Goal: Task Accomplishment & Management: Complete application form

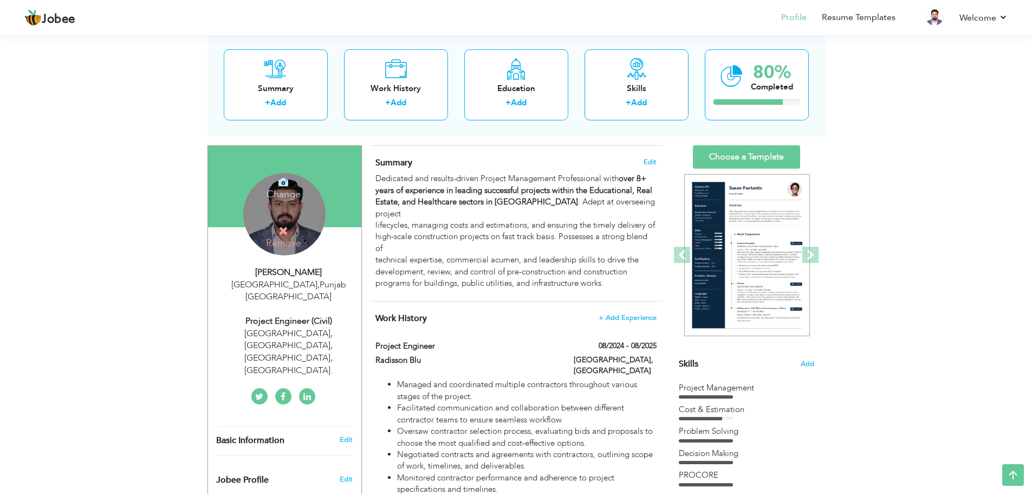
scroll to position [36, 0]
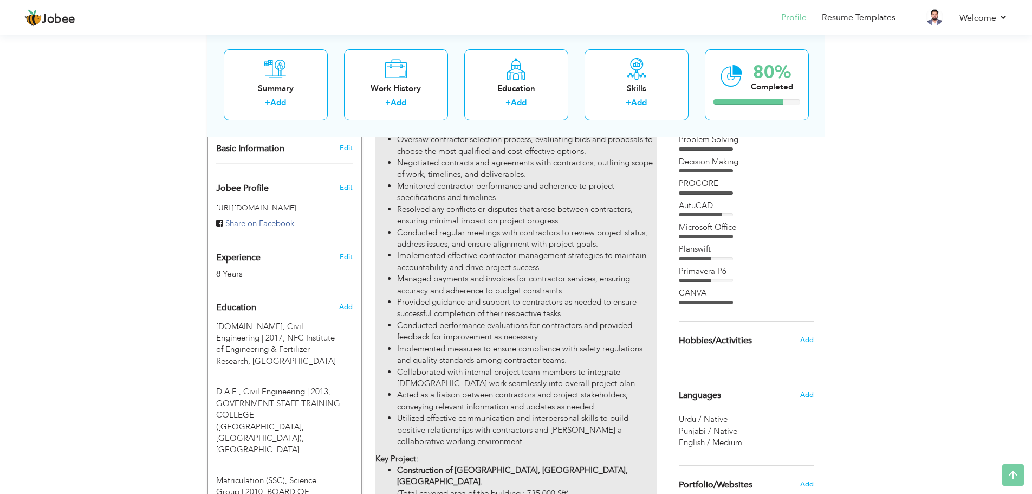
scroll to position [469, 0]
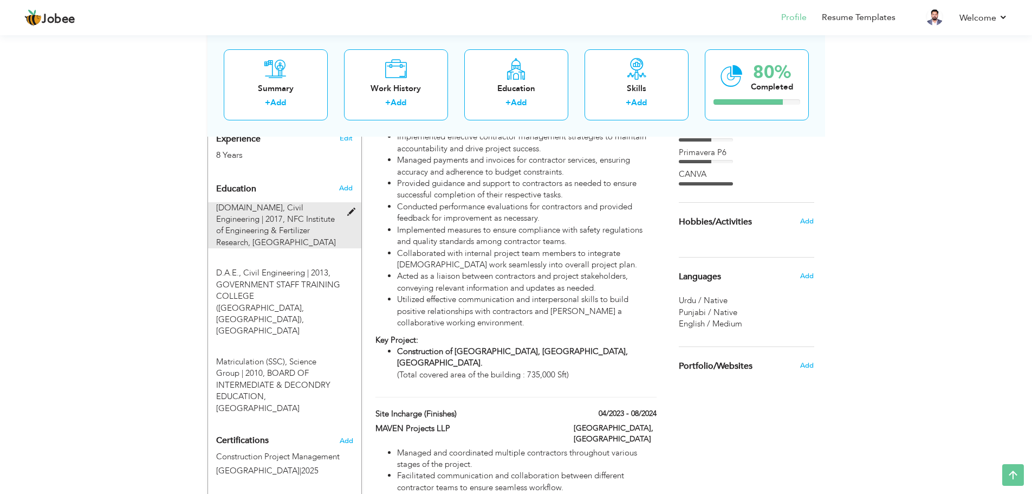
click at [354, 208] on span at bounding box center [354, 212] width 14 height 8
type input "B.Sc"
type input "Civil Engineering"
type input "2017"
type input "NFC Institute of Engineering & Fertilizer Research"
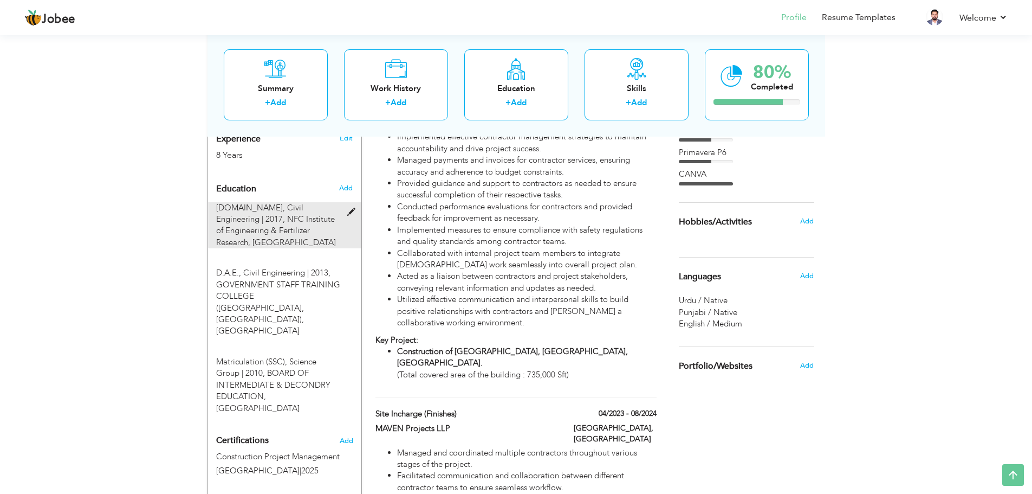
type input "3.01"
radio input "true"
type input "[GEOGRAPHIC_DATA]"
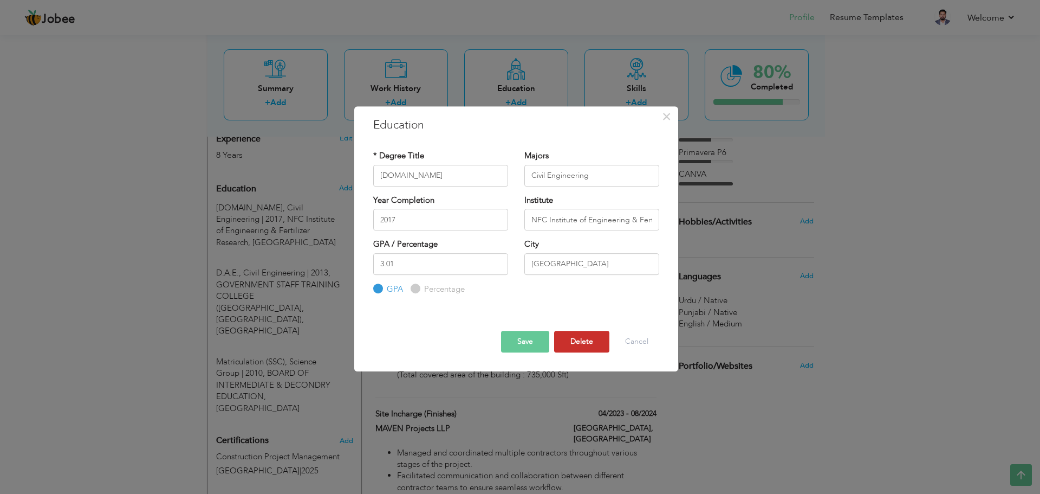
click at [568, 338] on button "Delete" at bounding box center [581, 341] width 55 height 22
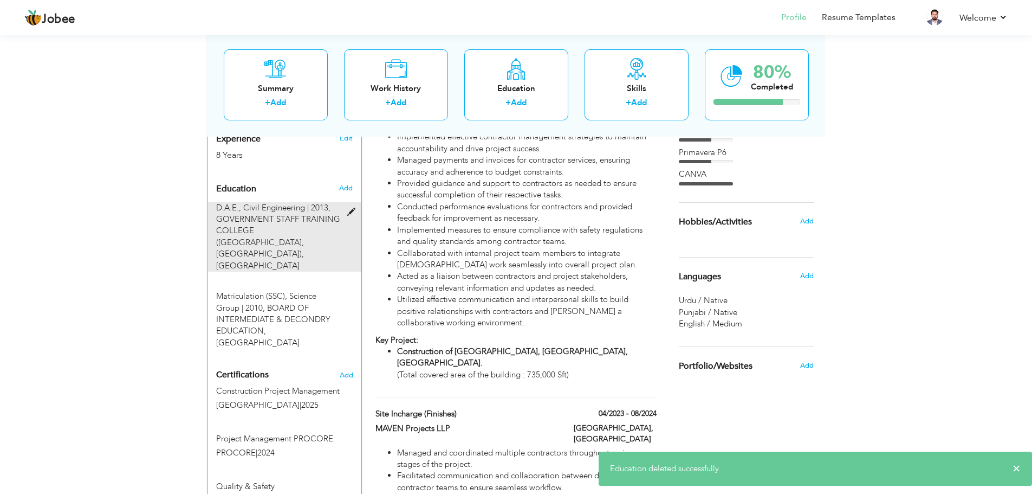
click at [352, 208] on span at bounding box center [354, 212] width 14 height 8
type input "D.A.E."
type input "2013"
type input "GOVERNMENT STAFF TRAINING COLLEGE ([GEOGRAPHIC_DATA], [GEOGRAPHIC_DATA])"
type input "89.23"
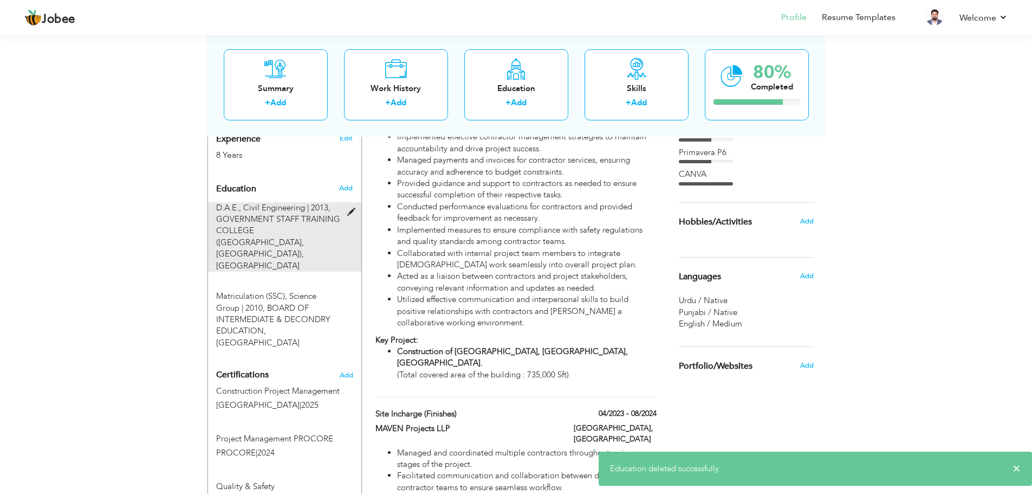
radio input "false"
radio input "true"
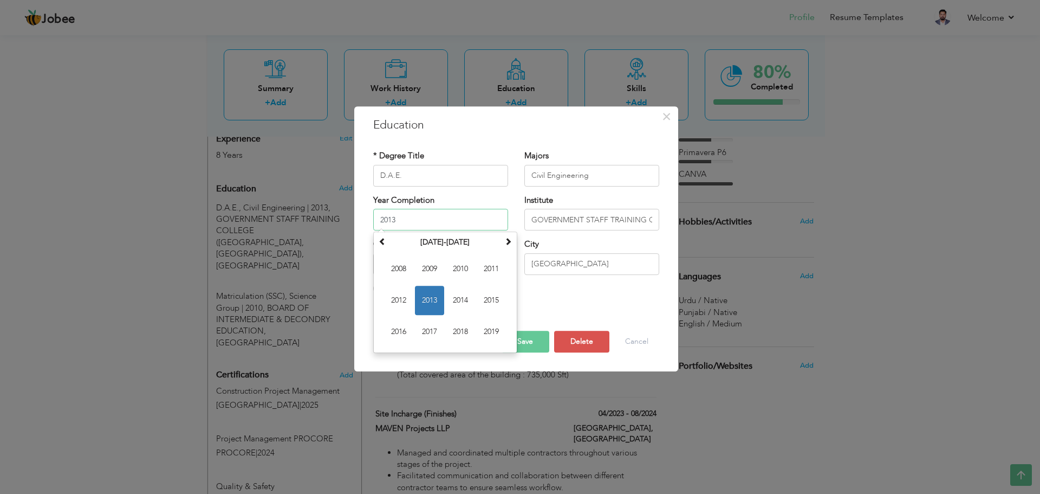
click at [398, 221] on input "2013" at bounding box center [440, 220] width 135 height 22
click at [490, 329] on span "2019" at bounding box center [491, 331] width 29 height 29
type input "2019"
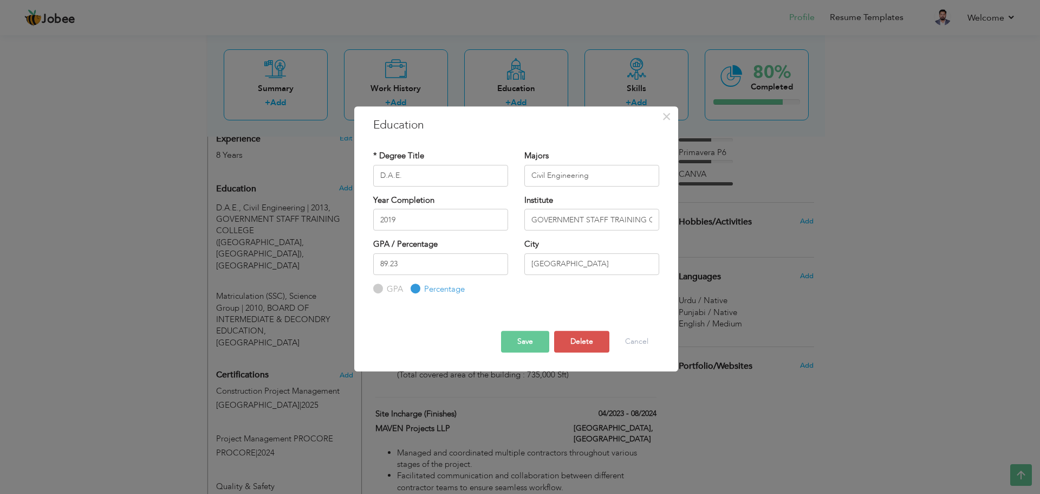
click at [521, 338] on button "Save" at bounding box center [525, 341] width 48 height 22
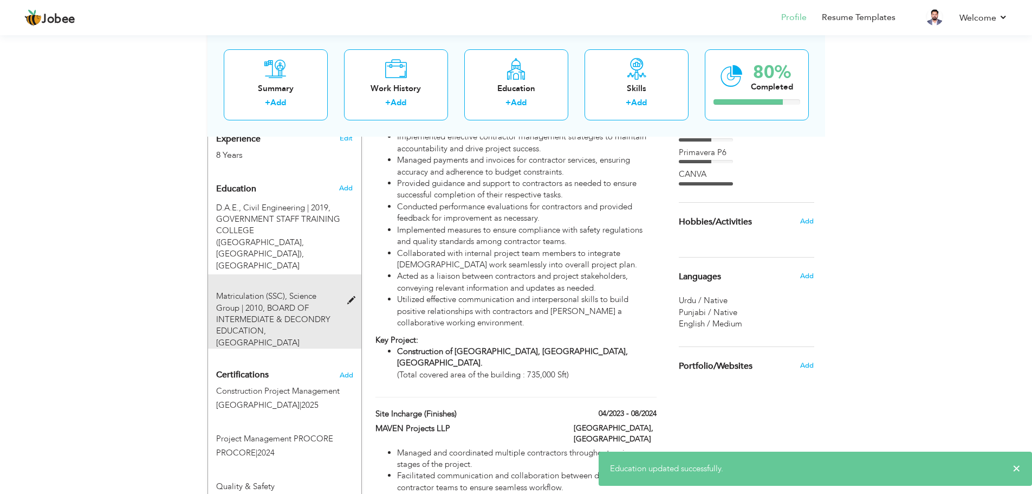
click at [349, 296] on span at bounding box center [354, 300] width 14 height 8
type input "Matriculation (SSC)"
type input "Science Group"
type input "2010"
type input "BOARD OF INTERMEDIATE & DECONDRY EDUCATION"
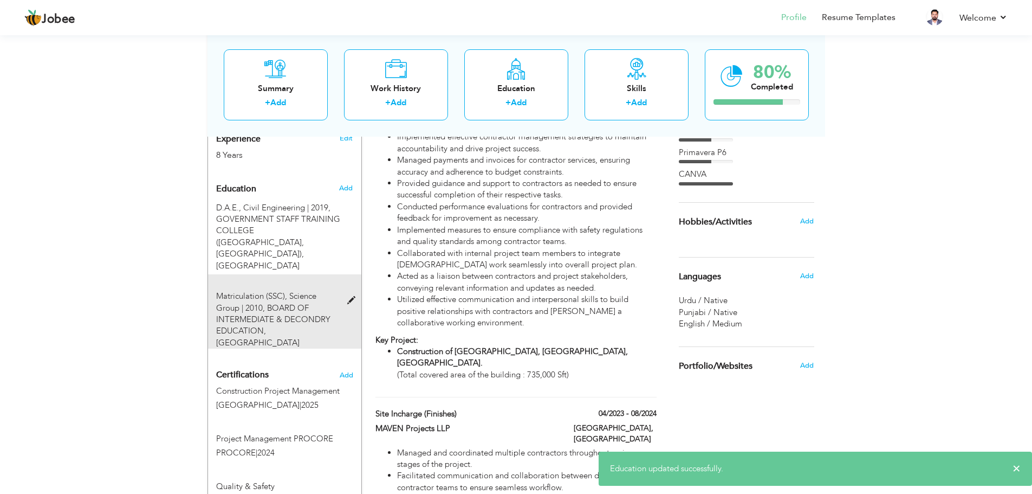
radio input "true"
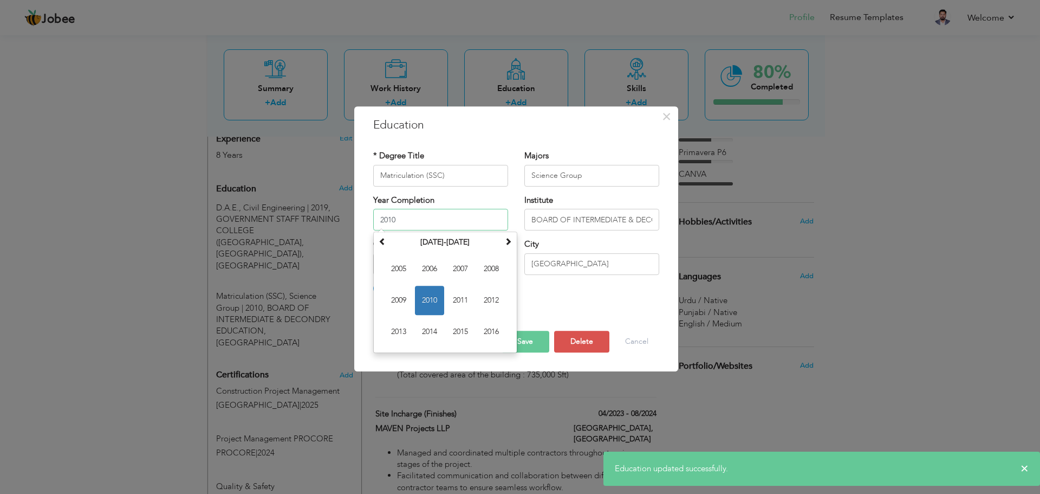
click at [423, 211] on input "2010" at bounding box center [440, 220] width 135 height 22
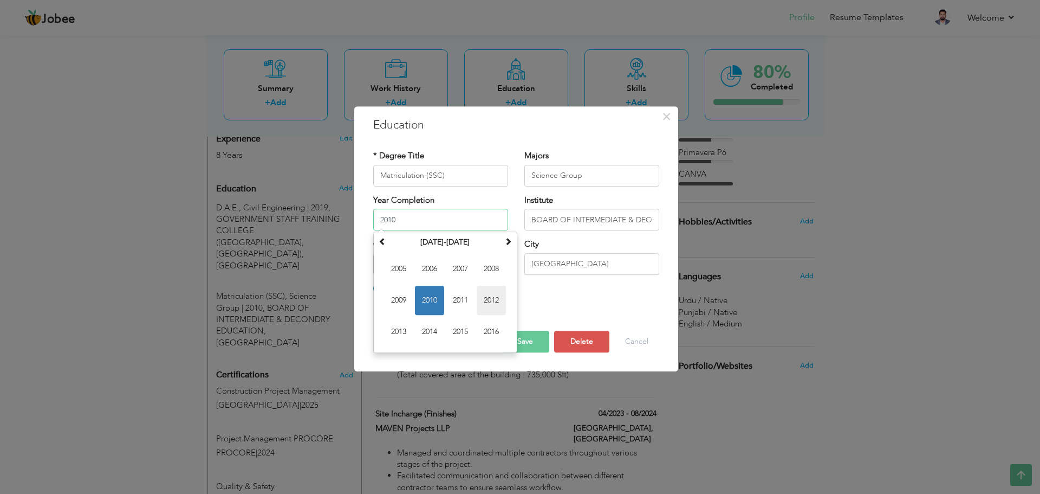
click at [485, 304] on span "2012" at bounding box center [491, 300] width 29 height 29
type input "2012"
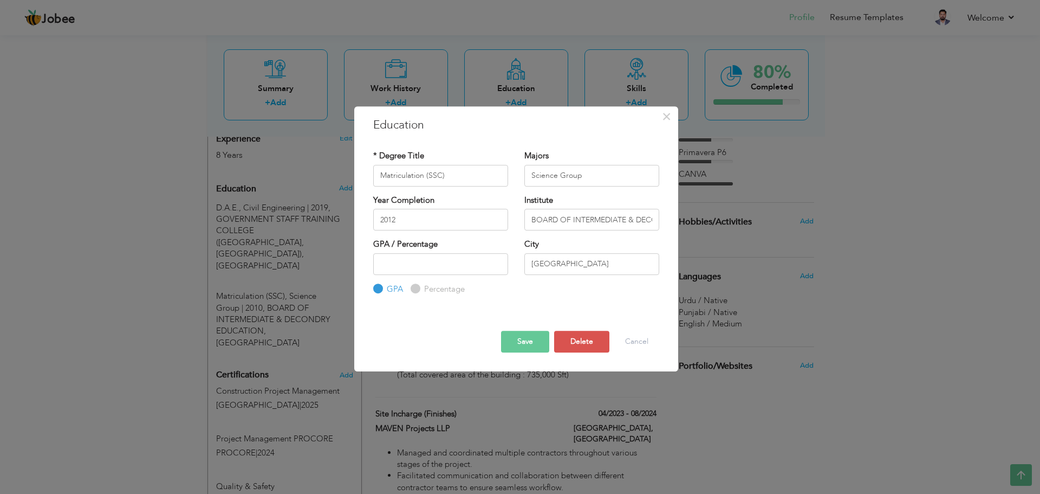
click at [533, 339] on button "Save" at bounding box center [525, 341] width 48 height 22
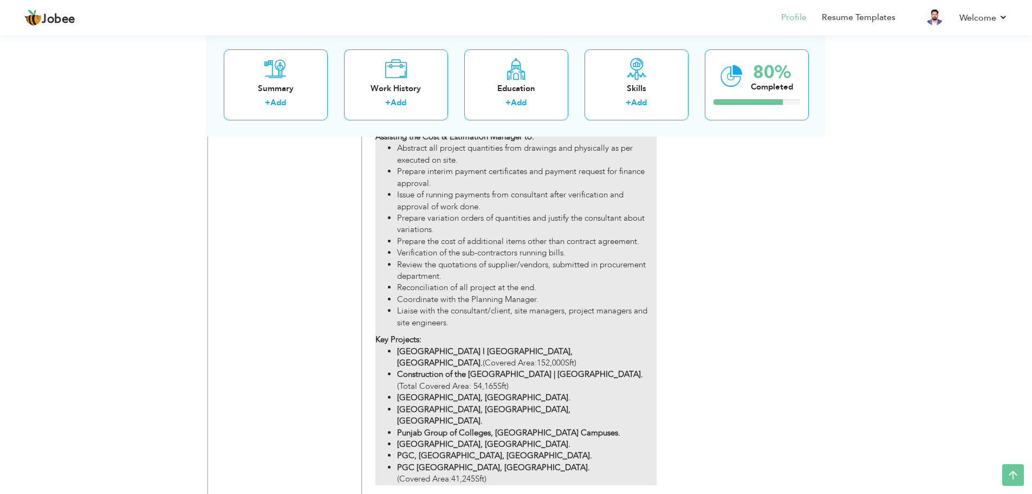
scroll to position [1824, 0]
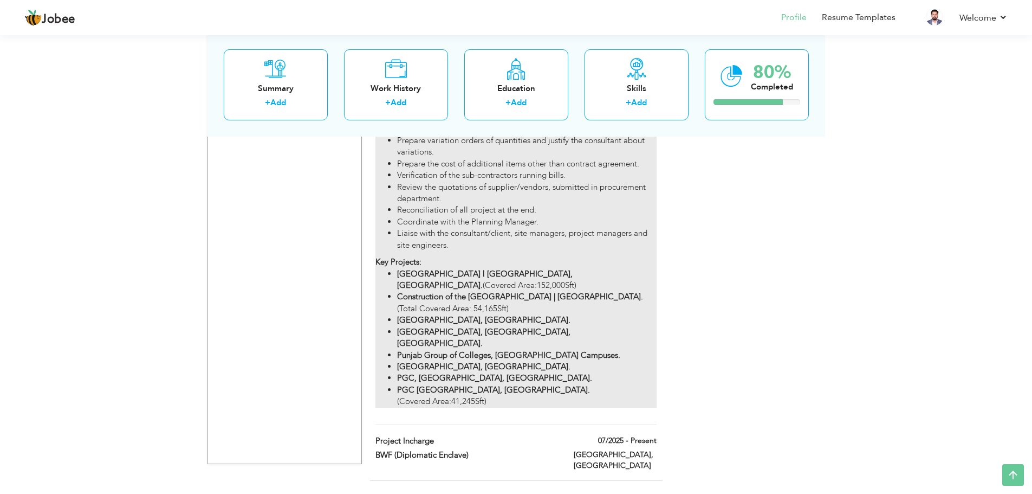
click at [500, 314] on strong "Doctors Hospital & Medical Center, Lahore." at bounding box center [483, 319] width 173 height 11
type input "Project Engineer"
type input "Country Developers Pvt Ltd. (A subsidiary of Punjab Group)"
type input "04/2019"
type input "09/2022"
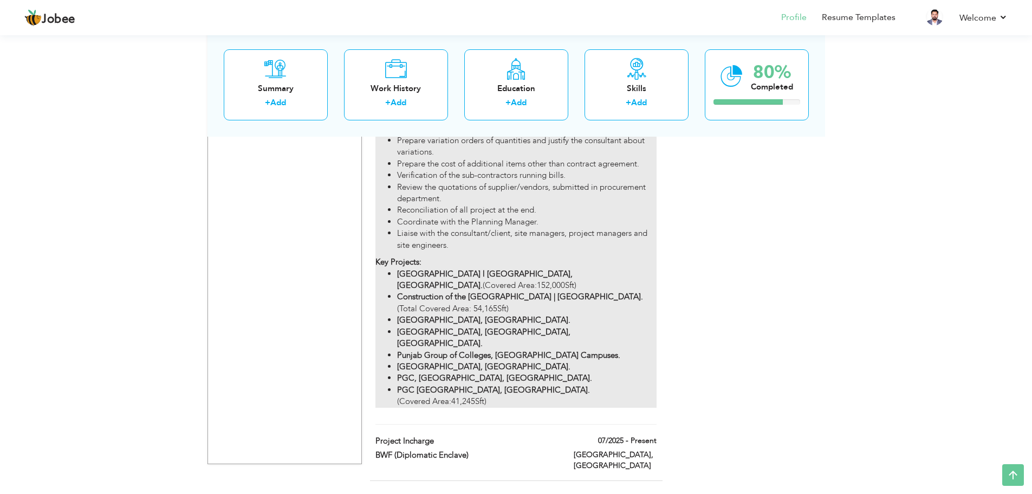
type input "[GEOGRAPHIC_DATA]"
checkbox input "false"
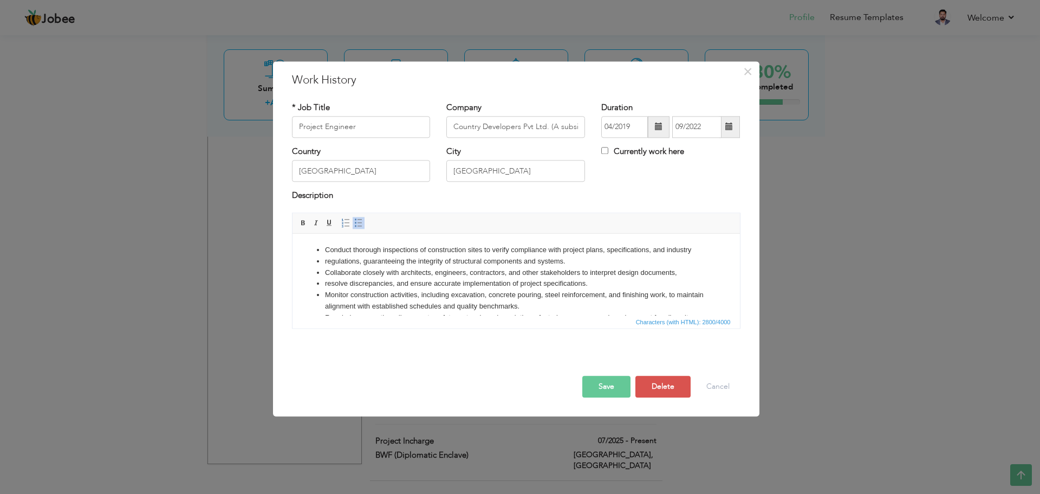
click at [330, 252] on li "Conduct thorough inspections of construction sites to verify compliance with pr…" at bounding box center [516, 249] width 382 height 11
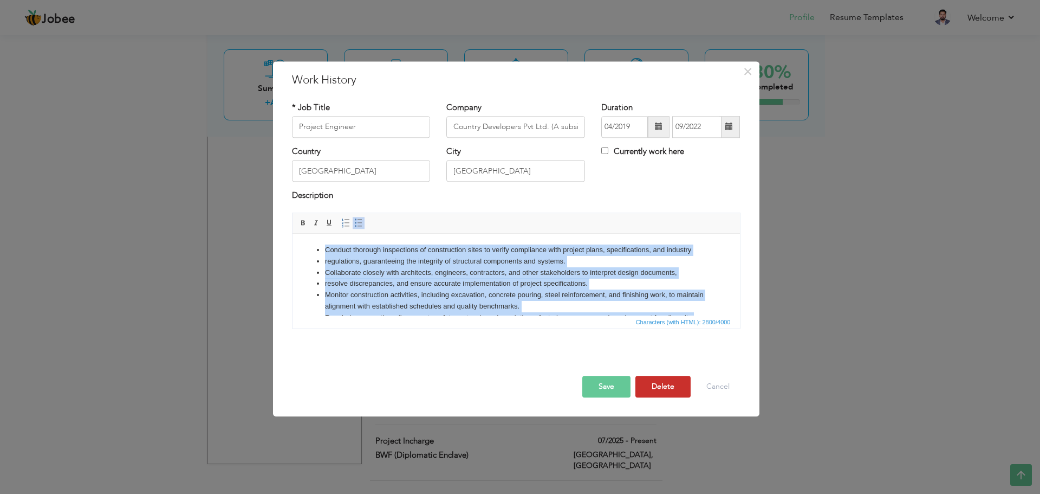
copy body "Conduct thorough inspections of construction sites to verify compliance with pr…"
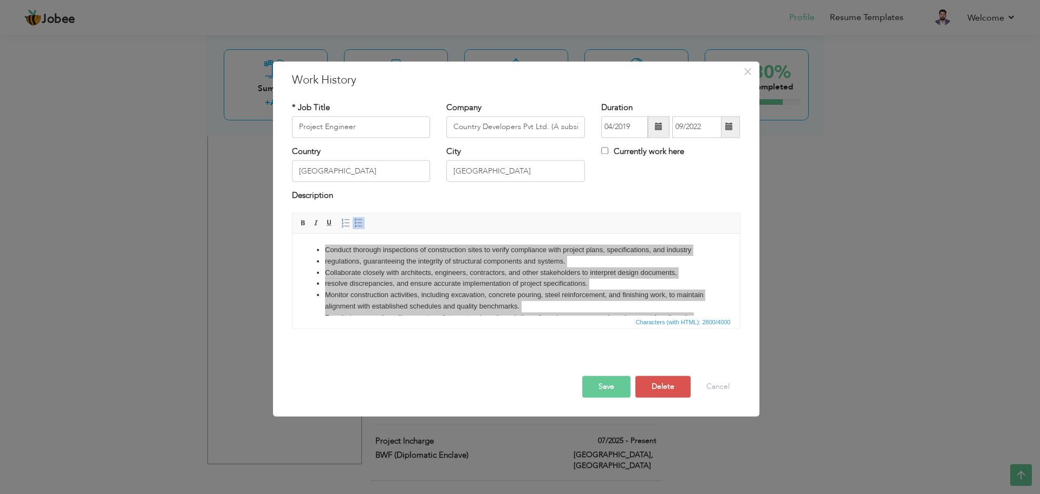
click at [705, 347] on div "Save Save and Continue Delete Cancel" at bounding box center [516, 375] width 465 height 61
click at [652, 390] on button "Delete" at bounding box center [662, 386] width 55 height 22
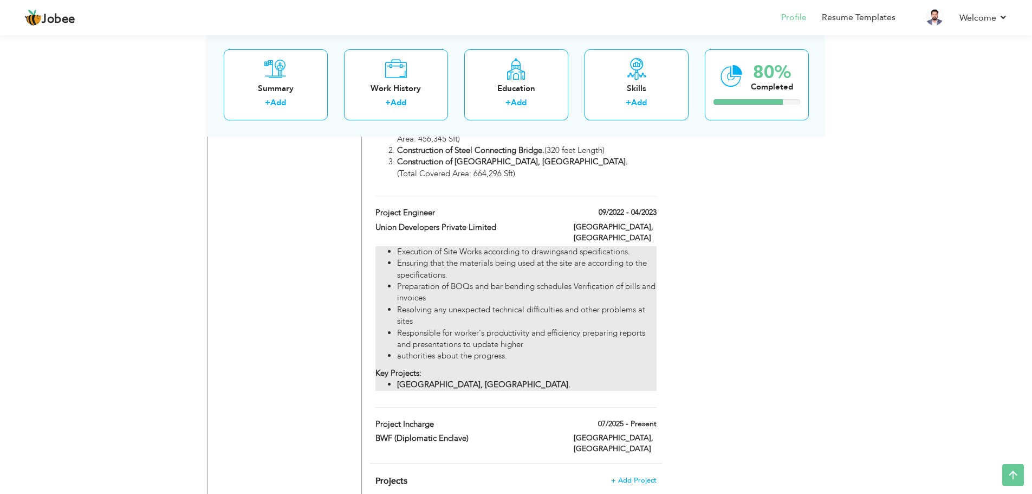
scroll to position [1173, 0]
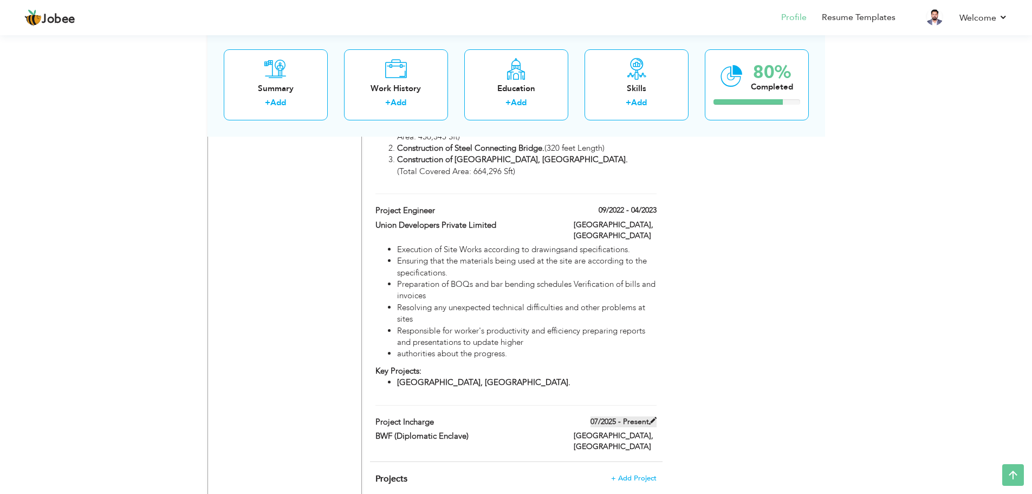
click at [635, 416] on label "07/2025 - Present" at bounding box center [624, 421] width 66 height 11
type input "Project Incharge"
type input "BWF (Diplomatic Enclave)"
type input "07/2025"
type input "[GEOGRAPHIC_DATA]"
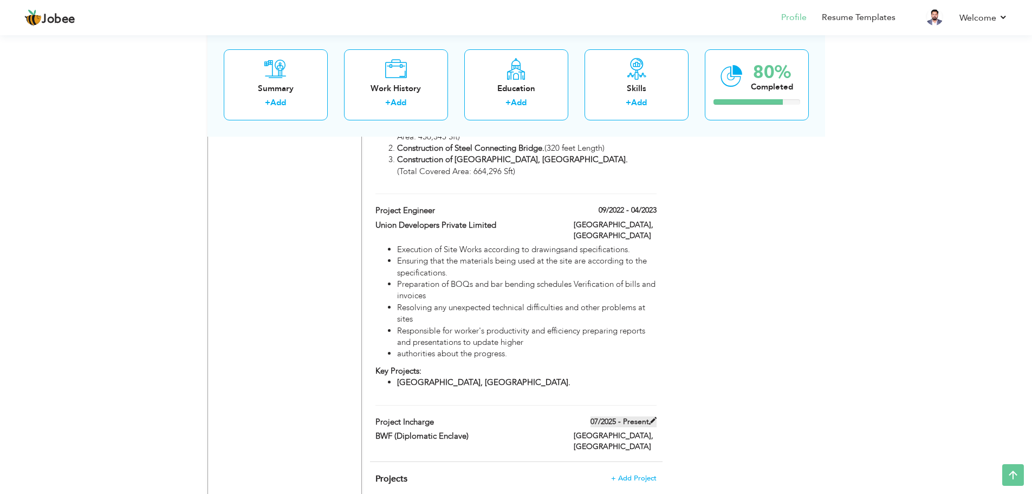
checkbox input "true"
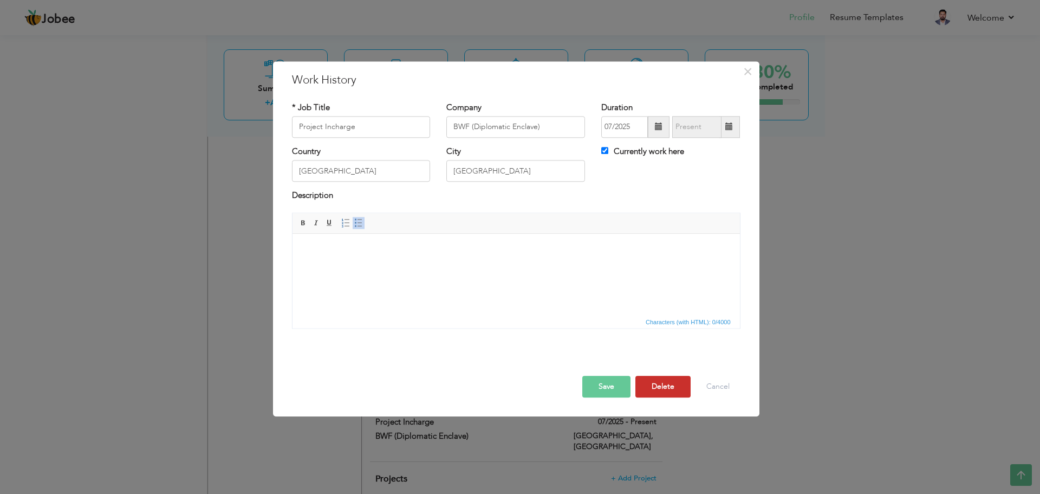
click at [659, 385] on button "Delete" at bounding box center [662, 386] width 55 height 22
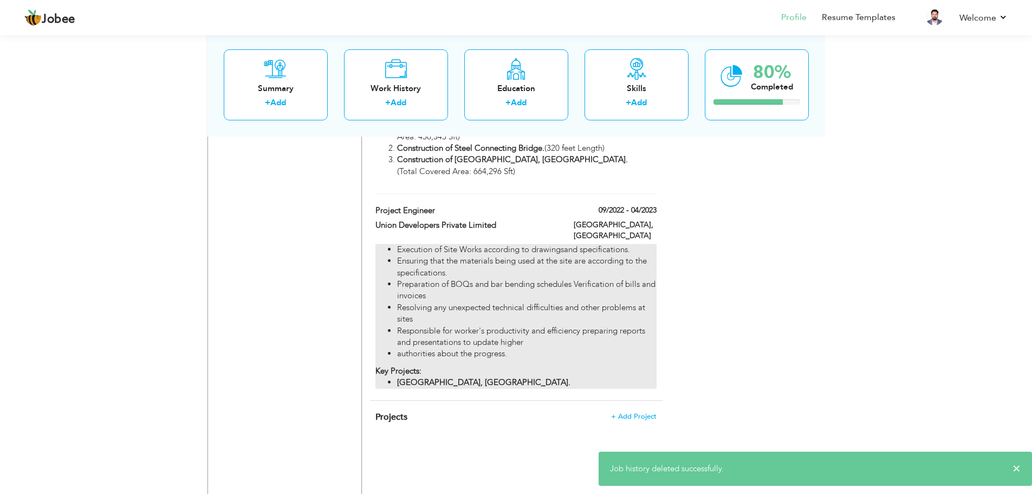
click at [482, 278] on li "Preparation of BOQs and bar bending schedules Verification of bills and invoices" at bounding box center [526, 289] width 259 height 23
type input "Project Engineer"
type input "Union Developers Private Limited"
type input "09/2022"
type input "04/2023"
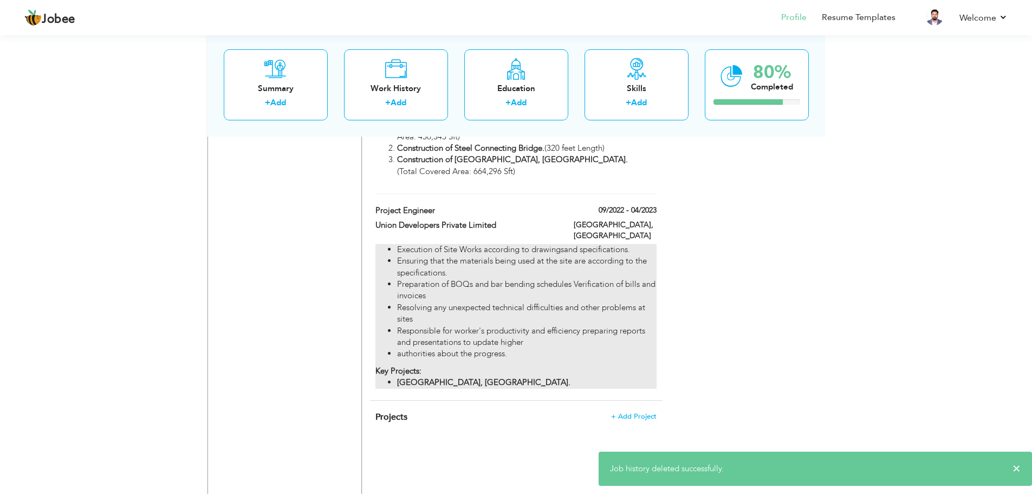
type input "[GEOGRAPHIC_DATA]"
checkbox input "false"
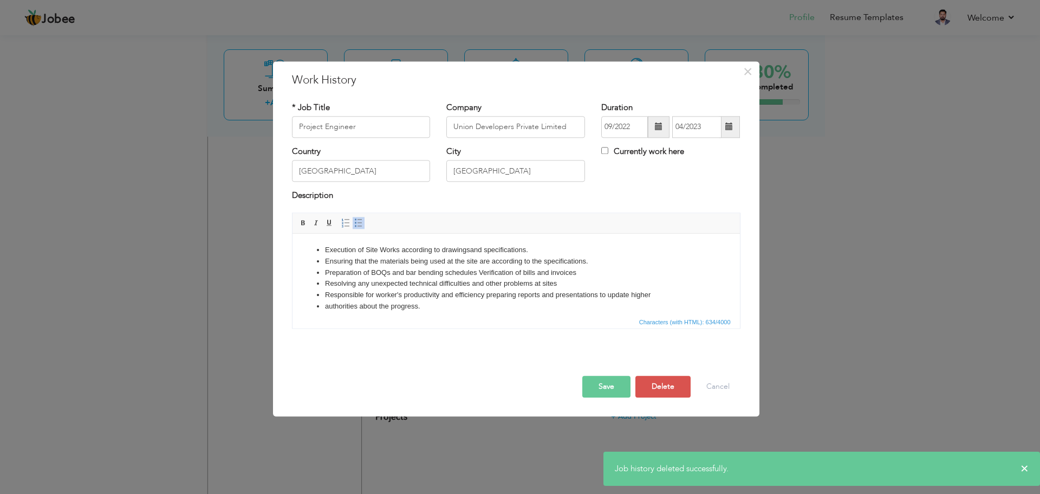
click at [340, 256] on li "Ensuring that the materials being used at the site are according to the specifi…" at bounding box center [516, 261] width 382 height 11
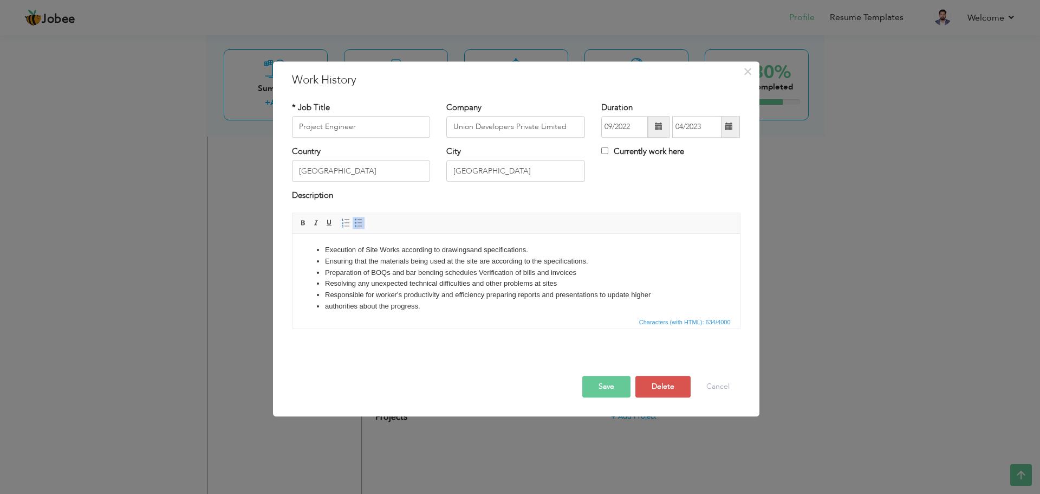
click at [340, 245] on li "Execution of Site Works according to drawingsand specifications." at bounding box center [516, 249] width 382 height 11
copy body "Execution of Site Works according to drawingsand specifications. Ensuring that …"
click at [648, 390] on button "Delete" at bounding box center [662, 386] width 55 height 22
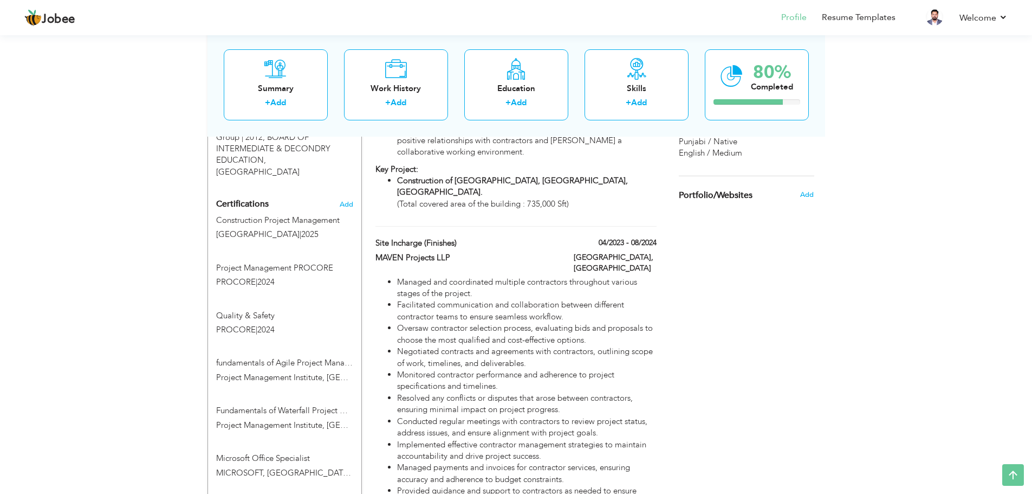
scroll to position [632, 0]
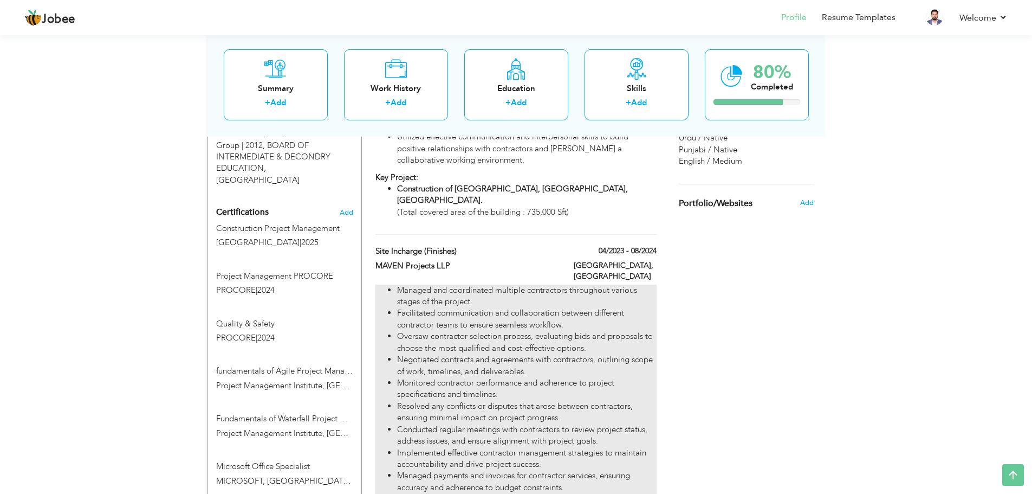
click at [560, 330] on li "Oversaw contractor selection process, evaluating bids and proposals to choose t…" at bounding box center [526, 341] width 259 height 23
type input "Site Incharge (Finishes)"
type input "MAVEN Projects LLP"
type input "04/2023"
type input "08/2024"
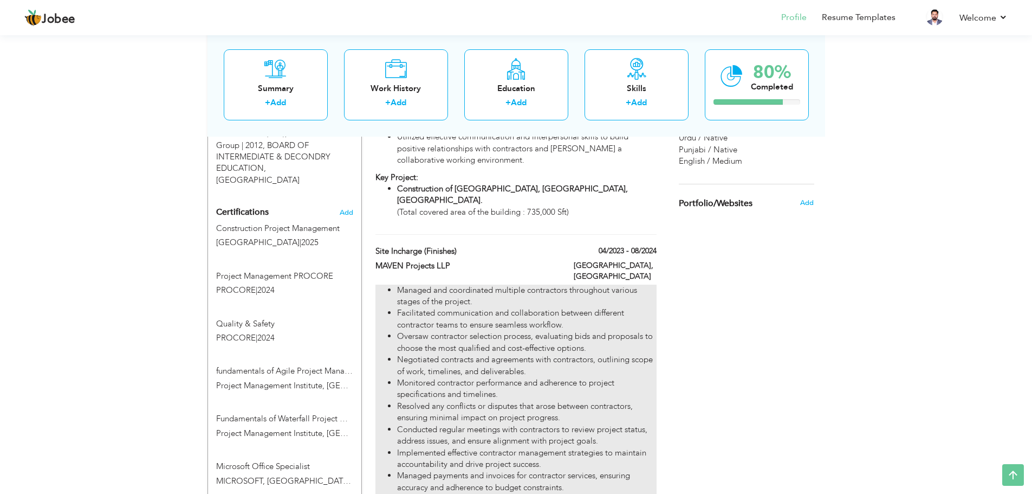
type input "[GEOGRAPHIC_DATA]"
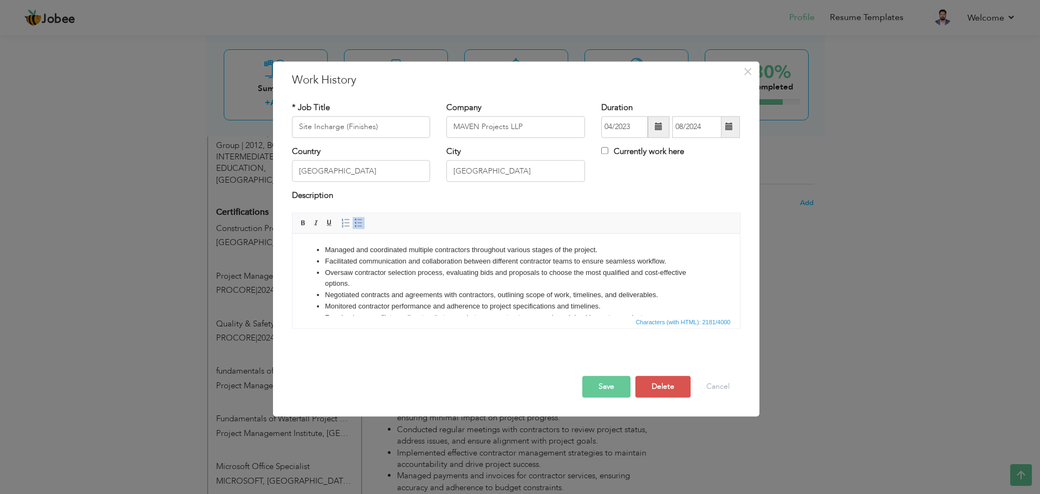
click at [425, 250] on li "Managed and coordinated multiple contractors throughout various stages of the p…" at bounding box center [516, 249] width 382 height 11
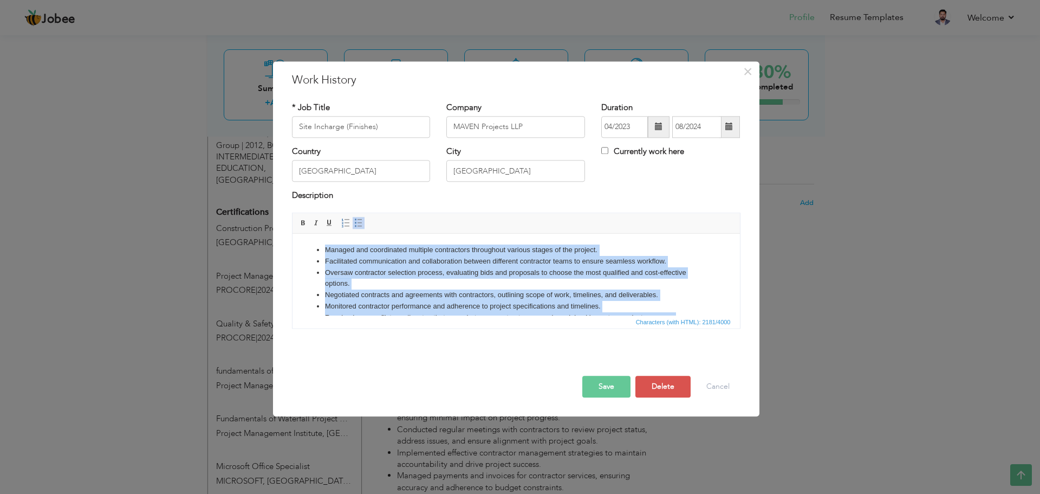
copy body "Managed and coordinated multiple contractors throughout various stages of the p…"
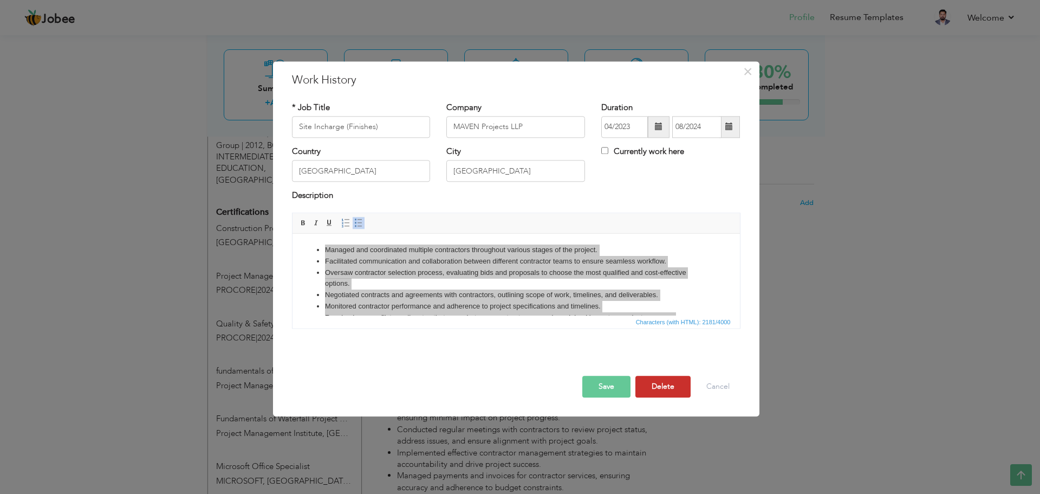
click at [654, 389] on button "Delete" at bounding box center [662, 386] width 55 height 22
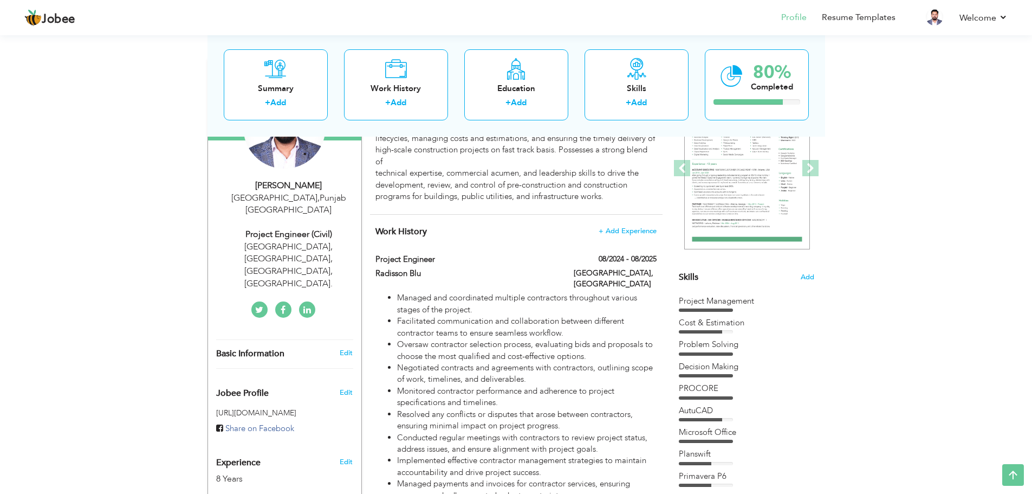
scroll to position [144, 0]
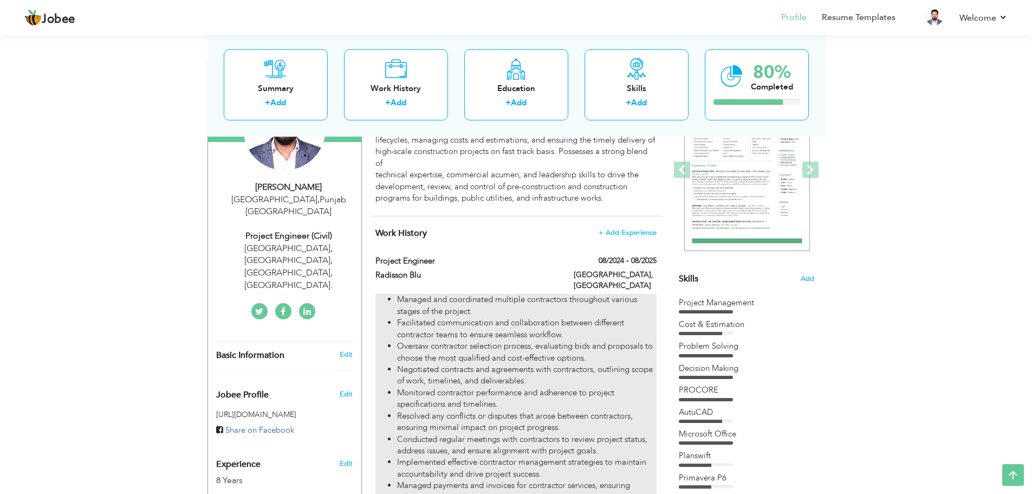
click at [638, 370] on li "Negotiated contracts and agreements with contractors, outlining scope of work, …" at bounding box center [526, 375] width 259 height 23
type input "Project Engineer"
type input "Radisson Blu"
type input "08/2024"
type input "08/2025"
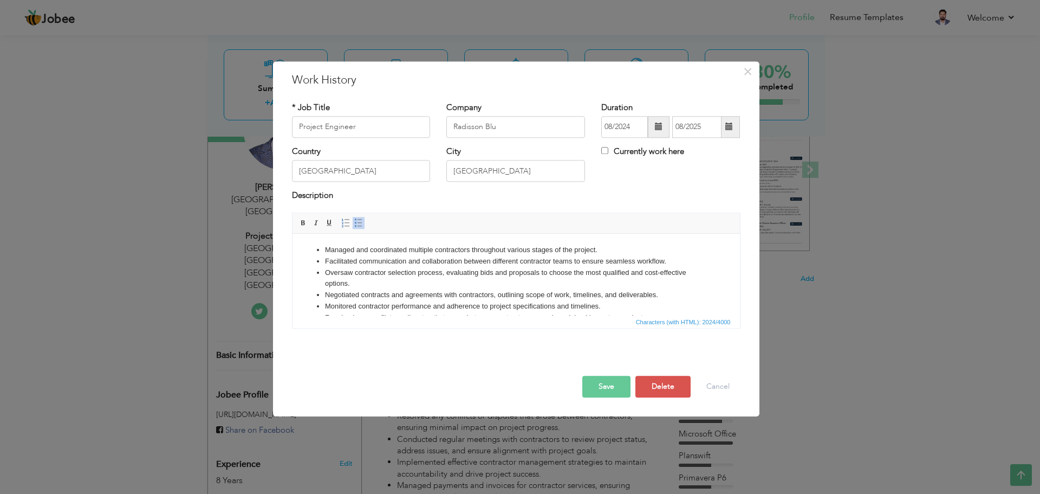
click at [411, 289] on li "Negotiated contracts and agreements with contractors, outlining scope of work, …" at bounding box center [516, 294] width 382 height 11
copy body "Managed and coordinated multiple contractors throughout various stages of the p…"
click at [655, 391] on button "Delete" at bounding box center [662, 386] width 55 height 22
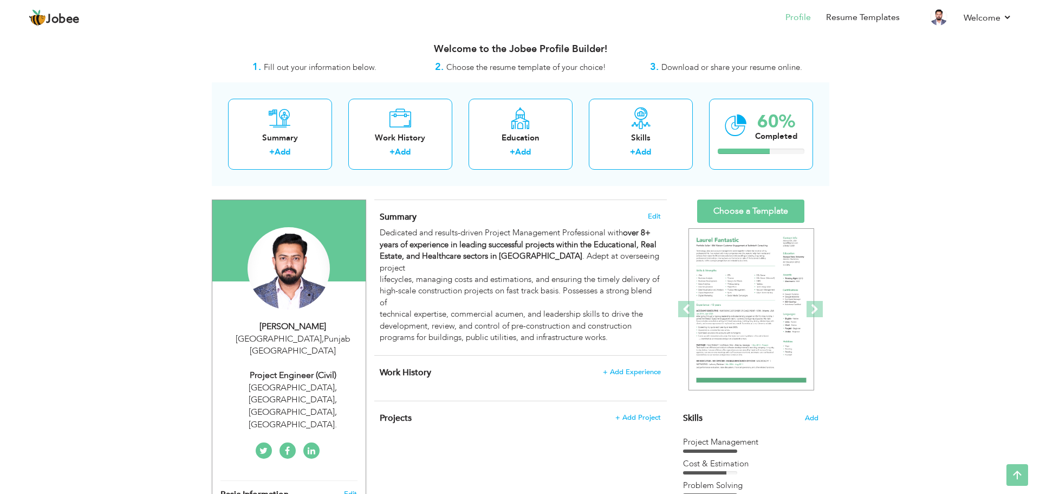
scroll to position [0, 0]
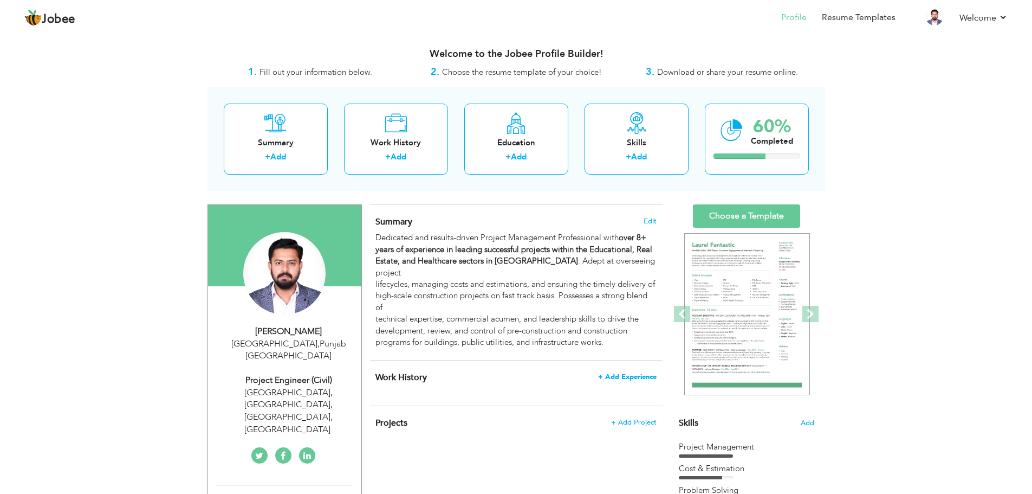
click at [613, 373] on span "+ Add Experience" at bounding box center [627, 377] width 59 height 8
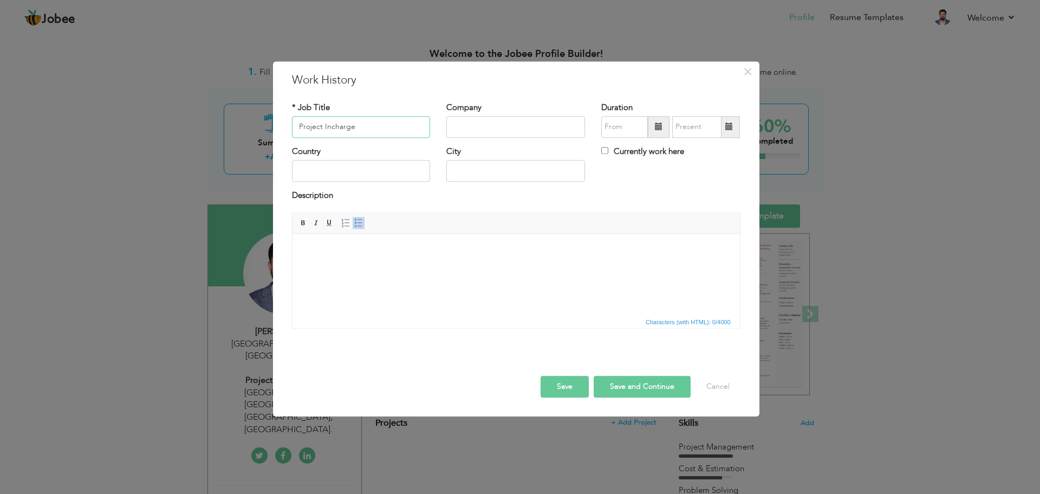
type input "Project Incharge"
click at [492, 125] on input "text" at bounding box center [515, 127] width 139 height 22
type input "BWF (Diplomatic Enclave)"
click at [653, 125] on span at bounding box center [659, 127] width 22 height 22
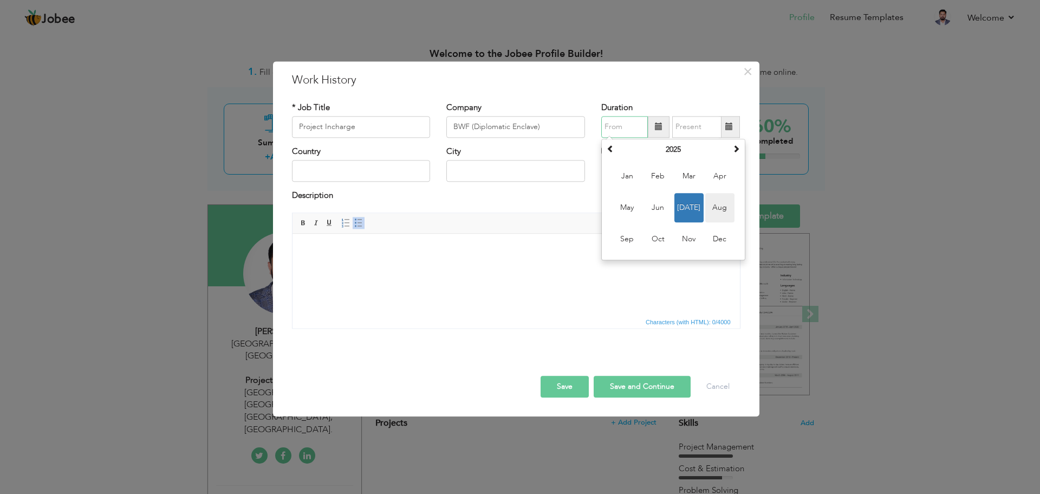
click at [726, 216] on span "Aug" at bounding box center [719, 207] width 29 height 29
type input "08/2025"
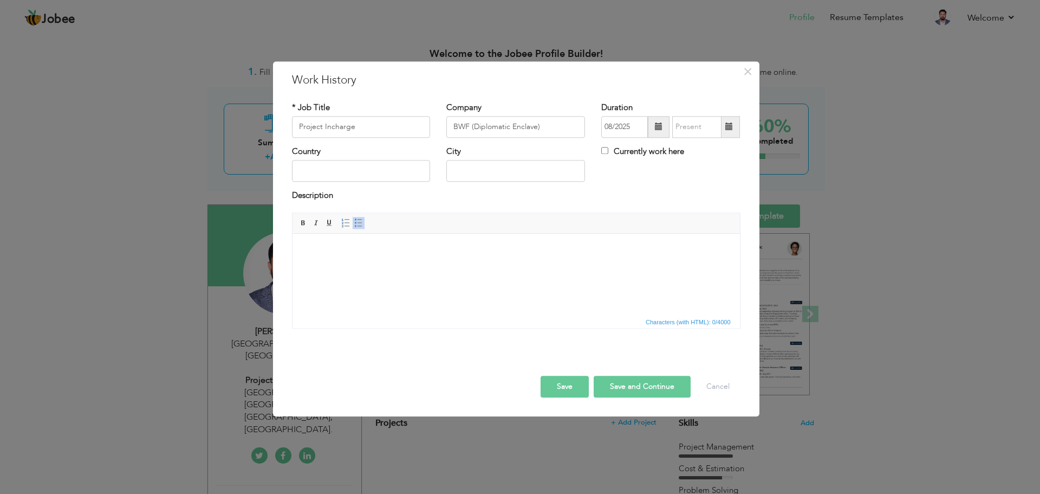
click at [651, 151] on label "Currently work here" at bounding box center [642, 151] width 83 height 11
click at [608, 151] on input "Currently work here" at bounding box center [604, 150] width 7 height 7
checkbox input "true"
click at [355, 166] on input "text" at bounding box center [361, 171] width 139 height 22
type input "[GEOGRAPHIC_DATA]"
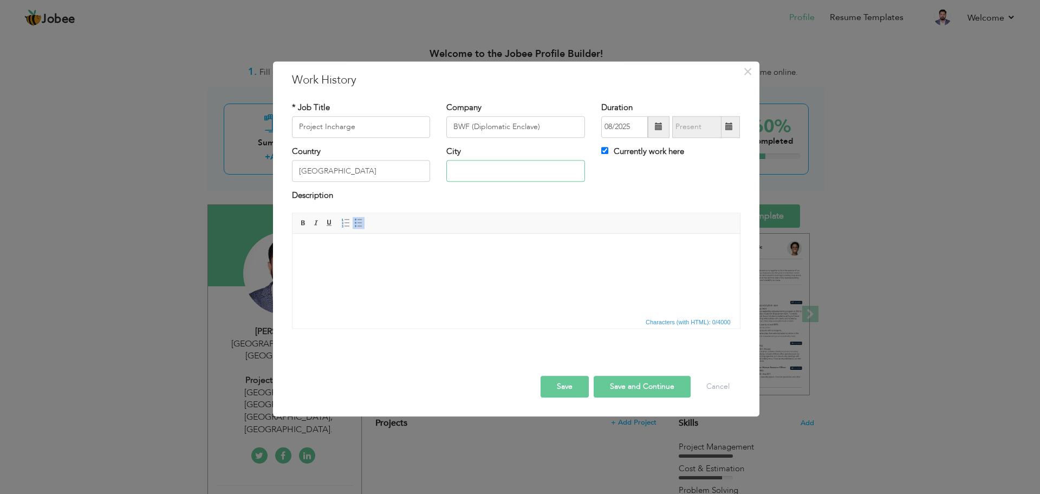
type input "[GEOGRAPHIC_DATA]"
click at [375, 240] on html at bounding box center [516, 250] width 448 height 33
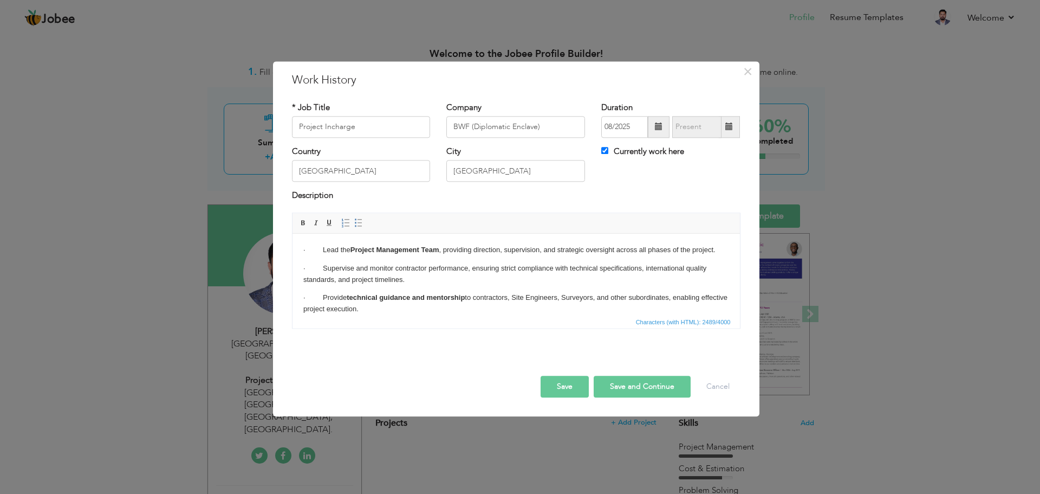
click at [320, 245] on p "· Lead the Project Management Team , providing direction, supervision, and stra…" at bounding box center [516, 249] width 426 height 11
click at [363, 221] on link "Insert/Remove Bulleted List" at bounding box center [359, 223] width 12 height 12
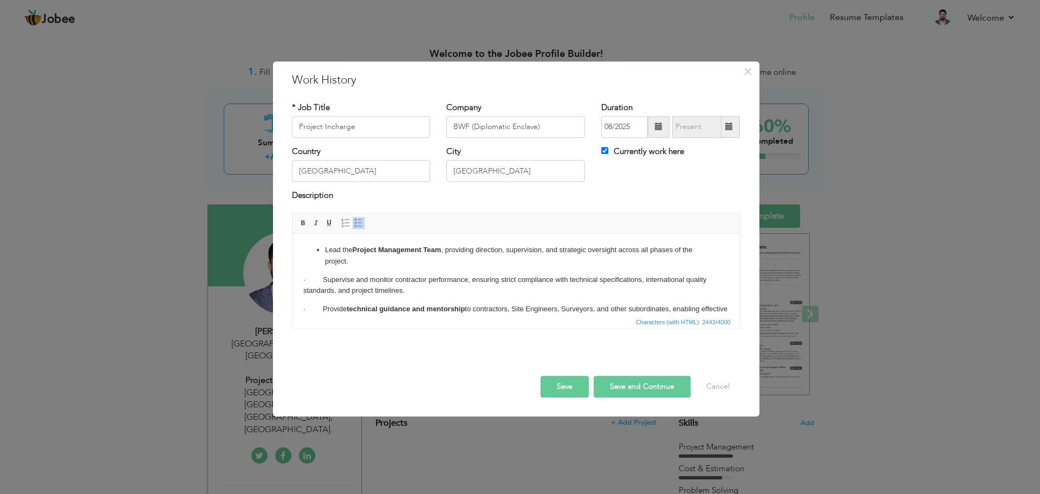
drag, startPoint x: 323, startPoint y: 280, endPoint x: 329, endPoint y: 286, distance: 8.4
click at [325, 281] on p "· Supervise and monitor contractor performance, ensuring strict compliance with…" at bounding box center [516, 285] width 426 height 23
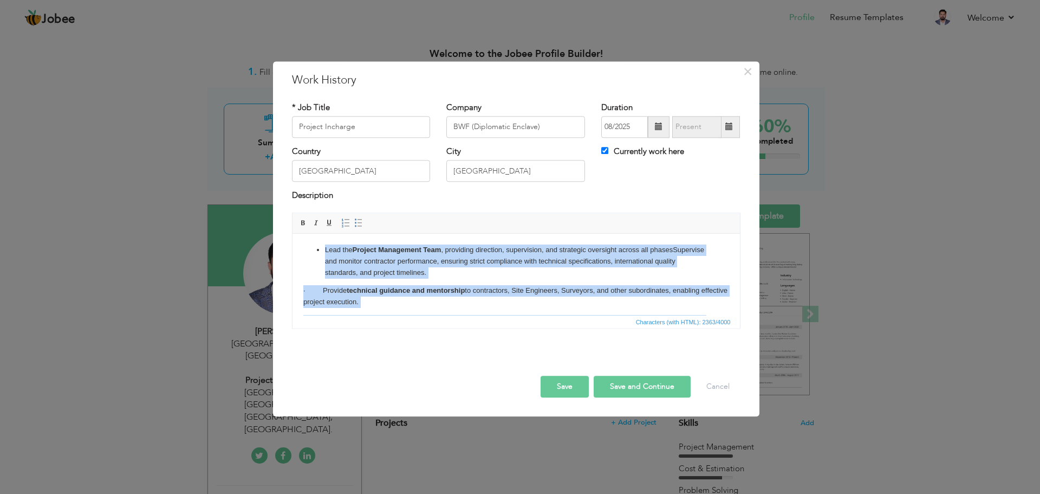
drag, startPoint x: 400, startPoint y: 312, endPoint x: 602, endPoint y: 418, distance: 228.8
click at [310, 234] on html "Lead the Project Management Team , providing direction, supervision, and strate…" at bounding box center [516, 402] width 448 height 336
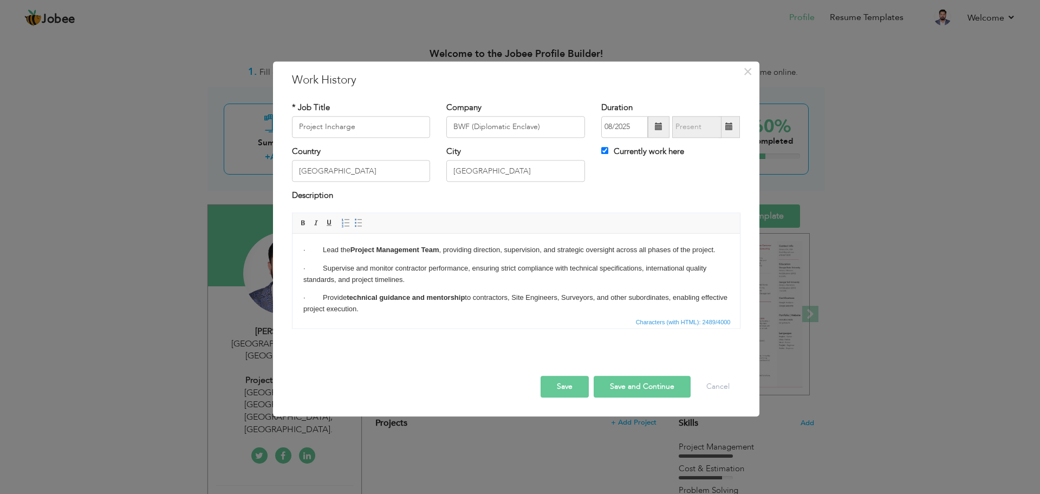
click at [321, 248] on p "· Lead the Project Management Team , providing direction, supervision, and stra…" at bounding box center [516, 249] width 426 height 11
click at [321, 266] on p "· Supervise and monitor contractor performance, ensuring strict compliance with…" at bounding box center [516, 274] width 426 height 23
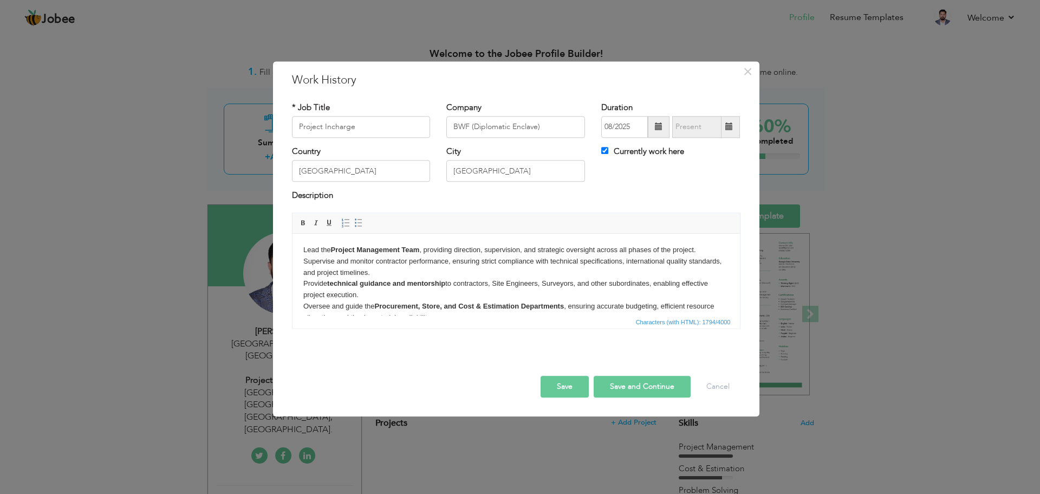
click at [303, 247] on p "Lead the Project Management Team , providing direction, supervision, and strate…" at bounding box center [516, 356] width 426 height 225
click at [359, 222] on span at bounding box center [358, 222] width 9 height 9
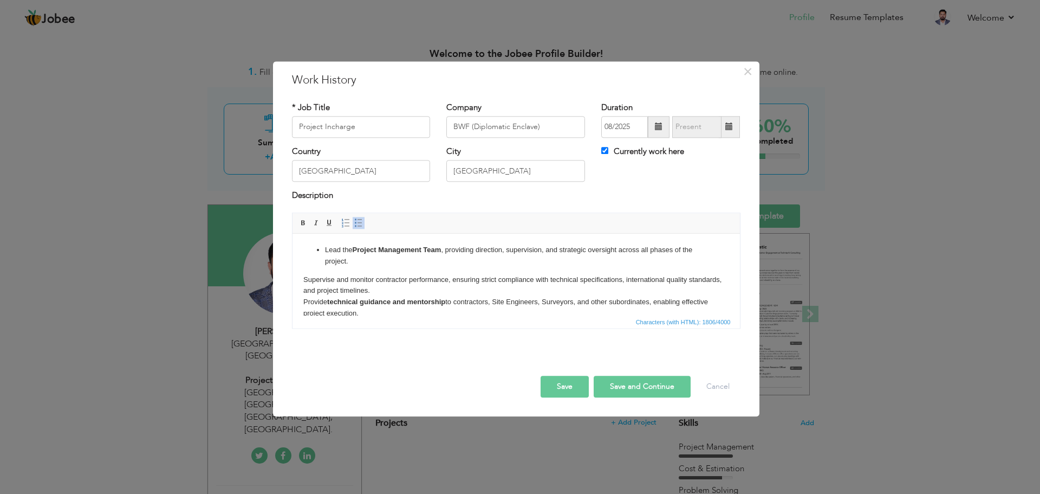
click at [304, 279] on p "Supervise and monitor contractor performance, ensuring strict compliance with t…" at bounding box center [516, 381] width 426 height 214
click at [359, 223] on span at bounding box center [358, 222] width 9 height 9
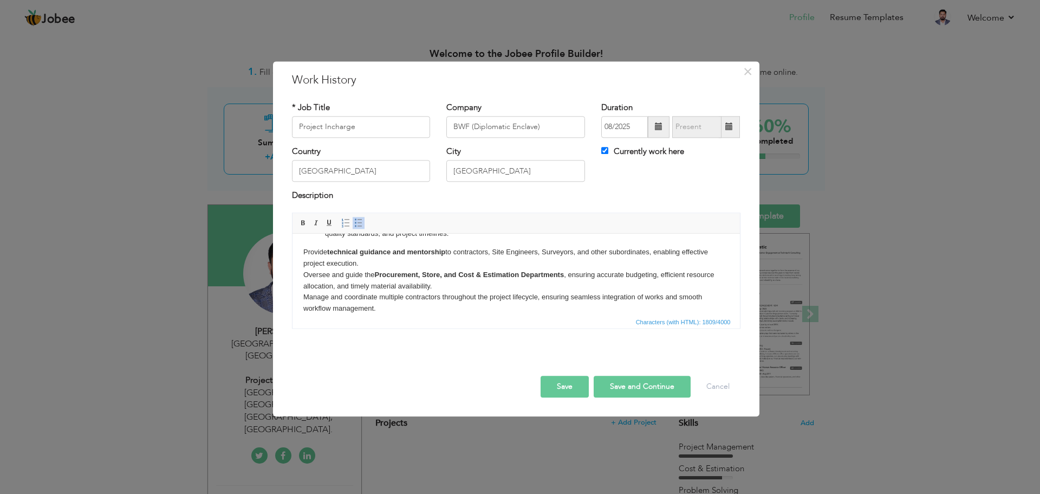
scroll to position [54, 0]
click at [303, 242] on p "Provide technical guidance and mentorship to contractors, Site Engineers, Surve…" at bounding box center [516, 338] width 426 height 192
click at [354, 222] on span at bounding box center [358, 222] width 9 height 9
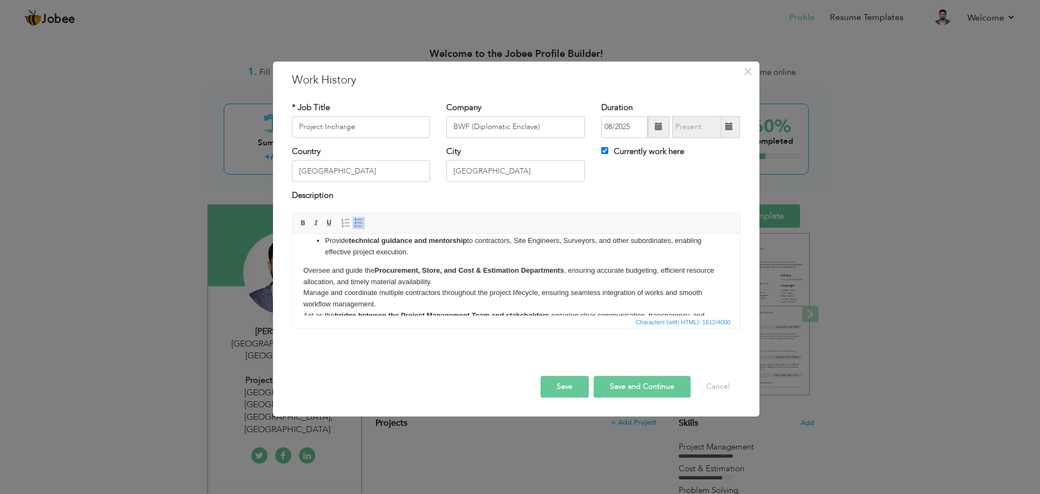
click at [303, 269] on p "Oversee and guide the Procurement, Store, and Cost & Estimation Departments , e…" at bounding box center [516, 349] width 426 height 169
click at [360, 220] on span at bounding box center [358, 222] width 9 height 9
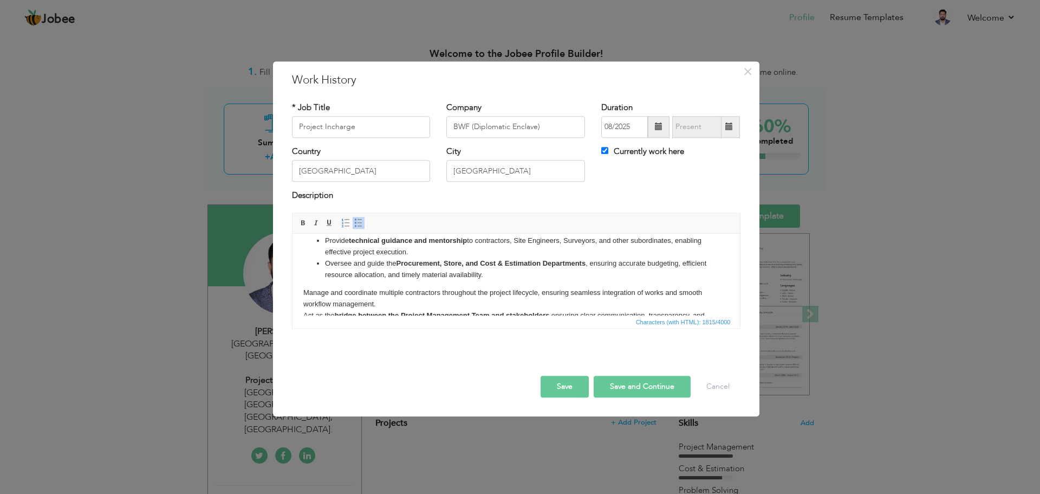
click at [303, 291] on p "Manage and coordinate multiple contractors throughout the project lifecycle, en…" at bounding box center [516, 360] width 426 height 146
drag, startPoint x: 358, startPoint y: 227, endPoint x: 353, endPoint y: 233, distance: 7.4
click at [358, 227] on span at bounding box center [358, 222] width 9 height 9
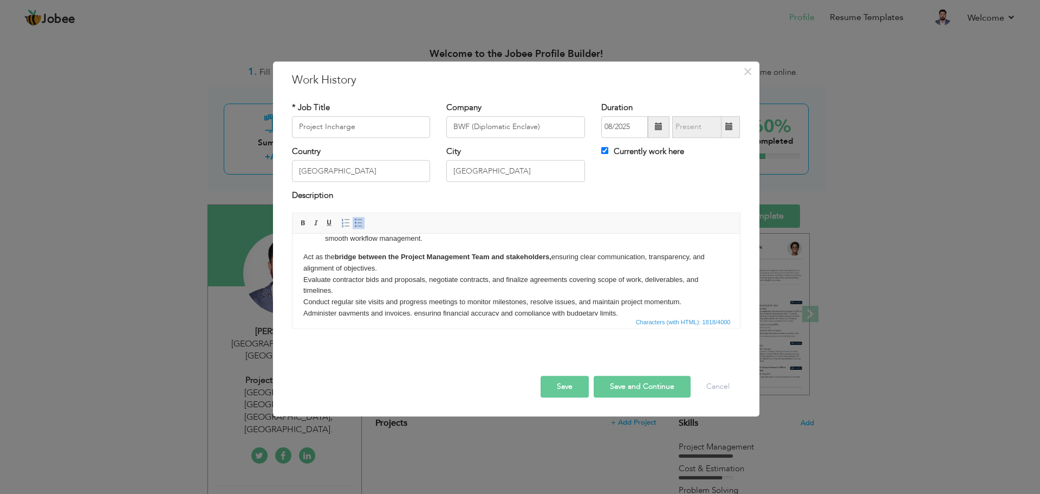
scroll to position [108, 0]
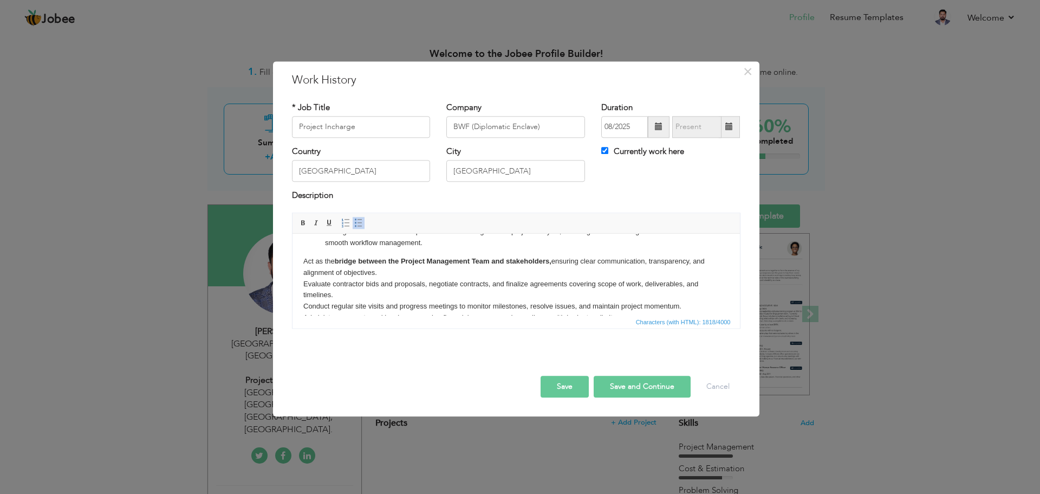
click at [302, 259] on html "Lead the Project Management Team , providing direction, supervision, and strate…" at bounding box center [516, 257] width 448 height 265
click at [356, 223] on span at bounding box center [358, 222] width 9 height 9
click at [303, 283] on p "Evaluate contractor bids and proposals, negotiate contracts, and finalize agree…" at bounding box center [516, 328] width 426 height 101
click at [355, 222] on span at bounding box center [358, 222] width 9 height 9
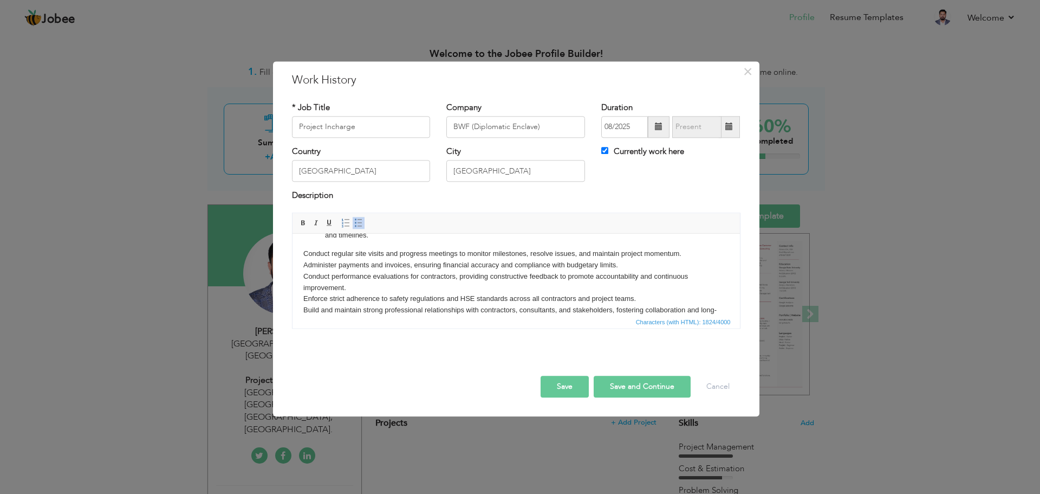
scroll to position [163, 0]
click at [303, 247] on p "Conduct regular site visits and progress meetings to monitor milestones, resolv…" at bounding box center [516, 286] width 426 height 79
click at [360, 223] on span at bounding box center [358, 222] width 9 height 9
click at [303, 275] on p "Administer payments and invoices, ensuring financial accuracy and compliance wi…" at bounding box center [516, 292] width 426 height 68
click at [358, 224] on span at bounding box center [358, 222] width 9 height 9
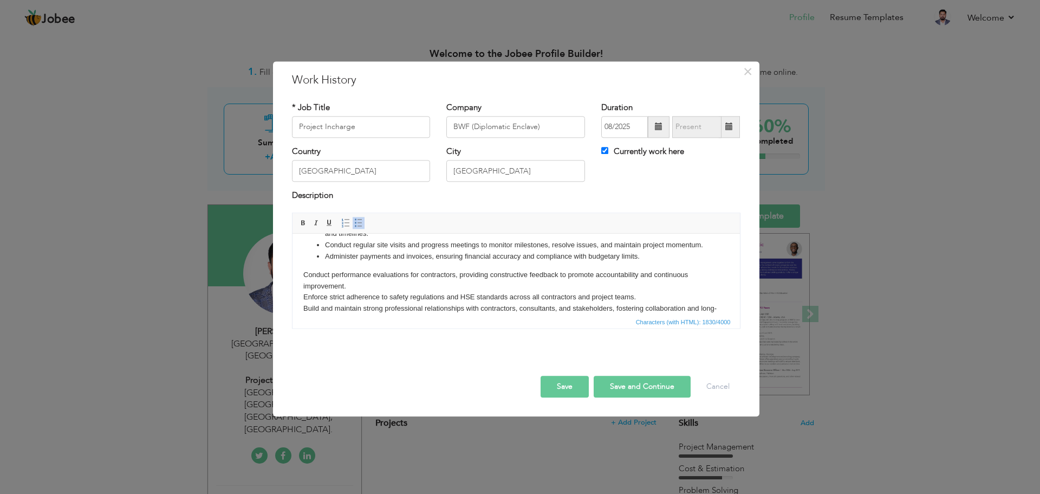
click at [303, 286] on p "Conduct performance evaluations for contractors, providing constructive feedbac…" at bounding box center [516, 297] width 426 height 56
click at [357, 225] on span at bounding box center [358, 222] width 9 height 9
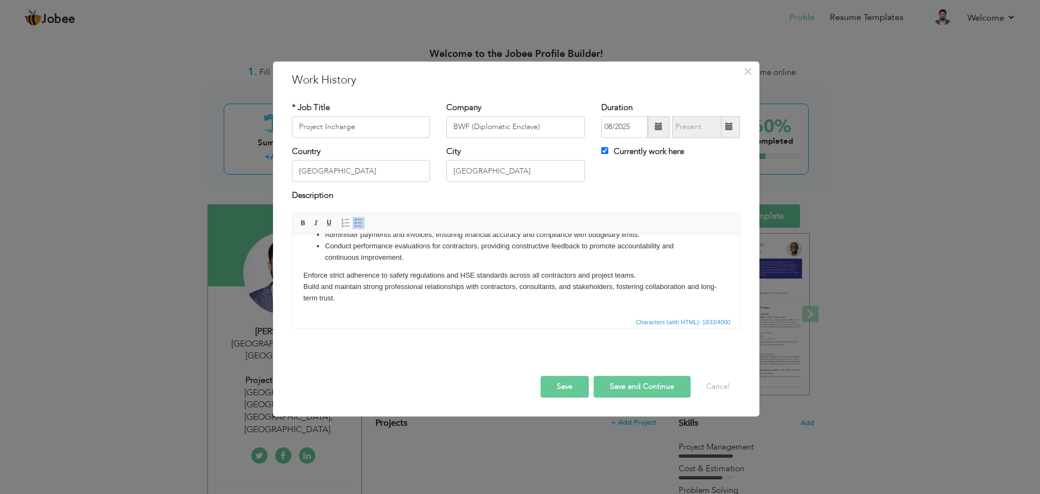
scroll to position [196, 0]
click at [303, 276] on p "Enforce strict adherence to safety regulations and HSE standards across all con…" at bounding box center [516, 287] width 426 height 34
click at [358, 227] on span at bounding box center [358, 222] width 9 height 9
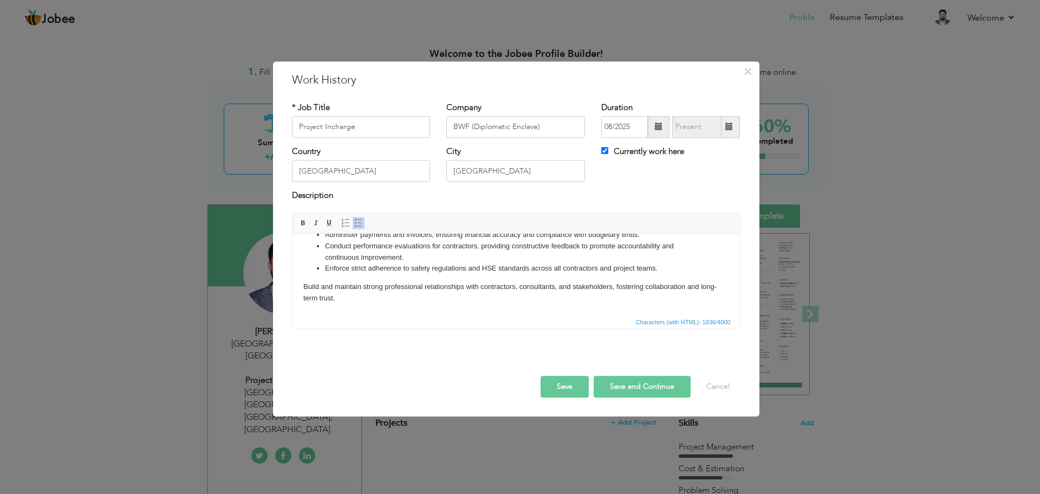
click at [304, 284] on p "Build and maintain strong professional relationships with contractors, consulta…" at bounding box center [516, 292] width 426 height 23
click at [357, 224] on span at bounding box center [358, 222] width 9 height 9
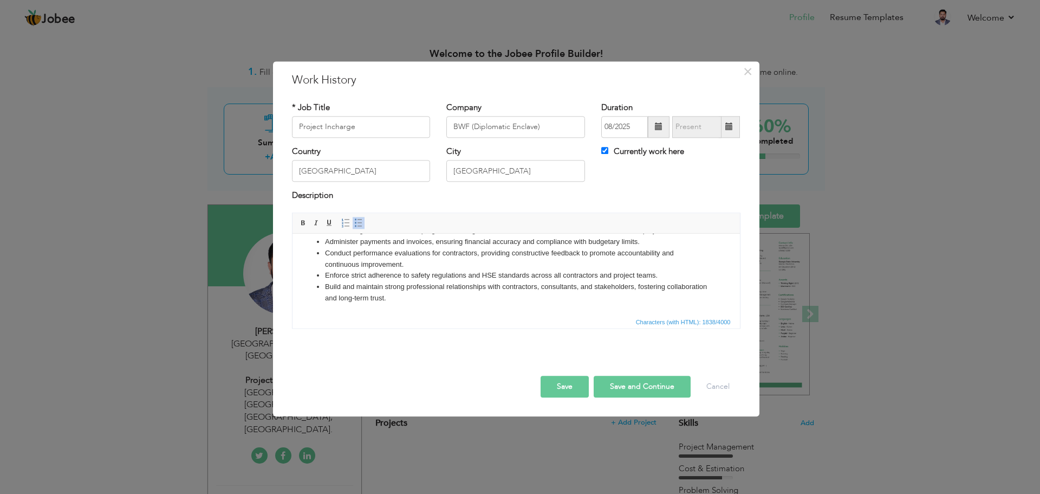
click at [429, 298] on li "Build and maintain strong professional relationships with contractors, consulta…" at bounding box center [516, 292] width 382 height 23
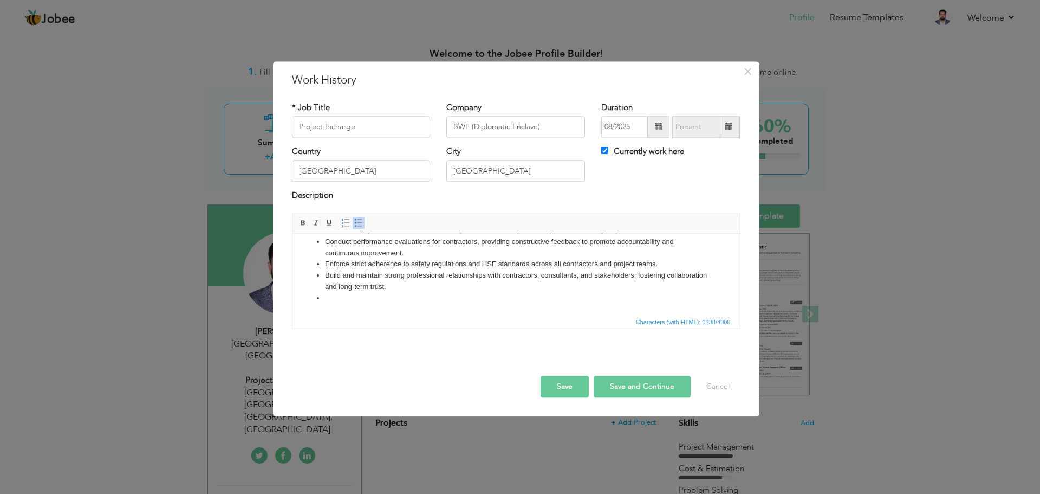
scroll to position [196, 0]
click at [356, 218] on link "Insert/Remove Bulleted List" at bounding box center [359, 223] width 12 height 12
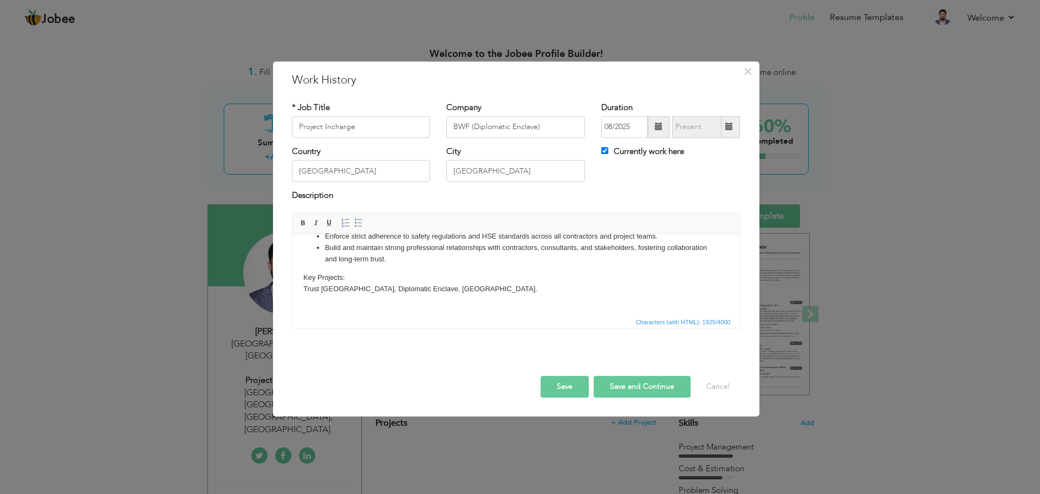
scroll to position [217, 0]
drag, startPoint x: 347, startPoint y: 285, endPoint x: 297, endPoint y: 290, distance: 49.5
click at [297, 290] on html "Lead the Project Management Team , providing direction, supervision, and strate…" at bounding box center [516, 166] width 448 height 299
click at [302, 222] on span at bounding box center [303, 222] width 9 height 9
click at [302, 297] on html "Lead the Project Management Team , providing direction, supervision, and strate…" at bounding box center [516, 166] width 448 height 299
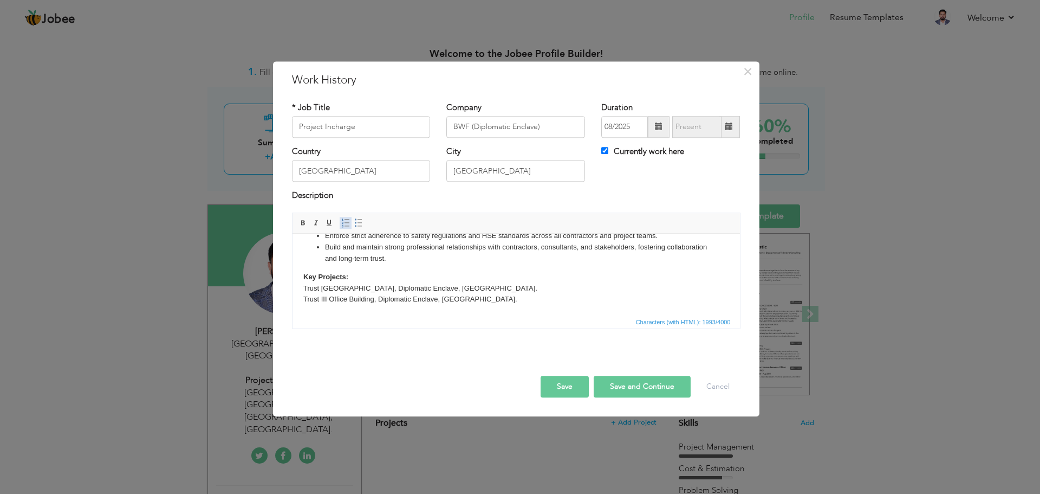
click at [343, 226] on span at bounding box center [345, 222] width 9 height 9
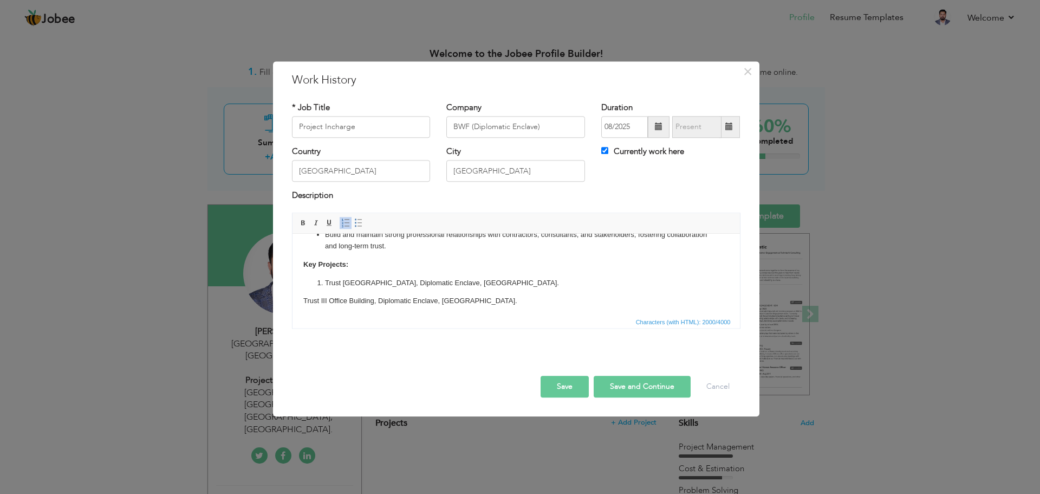
scroll to position [243, 0]
click at [301, 300] on html "Lead the Project Management Team , providing direction, supervision, and strate…" at bounding box center [516, 158] width 448 height 313
click at [344, 225] on span at bounding box center [345, 222] width 9 height 9
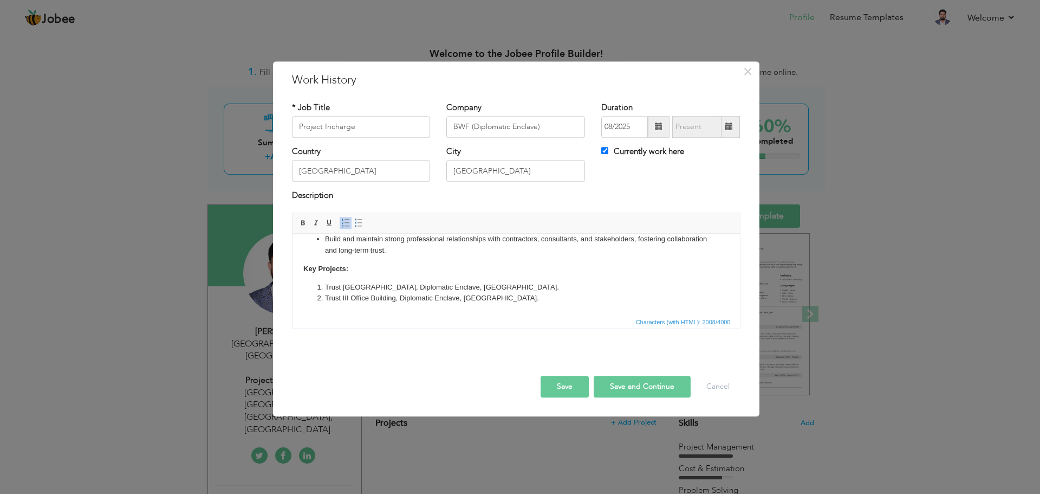
scroll to position [236, 0]
drag, startPoint x: 498, startPoint y: 288, endPoint x: 510, endPoint y: 302, distance: 18.8
click at [498, 288] on li "Trust II Office Building, Diplomatic Enclave, Islamabad." at bounding box center [516, 287] width 382 height 11
click at [609, 385] on button "Save and Continue" at bounding box center [642, 386] width 97 height 22
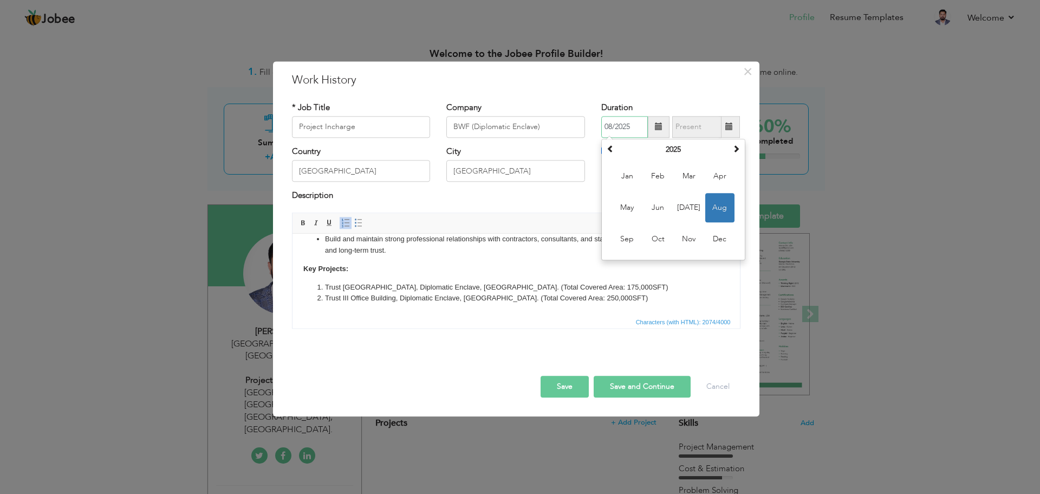
click at [716, 206] on span "Aug" at bounding box center [719, 207] width 29 height 29
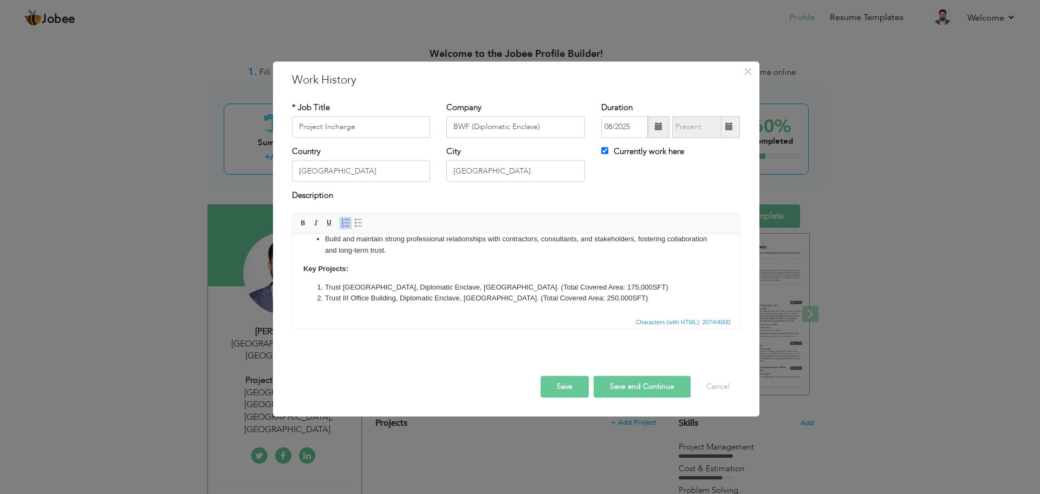
click at [570, 392] on button "Save" at bounding box center [565, 386] width 48 height 22
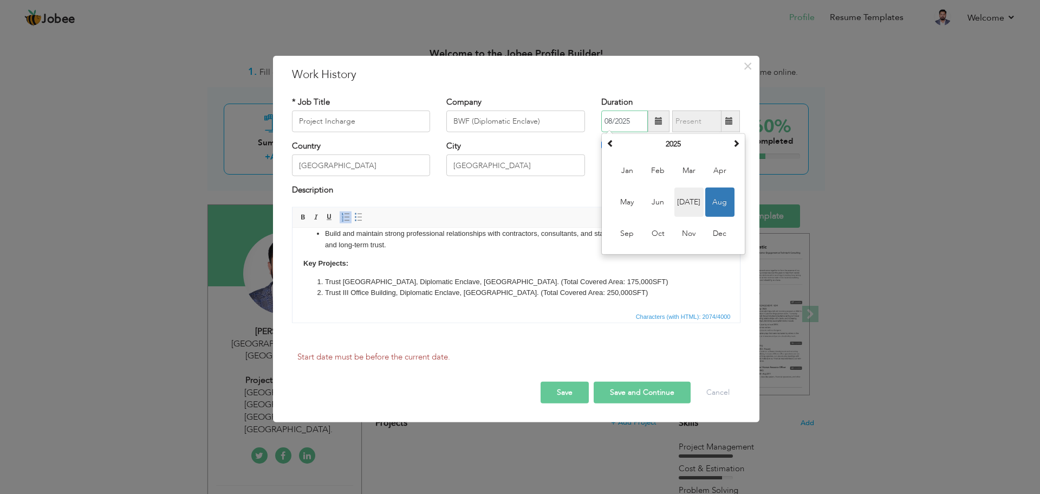
click at [694, 207] on span "Jul" at bounding box center [689, 201] width 29 height 29
type input "07/2025"
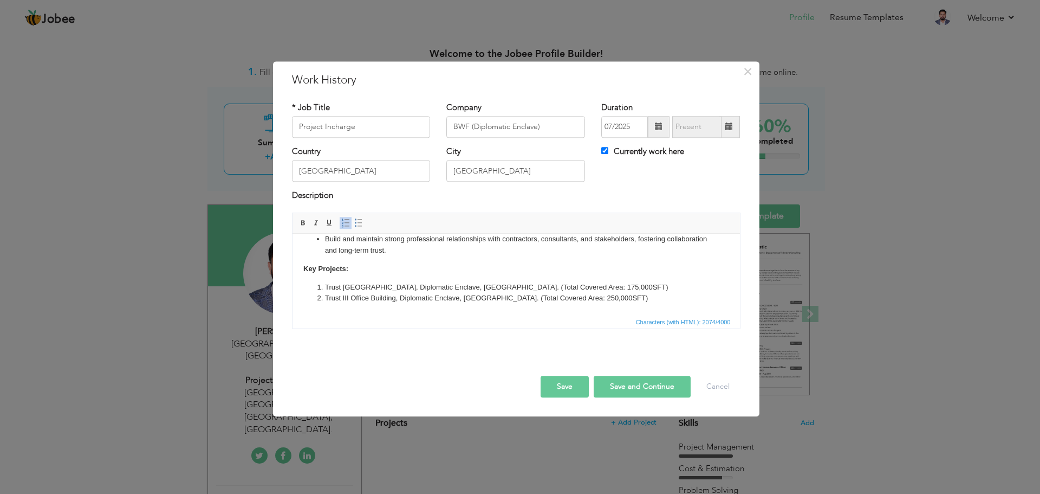
click at [566, 389] on button "Save" at bounding box center [565, 386] width 48 height 22
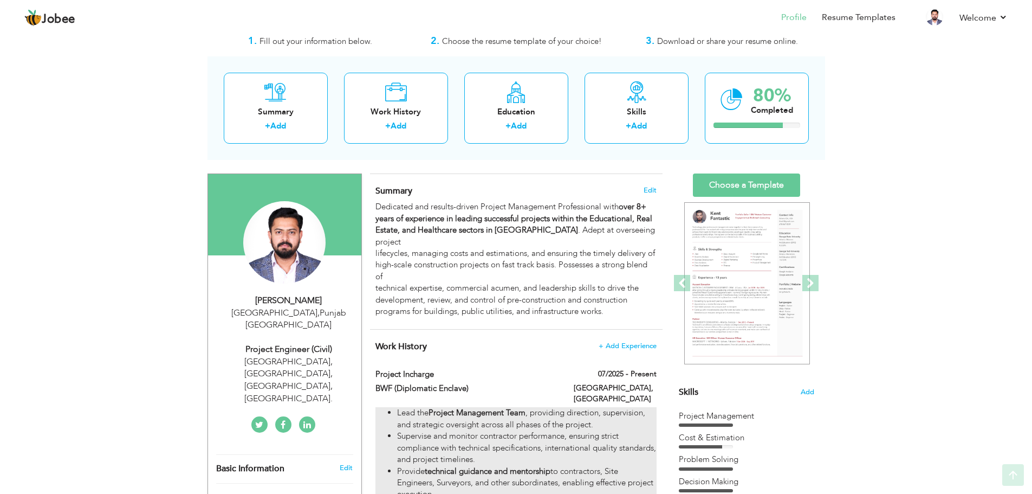
scroll to position [0, 0]
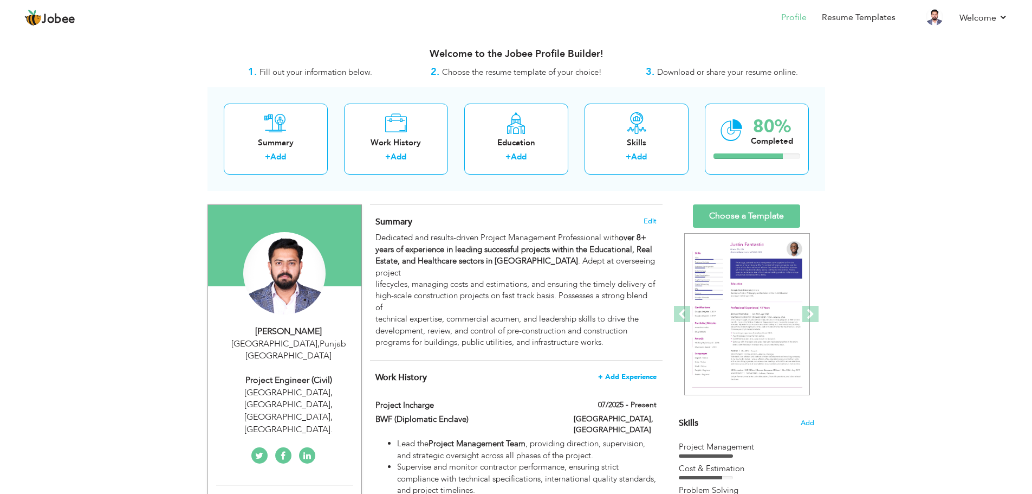
click at [631, 374] on span "+ Add Experience" at bounding box center [627, 377] width 59 height 8
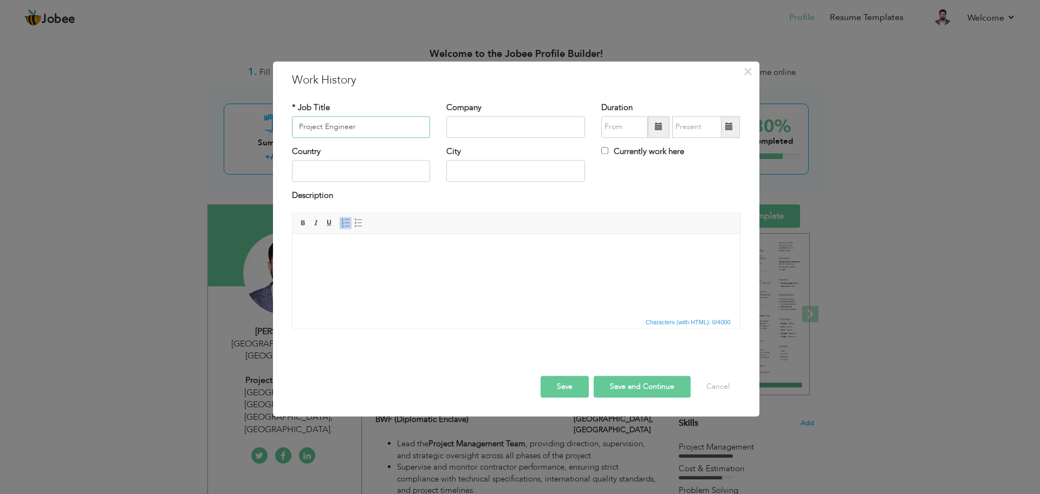
type input "Project Engineer"
type input "Radisson BLU"
click at [403, 174] on input "text" at bounding box center [361, 171] width 139 height 22
type input "[GEOGRAPHIC_DATA]"
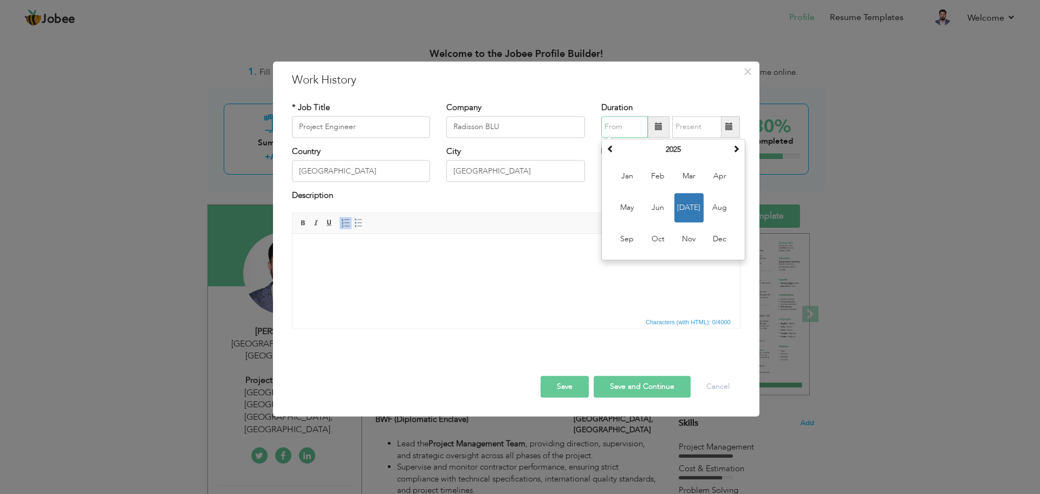
click at [632, 127] on input "text" at bounding box center [624, 127] width 47 height 22
click at [724, 211] on span "Aug" at bounding box center [719, 207] width 29 height 29
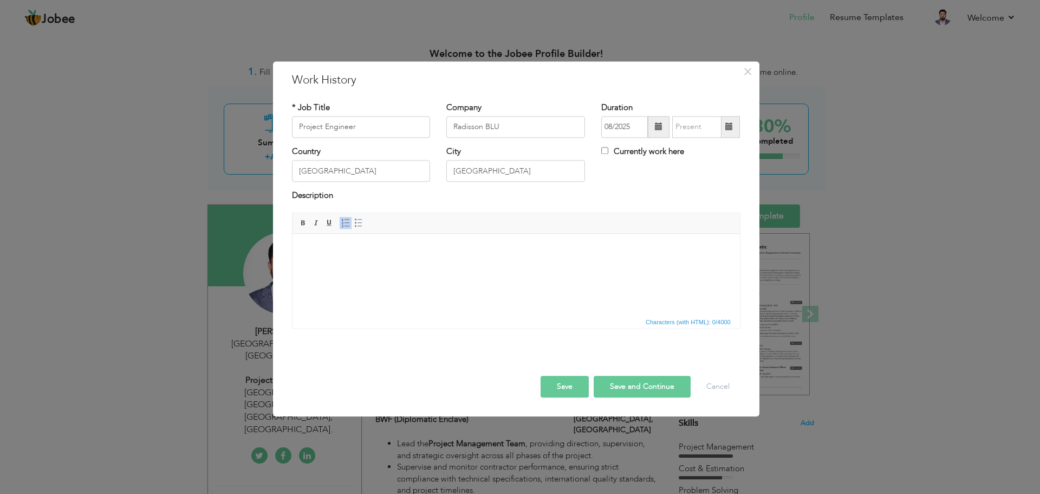
click at [656, 131] on span at bounding box center [659, 127] width 8 height 8
click at [678, 151] on th "2025" at bounding box center [673, 149] width 113 height 16
click at [637, 206] on span "2024" at bounding box center [627, 207] width 29 height 29
click at [717, 206] on span "Aug" at bounding box center [719, 207] width 29 height 29
type input "08/2024"
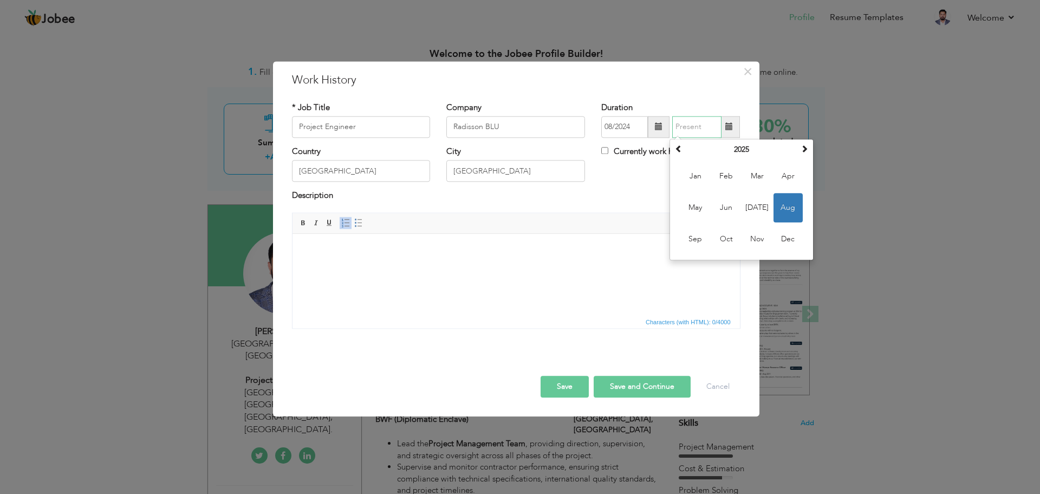
click at [705, 131] on input "text" at bounding box center [696, 127] width 49 height 22
click at [757, 203] on span "Jul" at bounding box center [757, 207] width 29 height 29
type input "07/2025"
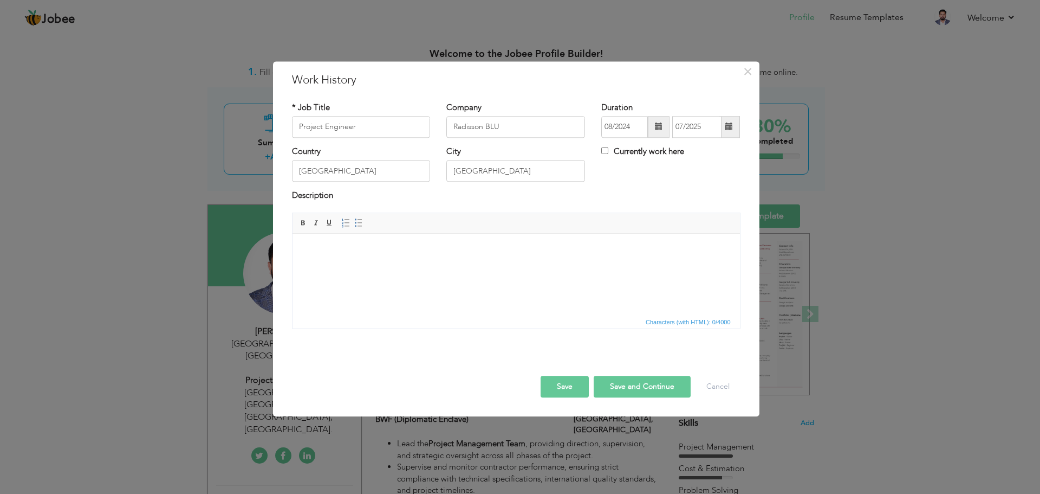
click at [520, 243] on html at bounding box center [516, 250] width 448 height 33
click at [449, 267] on html at bounding box center [516, 250] width 448 height 33
click at [374, 263] on html at bounding box center [516, 250] width 448 height 33
click at [578, 379] on button "Save" at bounding box center [565, 386] width 48 height 22
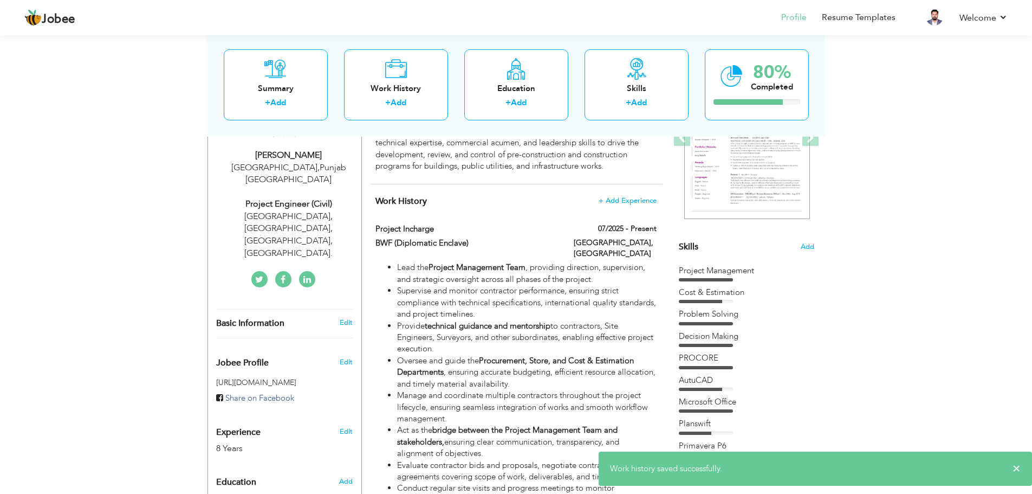
scroll to position [163, 0]
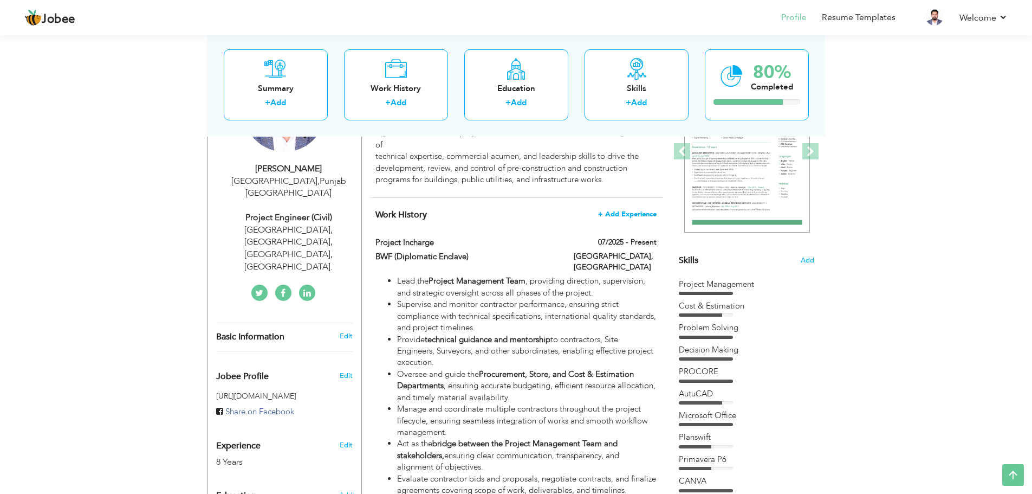
click at [630, 215] on span "+ Add Experience" at bounding box center [627, 214] width 59 height 8
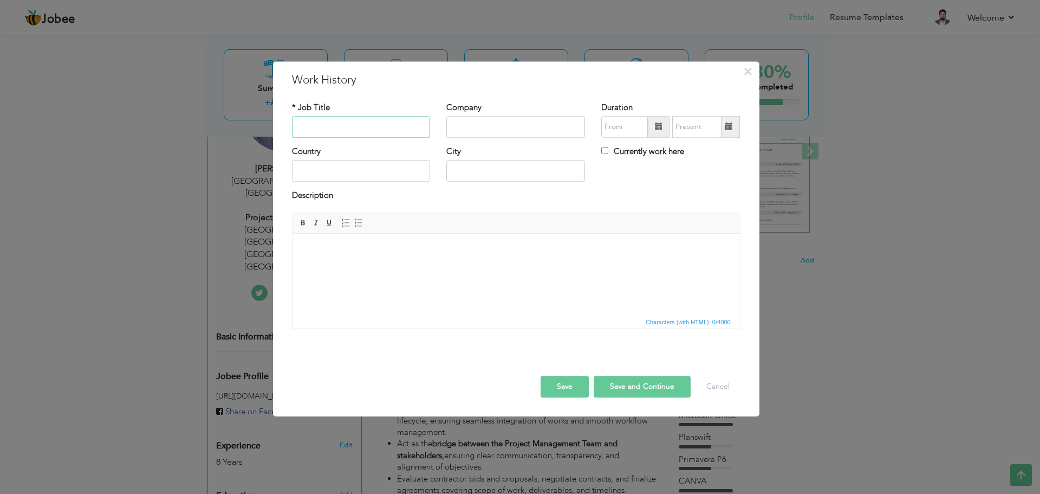
type input "P"
type input "Site Incharge (Finishes)"
click at [561, 121] on input "text" at bounding box center [515, 127] width 139 height 22
type input "MAVEN Projects LLP"
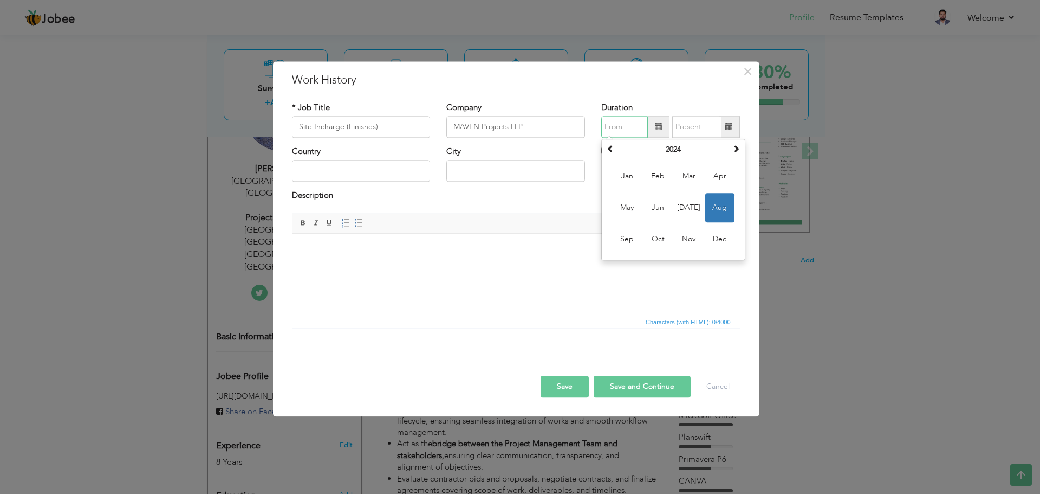
click at [640, 128] on input "text" at bounding box center [624, 127] width 47 height 22
click at [656, 125] on span at bounding box center [659, 127] width 8 height 8
click at [659, 147] on th "2024" at bounding box center [673, 149] width 113 height 16
click at [638, 204] on span "2023" at bounding box center [627, 207] width 29 height 29
click at [713, 176] on span "Apr" at bounding box center [719, 175] width 29 height 29
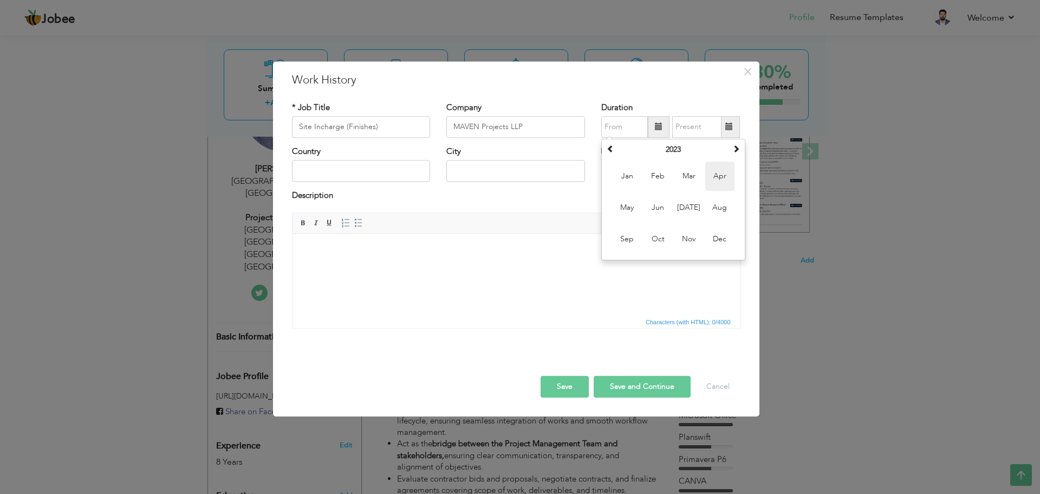
type input "04/2023"
click at [729, 128] on span at bounding box center [729, 127] width 8 height 8
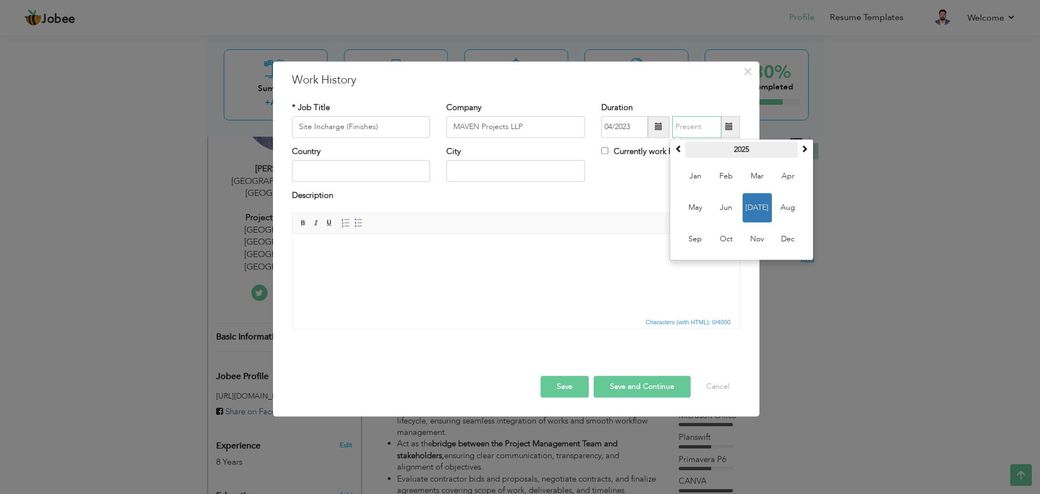
click at [744, 150] on th "2025" at bounding box center [741, 149] width 113 height 16
click at [706, 208] on span "2024" at bounding box center [695, 207] width 29 height 29
click at [779, 205] on span "Aug" at bounding box center [788, 207] width 29 height 29
type input "08/2024"
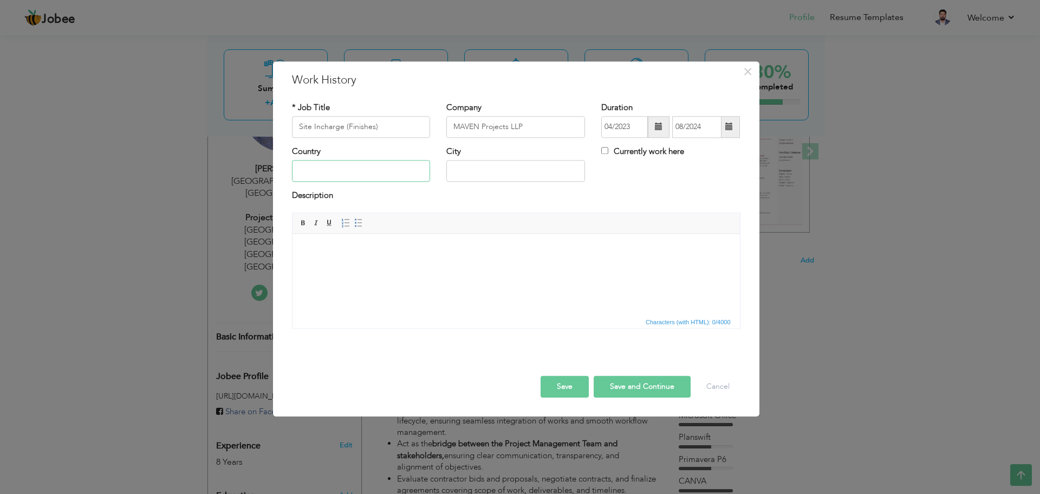
click at [415, 170] on input "text" at bounding box center [361, 171] width 139 height 22
type input "[GEOGRAPHIC_DATA]"
click at [581, 383] on button "Save" at bounding box center [565, 386] width 48 height 22
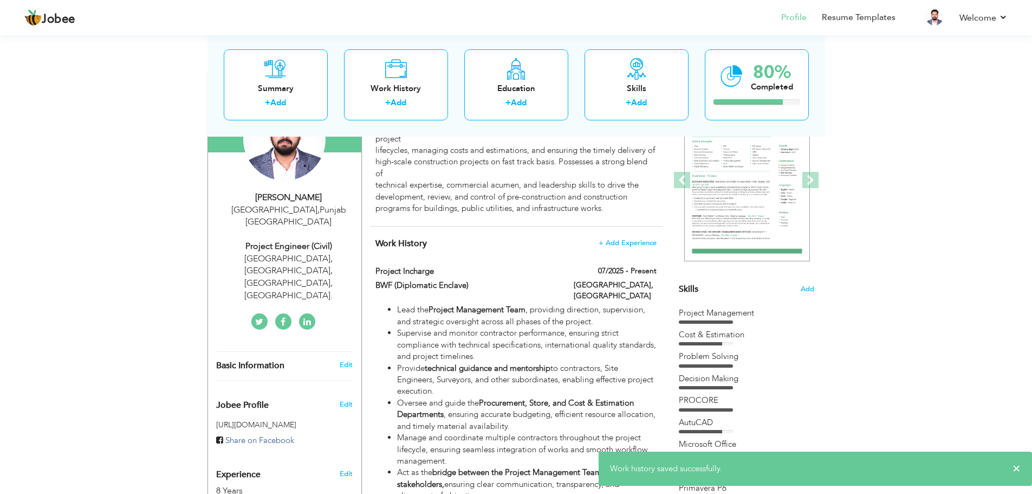
scroll to position [108, 0]
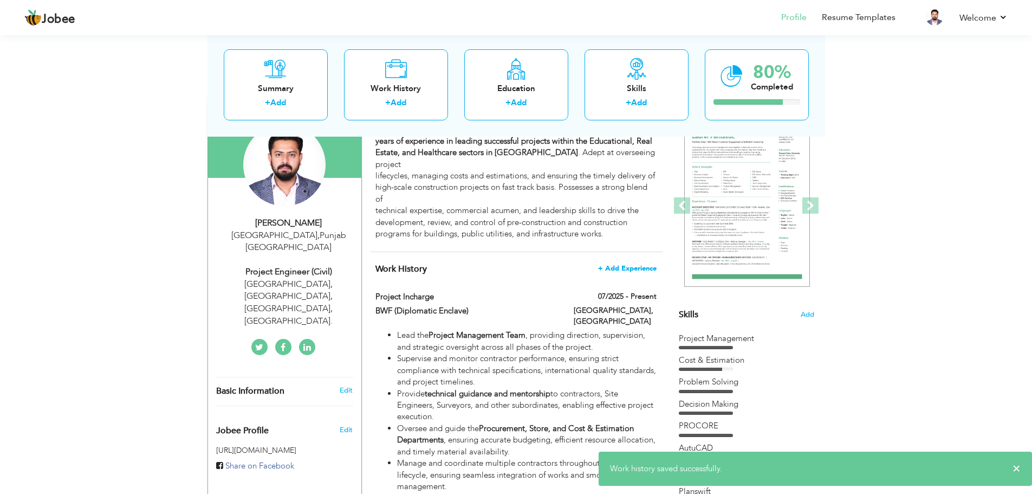
click at [630, 269] on span "+ Add Experience" at bounding box center [627, 268] width 59 height 8
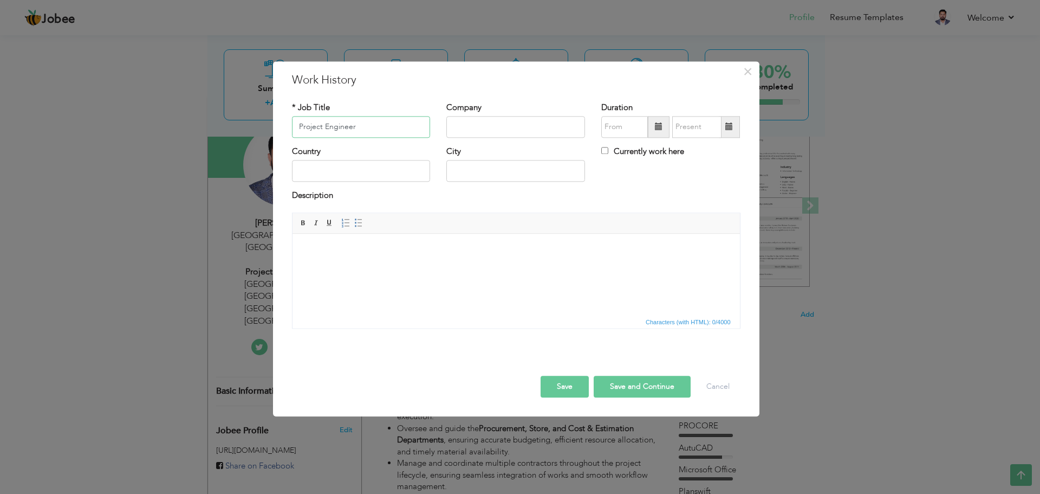
type input "Project Engineer"
type input "Union Developers Private Limited"
click at [355, 172] on input "text" at bounding box center [361, 171] width 139 height 22
type input "[GEOGRAPHIC_DATA]"
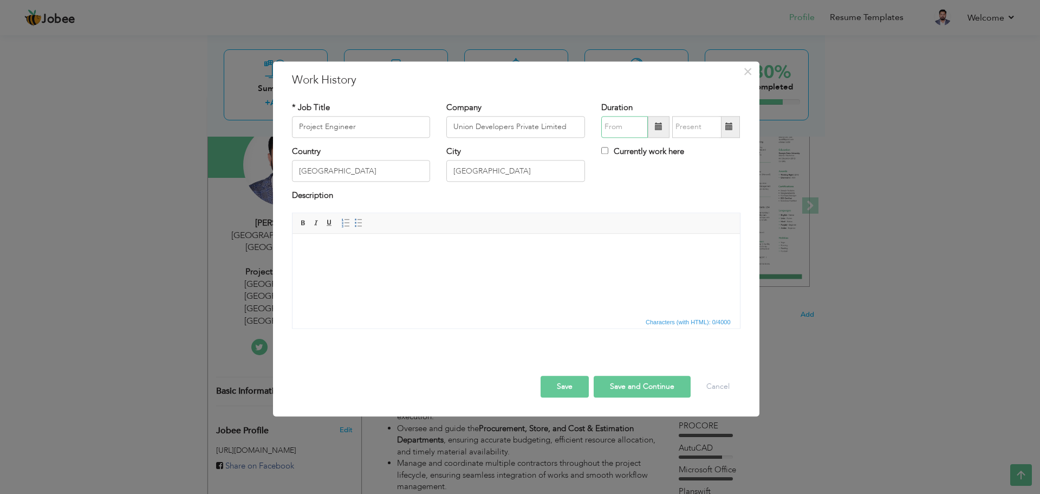
click at [618, 122] on input "text" at bounding box center [624, 127] width 47 height 22
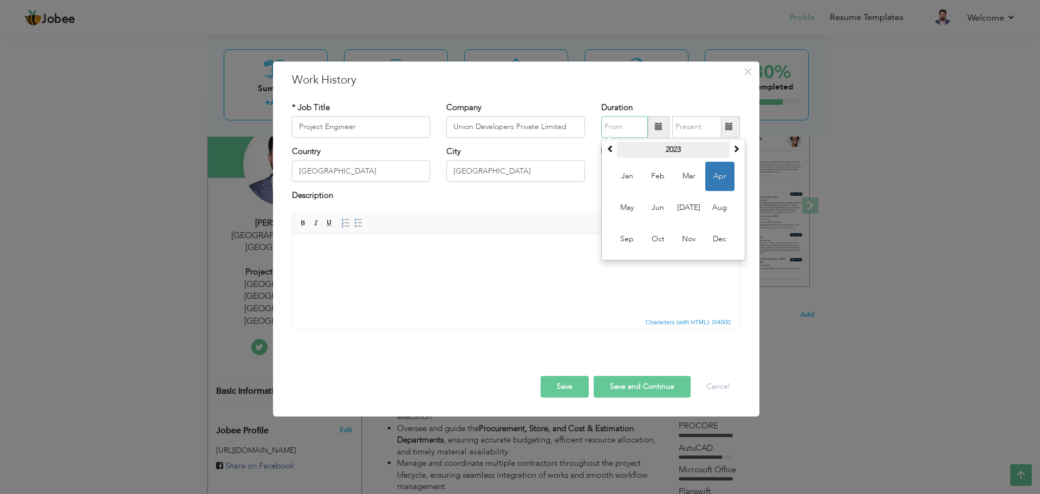
click at [669, 148] on th "2023" at bounding box center [673, 149] width 113 height 16
click at [636, 198] on span "2022" at bounding box center [627, 207] width 29 height 29
click at [630, 234] on span "Sep" at bounding box center [627, 238] width 29 height 29
type input "09/2022"
click at [701, 123] on input "text" at bounding box center [696, 127] width 49 height 22
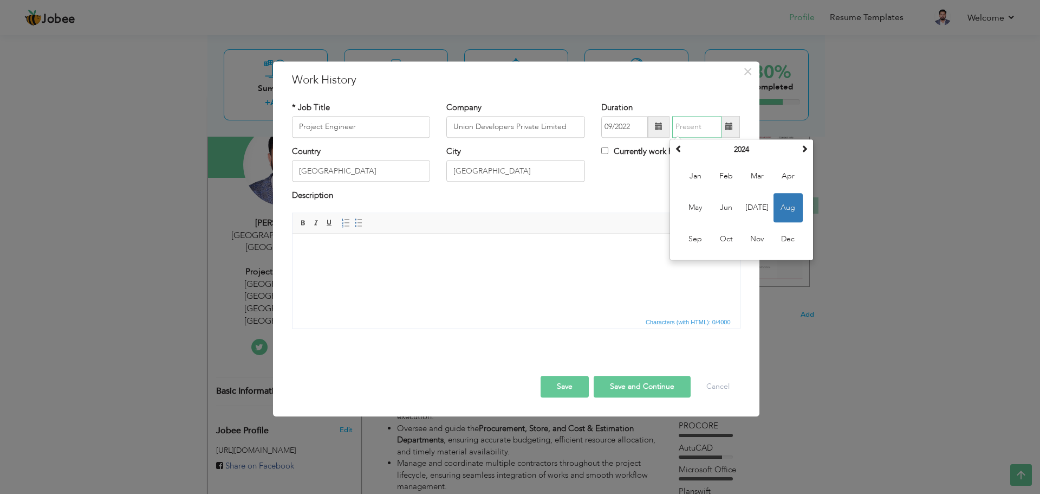
click at [749, 159] on td "Jan Feb Mar Apr May Jun Jul Aug Sep Oct Nov Dec" at bounding box center [741, 208] width 139 height 100
click at [749, 153] on th "2024" at bounding box center [741, 149] width 113 height 16
click at [704, 204] on span "2023" at bounding box center [695, 207] width 29 height 29
click at [781, 173] on span "Apr" at bounding box center [788, 175] width 29 height 29
type input "04/2023"
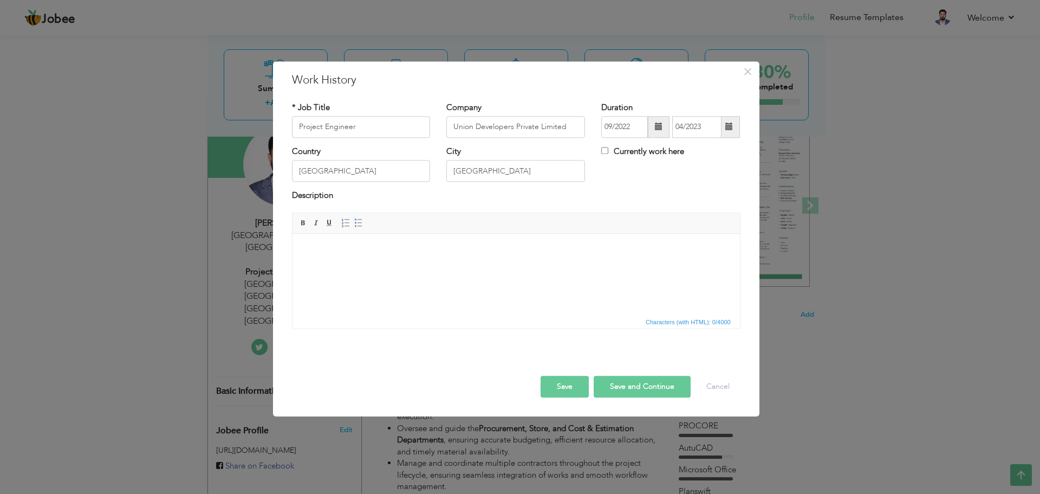
click at [567, 385] on button "Save" at bounding box center [565, 386] width 48 height 22
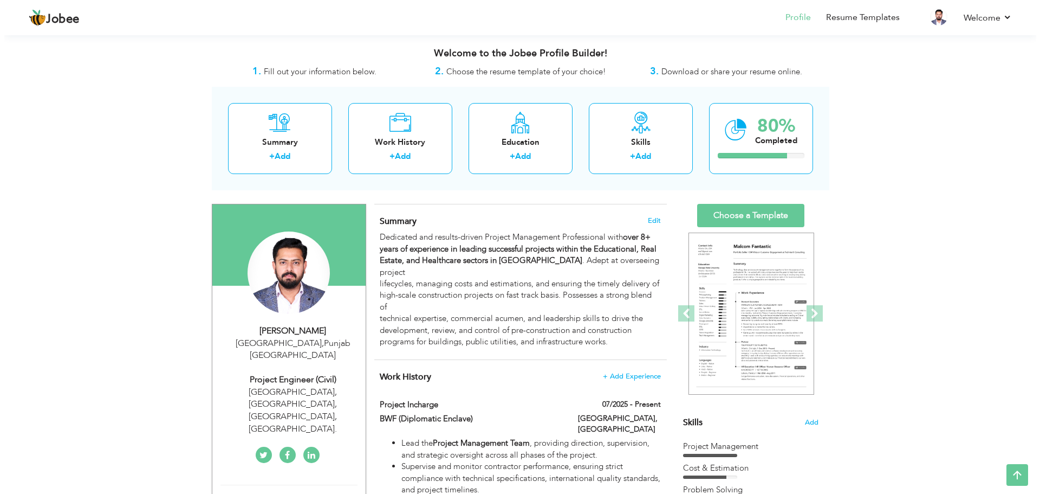
scroll to position [0, 0]
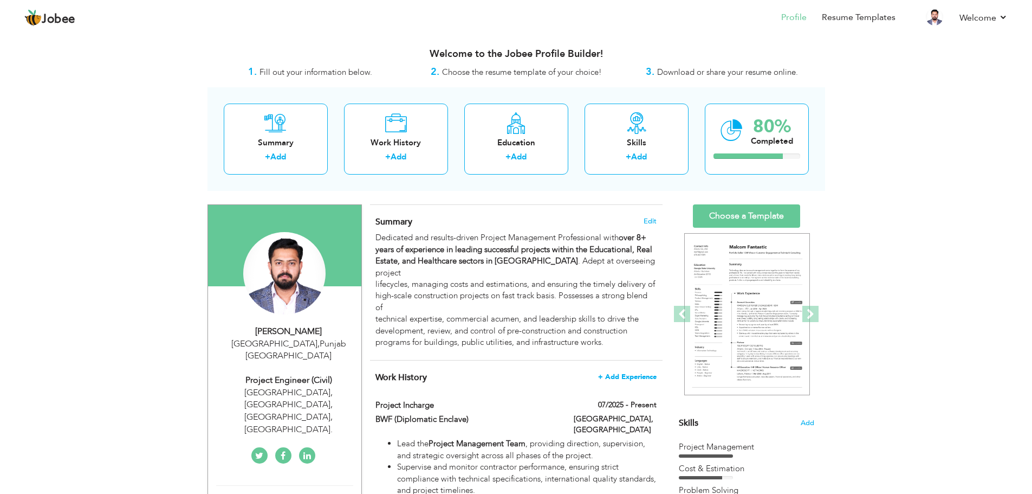
click at [628, 373] on span "+ Add Experience" at bounding box center [627, 377] width 59 height 8
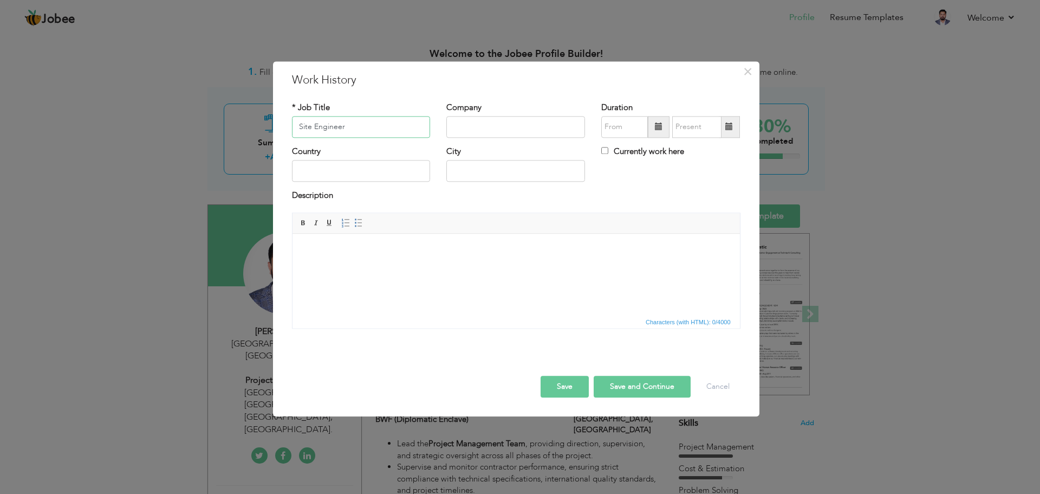
type input "Site Engineer"
click at [491, 129] on input "text" at bounding box center [515, 127] width 139 height 22
type input "Country Developers Private Limited (A Subsidairy of Punjab Group)"
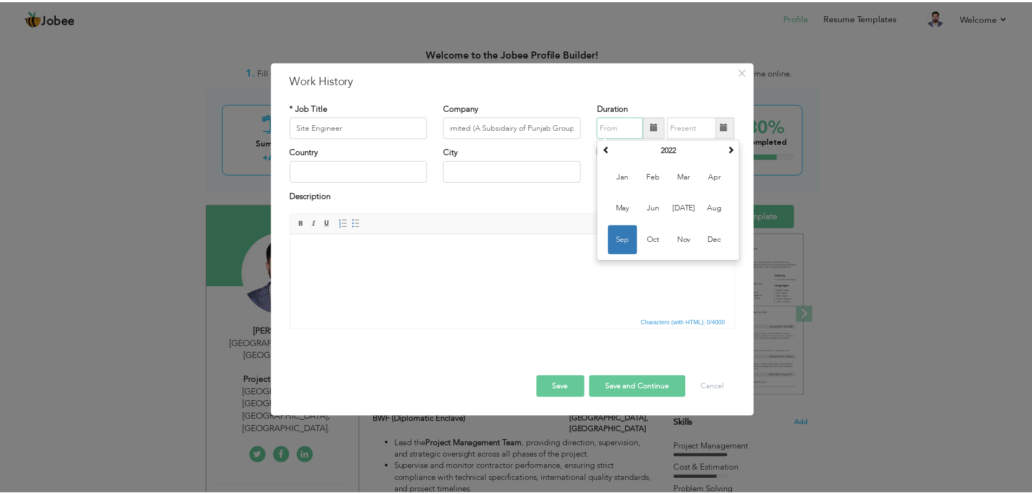
scroll to position [0, 0]
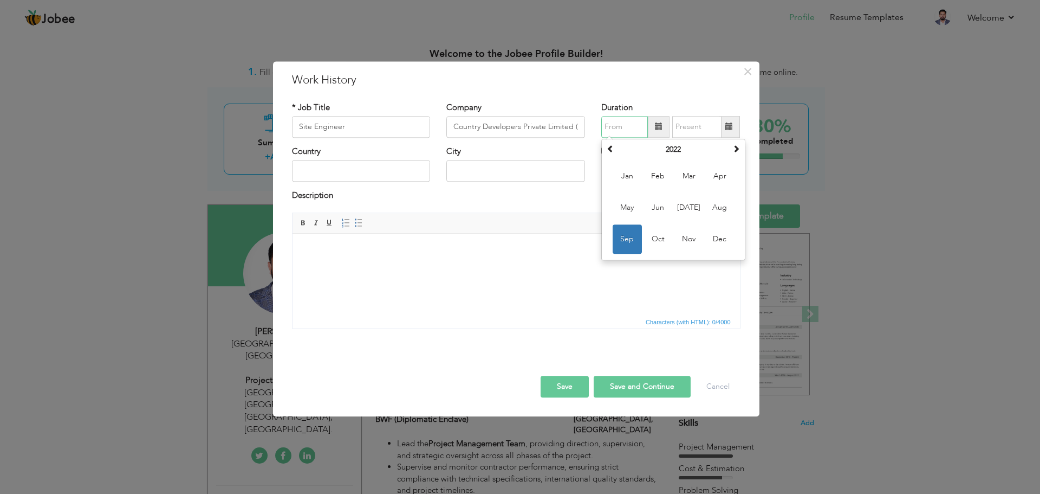
click at [625, 125] on input "text" at bounding box center [624, 127] width 47 height 22
click at [693, 153] on th "2022" at bounding box center [673, 149] width 113 height 16
click at [692, 177] on span "2019" at bounding box center [689, 175] width 29 height 29
click at [715, 176] on span "Apr" at bounding box center [719, 175] width 29 height 29
type input "04/2019"
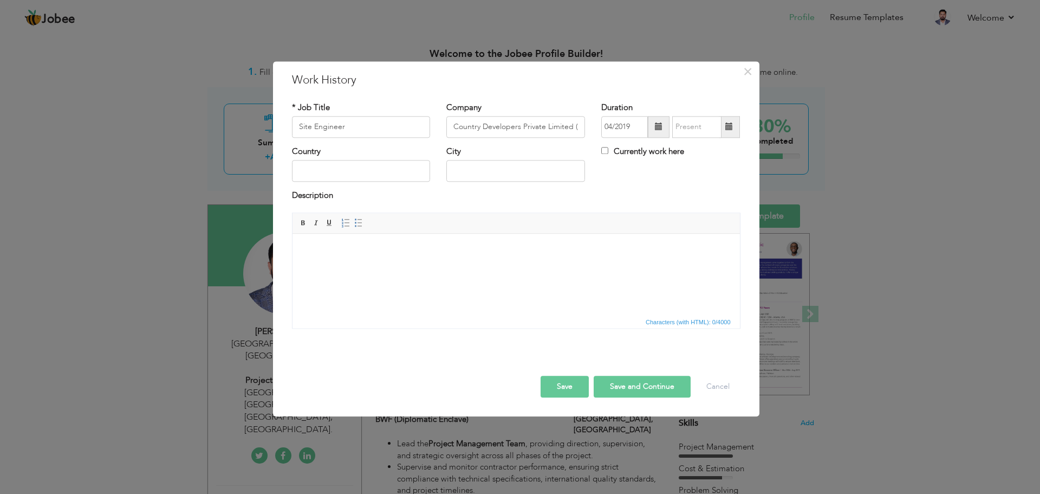
click at [724, 127] on span at bounding box center [729, 127] width 21 height 22
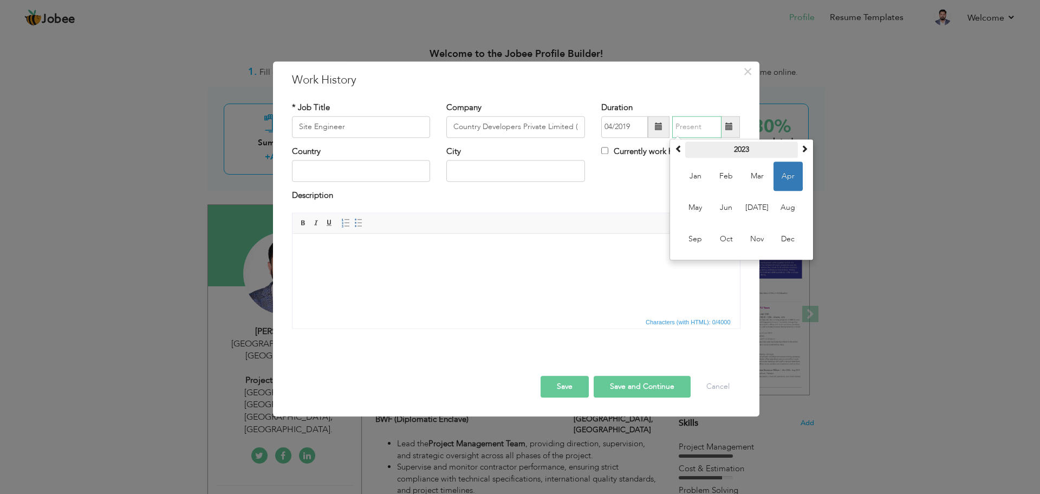
click at [737, 156] on th "2023" at bounding box center [741, 149] width 113 height 16
click at [705, 209] on span "2022" at bounding box center [695, 207] width 29 height 29
click at [707, 232] on span "Sep" at bounding box center [695, 238] width 29 height 29
type input "09/2022"
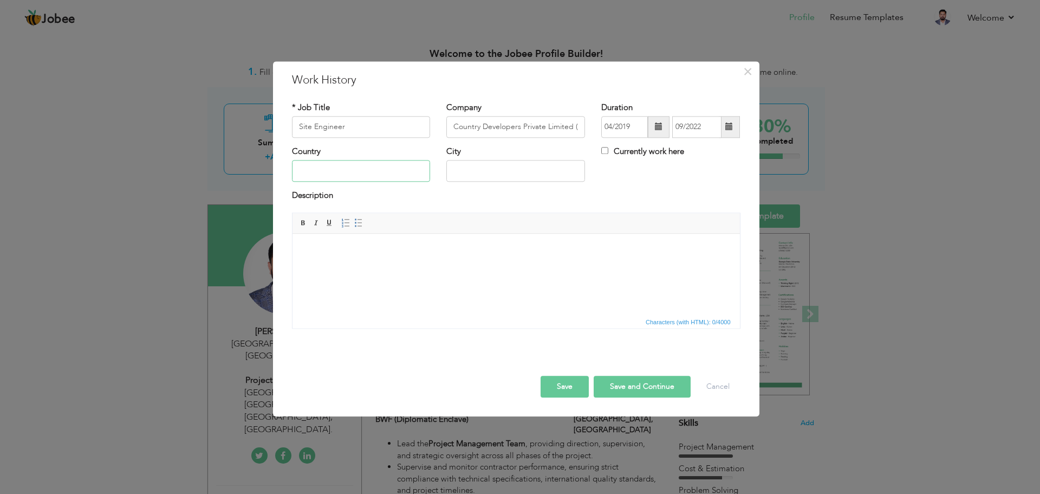
click at [410, 170] on input "text" at bounding box center [361, 171] width 139 height 22
type input "[GEOGRAPHIC_DATA]"
click at [572, 381] on button "Save" at bounding box center [565, 386] width 48 height 22
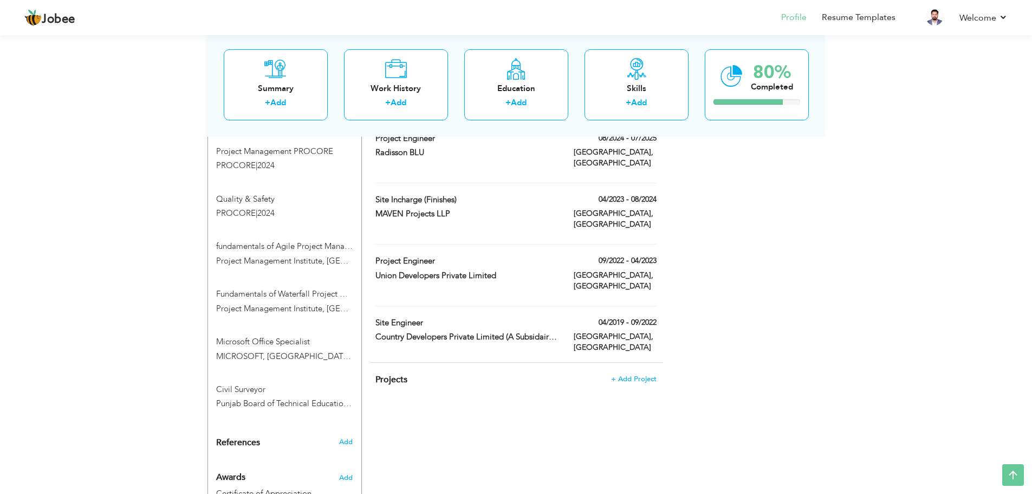
scroll to position [758, 0]
click at [624, 373] on span "+ Add Project" at bounding box center [634, 377] width 46 height 8
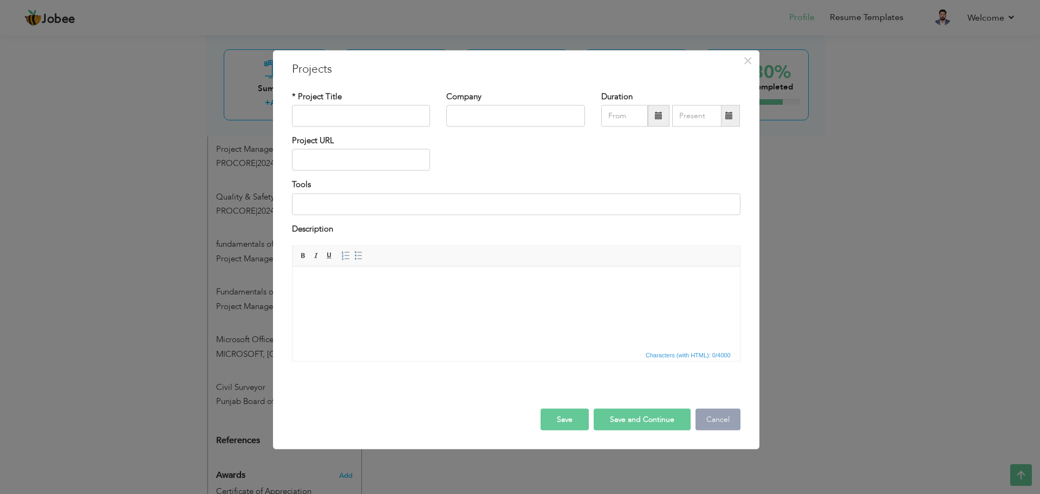
click at [704, 417] on button "Cancel" at bounding box center [718, 419] width 45 height 22
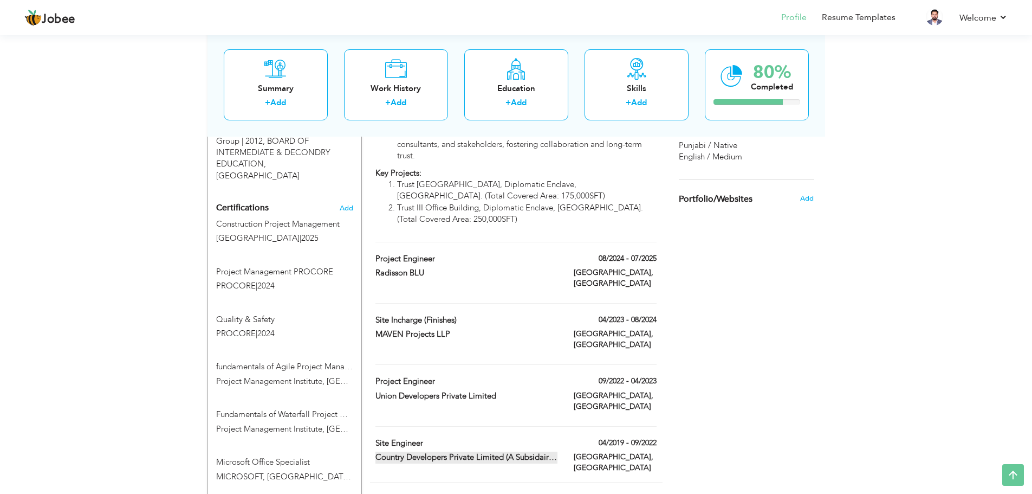
scroll to position [596, 0]
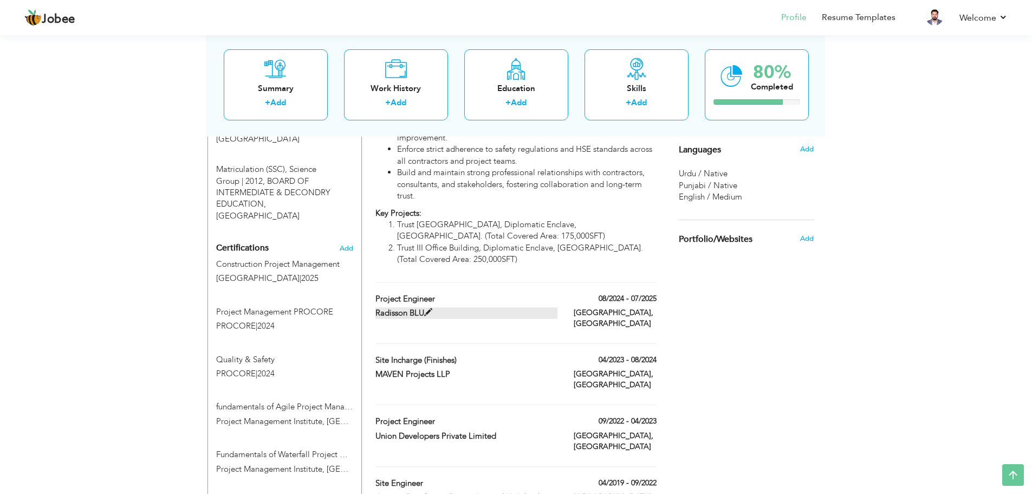
click at [447, 307] on label "Radisson BLU" at bounding box center [466, 312] width 182 height 11
type input "Project Engineer"
type input "Radisson BLU"
type input "08/2024"
type input "07/2025"
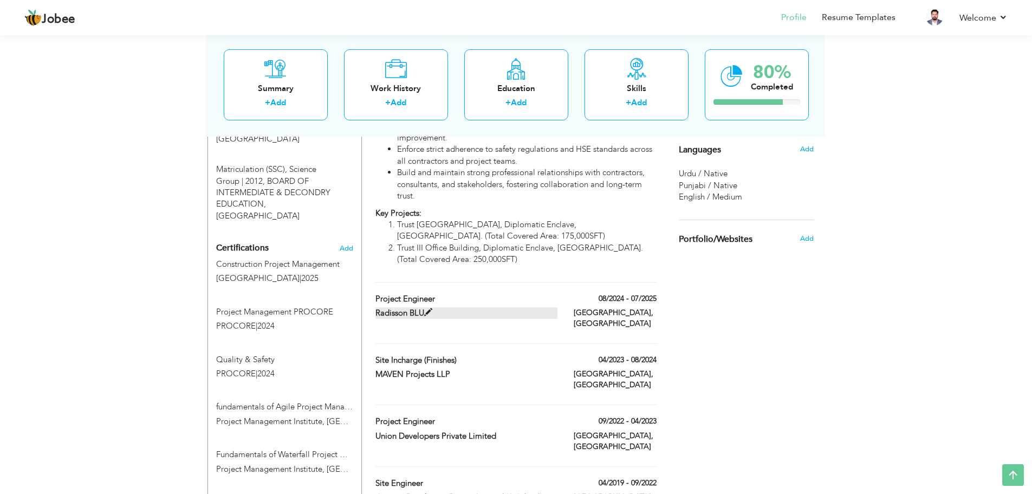
type input "[GEOGRAPHIC_DATA]"
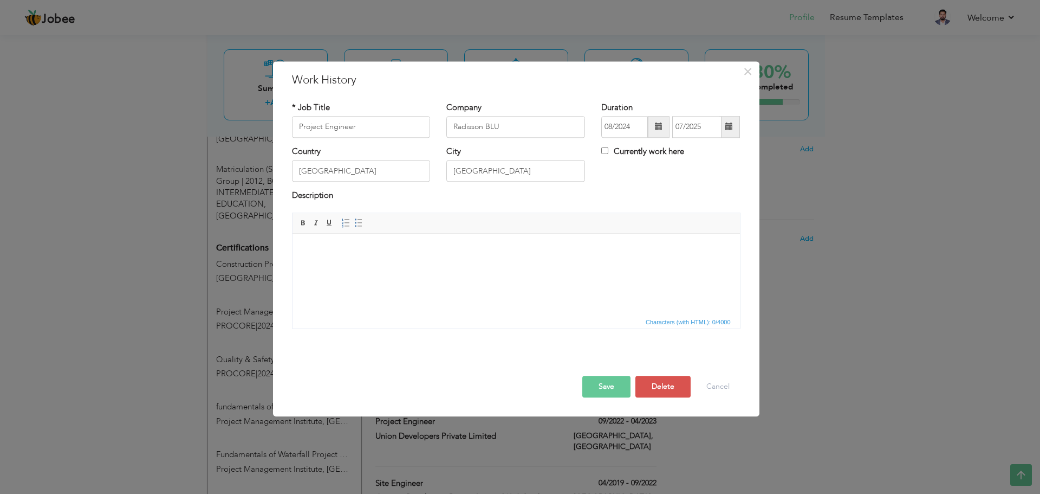
click at [424, 267] on html at bounding box center [516, 250] width 448 height 33
click at [388, 259] on html at bounding box center [516, 250] width 448 height 33
click at [472, 263] on html at bounding box center [516, 250] width 448 height 33
click at [726, 379] on button "Cancel" at bounding box center [718, 386] width 45 height 22
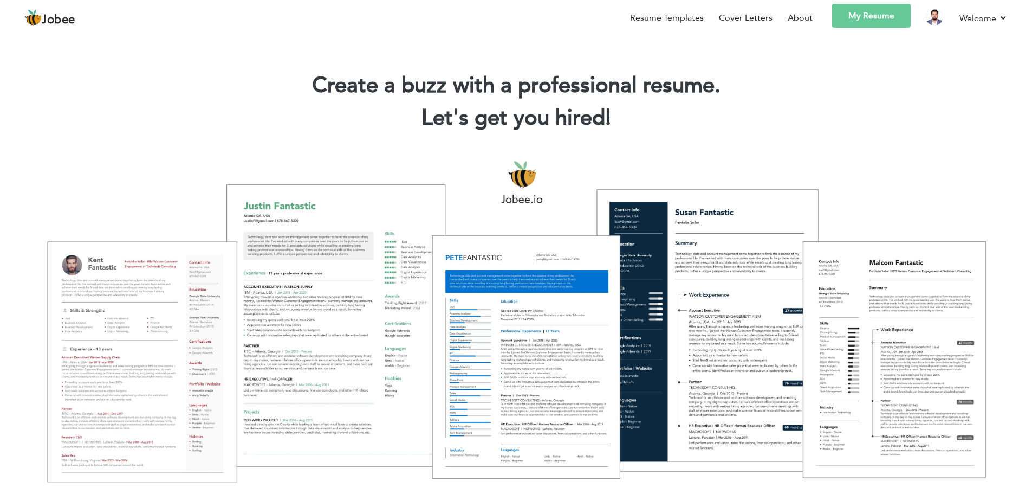
click at [888, 15] on link "My Resume" at bounding box center [871, 16] width 79 height 24
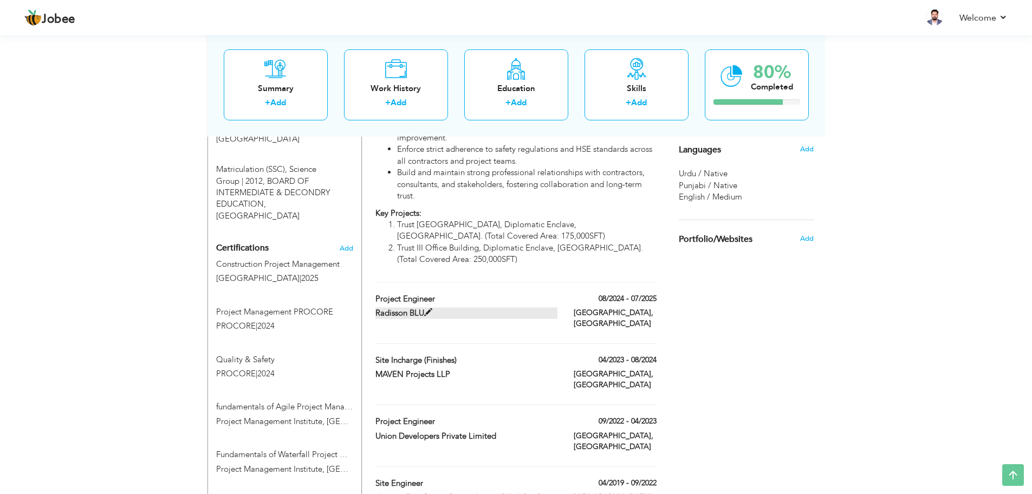
click at [436, 307] on label "Radisson BLU" at bounding box center [466, 312] width 182 height 11
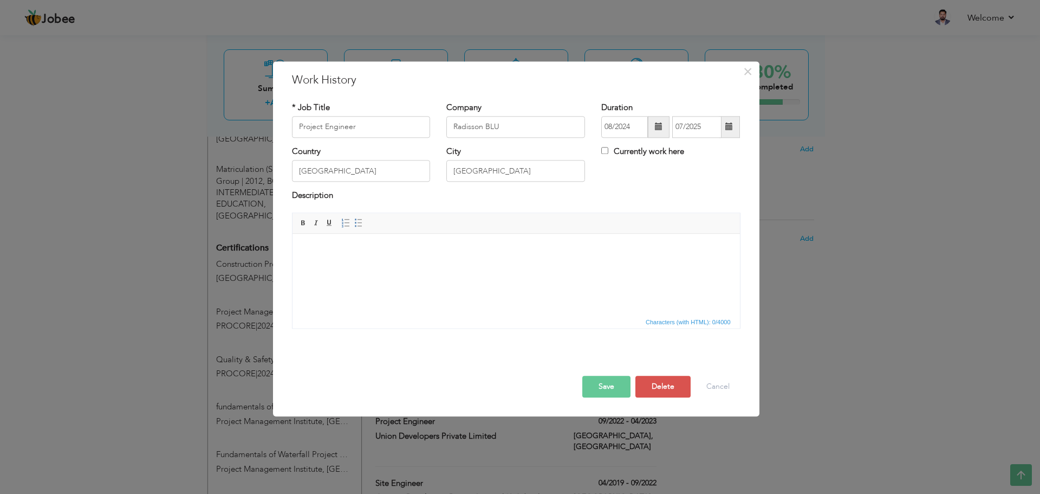
click at [403, 267] on html at bounding box center [516, 250] width 448 height 33
click at [368, 256] on html at bounding box center [516, 250] width 448 height 33
drag, startPoint x: 483, startPoint y: 240, endPoint x: 436, endPoint y: 261, distance: 51.9
drag, startPoint x: 436, startPoint y: 261, endPoint x: 340, endPoint y: 262, distance: 95.4
drag, startPoint x: 340, startPoint y: 262, endPoint x: 357, endPoint y: 278, distance: 23.4
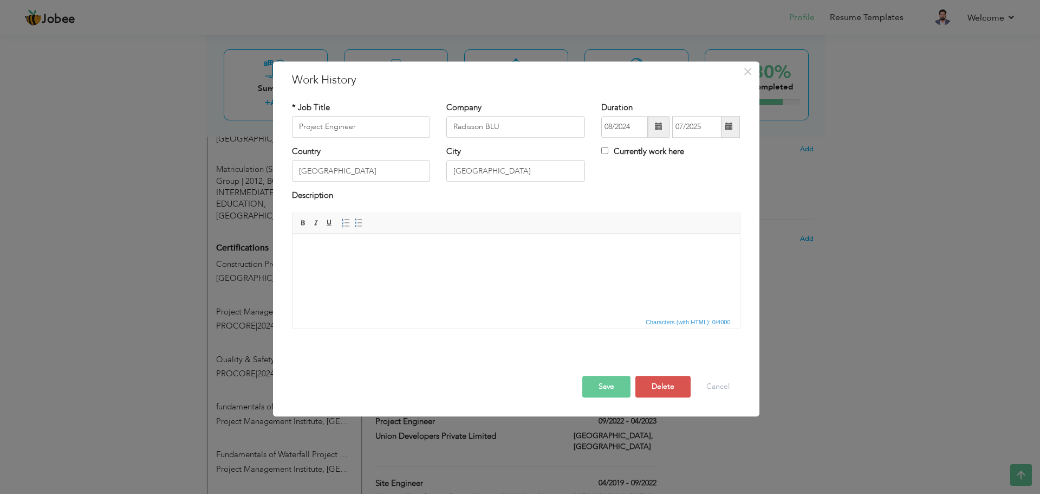
click at [357, 267] on html at bounding box center [516, 250] width 448 height 33
click at [378, 251] on body at bounding box center [516, 249] width 426 height 11
drag, startPoint x: 517, startPoint y: 308, endPoint x: 360, endPoint y: 251, distance: 166.6
click at [360, 251] on html at bounding box center [516, 250] width 448 height 33
click at [479, 267] on html at bounding box center [516, 250] width 448 height 33
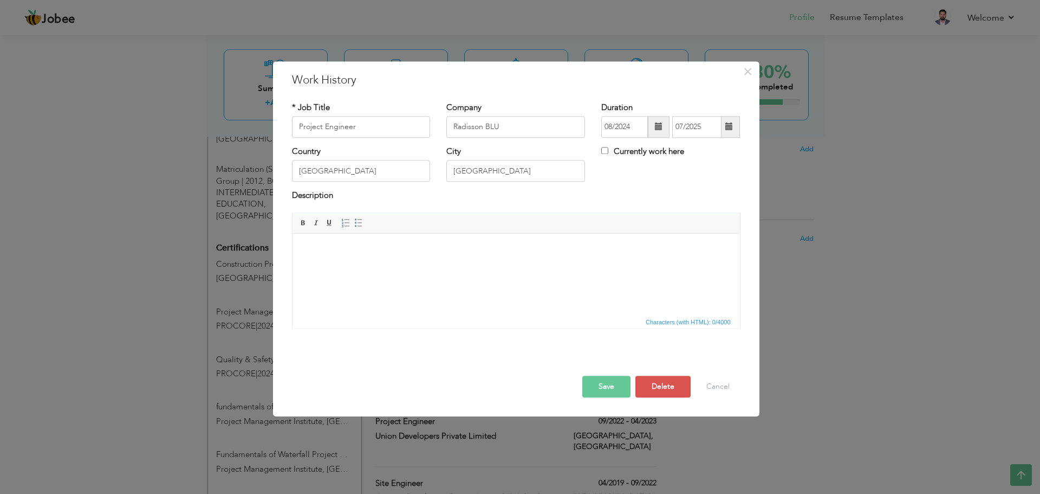
click at [81, 191] on div "× Work History * Job Title Project Engineer Company Radisson BLU Duration" at bounding box center [520, 247] width 1040 height 494
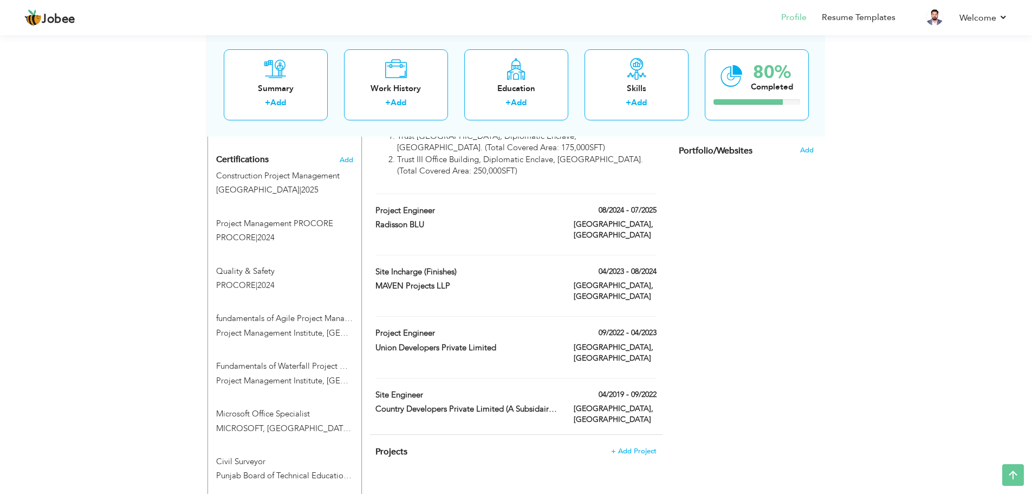
scroll to position [704, 0]
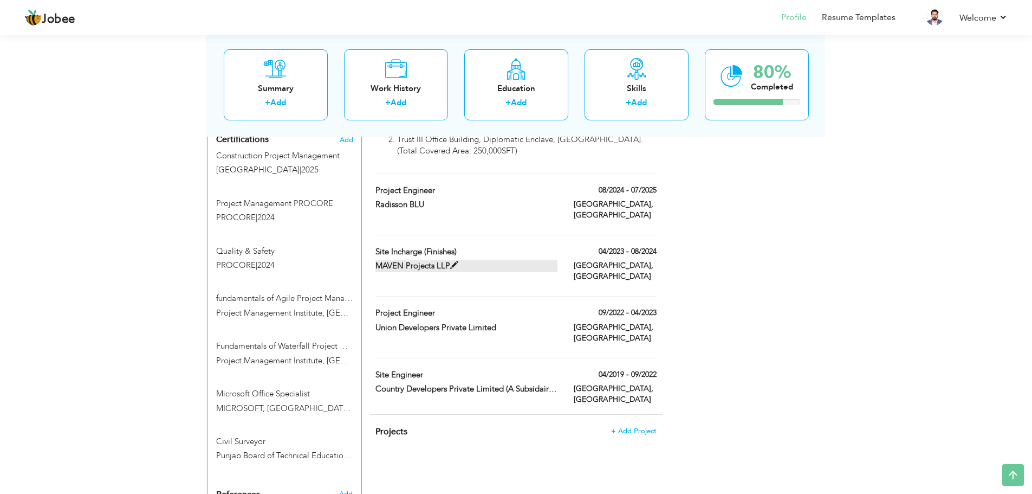
click at [485, 260] on label "MAVEN Projects LLP" at bounding box center [466, 265] width 182 height 11
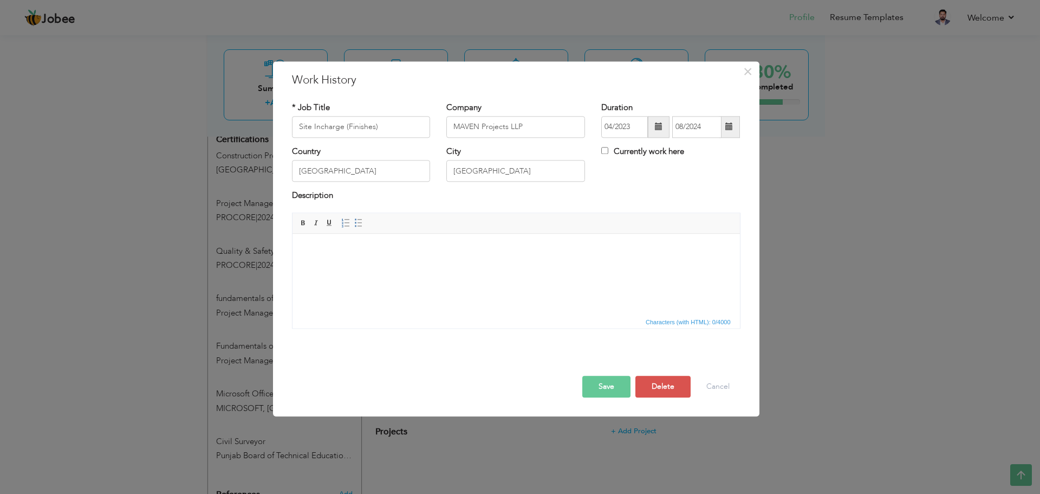
click at [376, 264] on html at bounding box center [516, 250] width 448 height 33
click at [461, 254] on body at bounding box center [516, 249] width 426 height 11
drag, startPoint x: 709, startPoint y: 387, endPoint x: 689, endPoint y: 382, distance: 21.2
click at [710, 387] on button "Cancel" at bounding box center [718, 386] width 45 height 22
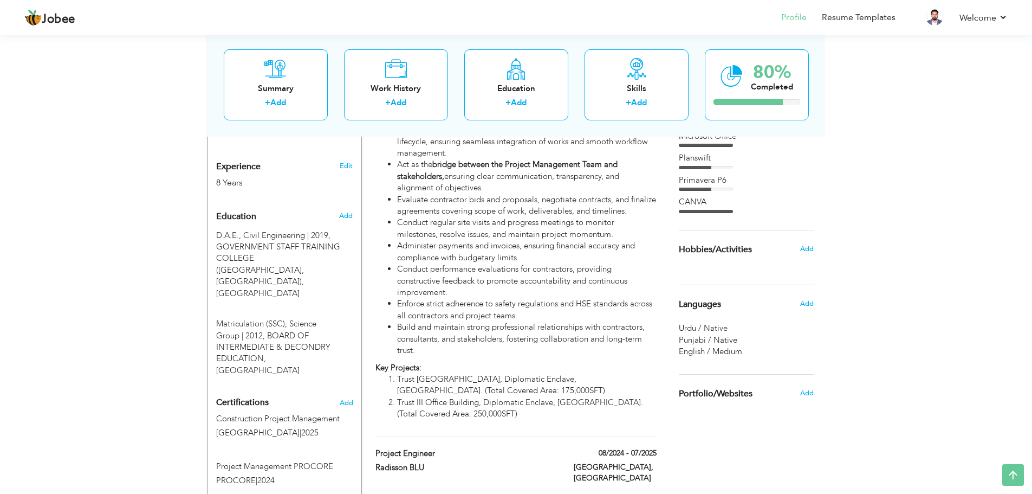
scroll to position [359, 0]
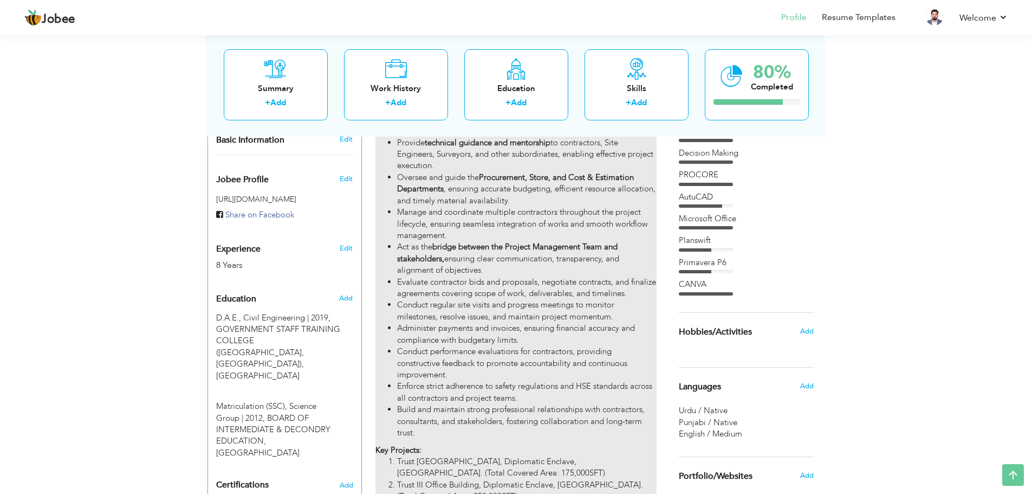
click at [520, 276] on li "Evaluate contractor bids and proposals, negotiate contracts, and finalize agree…" at bounding box center [526, 287] width 259 height 23
type input "Project Incharge"
type input "BWF (Diplomatic Enclave)"
type input "07/2025"
checkbox input "true"
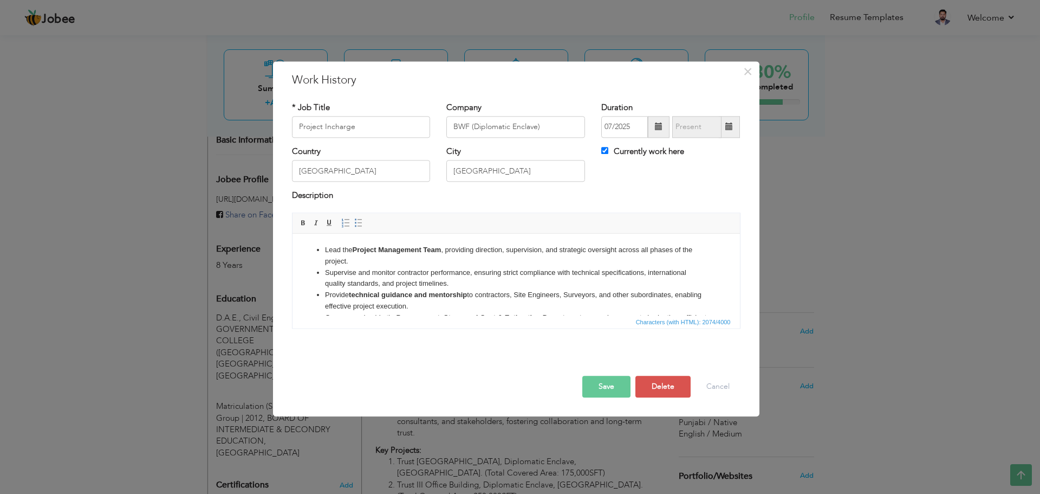
click at [462, 278] on li "Supervise and monitor contractor performance, ensuring strict compliance with t…" at bounding box center [516, 278] width 382 height 23
click at [716, 381] on button "Cancel" at bounding box center [718, 386] width 45 height 22
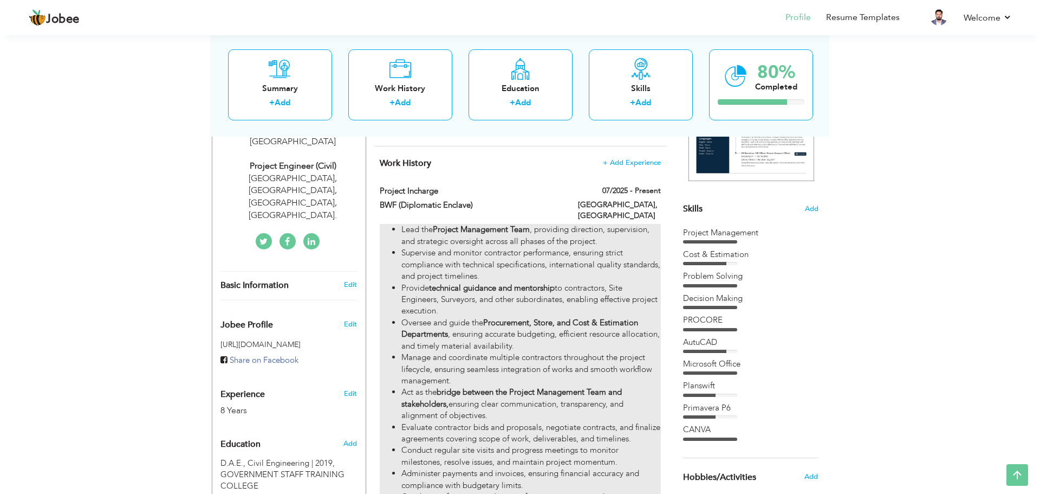
scroll to position [197, 0]
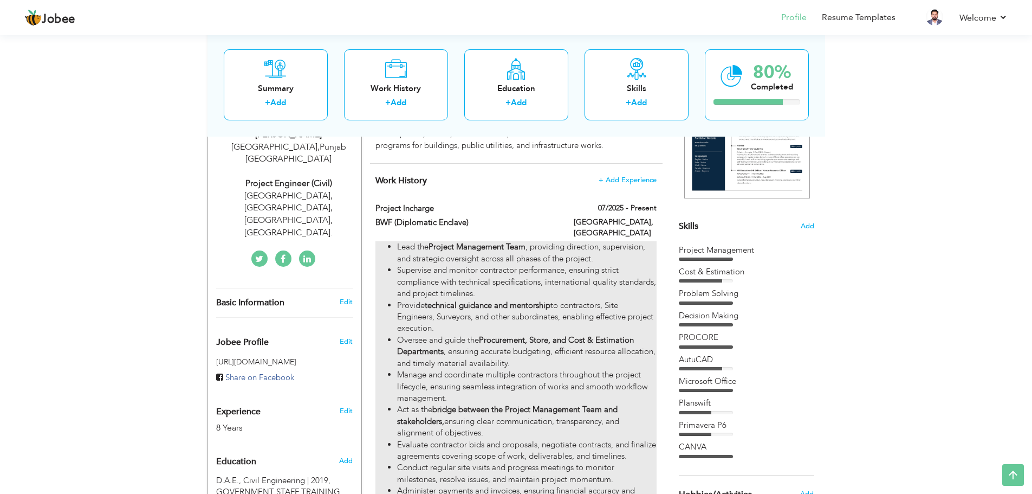
click at [592, 265] on li "Supervise and monitor contractor performance, ensuring strict compliance with t…" at bounding box center [526, 281] width 259 height 35
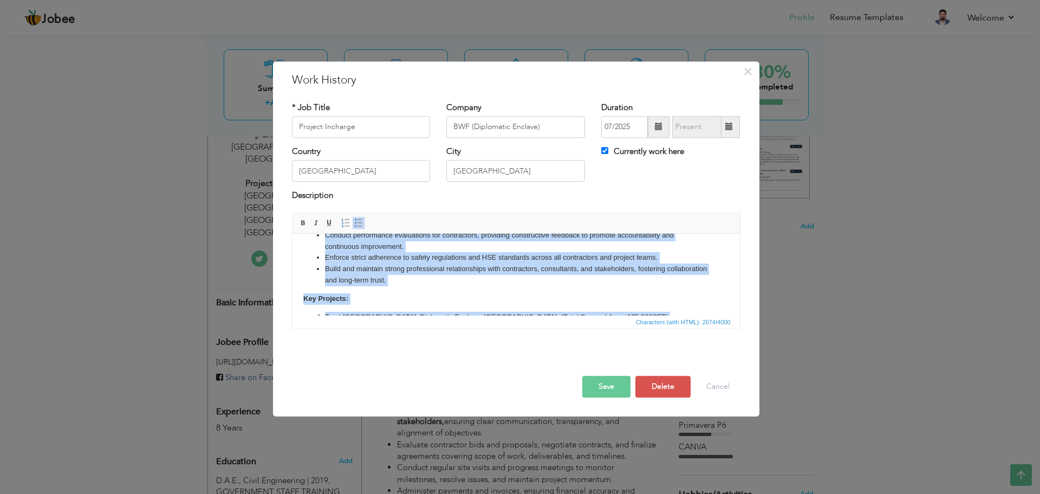
scroll to position [236, 0]
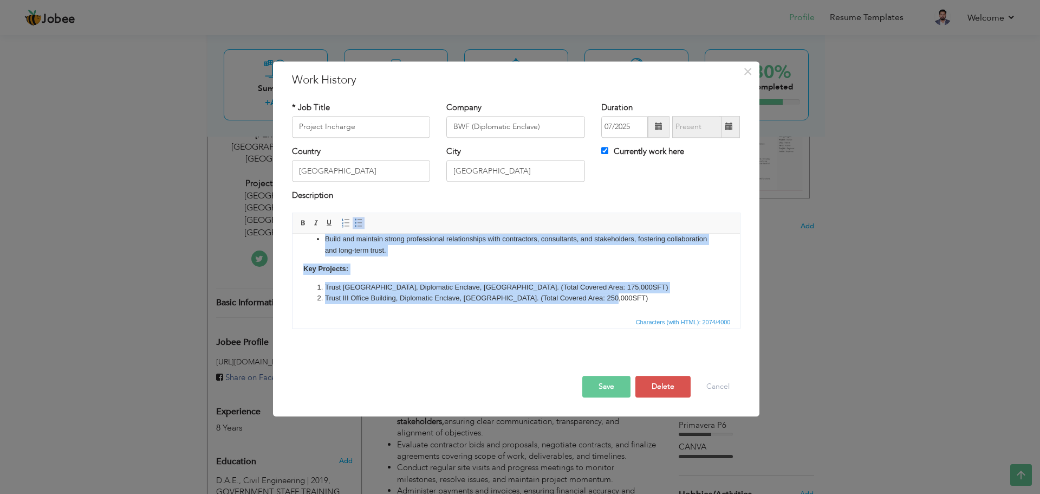
drag, startPoint x: 316, startPoint y: 241, endPoint x: 946, endPoint y: 595, distance: 722.9
click at [654, 315] on html "Lead the Project Management Team , providing direction, supervision, and strate…" at bounding box center [516, 162] width 448 height 306
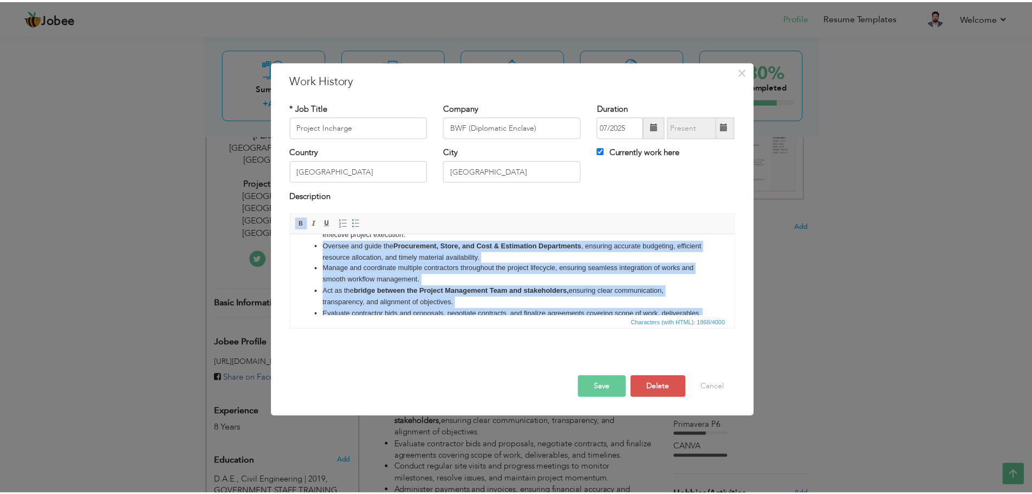
scroll to position [0, 0]
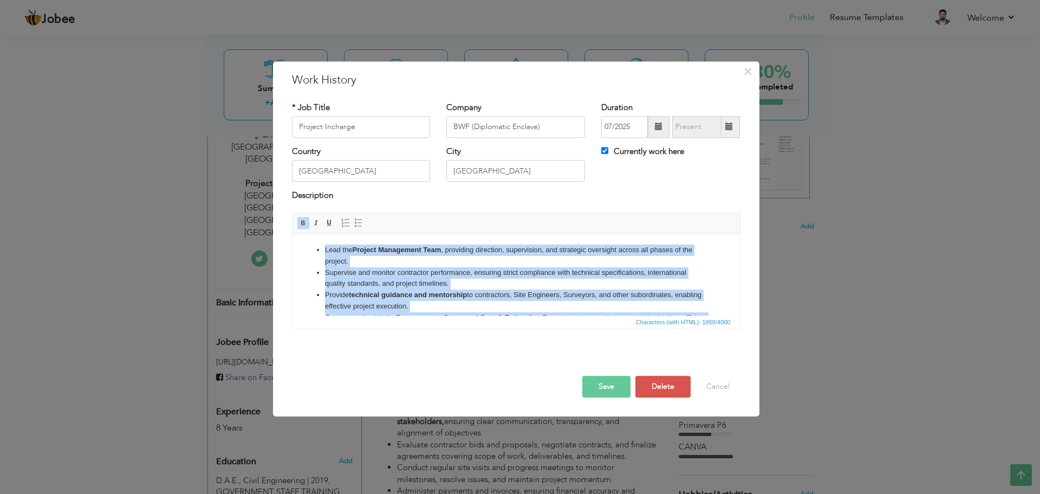
drag, startPoint x: 374, startPoint y: 307, endPoint x: 288, endPoint y: 187, distance: 147.5
click at [292, 234] on html "Lead the Project Management Team , providing direction, supervision, and strate…" at bounding box center [516, 372] width 448 height 277
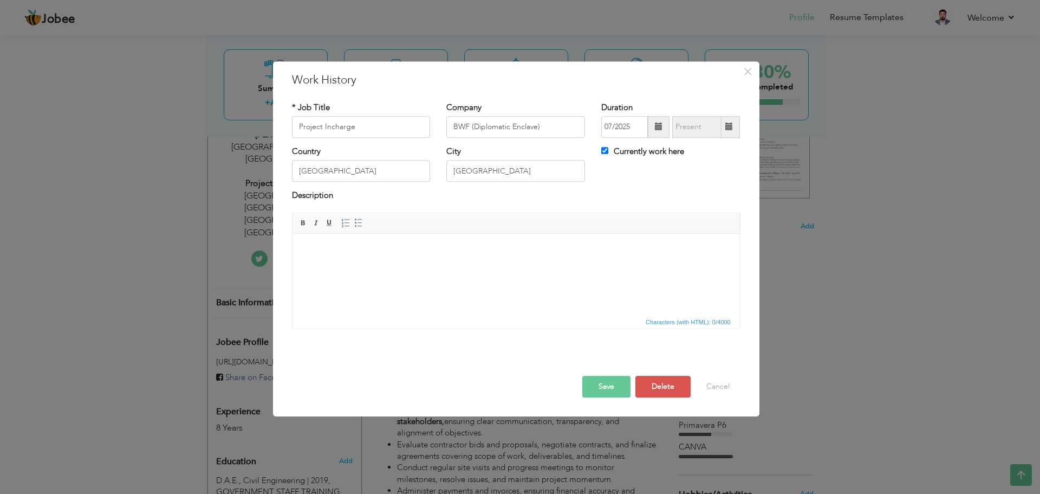
click at [610, 379] on button "Save" at bounding box center [606, 386] width 48 height 22
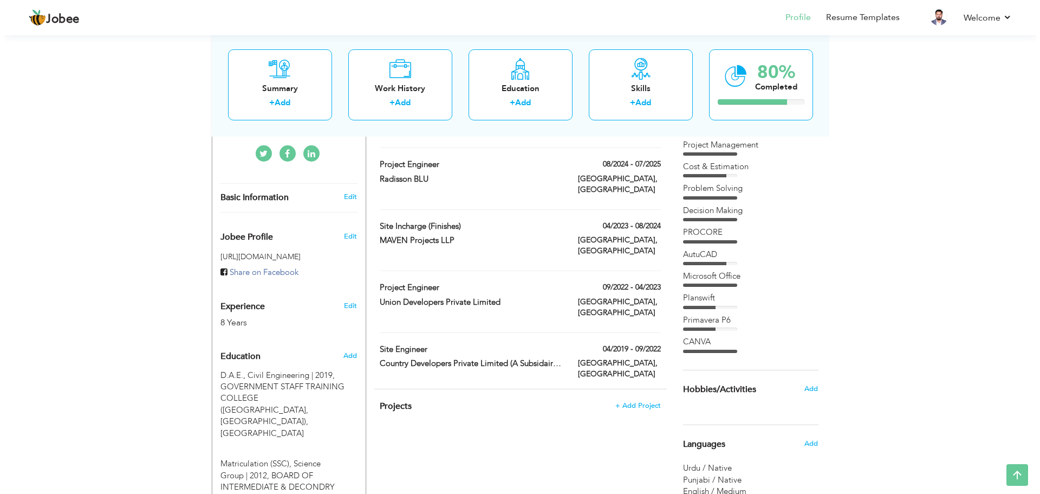
scroll to position [305, 0]
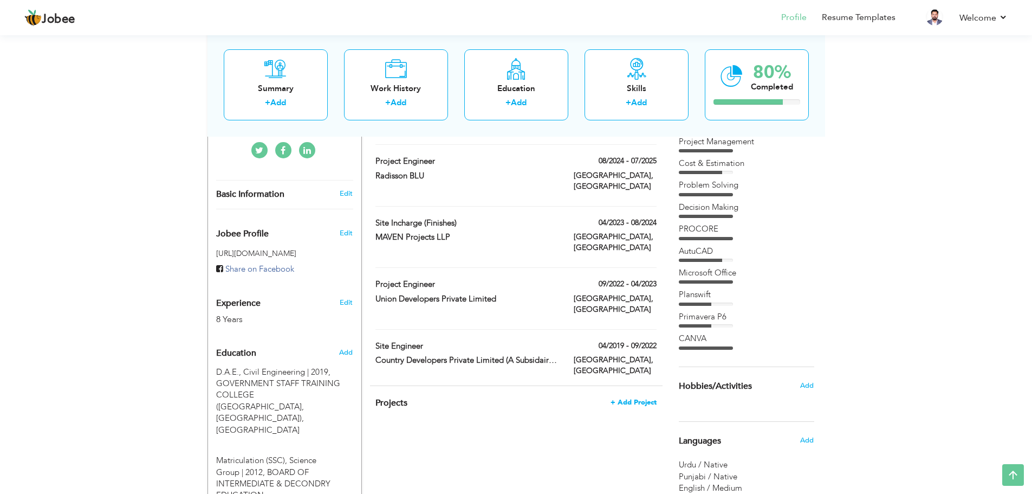
click at [644, 398] on span "+ Add Project" at bounding box center [634, 402] width 46 height 8
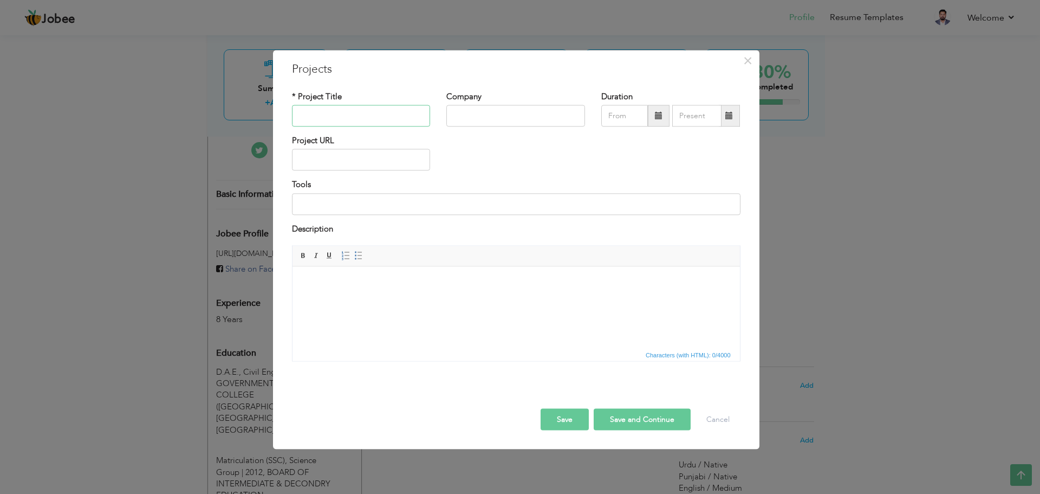
paste input "• University of Central Punjab l Gujranwala Campus, Pakistan. (Covered Area:152…"
drag, startPoint x: 424, startPoint y: 116, endPoint x: 337, endPoint y: 119, distance: 87.3
click at [337, 119] on input "• University of Central Punjab l Gujranwala Campus, Pakistan. (Covered Area:152…" at bounding box center [361, 116] width 139 height 22
type input "• University of Central Punjab l Gujranwala Campus, Pakistan. (Covered Area:152…"
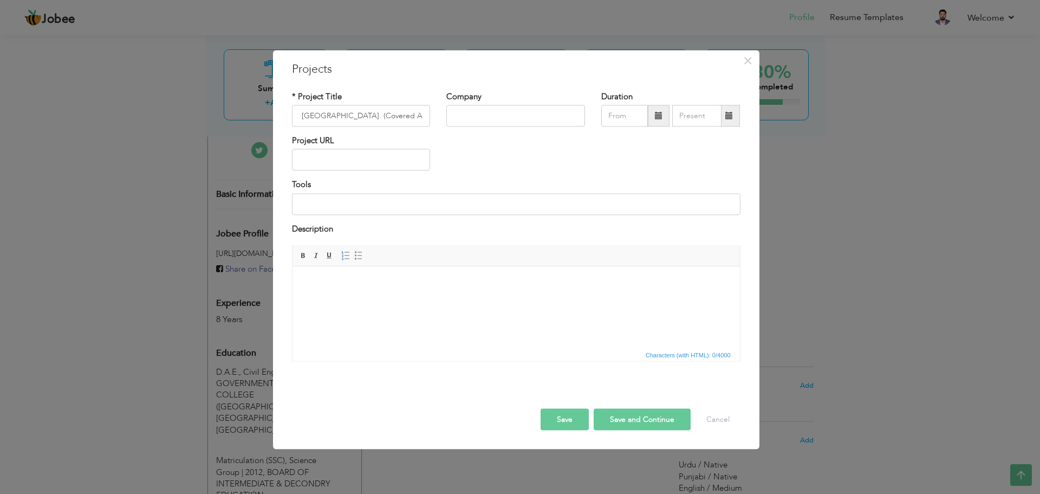
scroll to position [0, 0]
click at [332, 283] on body at bounding box center [516, 282] width 426 height 11
click at [317, 114] on input "• University of Central Punjab l Gujranwala Campus, Pakistan. (Covered Area:152…" at bounding box center [361, 116] width 139 height 22
type input "[GEOGRAPHIC_DATA] l [GEOGRAPHIC_DATA], [GEOGRAPHIC_DATA]."
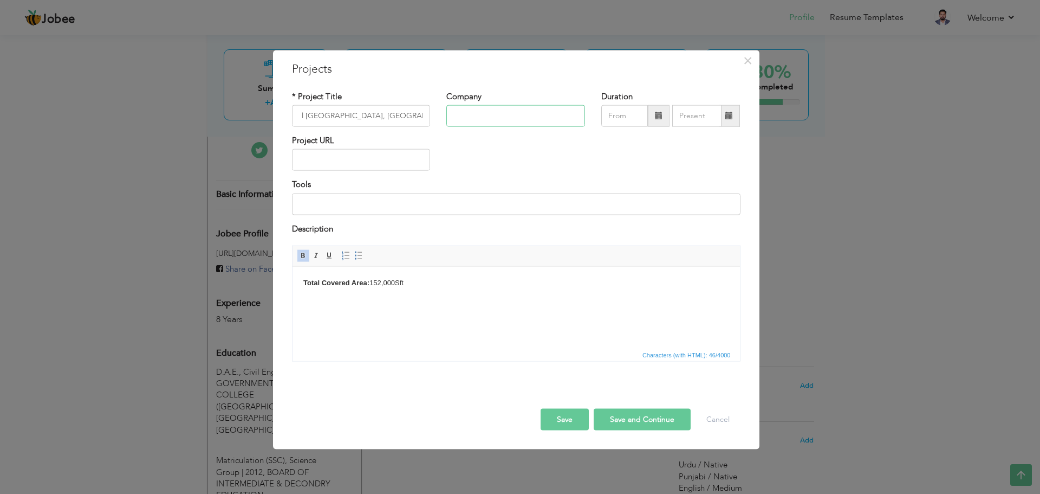
click at [459, 115] on input "text" at bounding box center [515, 116] width 139 height 22
type input "Country Developers Private limited (A Subsidairy of Punjab Group)"
drag, startPoint x: 298, startPoint y: 112, endPoint x: 450, endPoint y: 122, distance: 152.6
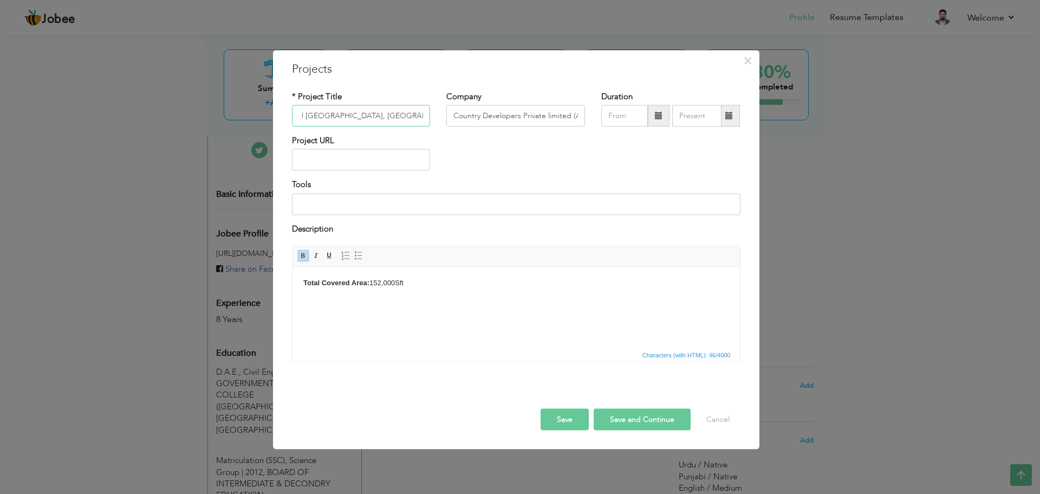
click at [450, 122] on div "* Project Title University of Central Punjab l Gujranwala Campus, Pakistan. Com…" at bounding box center [516, 112] width 465 height 44
type input "Capital [GEOGRAPHIC_DATA], [GEOGRAPHIC_DATA], [GEOGRAPHIC_DATA]"
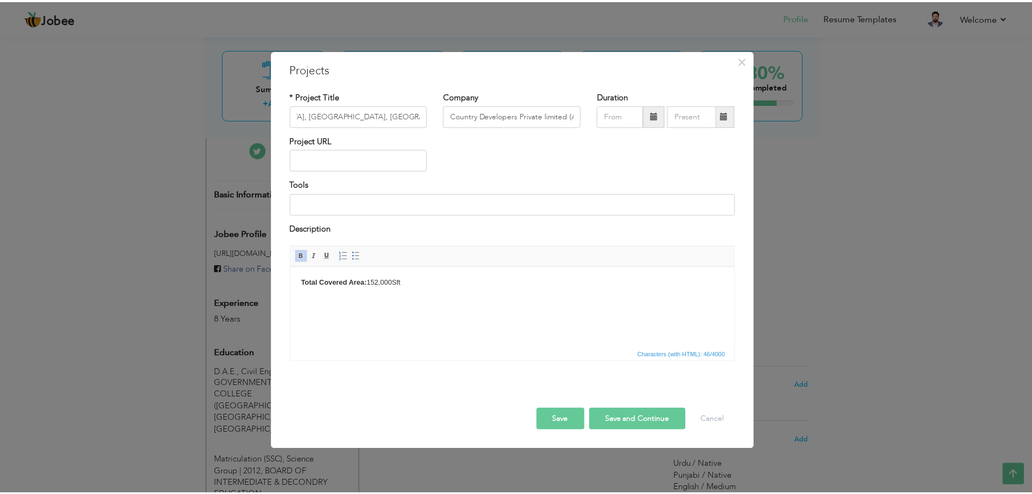
scroll to position [0, 0]
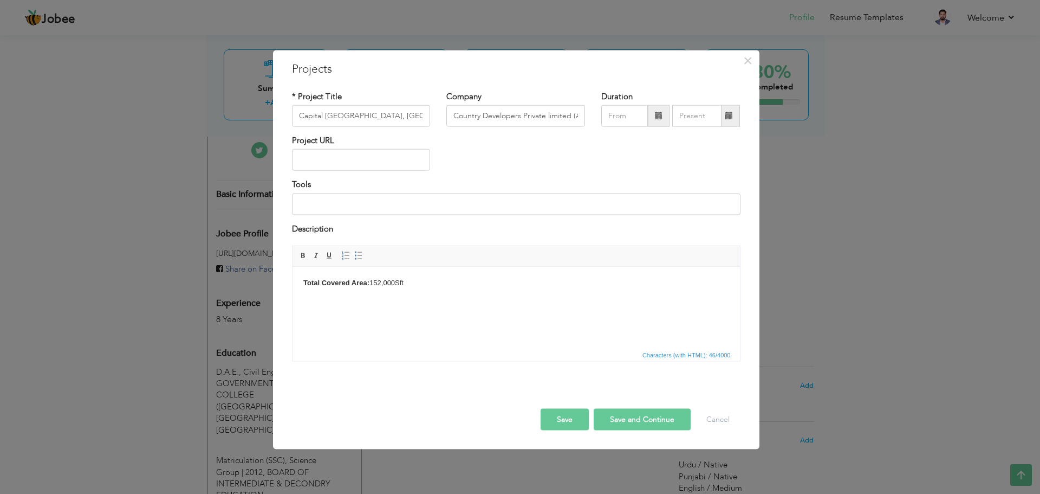
click at [377, 294] on html "Total Covered Area: 152,000Sft" at bounding box center [516, 282] width 448 height 33
click at [632, 116] on input "08/2025" at bounding box center [624, 116] width 47 height 22
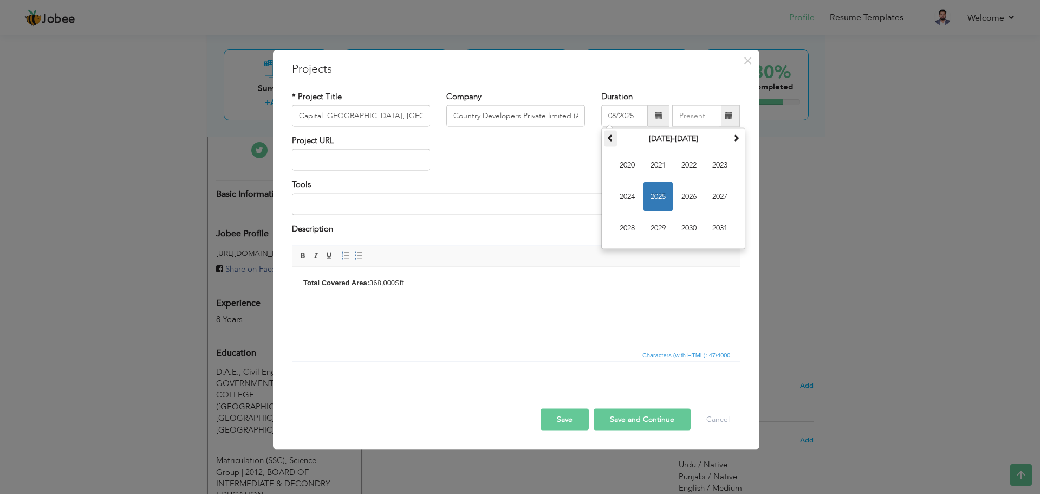
click at [613, 141] on span at bounding box center [611, 138] width 8 height 8
click at [663, 226] on span "2019" at bounding box center [658, 227] width 29 height 29
click at [634, 199] on span "May" at bounding box center [627, 196] width 29 height 29
click at [659, 118] on span at bounding box center [659, 116] width 8 height 8
click at [712, 168] on span "Apr" at bounding box center [719, 165] width 29 height 29
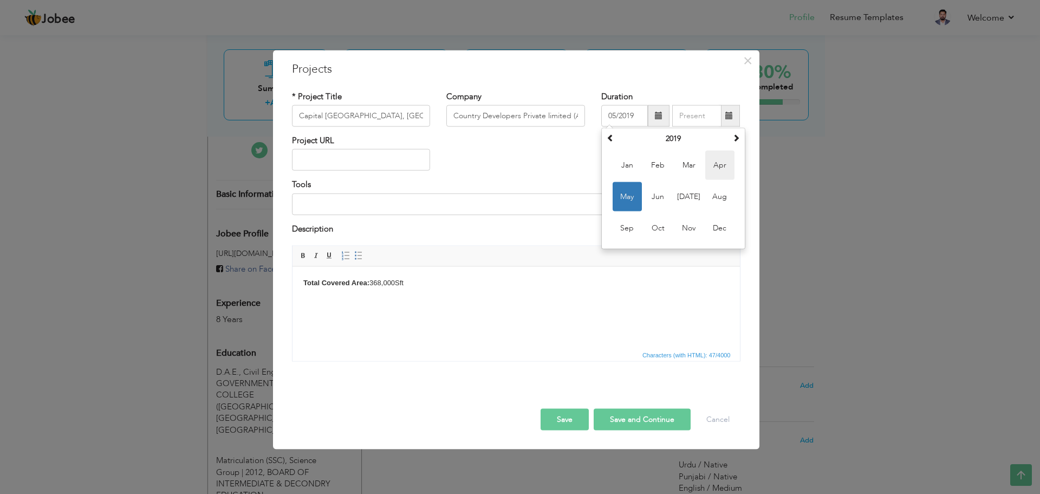
type input "04/2019"
type input "08/2025"
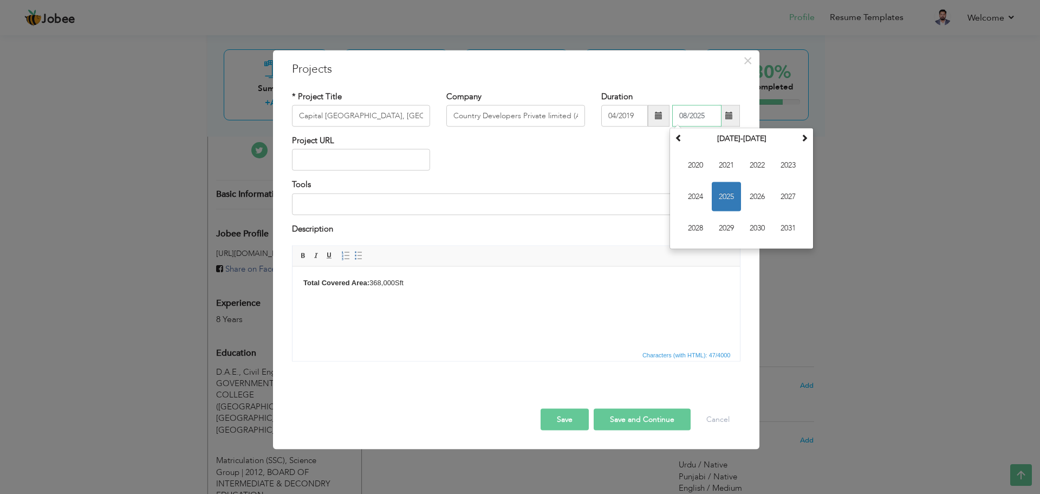
click at [691, 121] on input "08/2025" at bounding box center [696, 116] width 49 height 22
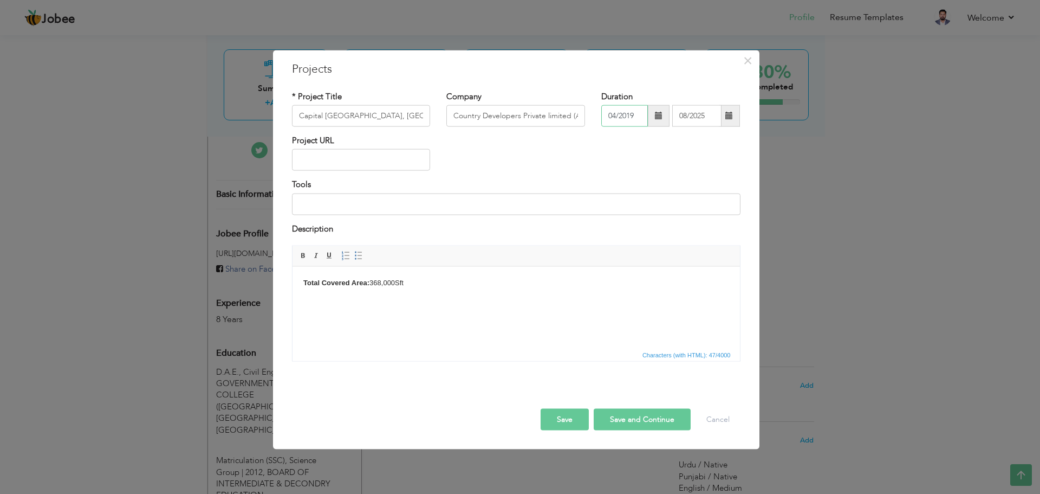
click at [624, 114] on input "04/2019" at bounding box center [624, 116] width 47 height 22
type input "04/019"
drag, startPoint x: 634, startPoint y: 120, endPoint x: 605, endPoint y: 118, distance: 29.4
click at [605, 118] on input "04/019" at bounding box center [624, 116] width 47 height 22
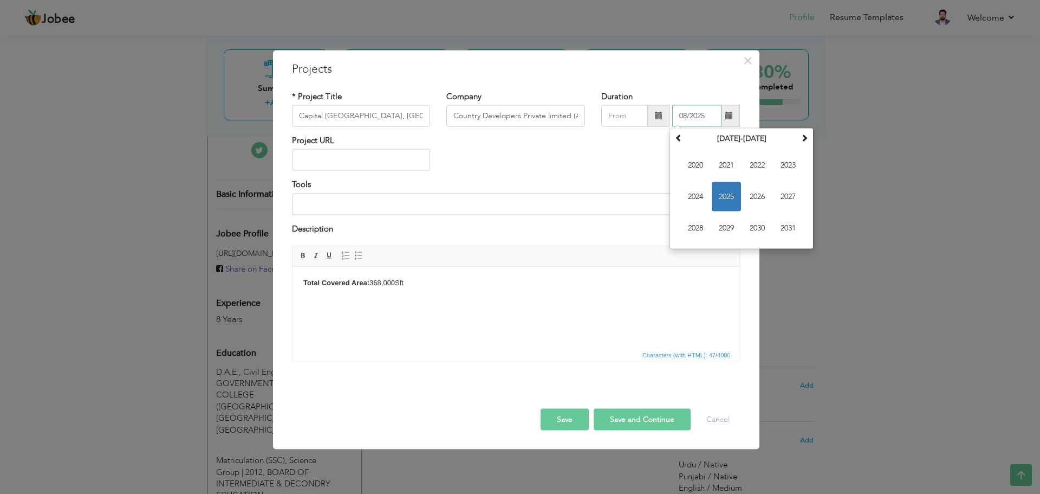
drag, startPoint x: 712, startPoint y: 116, endPoint x: 669, endPoint y: 112, distance: 44.0
click at [669, 112] on div "08/2025 August 2025 Su Mo Tu We Th Fr Sa 27 28 29 30 31 1 2 3 4 5 6 7 8 9 10 11…" at bounding box center [670, 116] width 139 height 22
click at [573, 158] on div "Project URL" at bounding box center [516, 157] width 465 height 44
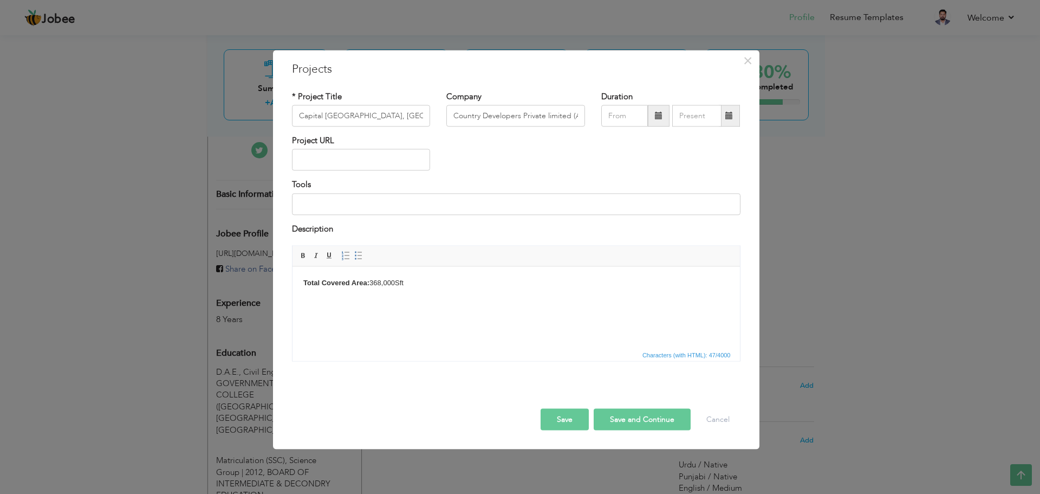
click at [581, 421] on button "Save" at bounding box center [565, 419] width 48 height 22
type input "Country Developers Private Limited (A Subsidairy of Punjab Group)"
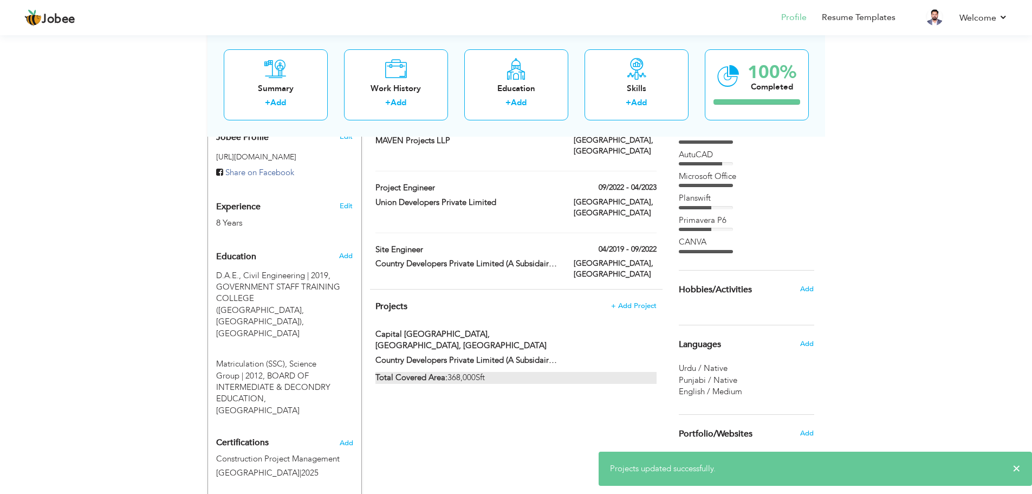
scroll to position [413, 0]
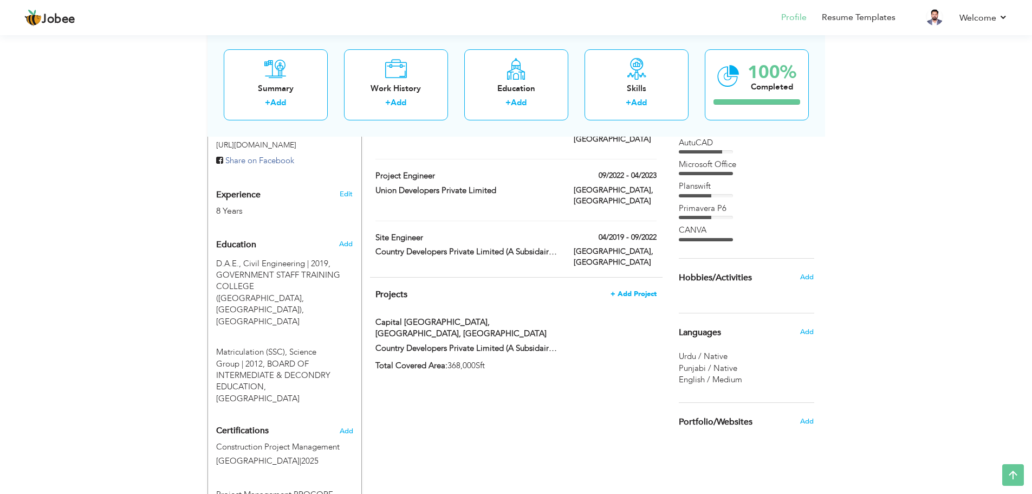
click at [646, 290] on span "+ Add Project" at bounding box center [634, 294] width 46 height 8
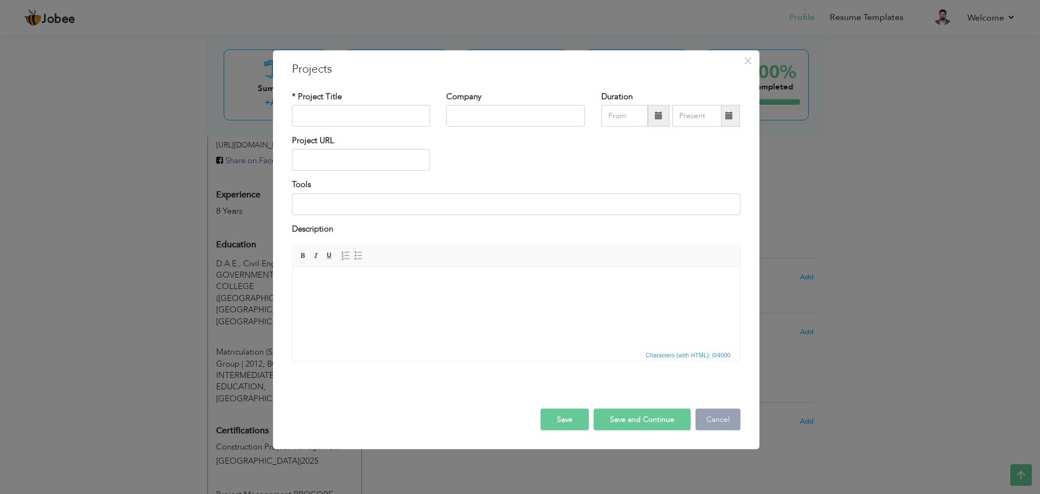
drag, startPoint x: 729, startPoint y: 417, endPoint x: 718, endPoint y: 412, distance: 11.2
click at [729, 417] on button "Cancel" at bounding box center [718, 419] width 45 height 22
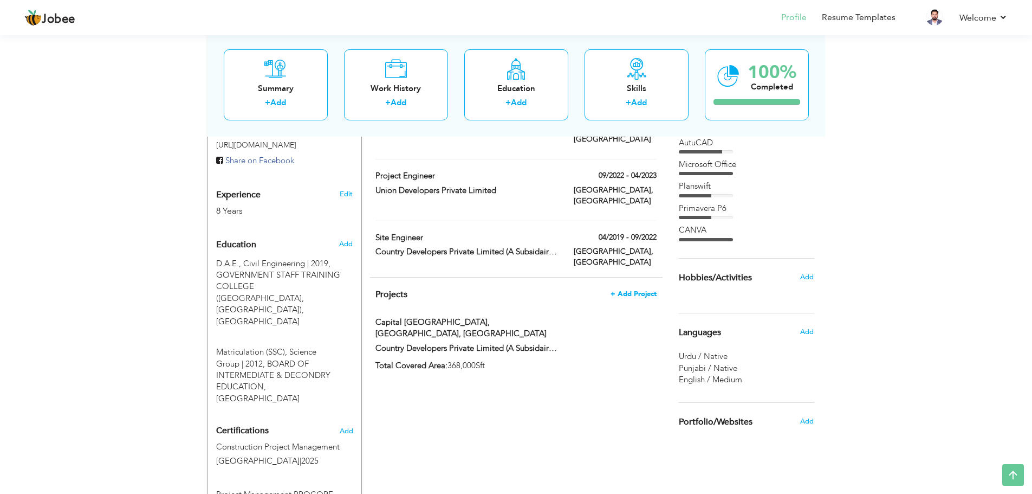
click at [630, 290] on span "+ Add Project" at bounding box center [634, 294] width 46 height 8
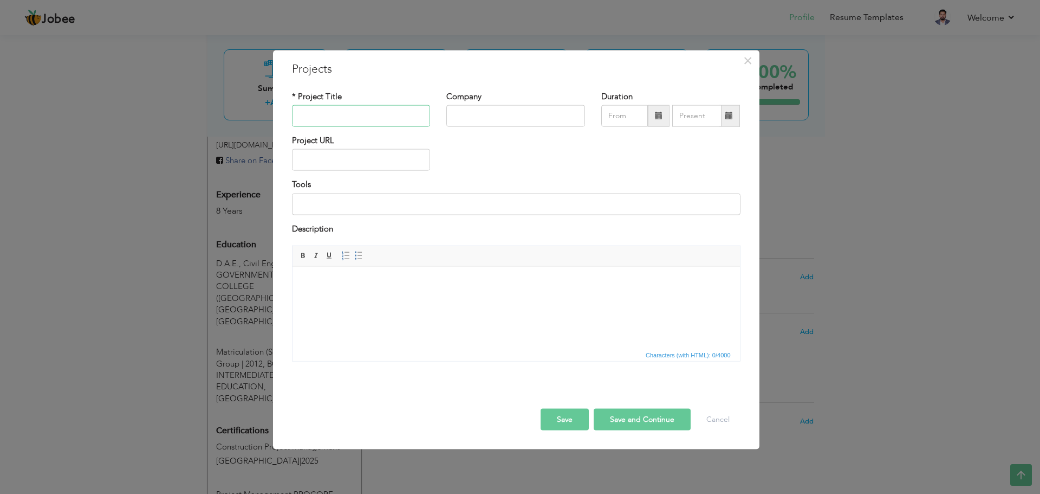
click at [377, 118] on input "text" at bounding box center [361, 116] width 139 height 22
paste input "• University of Central Punjab l Gujranwala Campus, Pakistan. (Covered Area:152…"
drag, startPoint x: 424, startPoint y: 116, endPoint x: 338, endPoint y: 119, distance: 86.7
click at [335, 119] on input "• University of Central Punjab l Gujranwala Campus, Pakistan. (Covered Area:152…" at bounding box center [361, 116] width 139 height 22
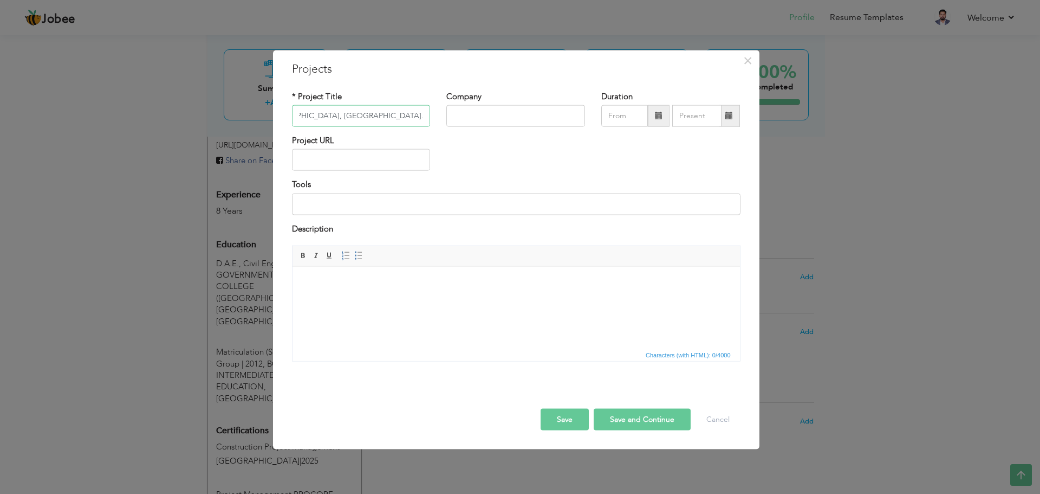
scroll to position [0, 91]
type input "• University of Central Punjab l Gujranwala Campus, Pakistan."
click at [367, 271] on html at bounding box center [516, 282] width 448 height 33
paste body
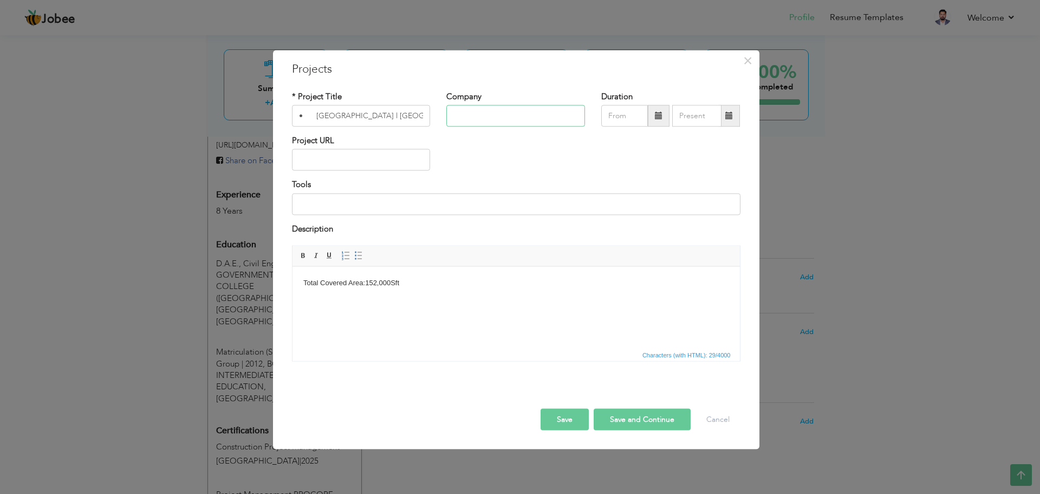
click at [479, 116] on input "text" at bounding box center [515, 116] width 139 height 22
click at [572, 412] on button "Save" at bounding box center [565, 419] width 48 height 22
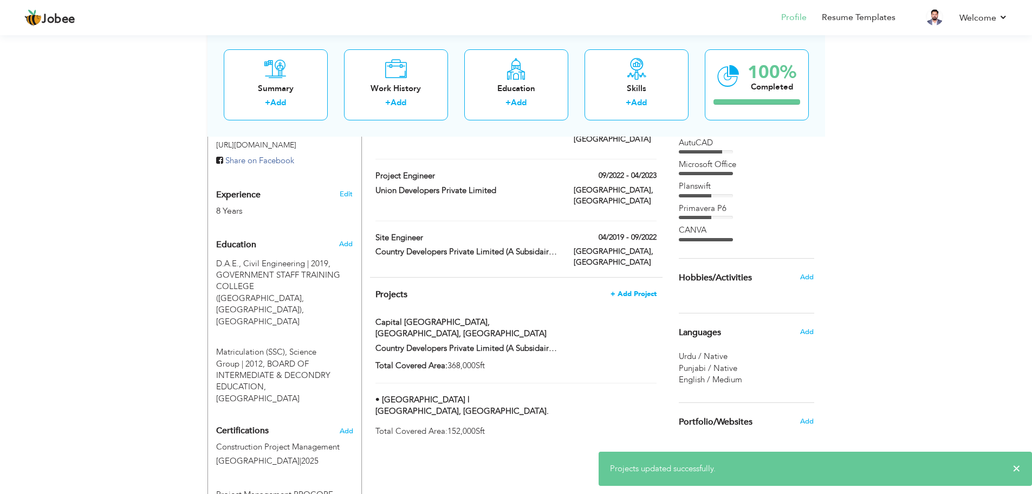
click at [628, 290] on span "+ Add Project" at bounding box center [634, 294] width 46 height 8
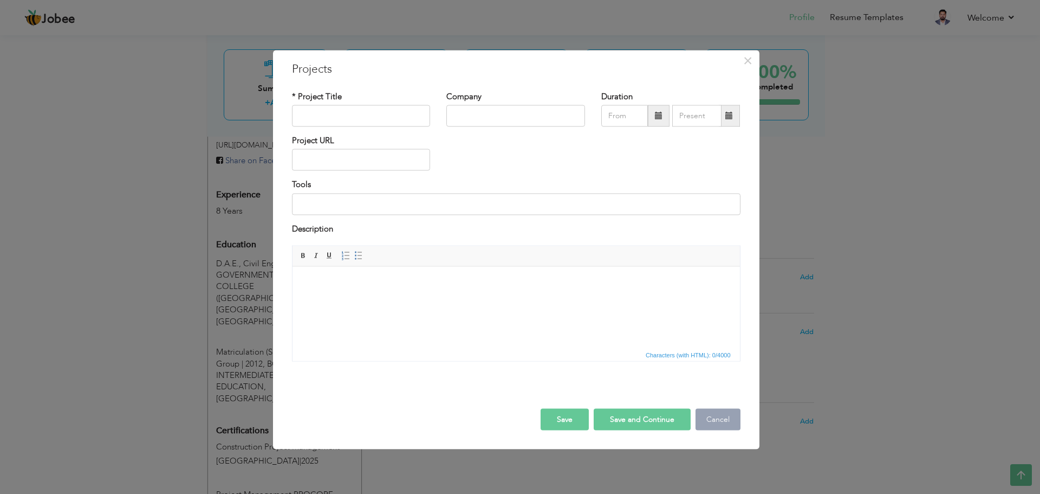
click at [711, 412] on button "Cancel" at bounding box center [718, 419] width 45 height 22
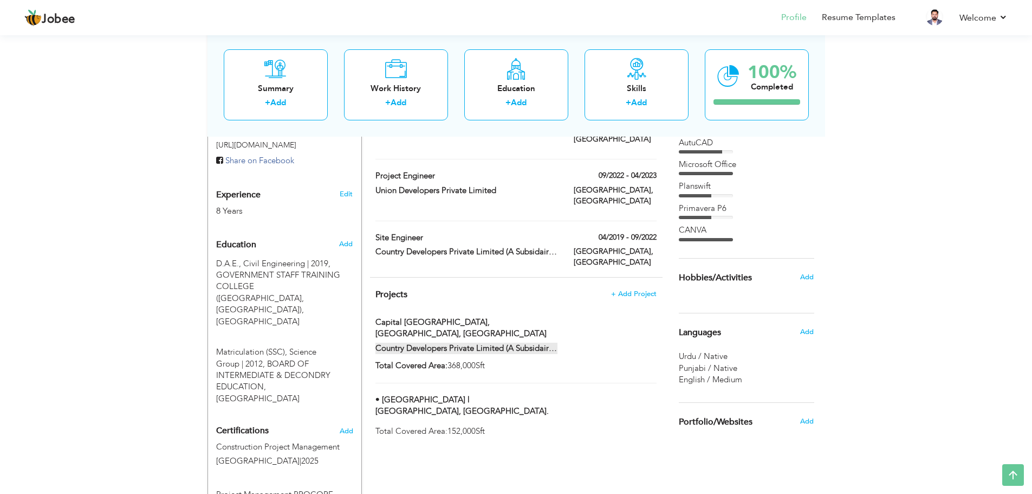
click at [500, 342] on label "Country Developers Private Limited (A Subsidairy of Punjab Group)" at bounding box center [466, 347] width 182 height 11
type input "Capital [GEOGRAPHIC_DATA], [GEOGRAPHIC_DATA], [GEOGRAPHIC_DATA]"
type input "Country Developers Private Limited (A Subsidairy of Punjab Group)"
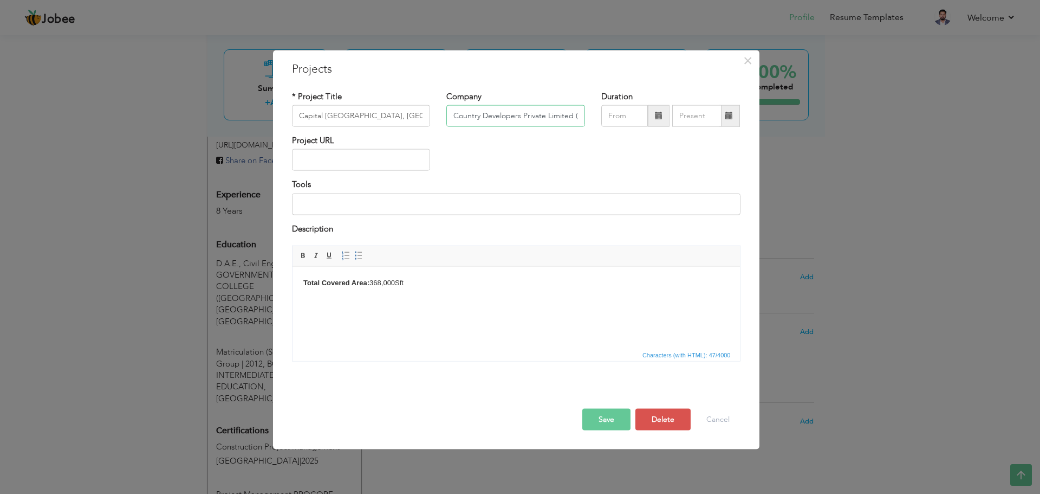
scroll to position [0, 100]
drag, startPoint x: 453, startPoint y: 116, endPoint x: 645, endPoint y: 139, distance: 193.1
click at [645, 139] on div "* Project Title Capital University of Science and Technology, Islamabad, Pakist…" at bounding box center [516, 229] width 465 height 295
click at [619, 412] on button "Save" at bounding box center [606, 419] width 48 height 22
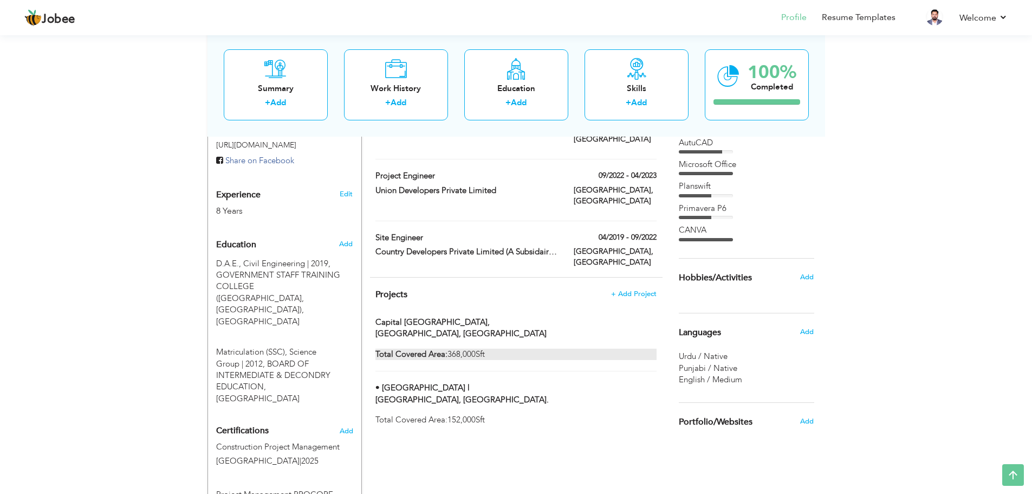
click at [463, 348] on div "Total Covered Area: 368,000Sft" at bounding box center [515, 353] width 281 height 11
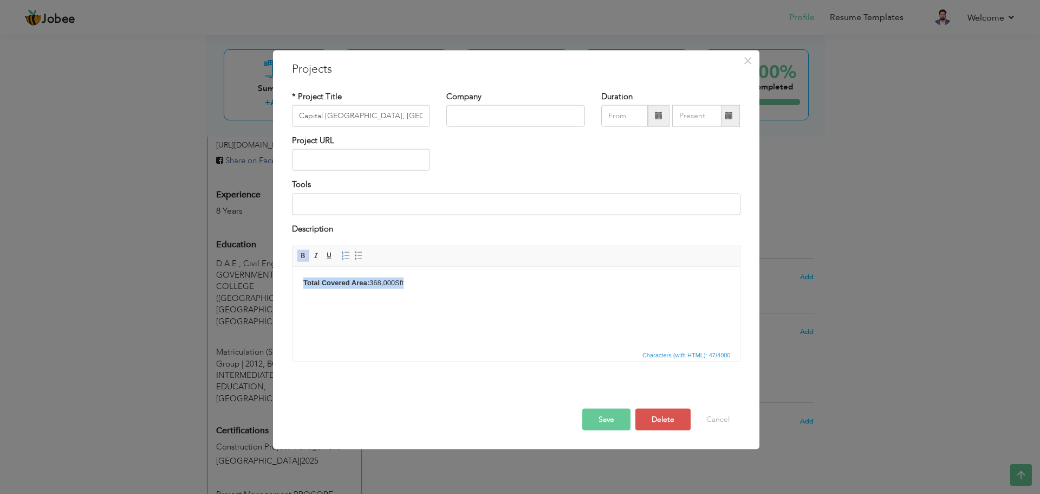
drag, startPoint x: 417, startPoint y: 278, endPoint x: 295, endPoint y: 269, distance: 122.3
click at [295, 269] on html "Total Covered Area: 368,000Sft" at bounding box center [516, 282] width 448 height 33
click at [301, 252] on span at bounding box center [303, 255] width 9 height 9
click at [620, 426] on button "Save" at bounding box center [606, 419] width 48 height 22
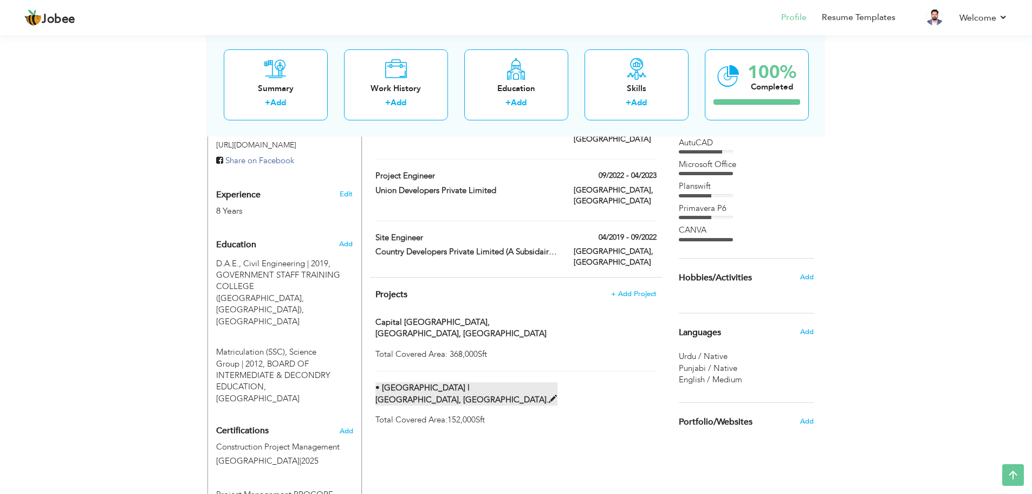
click at [549, 395] on span at bounding box center [553, 399] width 8 height 8
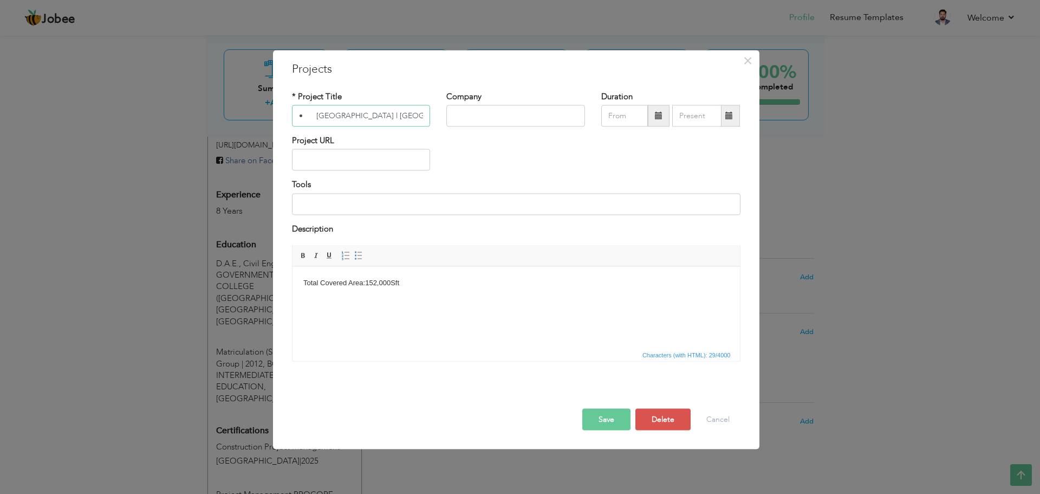
scroll to position [0, 91]
click at [303, 113] on input "• University of Central Punjab l Gujranwala Campus, Pakistan." at bounding box center [361, 116] width 139 height 22
type input "[GEOGRAPHIC_DATA] l [GEOGRAPHIC_DATA], [GEOGRAPHIC_DATA]."
click at [598, 413] on button "Save" at bounding box center [606, 419] width 48 height 22
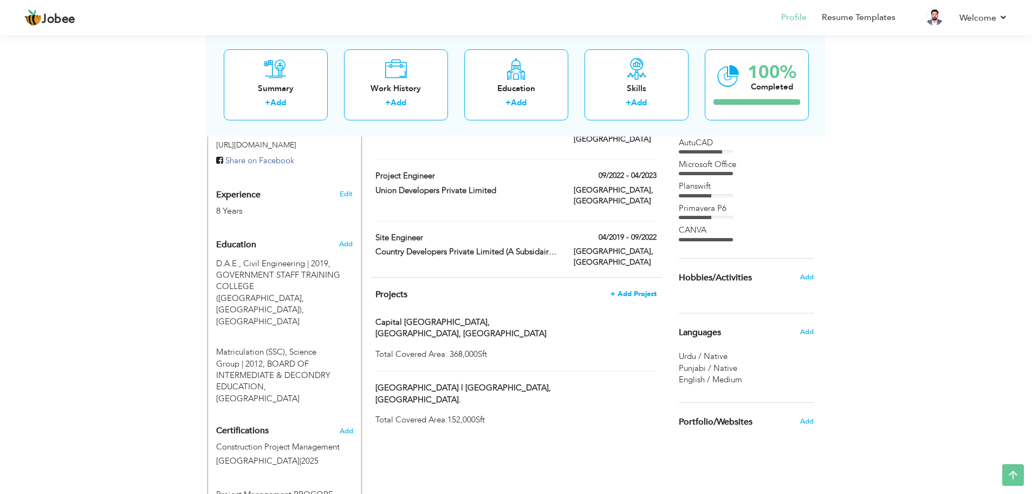
click at [642, 290] on span "+ Add Project" at bounding box center [634, 294] width 46 height 8
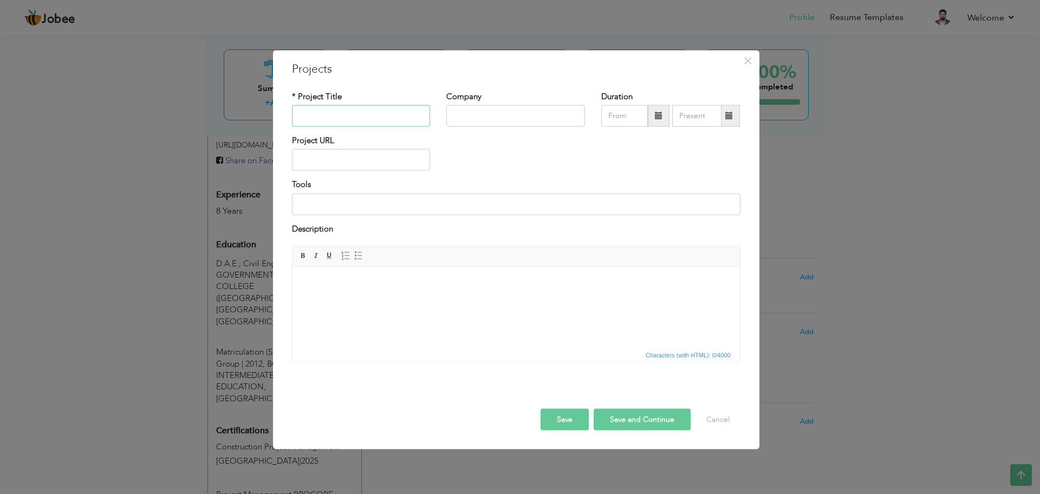
click at [319, 111] on input "text" at bounding box center [361, 116] width 139 height 22
paste input "• University of Central Punjab, Airline Society Campus, Lahore."
click at [577, 417] on button "Save" at bounding box center [565, 419] width 48 height 22
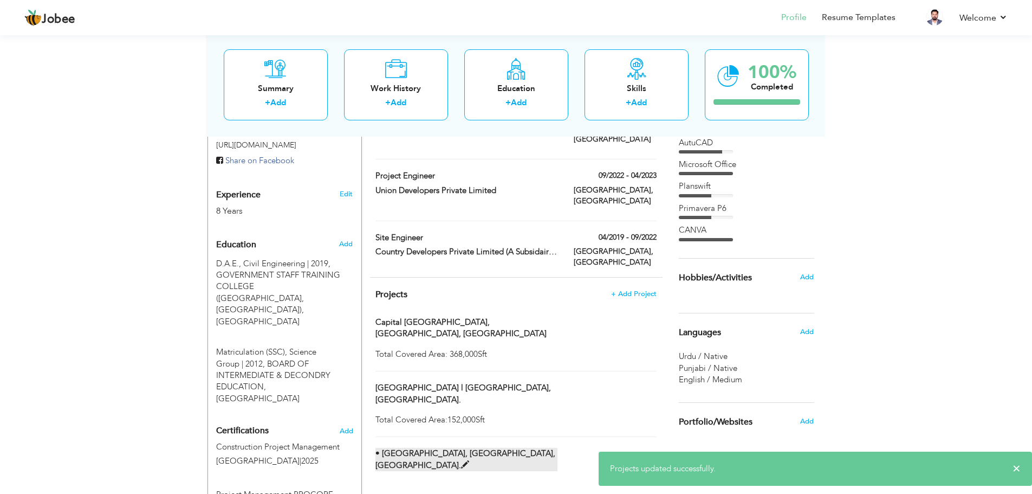
click at [466, 448] on label "• University of Central Punjab, Airline Society Campus, Lahore." at bounding box center [466, 459] width 182 height 23
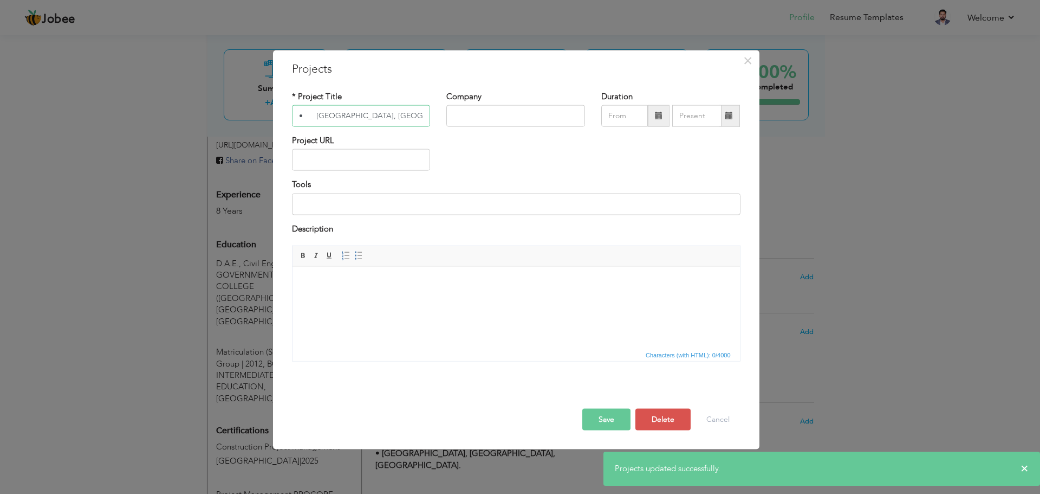
scroll to position [0, 95]
click at [314, 112] on input "• University of Central Punjab, Airline Society Campus, Lahore." at bounding box center [361, 116] width 139 height 22
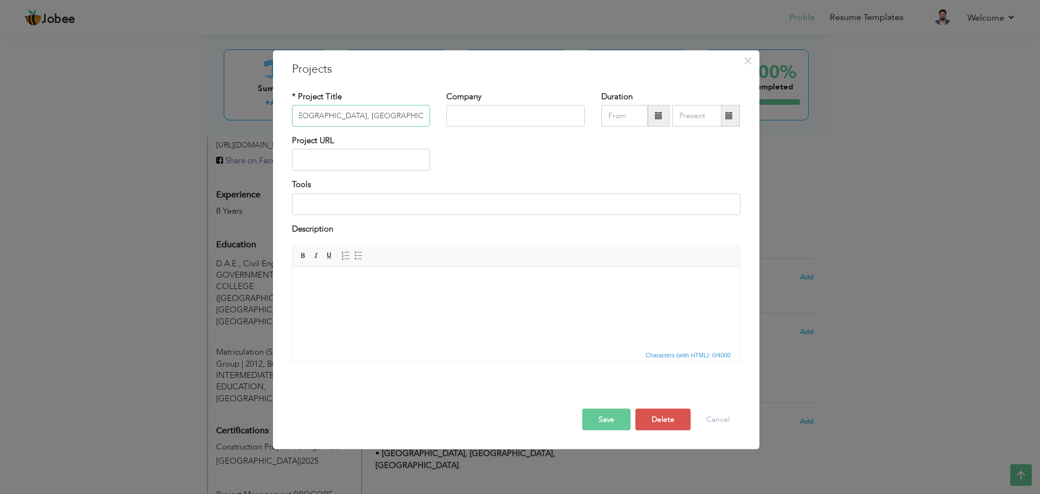
scroll to position [0, 0]
type input "[GEOGRAPHIC_DATA], [GEOGRAPHIC_DATA], [GEOGRAPHIC_DATA]."
click at [607, 423] on button "Save" at bounding box center [606, 419] width 48 height 22
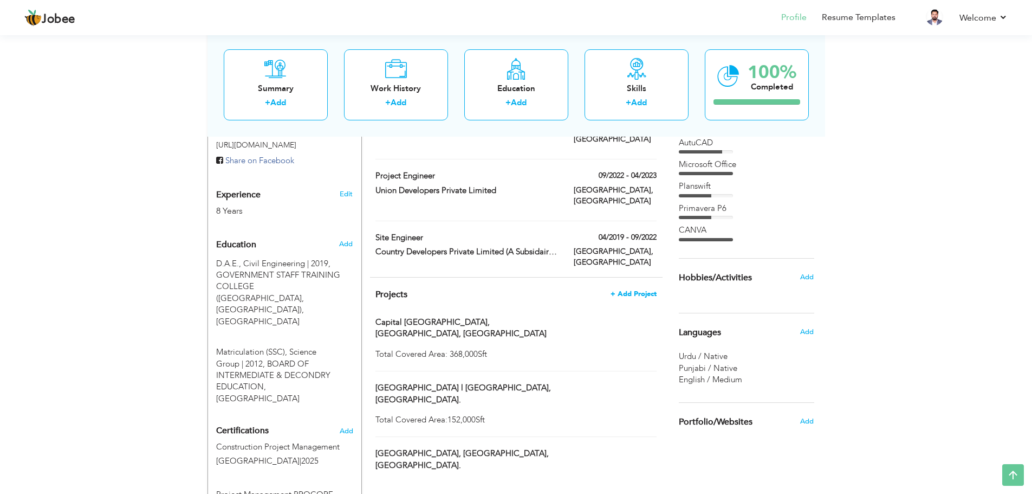
click at [639, 290] on span "+ Add Project" at bounding box center [634, 294] width 46 height 8
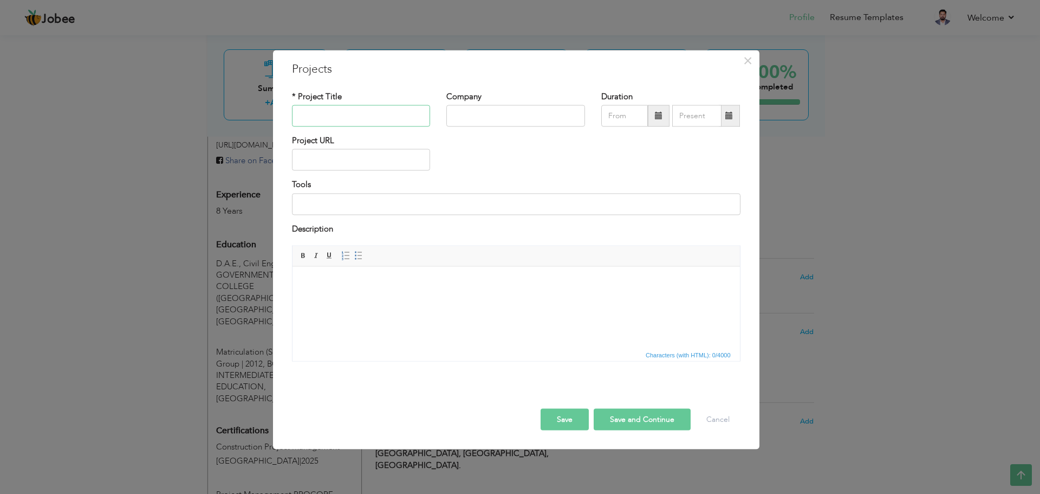
paste input "• Punjab Group of Colleges, Okara Campuses."
type input "Punjab Group of Colleges, [GEOGRAPHIC_DATA] Campuses."
click at [574, 417] on button "Save" at bounding box center [565, 419] width 48 height 22
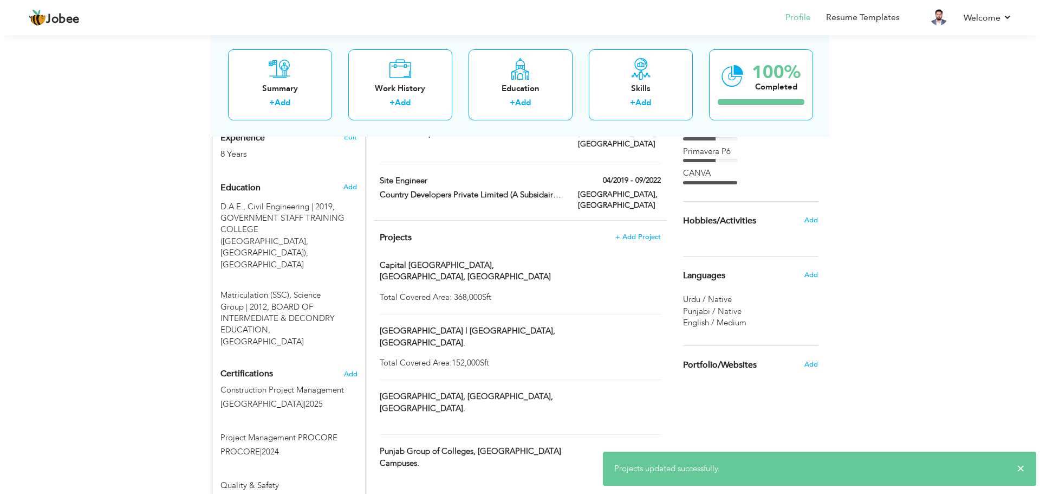
scroll to position [468, 0]
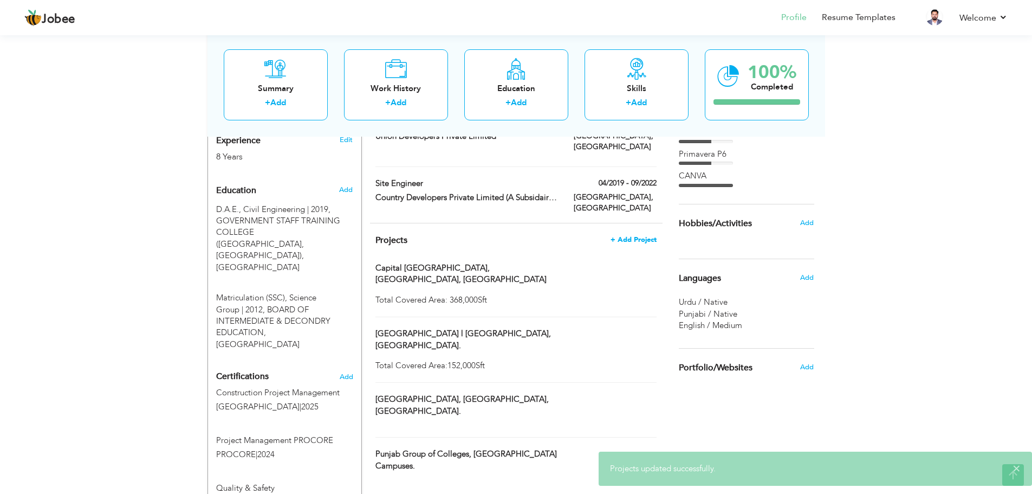
click at [646, 236] on span "+ Add Project" at bounding box center [634, 240] width 46 height 8
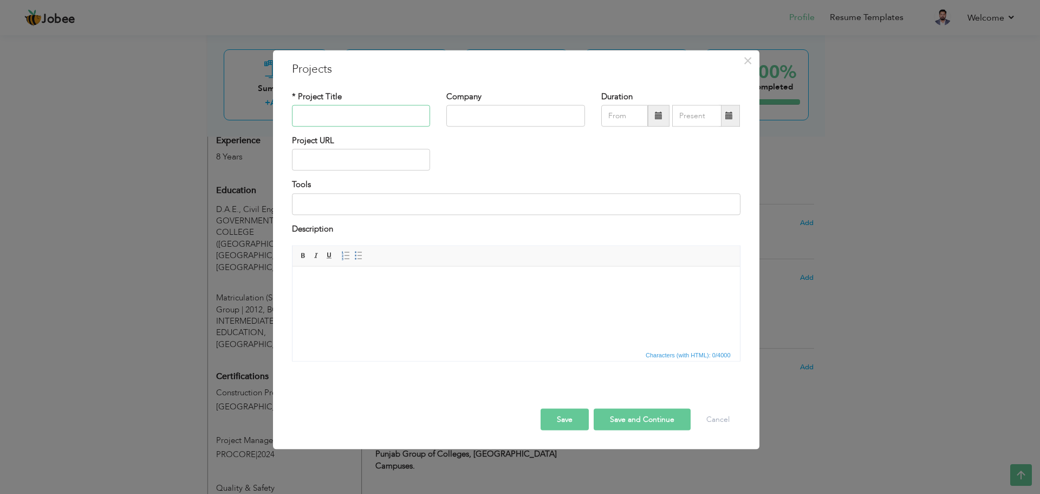
paste input "• Hadaf College, Peshawar."
click at [306, 112] on input "• Hadaf College, Peshawar." at bounding box center [361, 116] width 139 height 22
type input "[GEOGRAPHIC_DATA], [GEOGRAPHIC_DATA]."
click at [618, 425] on button "Save and Continue" at bounding box center [642, 419] width 97 height 22
click at [342, 111] on input "text" at bounding box center [361, 116] width 139 height 22
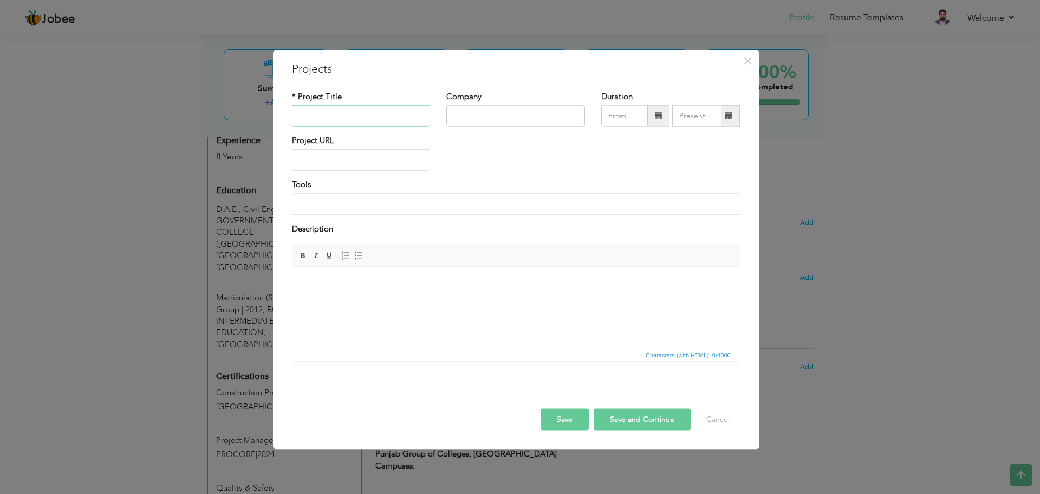
paste input "• PGC, Vehari Road Campus, Multan."
type input "PGC, [GEOGRAPHIC_DATA], [GEOGRAPHIC_DATA]."
click at [600, 417] on button "Save and Continue" at bounding box center [642, 419] width 97 height 22
click at [377, 115] on input "text" at bounding box center [361, 116] width 139 height 22
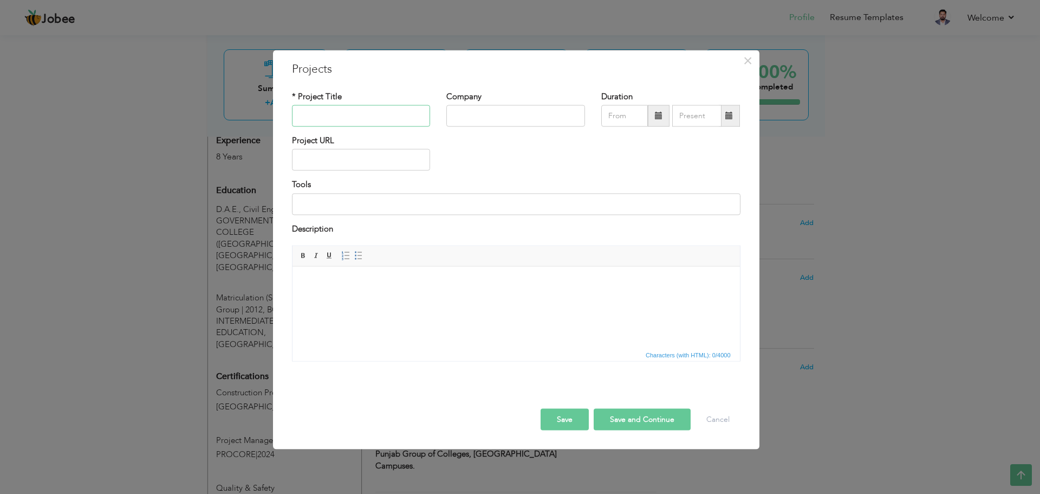
paste input "• PGC Jaranwala Road Campus l Faisalabad, Pakistan."
type input "PGC [GEOGRAPHIC_DATA], [GEOGRAPHIC_DATA]."
click at [563, 417] on button "Save" at bounding box center [565, 419] width 48 height 22
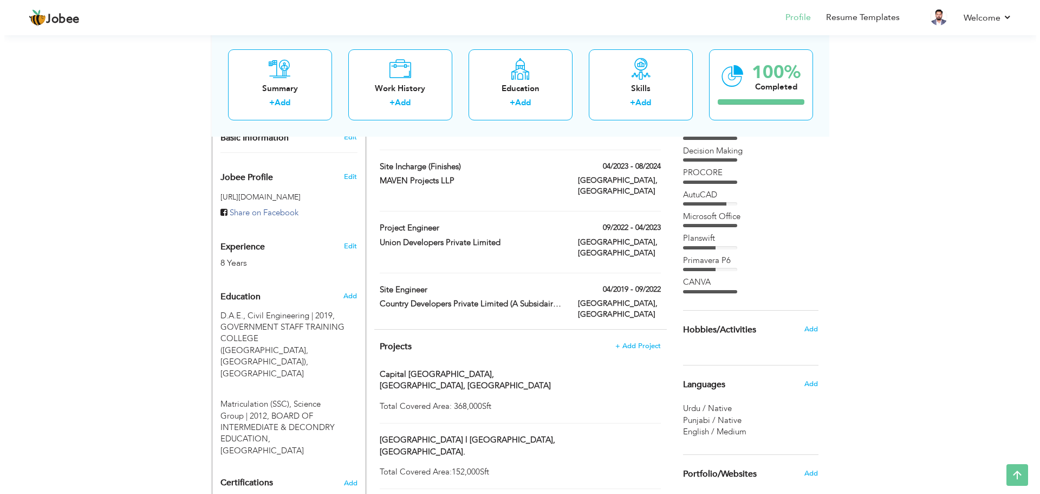
scroll to position [359, 0]
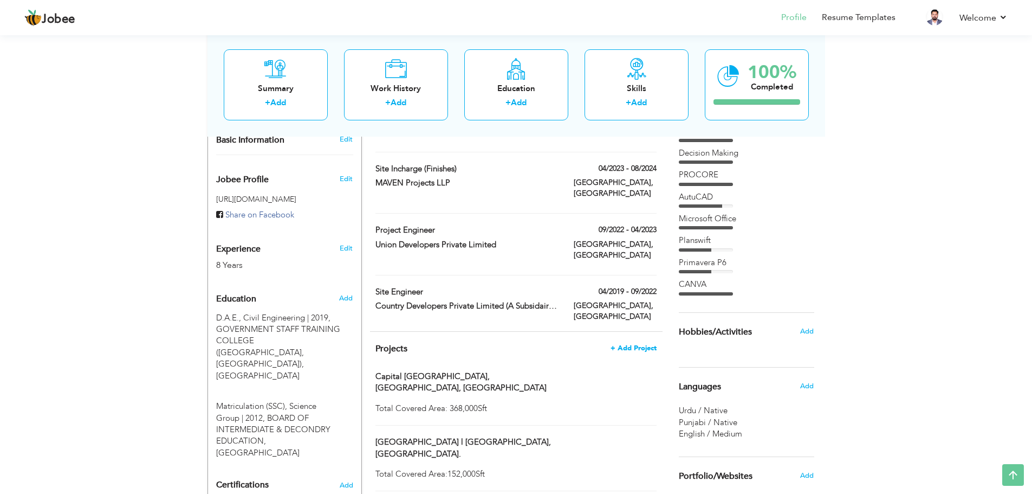
click at [632, 344] on span "+ Add Project" at bounding box center [634, 348] width 46 height 8
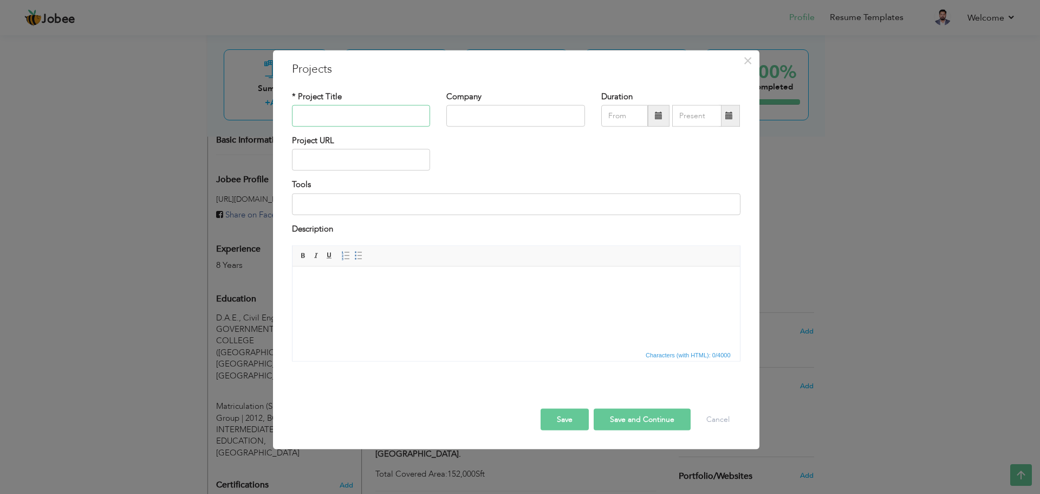
click at [340, 114] on input "text" at bounding box center [361, 116] width 139 height 22
paste input "• Lahore Medical and Dental College Teaching Hospital, Lahore."
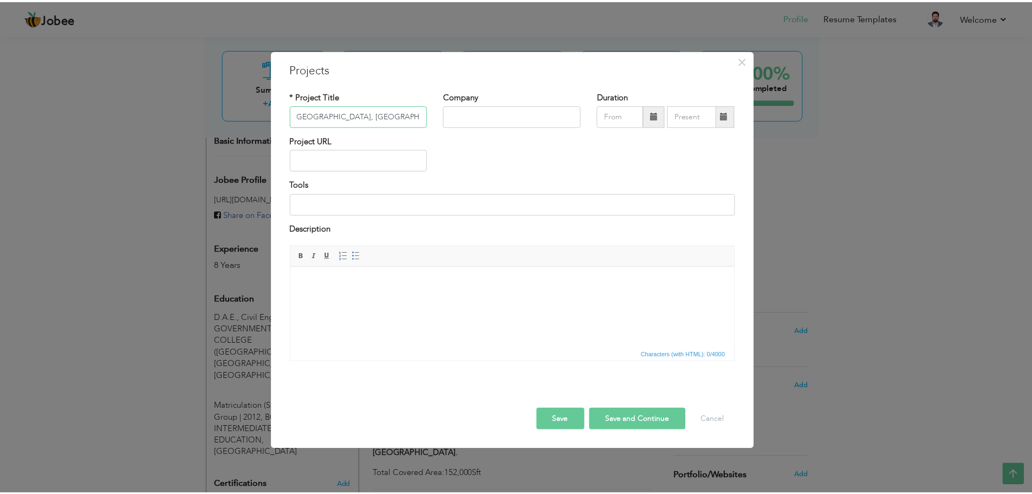
scroll to position [0, 0]
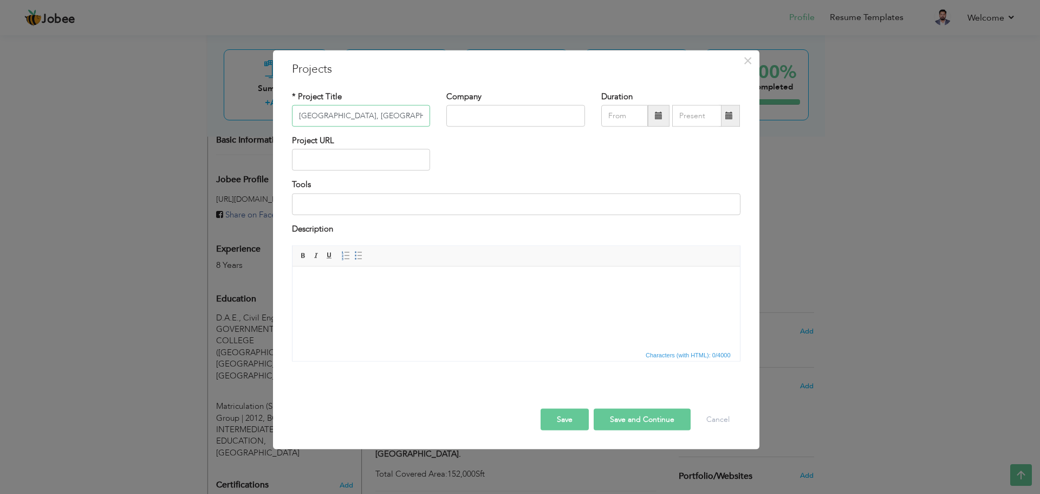
type input "[GEOGRAPHIC_DATA], [GEOGRAPHIC_DATA]."
click at [581, 424] on button "Save" at bounding box center [565, 419] width 48 height 22
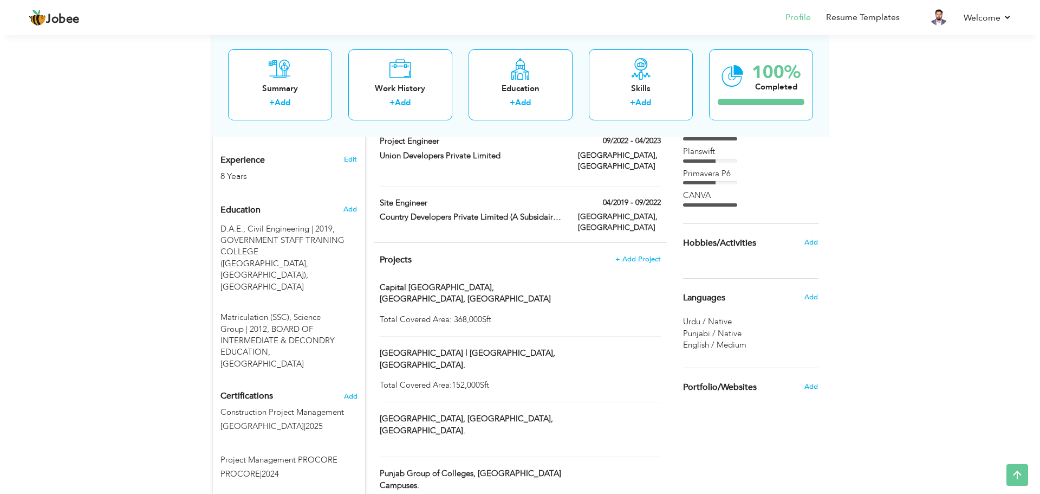
scroll to position [413, 0]
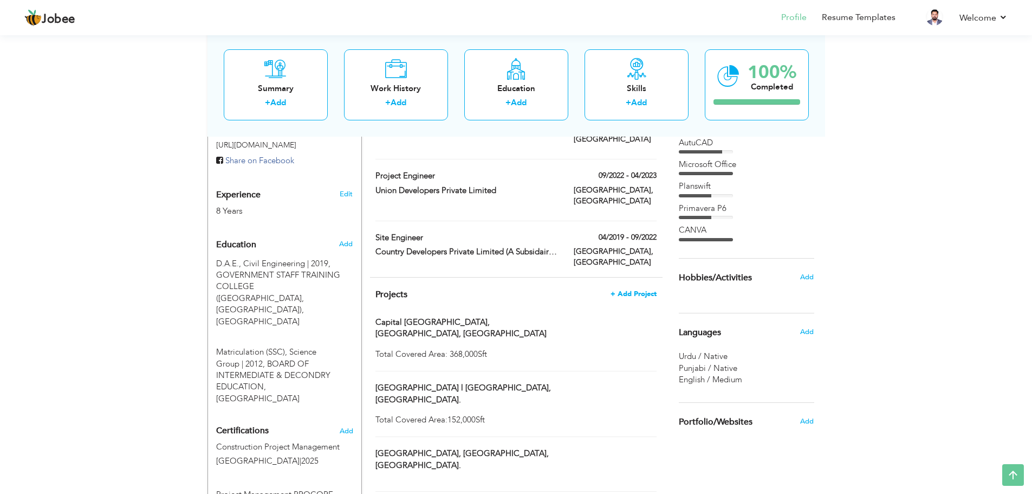
click at [638, 290] on span "+ Add Project" at bounding box center [634, 294] width 46 height 8
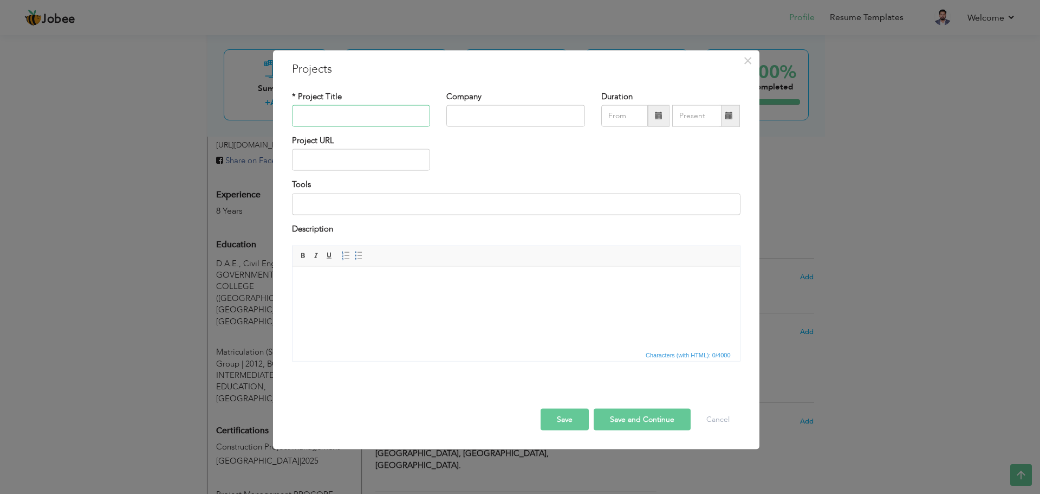
paste input "1. Pakistan Air Force Hospital (Unit III), Islamabad. (Total Covered Area: 456,…"
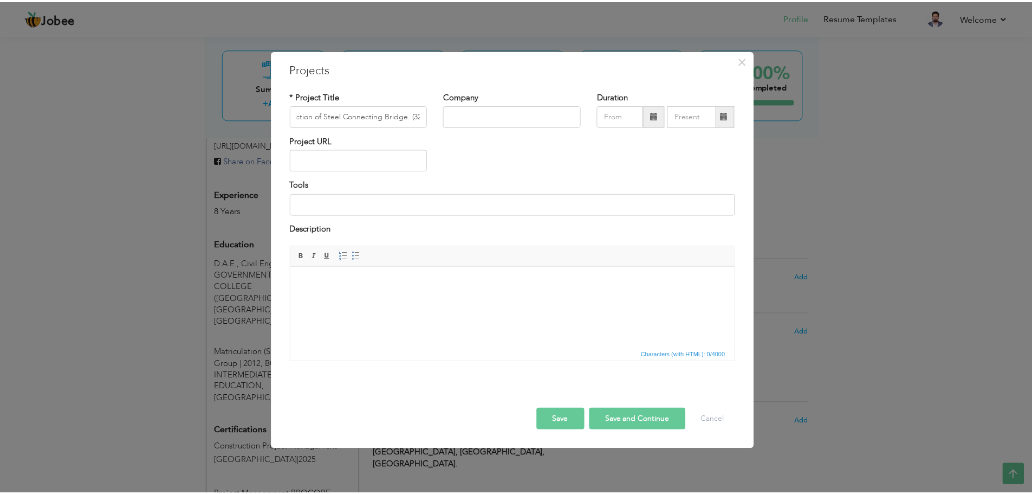
scroll to position [0, 0]
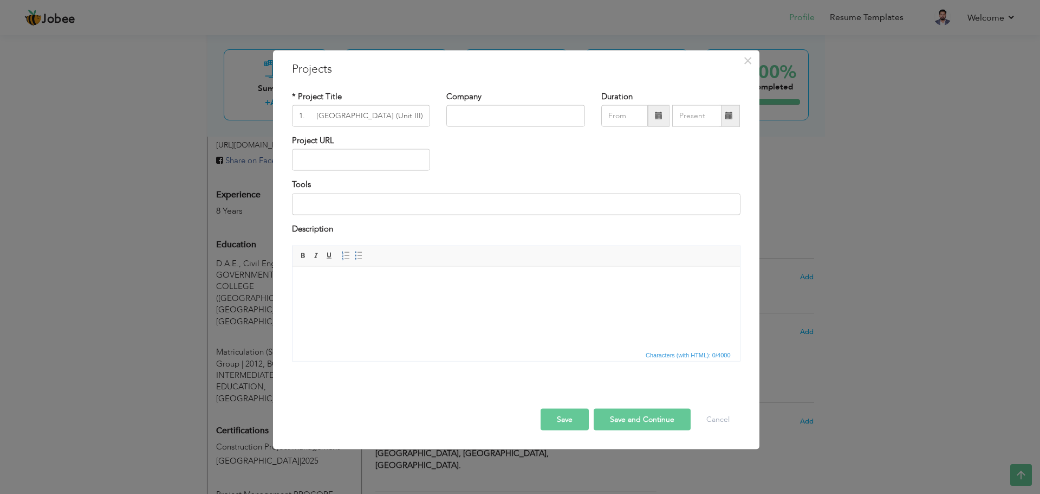
click at [583, 421] on button "Save" at bounding box center [565, 419] width 48 height 22
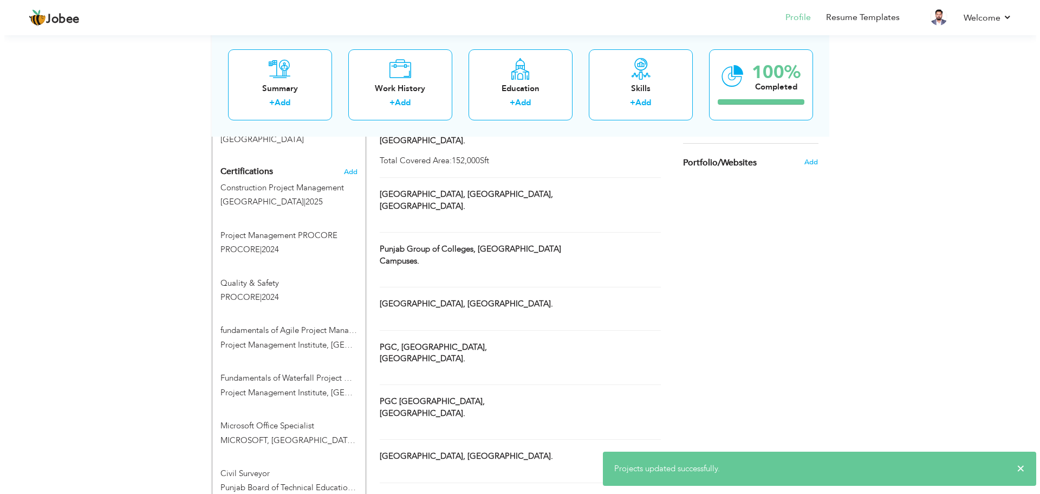
scroll to position [738, 0]
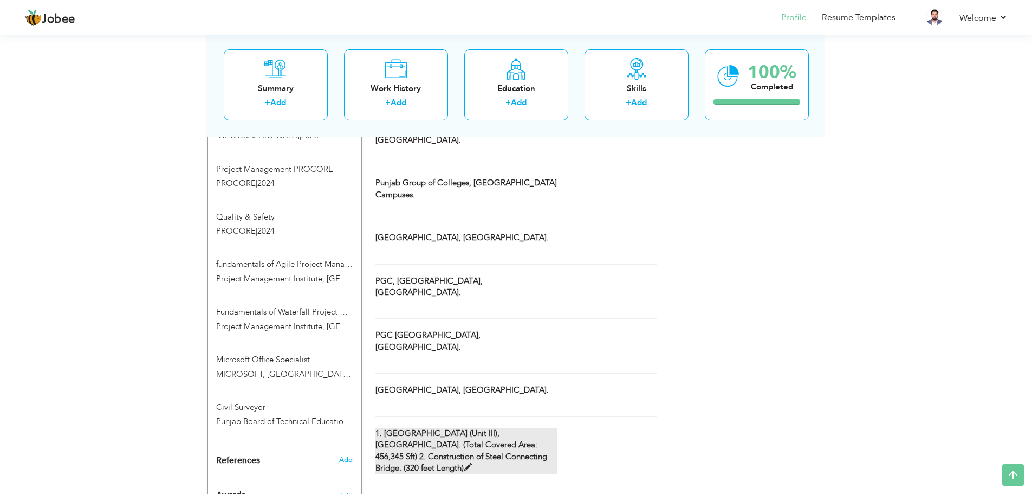
click at [472, 463] on span at bounding box center [468, 467] width 8 height 8
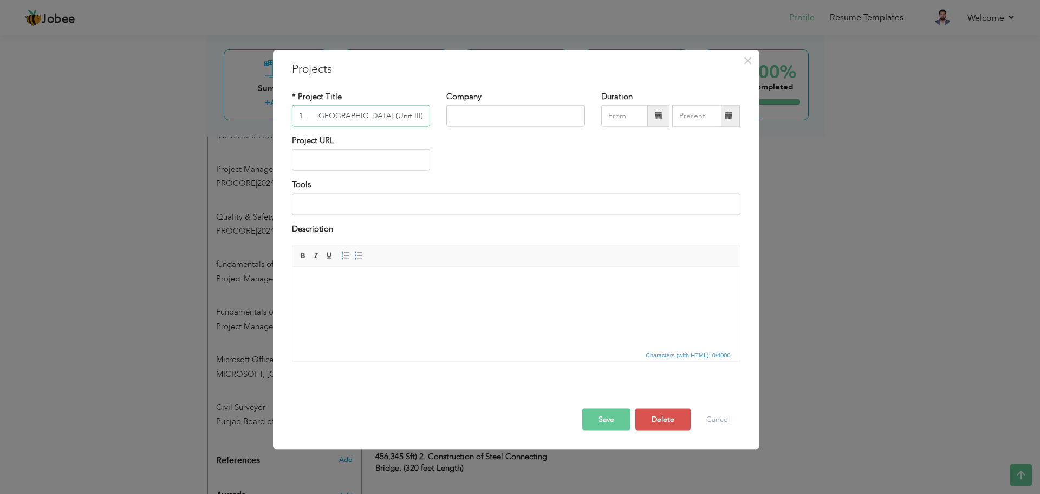
scroll to position [0, 374]
click at [429, 115] on input "1. Pakistan Air Force Hospital (Unit III), Islamabad. (Total Covered Area: 456,…" at bounding box center [361, 116] width 139 height 22
click at [426, 116] on input "1. Pakistan Air Force Hospital (Unit III), Islamabad. (Total Covered Area: 456,…" at bounding box center [361, 116] width 139 height 22
drag, startPoint x: 421, startPoint y: 118, endPoint x: 409, endPoint y: 126, distance: 14.9
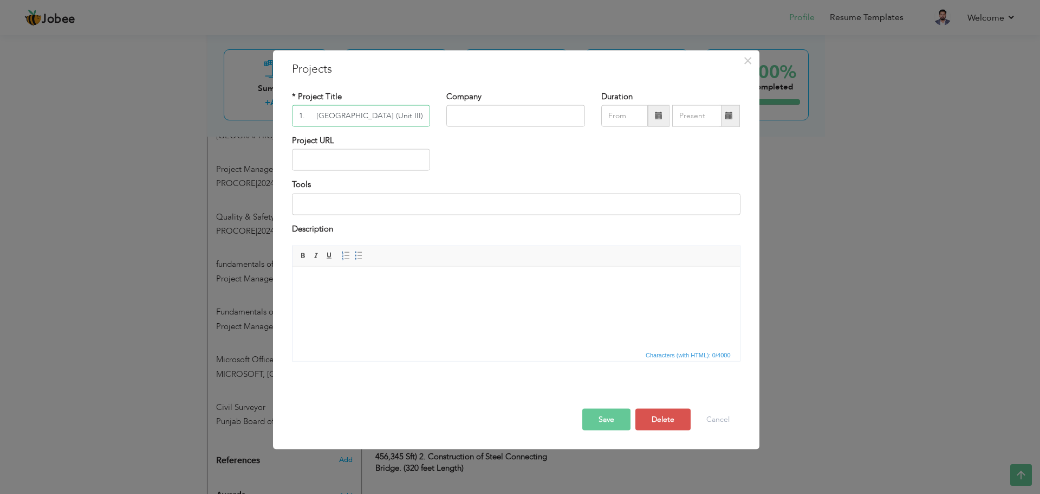
click at [409, 126] on input "1. Pakistan Air Force Hospital (Unit III), Islamabad. (Total Covered Area: 456,…" at bounding box center [361, 116] width 139 height 22
type input "1. Pakistan Air Force Hospital (Unit III), Islamabad."
click at [445, 291] on html at bounding box center [516, 282] width 448 height 33
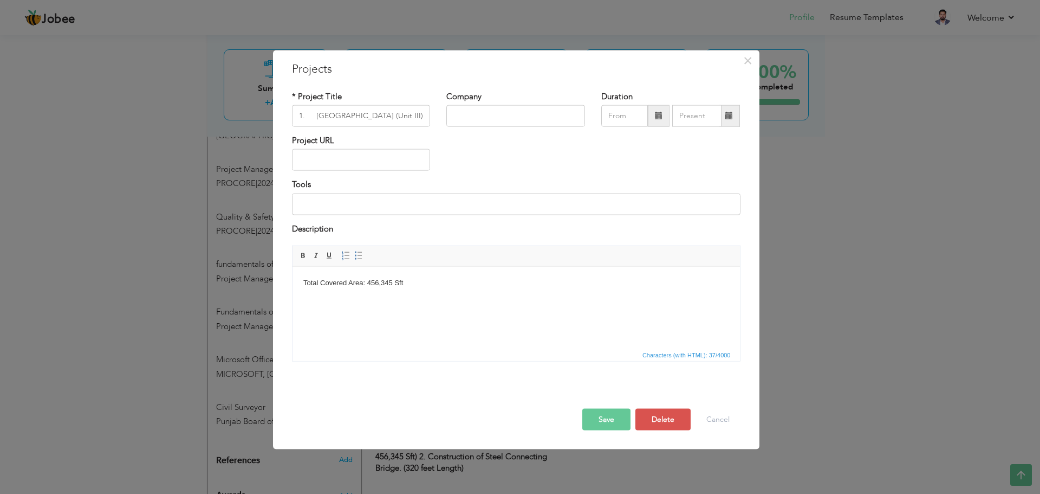
click at [627, 418] on button "Save" at bounding box center [606, 419] width 48 height 22
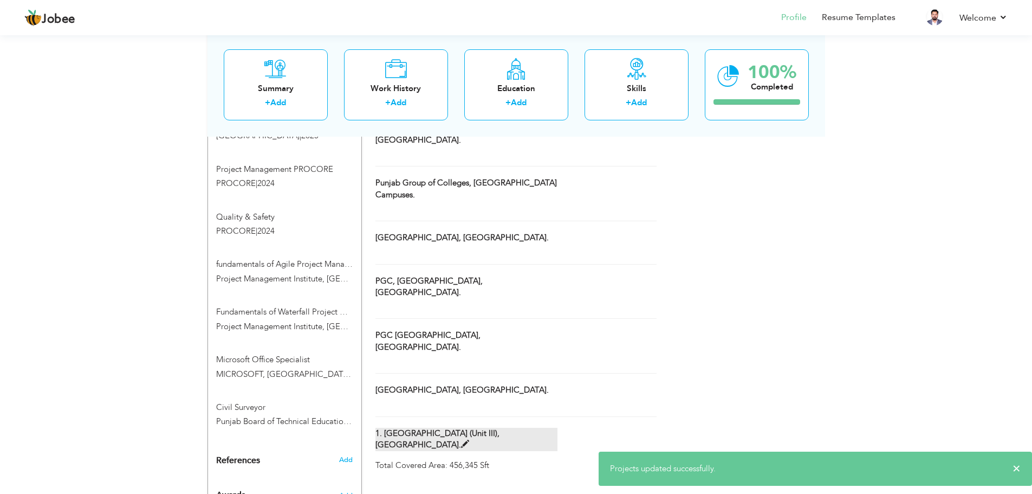
click at [508, 427] on label "1. Pakistan Air Force Hospital (Unit III), Islamabad." at bounding box center [466, 438] width 182 height 23
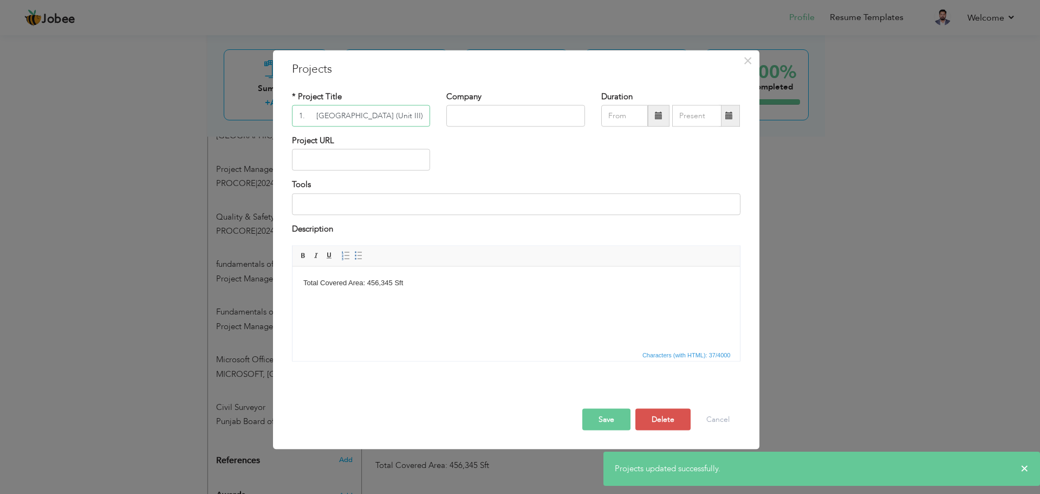
scroll to position [0, 51]
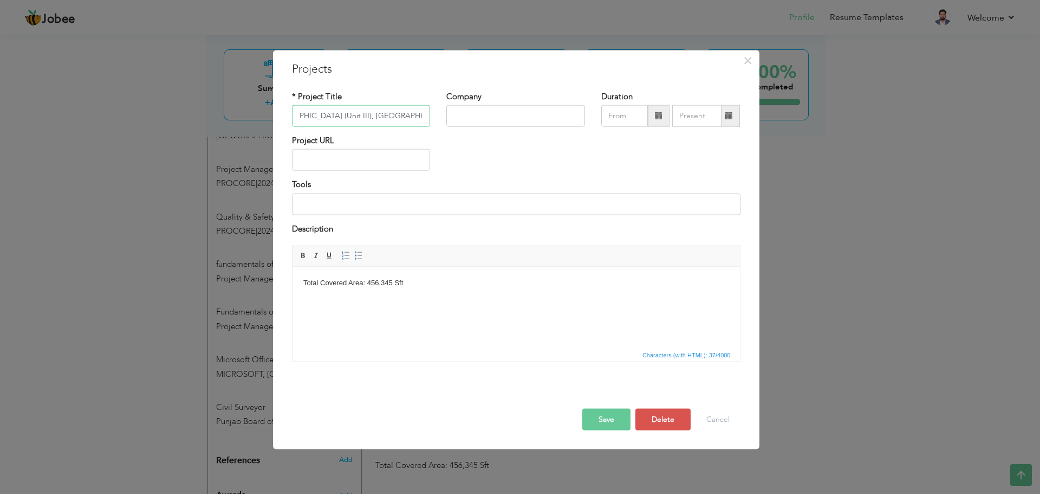
click at [315, 115] on input "1. Pakistan Air Force Hospital (Unit III), Islamabad." at bounding box center [361, 116] width 139 height 22
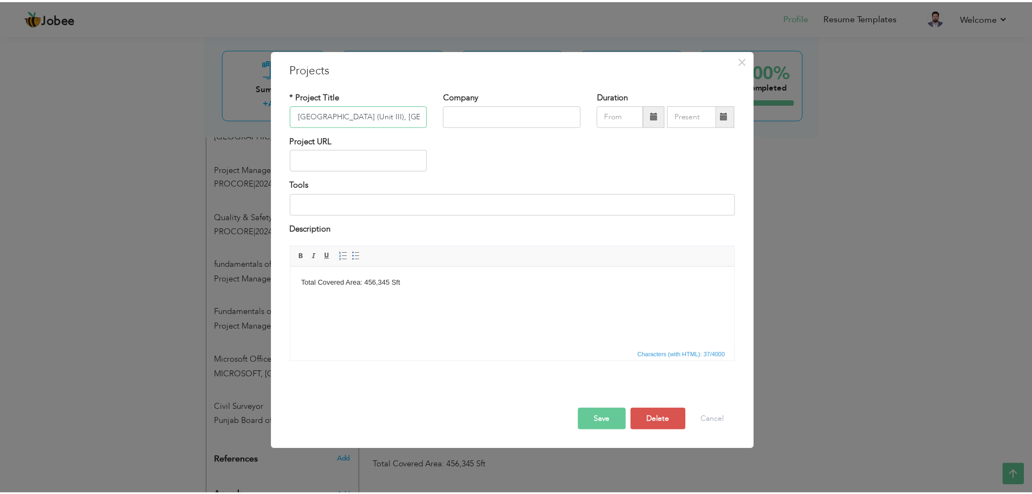
scroll to position [0, 0]
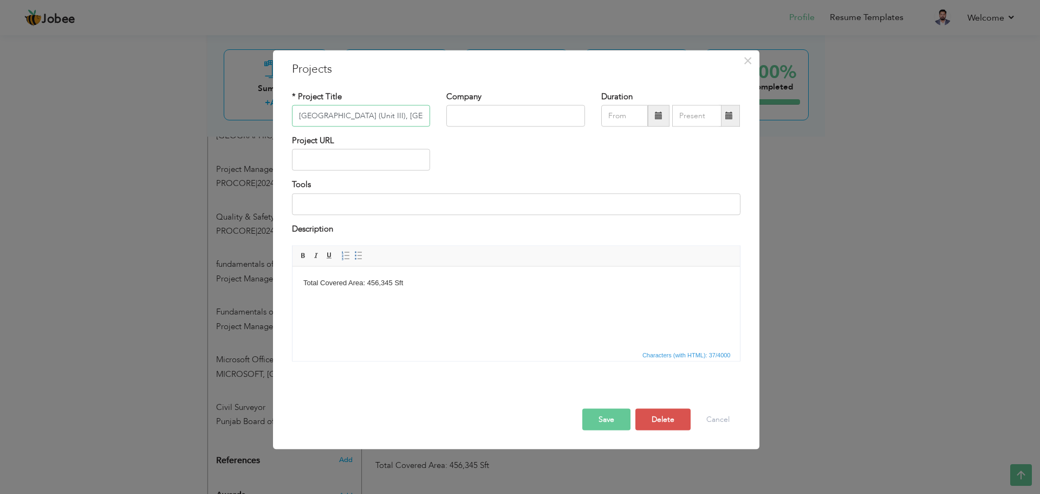
type input "[GEOGRAPHIC_DATA] (Unit III), [GEOGRAPHIC_DATA]."
click at [601, 427] on button "Save" at bounding box center [606, 419] width 48 height 22
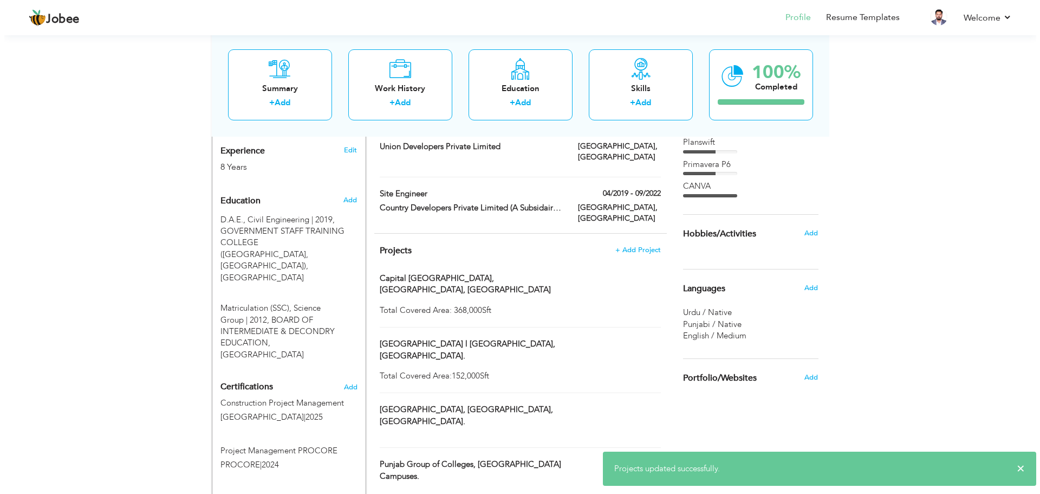
scroll to position [413, 0]
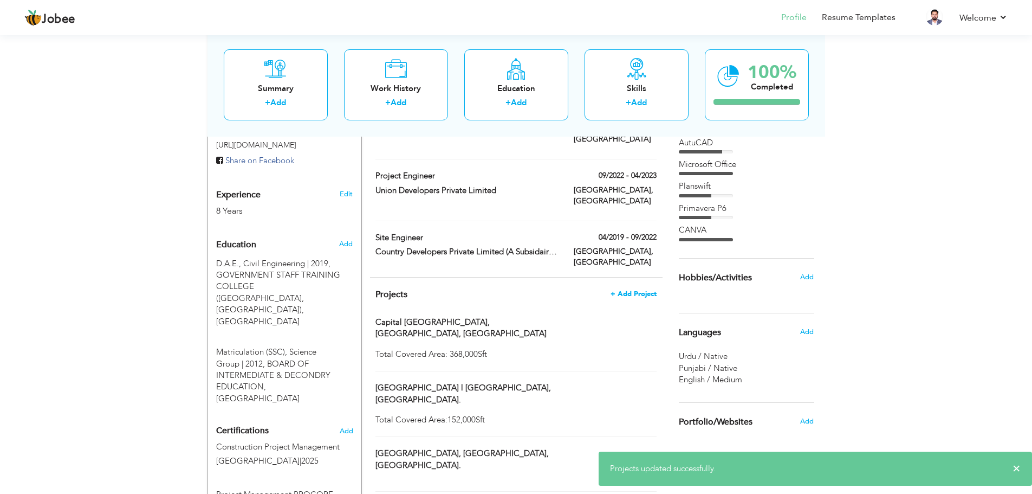
click at [645, 290] on span "+ Add Project" at bounding box center [634, 294] width 46 height 8
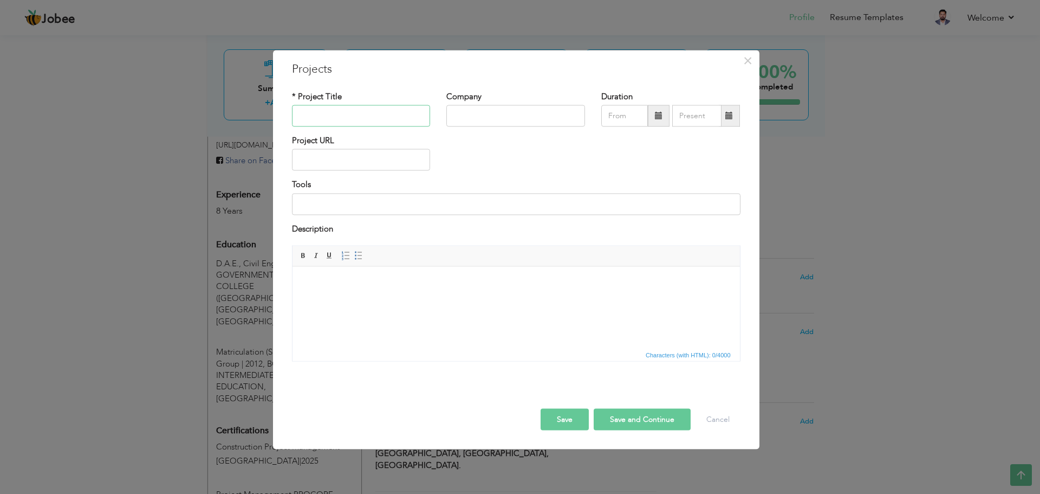
paste input "2. Construction of Steel Connecting Bridge. (320 feet Length)"
click at [321, 111] on input "2. Construction of Steel Connecting Bridge. (320 feet Length)" at bounding box center [361, 116] width 139 height 22
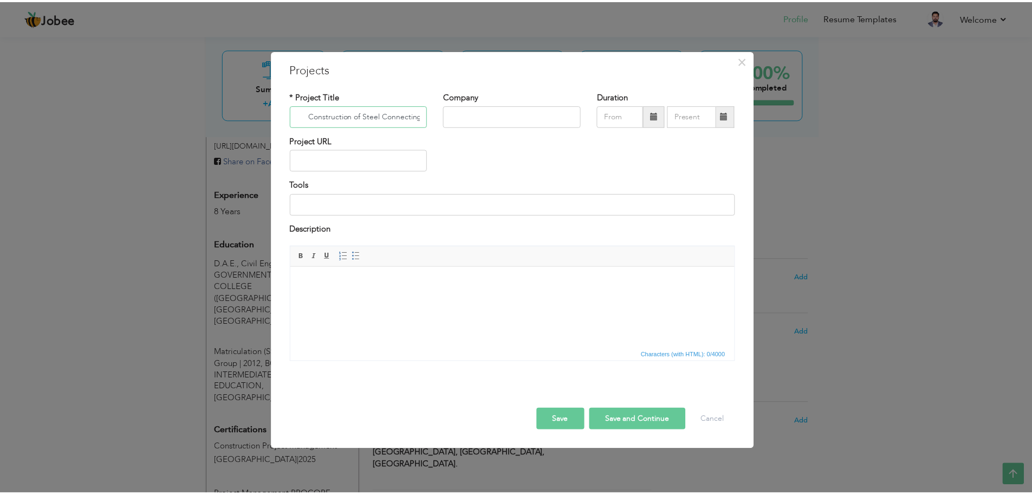
scroll to position [0, 0]
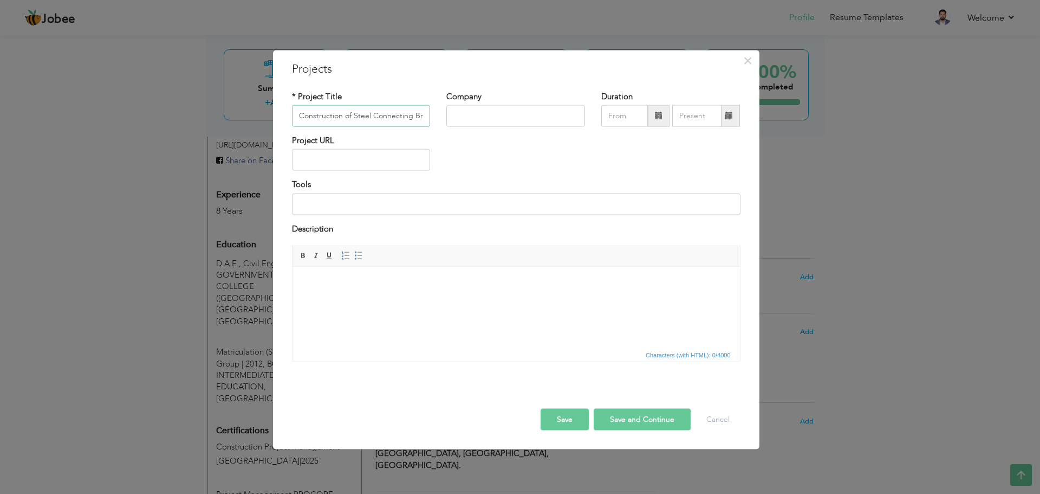
type input "Construction of Steel Connecting Bridge. (320 feet Length)"
click at [579, 417] on button "Save" at bounding box center [565, 419] width 48 height 22
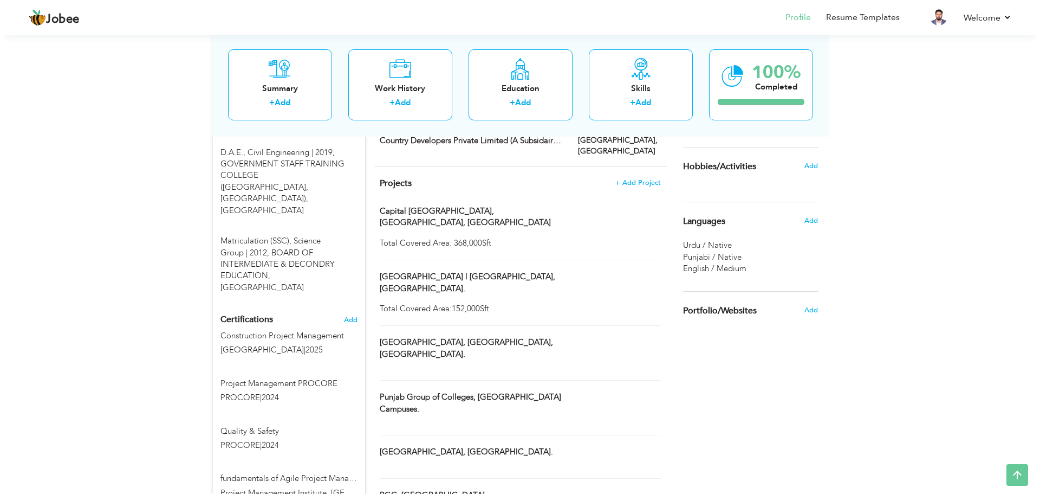
scroll to position [474, 0]
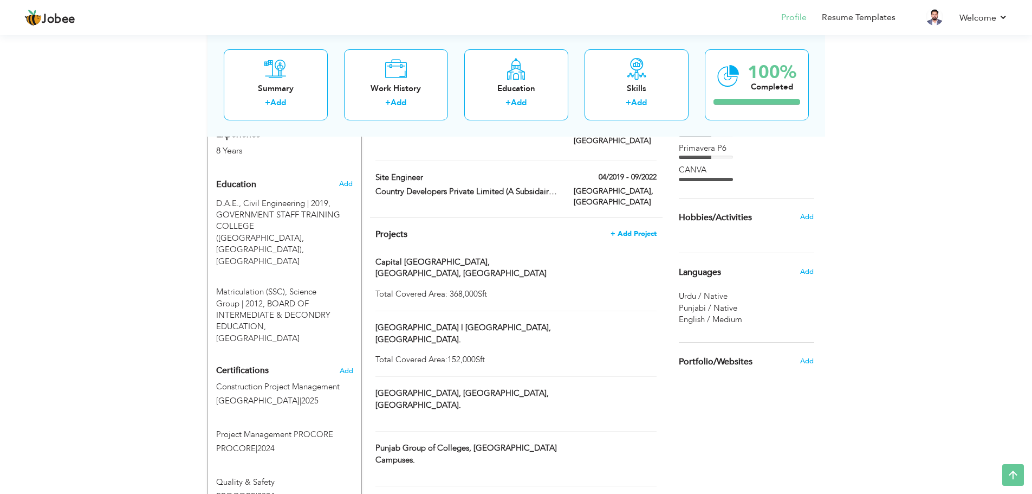
click at [631, 230] on span "+ Add Project" at bounding box center [634, 234] width 46 height 8
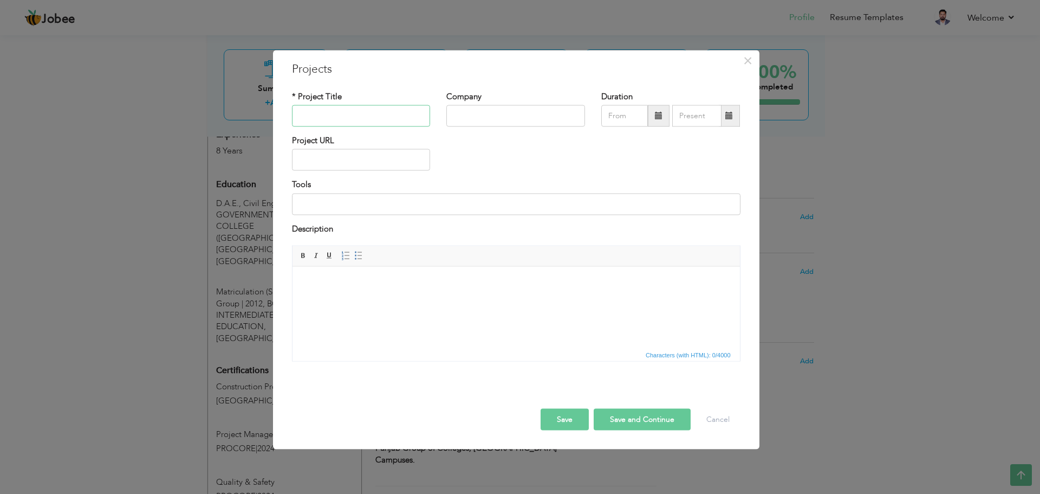
paste input "3. Construction of Shifa National Hospital, Faisalabad. (Total Covered Area: 66…"
drag, startPoint x: 427, startPoint y: 112, endPoint x: 312, endPoint y: 119, distance: 115.6
click at [312, 119] on input "3. Construction of Shifa National Hospital, Faisalabad. (Total Covered Area: 66…" at bounding box center [361, 116] width 139 height 22
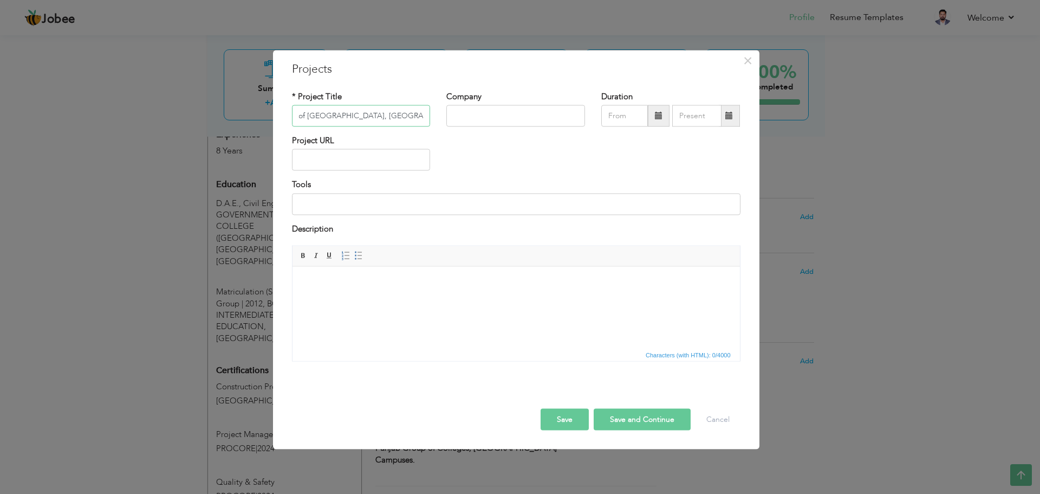
type input "3. Construction of Shifa National Hospital, Faisalabad."
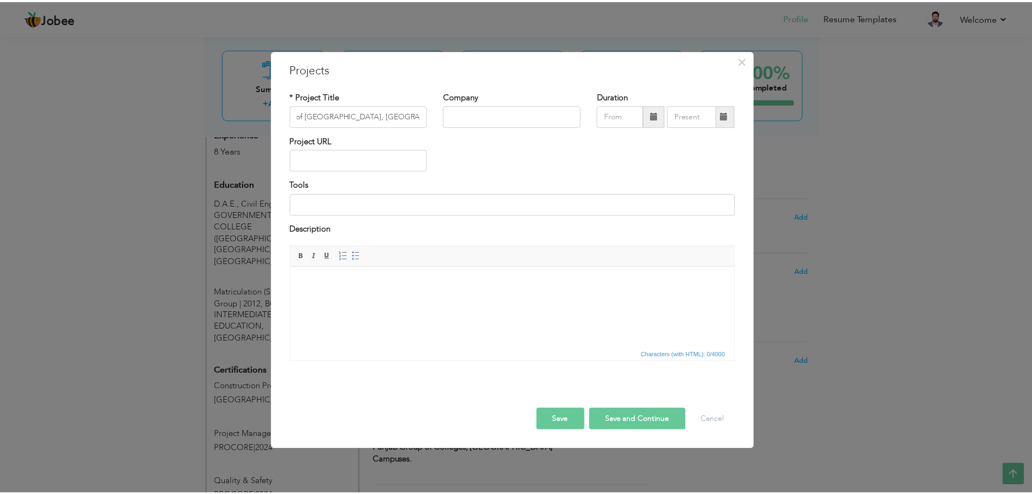
scroll to position [0, 0]
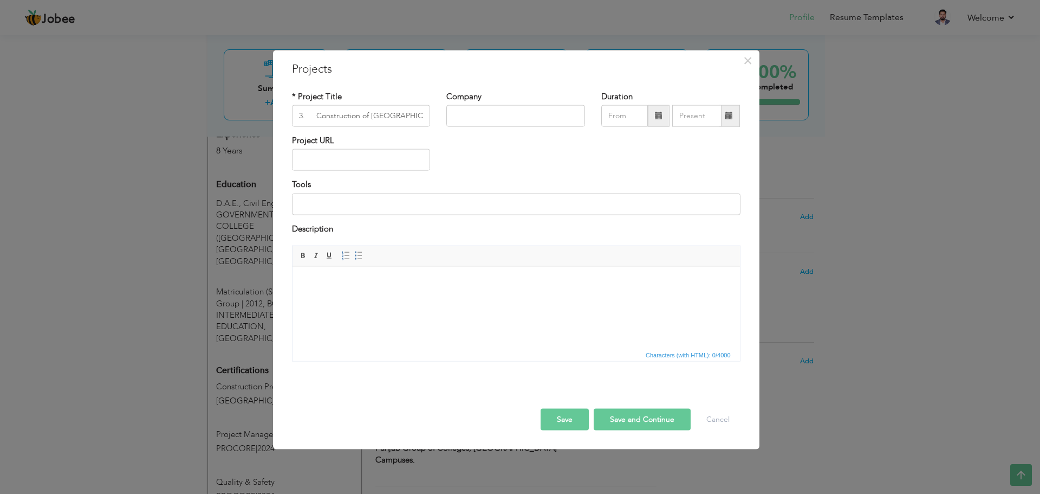
click at [391, 299] on html at bounding box center [516, 282] width 448 height 33
click at [317, 112] on input "3. Construction of Shifa National Hospital, Faisalabad." at bounding box center [361, 116] width 139 height 22
type input "Construction of [GEOGRAPHIC_DATA], [GEOGRAPHIC_DATA]."
click at [576, 413] on button "Save" at bounding box center [565, 419] width 48 height 22
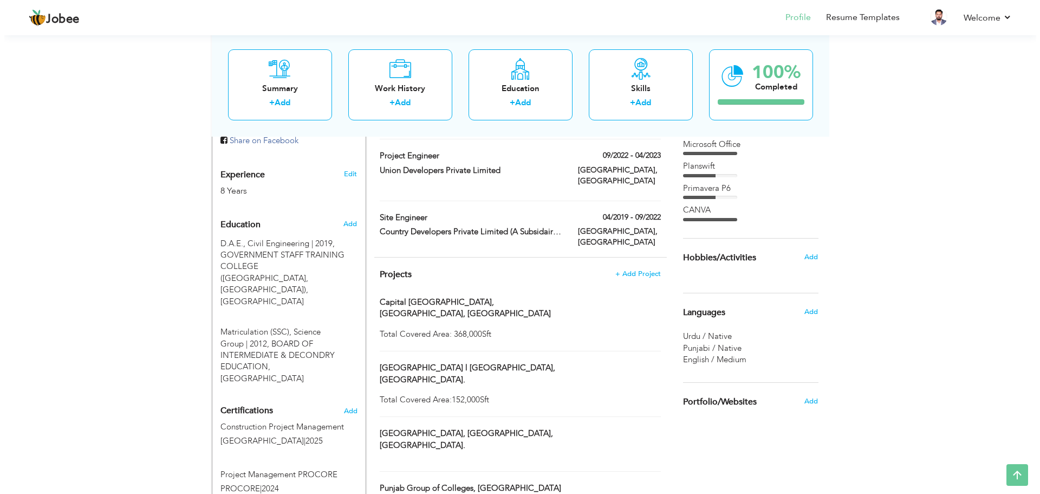
scroll to position [431, 0]
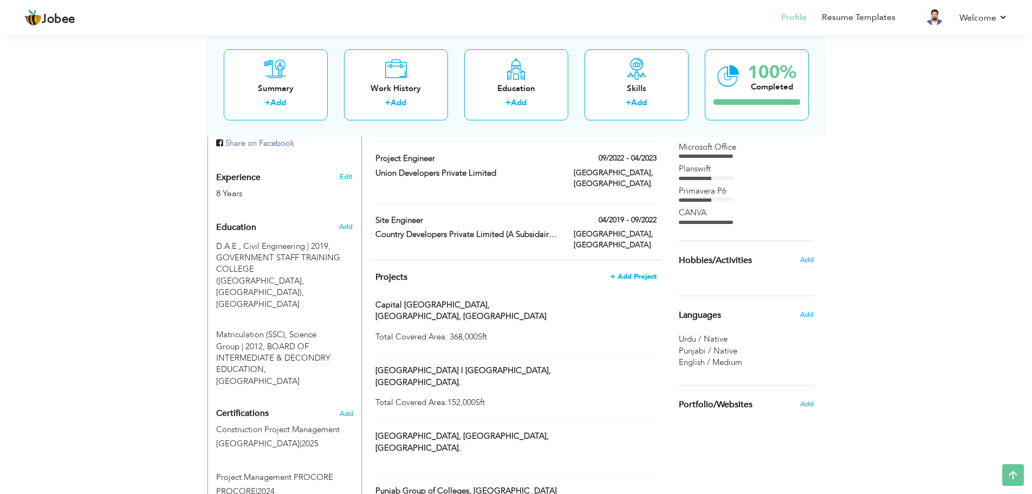
click at [638, 273] on span "+ Add Project" at bounding box center [634, 277] width 46 height 8
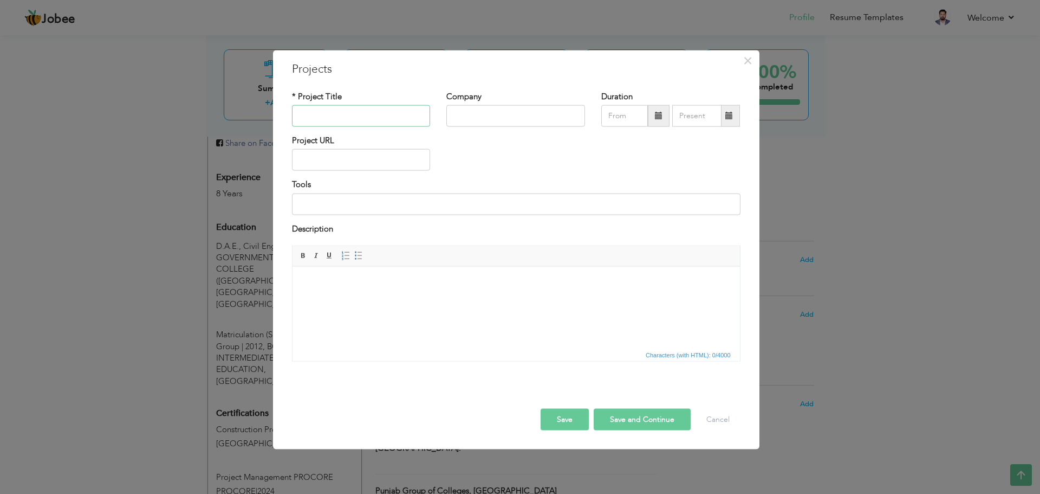
paste input "Construction of Radisson Blu Hotel & Residences, Islamabad, Pakistan. (Total co…"
drag, startPoint x: 425, startPoint y: 118, endPoint x: 355, endPoint y: 120, distance: 69.9
click at [355, 120] on input "Construction of Radisson Blu Hotel & Residences, Islamabad, Pakistan. (Total co…" at bounding box center [361, 116] width 139 height 22
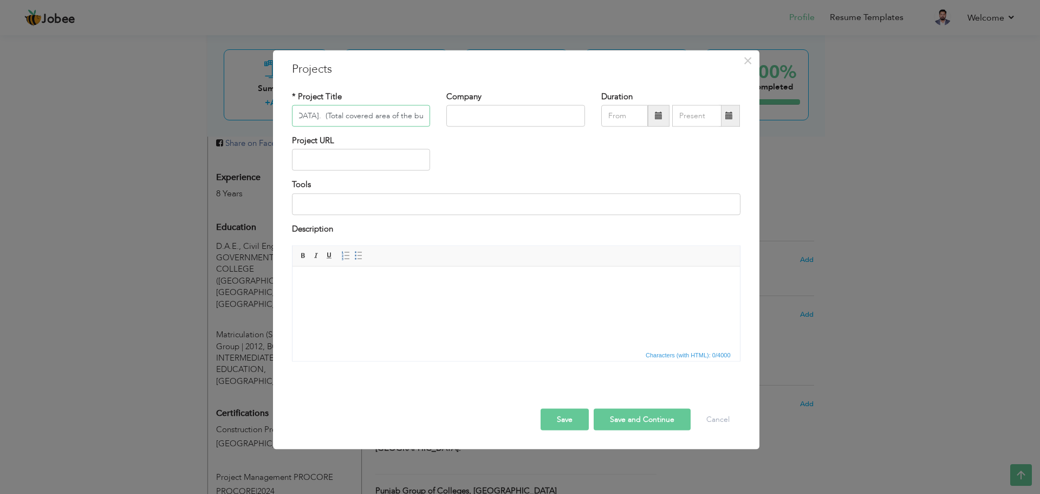
drag, startPoint x: 425, startPoint y: 117, endPoint x: 431, endPoint y: 132, distance: 16.1
click at [426, 119] on input "Construction of Radisson Blu Hotel & Residences, Islamabad, Pakistan. (Total co…" at bounding box center [361, 116] width 139 height 22
click at [423, 118] on input "Construction of Radisson Blu Hotel & Residences, Islamabad, Pakistan. (Total co…" at bounding box center [361, 116] width 139 height 22
click at [417, 116] on input "Construction of Radisson Blu Hotel & Residences, Islamabad, Pakistan. (Total co…" at bounding box center [361, 116] width 139 height 22
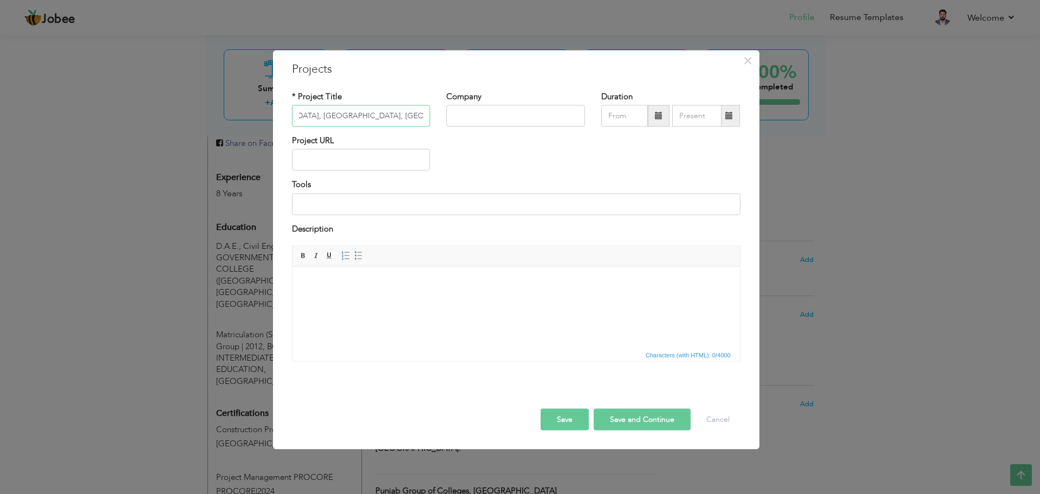
type input "Construction of [GEOGRAPHIC_DATA], [GEOGRAPHIC_DATA], [GEOGRAPHIC_DATA]."
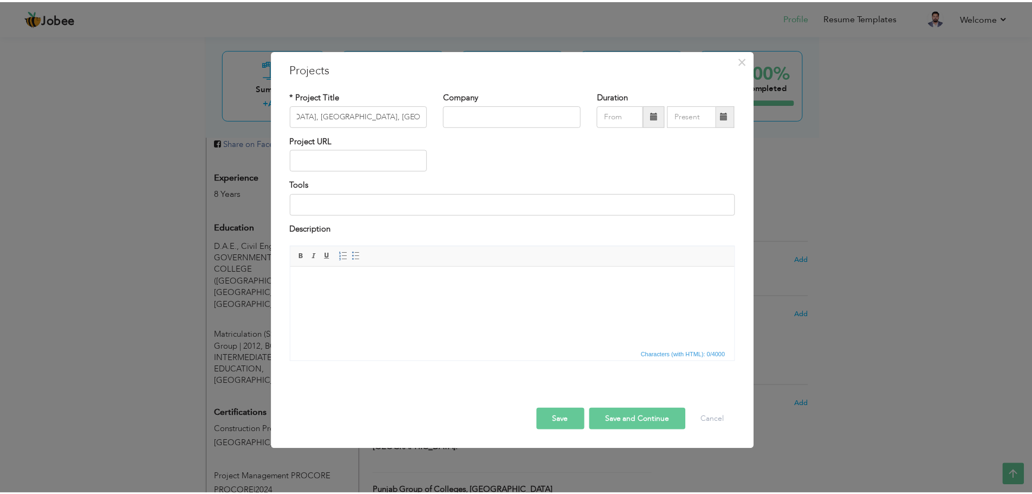
scroll to position [0, 0]
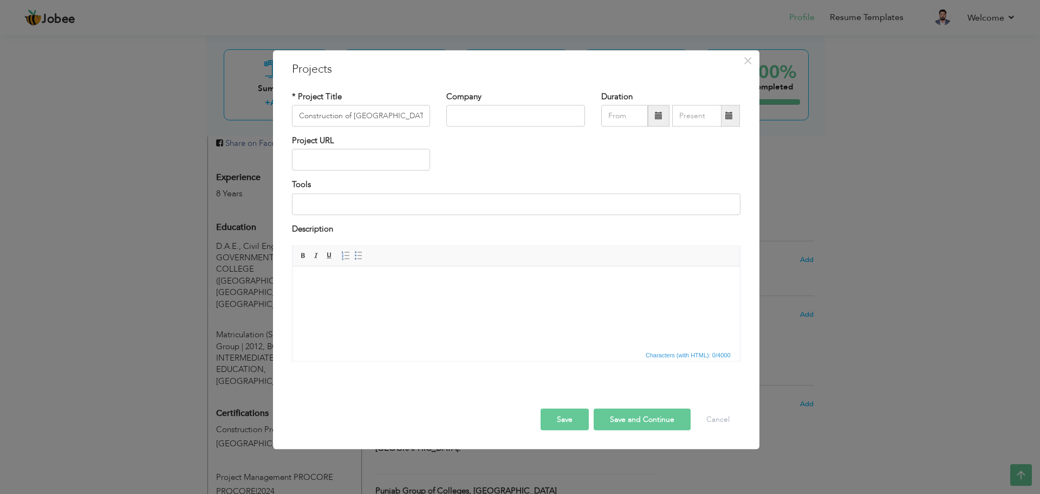
click at [370, 273] on html at bounding box center [516, 282] width 448 height 33
paste body
click at [552, 419] on button "Save" at bounding box center [565, 419] width 48 height 22
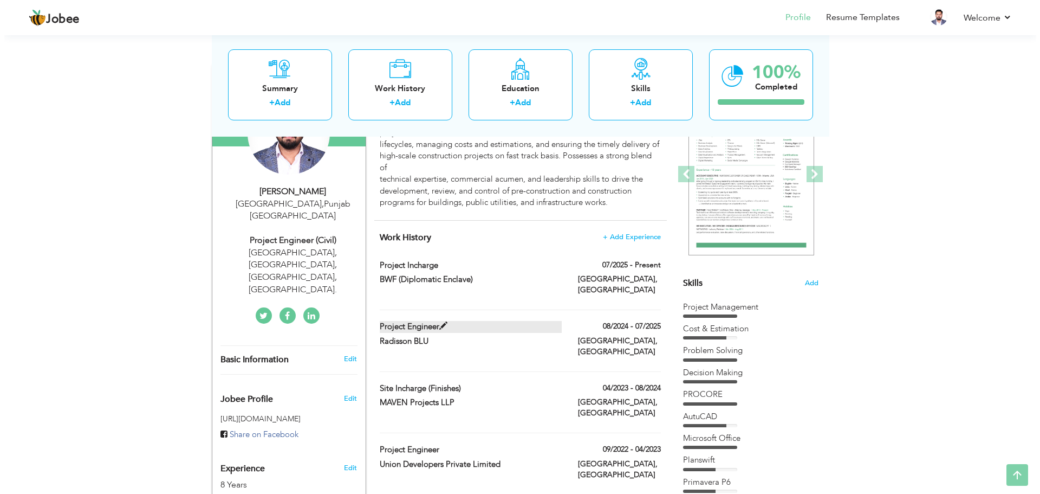
scroll to position [171, 0]
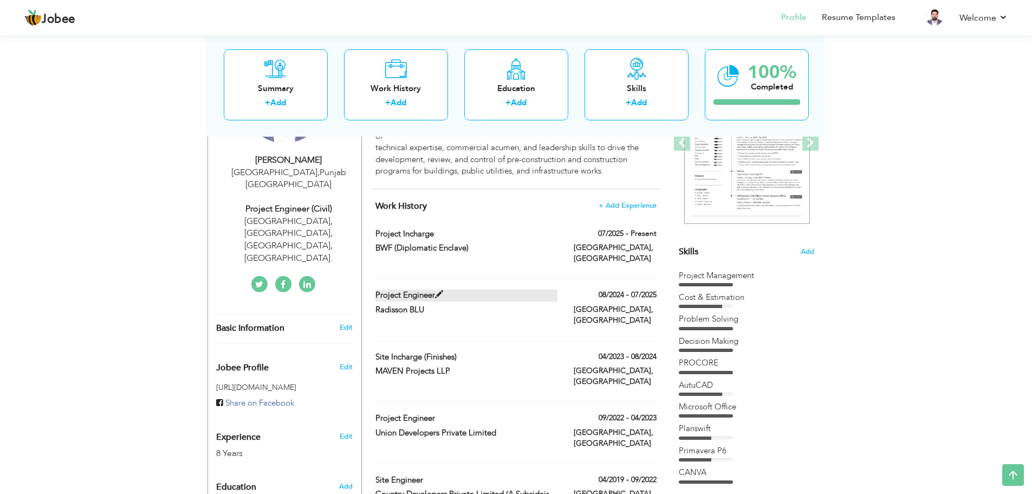
click at [530, 289] on label "Project Engineer" at bounding box center [466, 294] width 182 height 11
type input "Project Engineer"
type input "Radisson BLU"
type input "08/2024"
type input "07/2025"
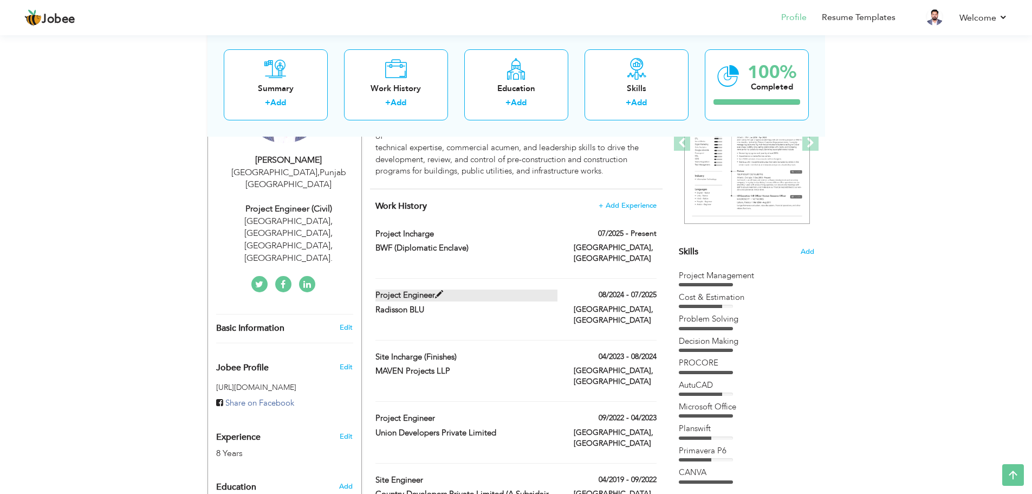
checkbox input "false"
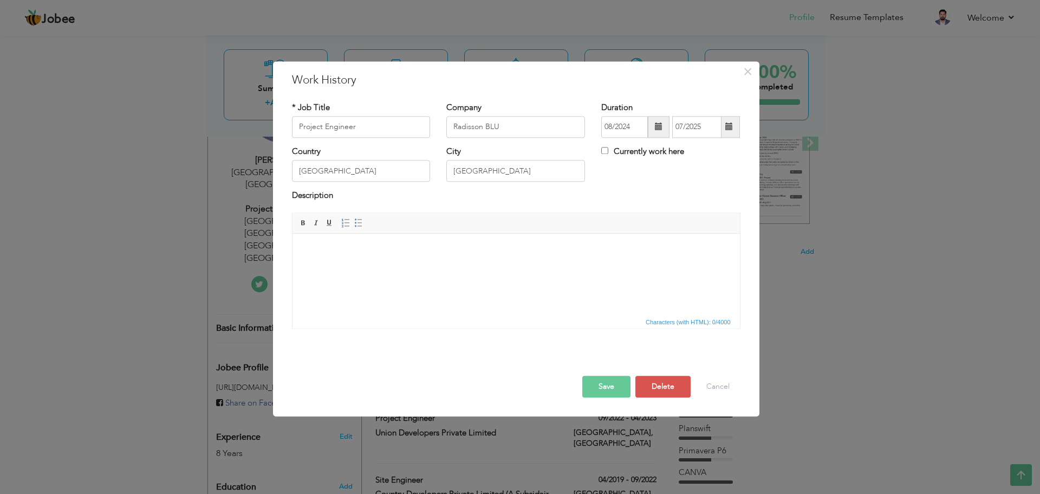
click at [448, 256] on html at bounding box center [516, 250] width 448 height 33
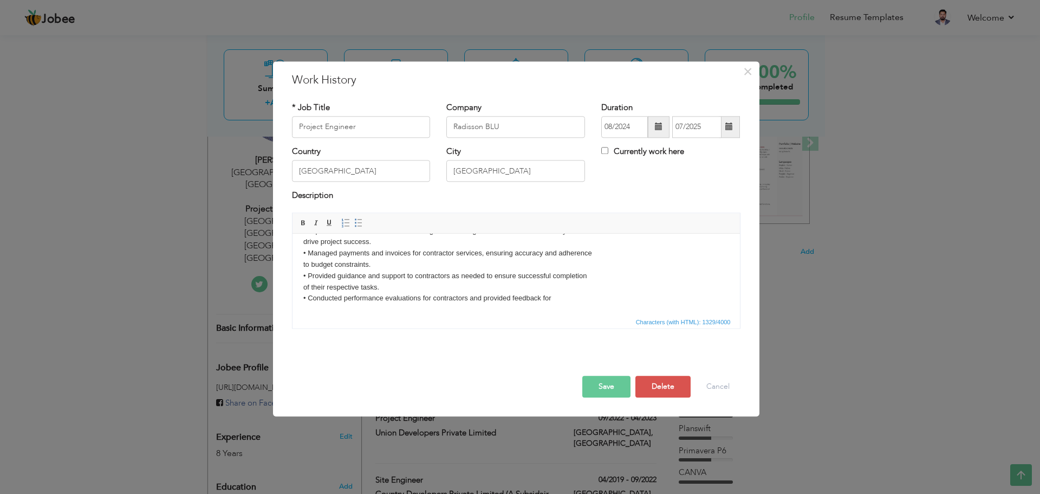
scroll to position [232, 0]
click at [307, 296] on body "Managed and coordinated multiple contractors throughout various stages of the p…" at bounding box center [516, 164] width 426 height 304
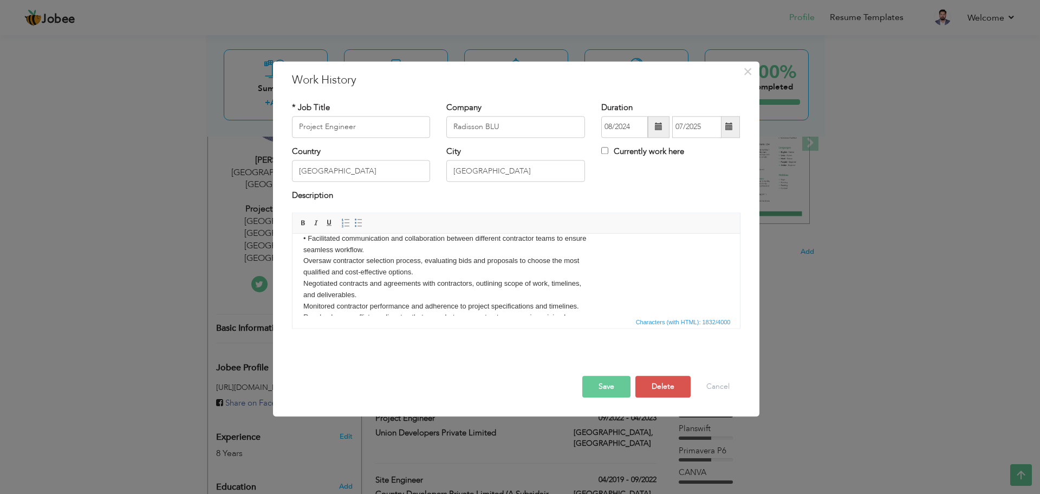
scroll to position [12, 0]
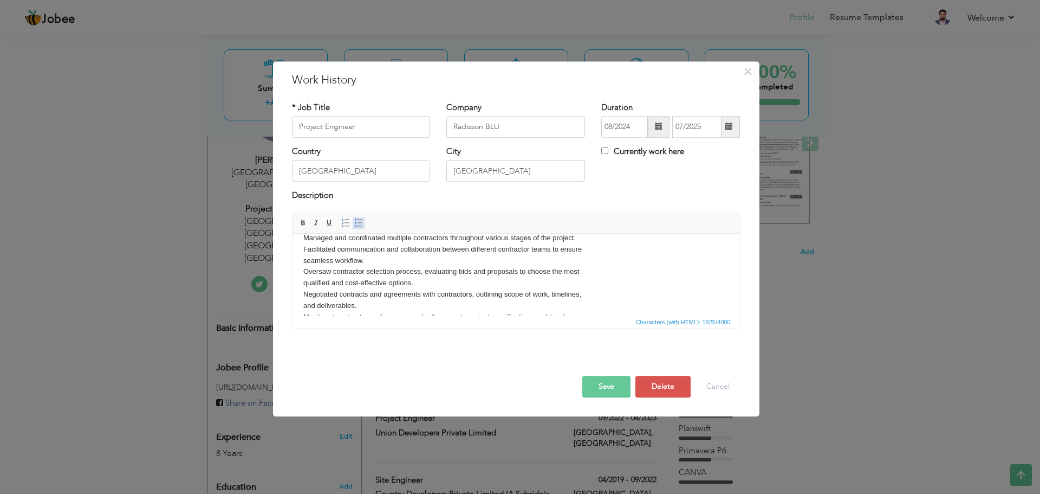
click at [357, 225] on span at bounding box center [358, 222] width 9 height 9
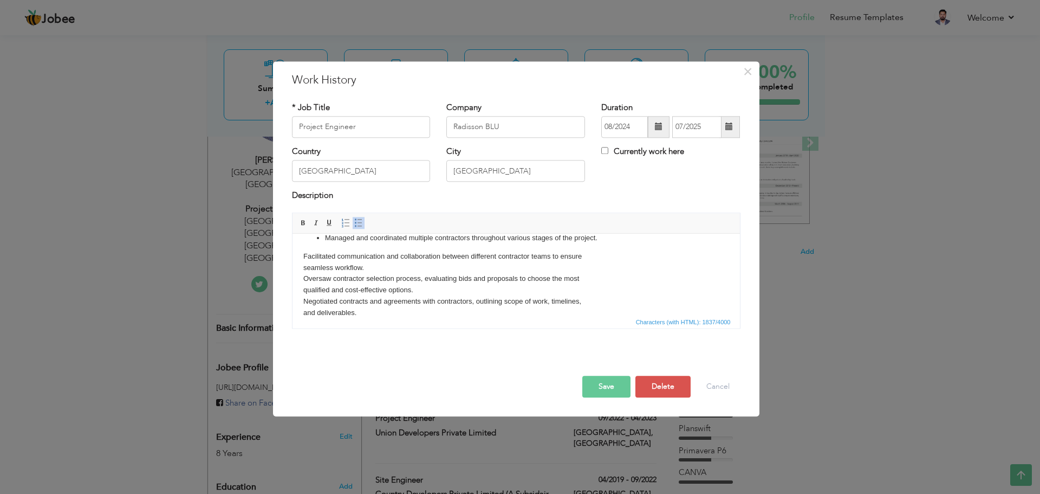
click at [302, 254] on html "Managed and coordinated multiple contractors throughout various stages of the p…" at bounding box center [516, 388] width 448 height 333
click at [356, 226] on span at bounding box center [358, 222] width 9 height 9
click at [304, 268] on body "Managed and coordinated multiple contractors throughout various stages of the p…" at bounding box center [516, 388] width 426 height 312
click at [303, 268] on body "Managed and coordinated multiple contractors throughout various stages of the p…" at bounding box center [516, 382] width 426 height 300
click at [361, 223] on span at bounding box center [358, 222] width 9 height 9
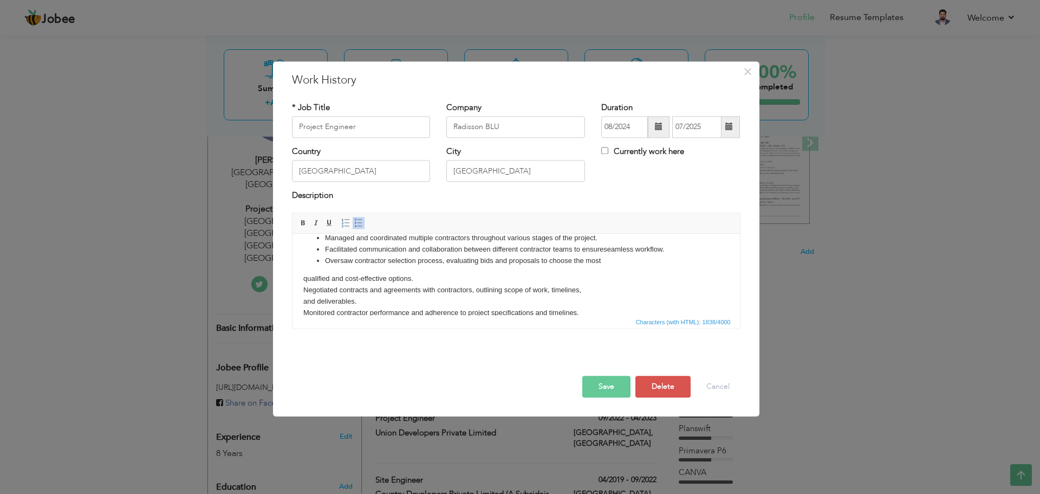
click at [293, 281] on html "Managed and coordinated multiple contractors throughout various stages of the p…" at bounding box center [516, 383] width 448 height 322
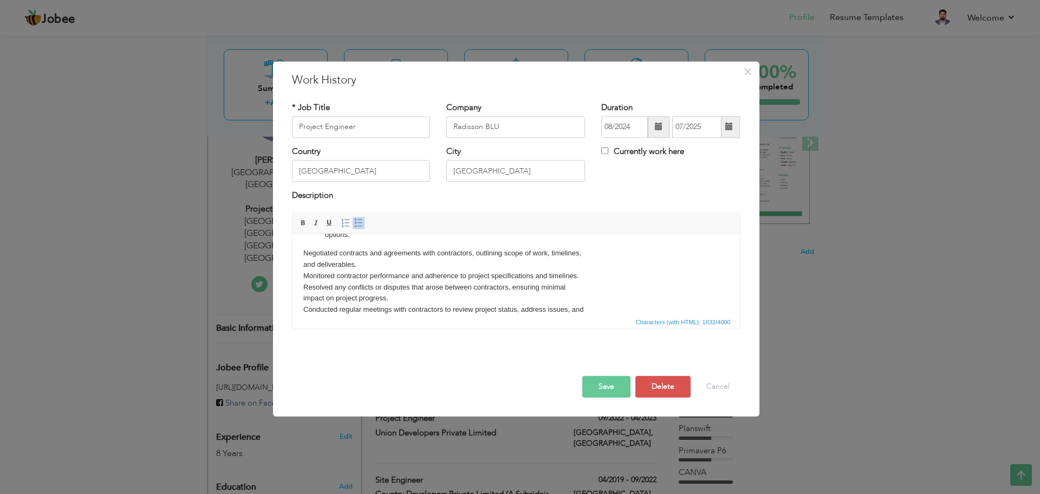
scroll to position [54, 0]
click at [303, 245] on body "Managed and coordinated multiple contractors throughout various stages of the p…" at bounding box center [516, 340] width 426 height 300
click at [360, 225] on span at bounding box center [358, 222] width 9 height 9
click at [303, 257] on body "Managed and coordinated multiple contractors throughout various stages of the p…" at bounding box center [516, 340] width 426 height 300
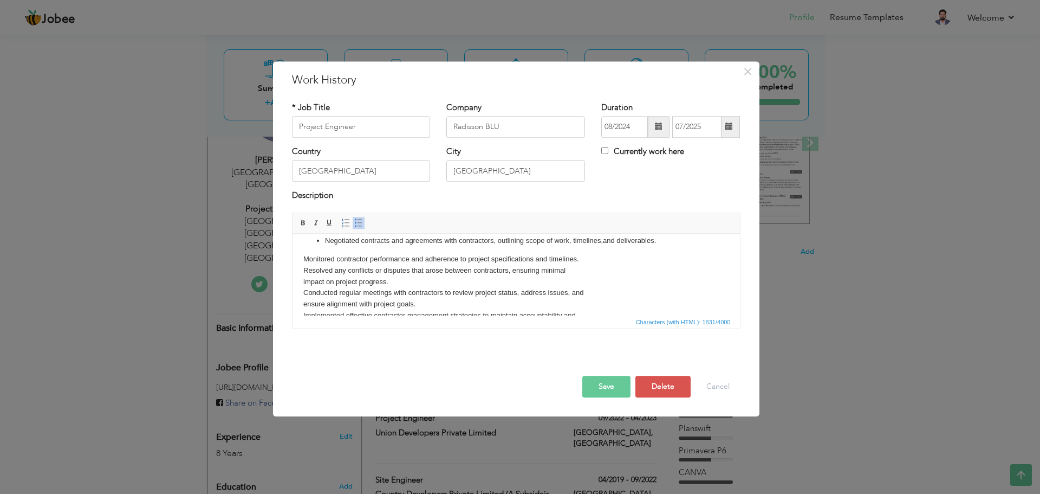
click at [300, 255] on html "Managed and coordinated multiple contractors throughout various stages of the p…" at bounding box center [516, 334] width 448 height 310
click at [358, 227] on span at bounding box center [358, 222] width 9 height 9
click at [303, 268] on body "Managed and coordinated multiple contractors throughout various stages of the p…" at bounding box center [516, 334] width 426 height 289
click at [358, 224] on span at bounding box center [358, 222] width 9 height 9
click at [301, 281] on html "Managed and coordinated multiple contractors throughout various stages of the p…" at bounding box center [516, 334] width 448 height 310
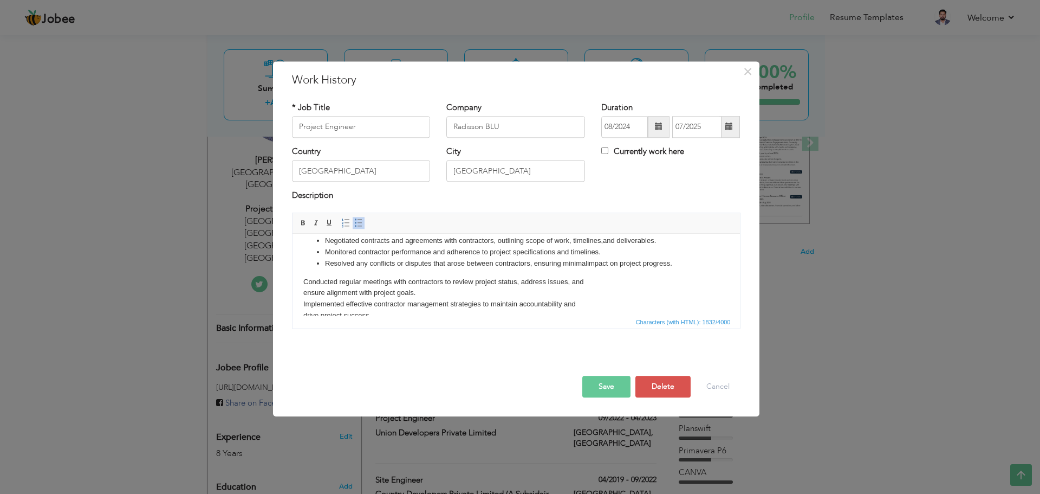
click at [303, 281] on body "Managed and coordinated multiple contractors throughout various stages of the p…" at bounding box center [516, 328] width 426 height 277
click at [356, 220] on span at bounding box center [358, 222] width 9 height 9
click at [300, 290] on html "Managed and coordinated multiple contractors throughout various stages of the p…" at bounding box center [516, 328] width 448 height 299
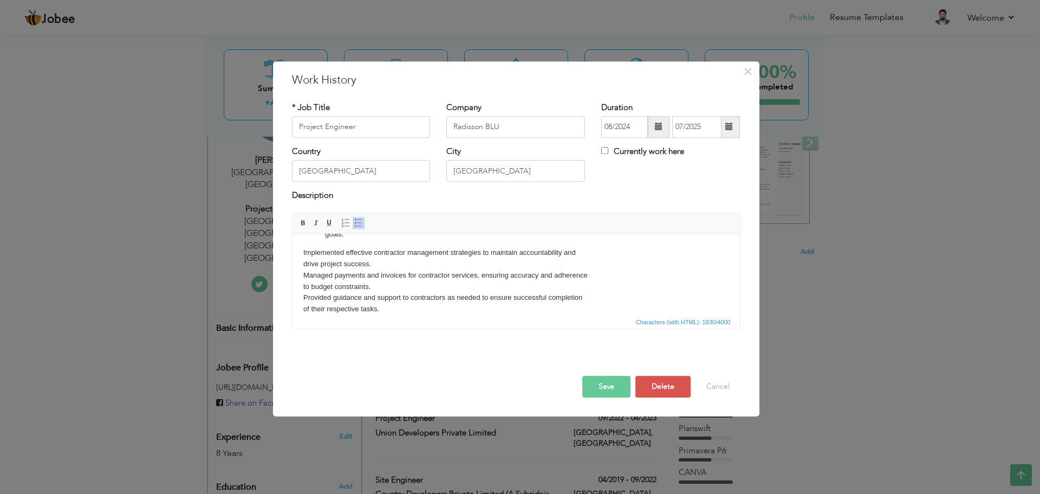
scroll to position [108, 0]
click at [303, 249] on html "Managed and coordinated multiple contractors throughout various stages of the p…" at bounding box center [516, 274] width 448 height 299
click at [354, 225] on span at bounding box center [358, 222] width 9 height 9
click at [303, 258] on body "Managed and coordinated multiple contractors throughout various stages of the p…" at bounding box center [516, 274] width 426 height 277
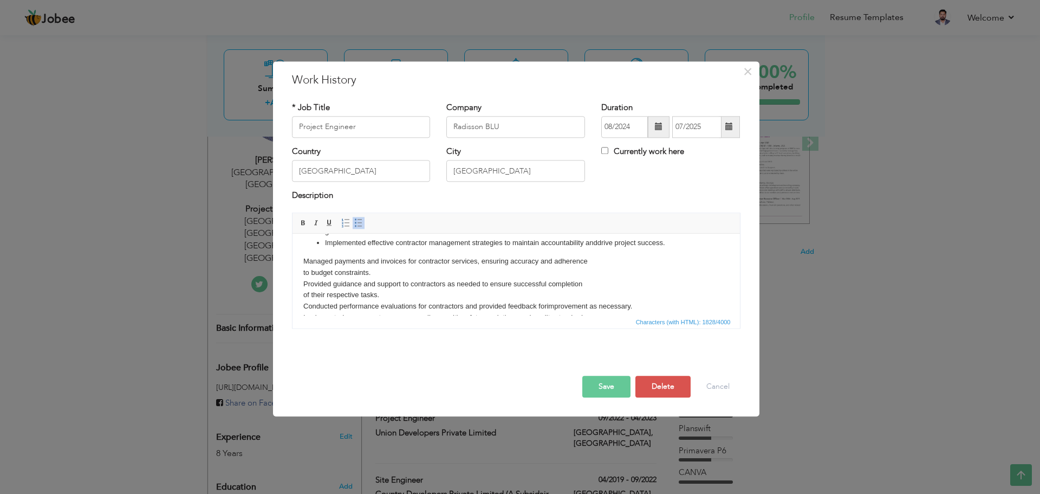
click at [303, 260] on body "Managed and coordinated multiple contractors throughout various stages of the p…" at bounding box center [516, 269] width 426 height 266
click at [357, 224] on span at bounding box center [358, 222] width 9 height 9
click at [301, 275] on html "Managed and coordinated multiple contractors throughout various stages of the p…" at bounding box center [516, 269] width 448 height 288
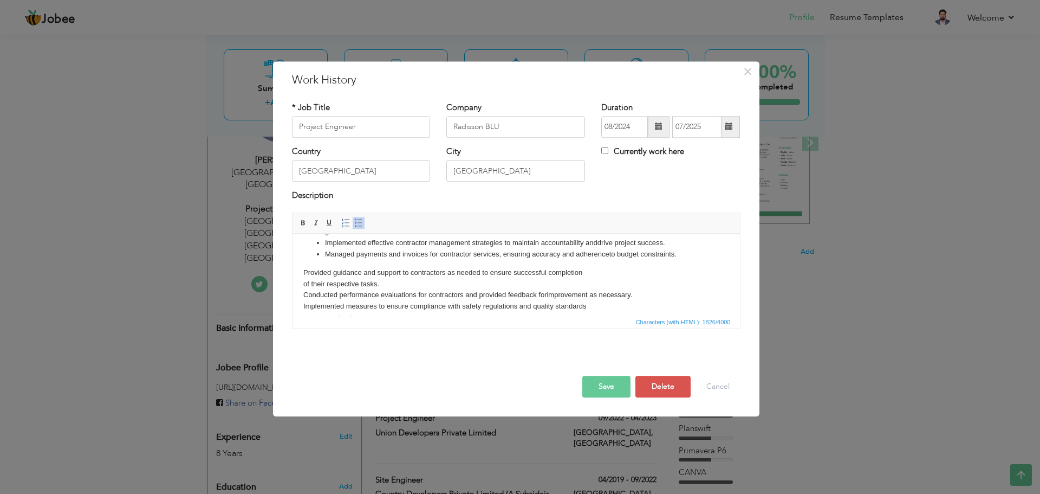
click at [303, 269] on html "Managed and coordinated multiple contractors throughout various stages of the p…" at bounding box center [516, 263] width 448 height 277
drag, startPoint x: 358, startPoint y: 224, endPoint x: 352, endPoint y: 232, distance: 10.2
click at [358, 225] on span at bounding box center [358, 222] width 9 height 9
click at [303, 281] on body "Managed and coordinated multiple contractors throughout various stages of the p…" at bounding box center [516, 263] width 426 height 255
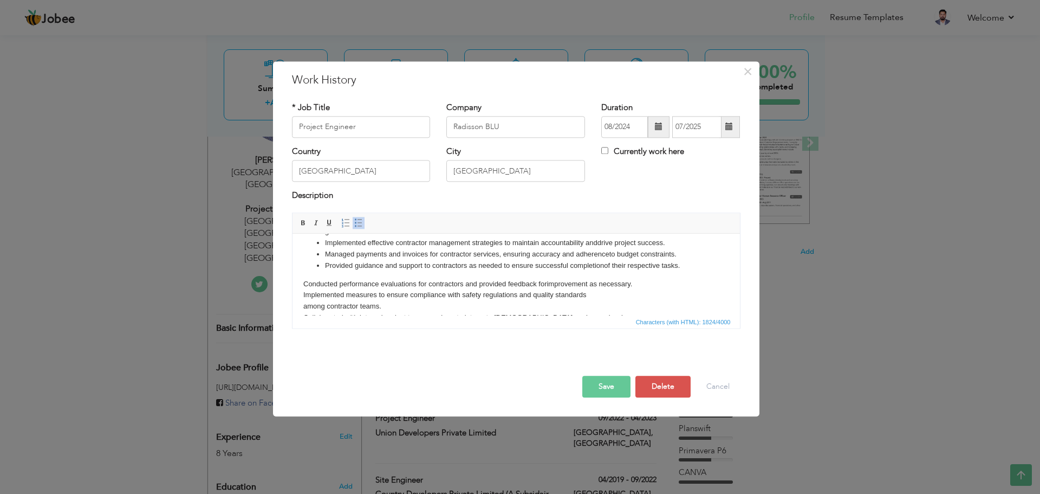
click at [303, 281] on body "Managed and coordinated multiple contractors throughout various stages of the p…" at bounding box center [516, 258] width 426 height 244
click at [354, 224] on span at bounding box center [358, 222] width 9 height 9
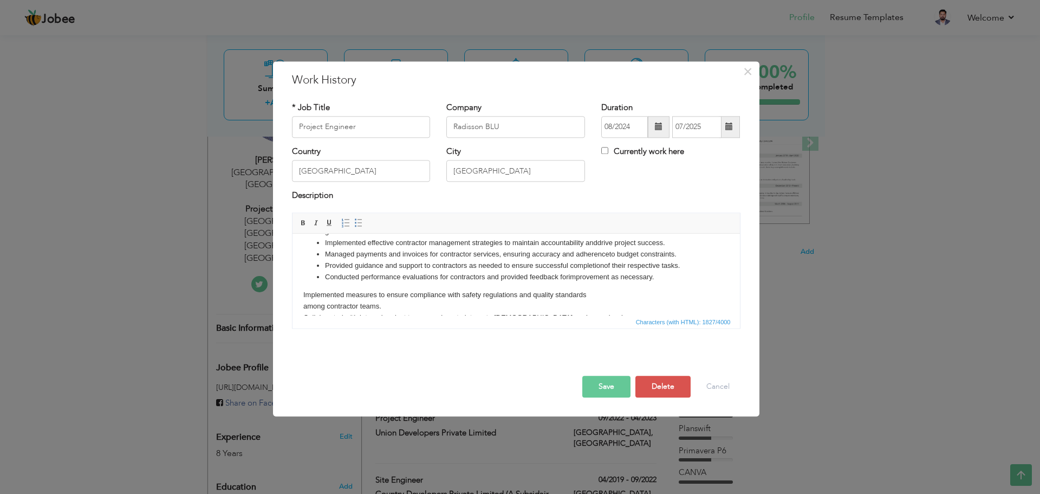
click at [301, 293] on html "Managed and coordinated multiple contractors throughout various stages of the p…" at bounding box center [516, 257] width 448 height 265
click at [354, 224] on span at bounding box center [358, 222] width 9 height 9
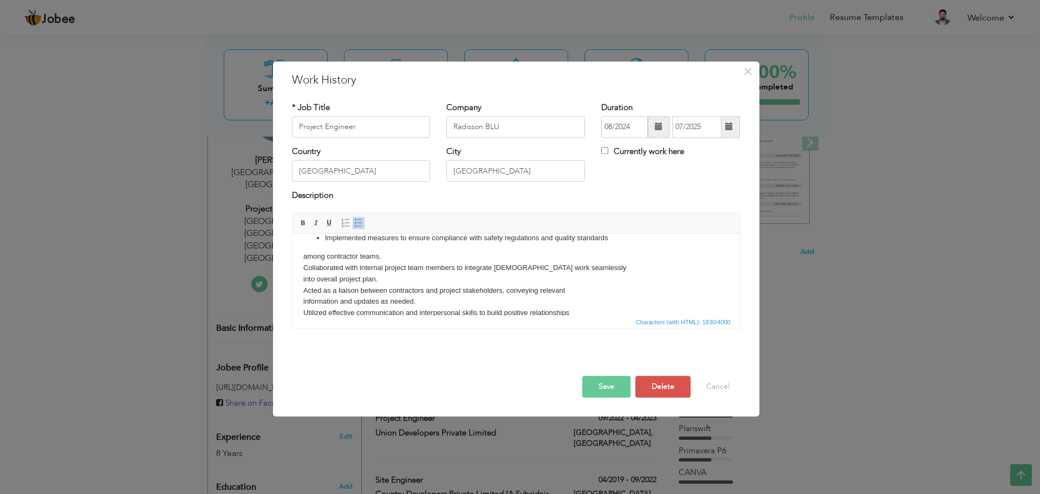
scroll to position [163, 0]
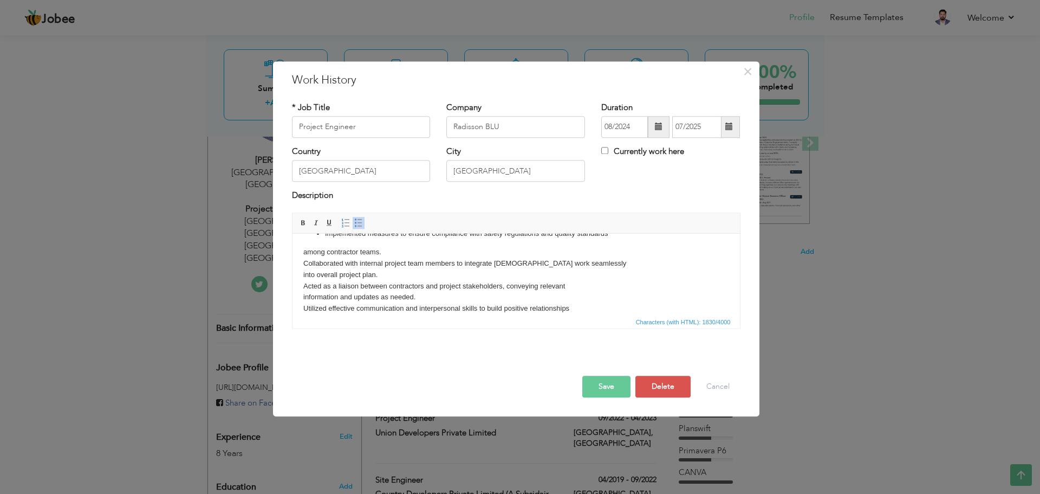
click at [303, 249] on body "Managed and coordinated multiple contractors throughout various stages of the p…" at bounding box center [516, 204] width 426 height 244
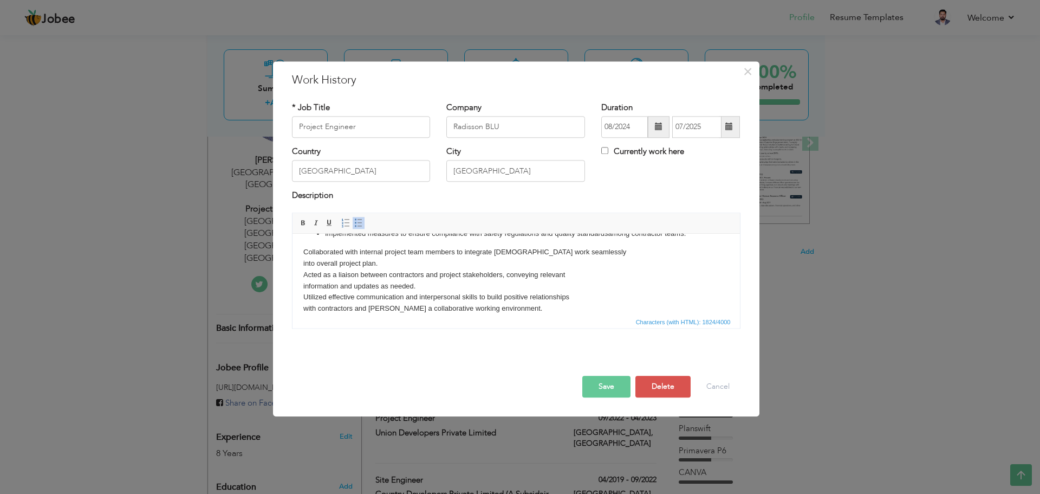
scroll to position [158, 0]
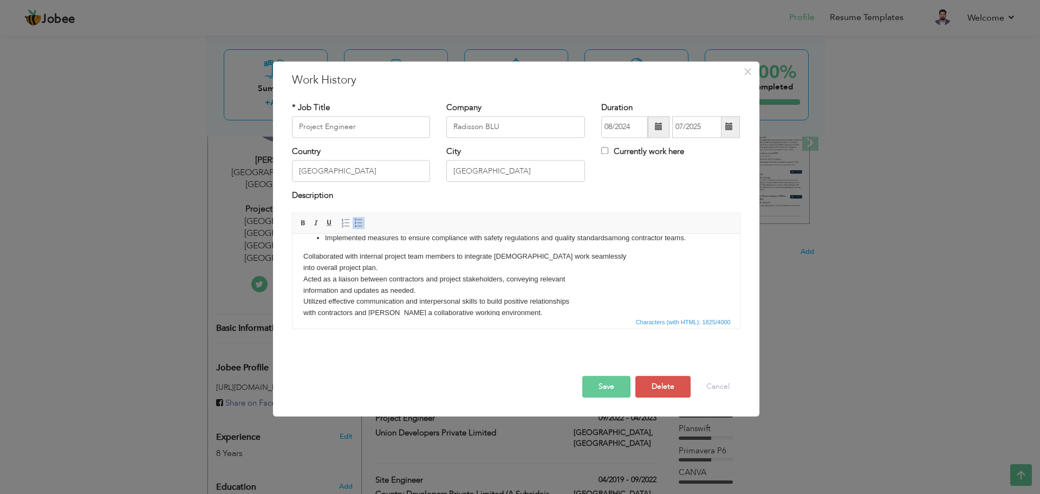
click at [303, 254] on body "Managed and coordinated multiple contractors throughout various stages of the p…" at bounding box center [516, 202] width 426 height 232
click at [356, 224] on span at bounding box center [358, 222] width 9 height 9
click at [300, 266] on html "Managed and coordinated multiple contractors throughout various stages of the p…" at bounding box center [516, 202] width 448 height 254
drag, startPoint x: 303, startPoint y: 266, endPoint x: 308, endPoint y: 261, distance: 7.3
click at [303, 265] on body "Managed and coordinated multiple contractors throughout various stages of the p…" at bounding box center [516, 202] width 426 height 232
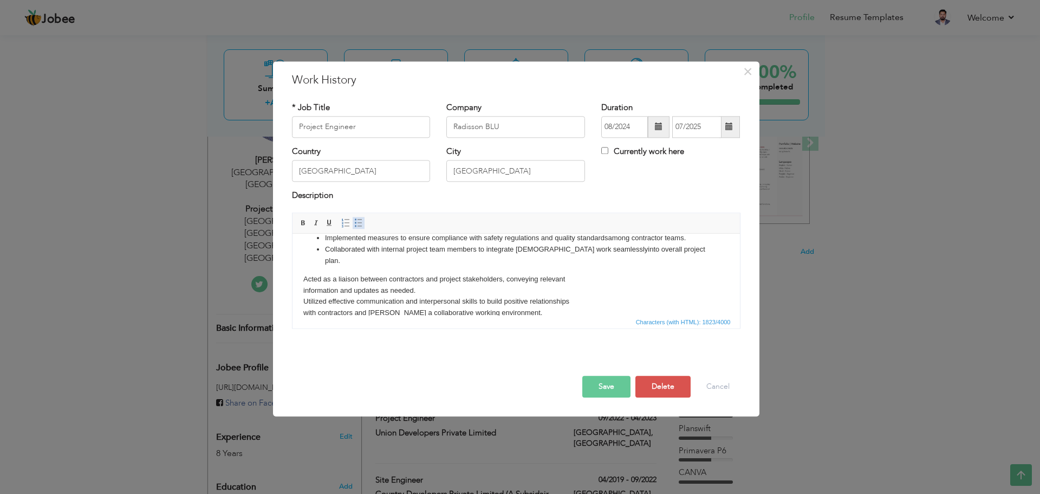
click at [358, 225] on span at bounding box center [358, 222] width 9 height 9
click at [302, 271] on html "Managed and coordinated multiple contractors throughout various stages of the p…" at bounding box center [516, 202] width 448 height 254
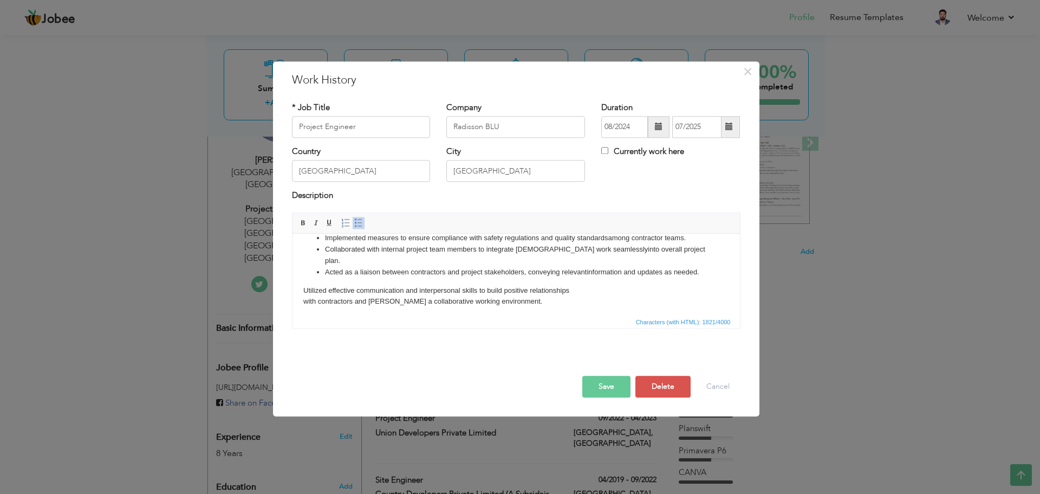
click at [302, 287] on html "Managed and coordinated multiple contractors throughout various stages of the p…" at bounding box center [516, 196] width 448 height 243
click at [356, 224] on span at bounding box center [358, 222] width 9 height 9
click at [301, 297] on html "Managed and coordinated multiple contractors throughout various stages of the p…" at bounding box center [516, 196] width 448 height 243
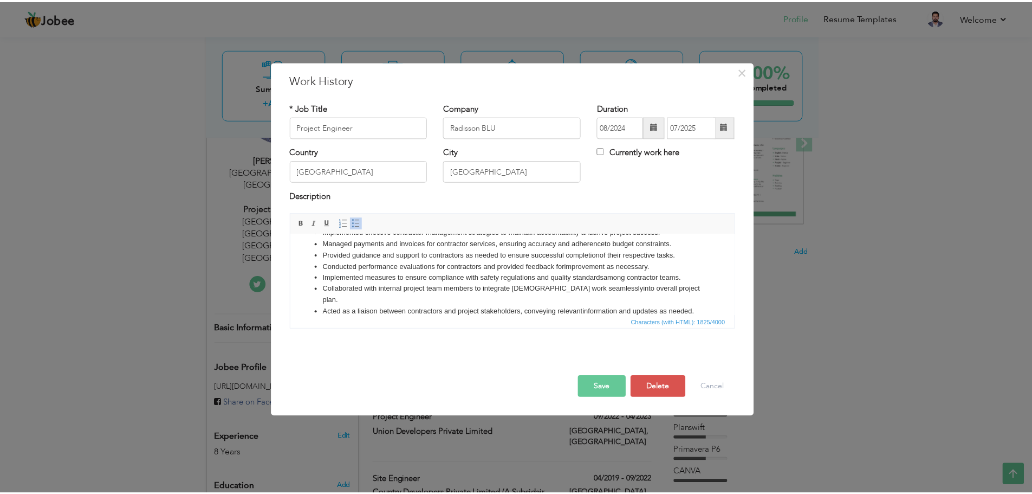
scroll to position [0, 0]
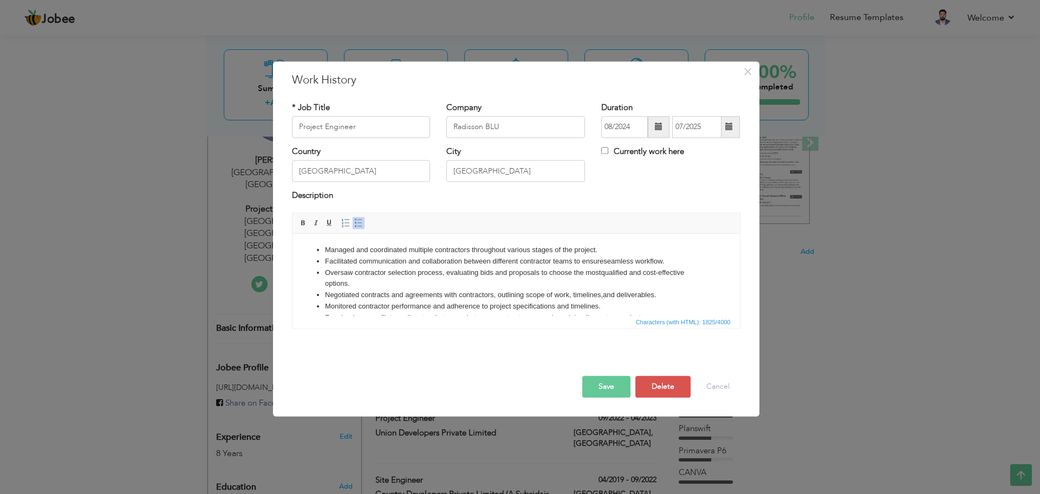
click at [622, 387] on button "Save" at bounding box center [606, 386] width 48 height 22
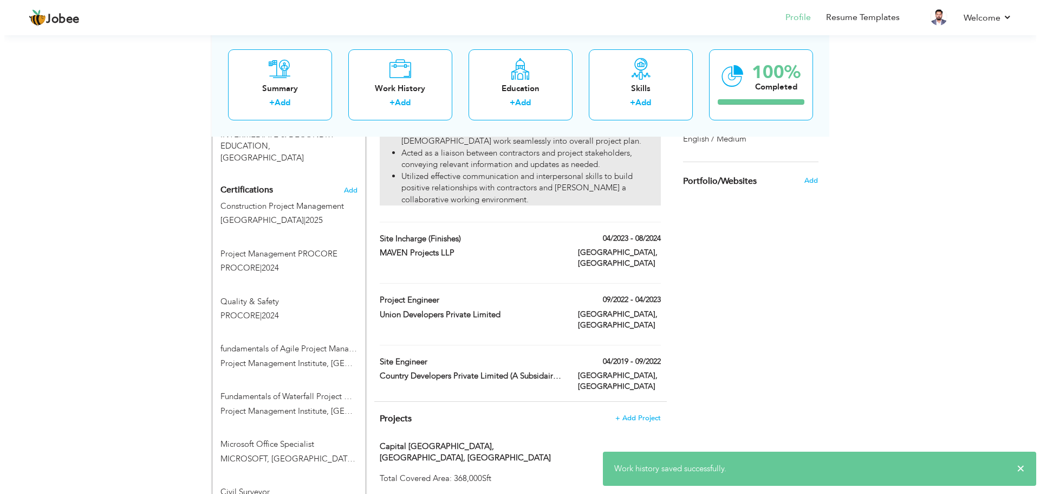
scroll to position [659, 0]
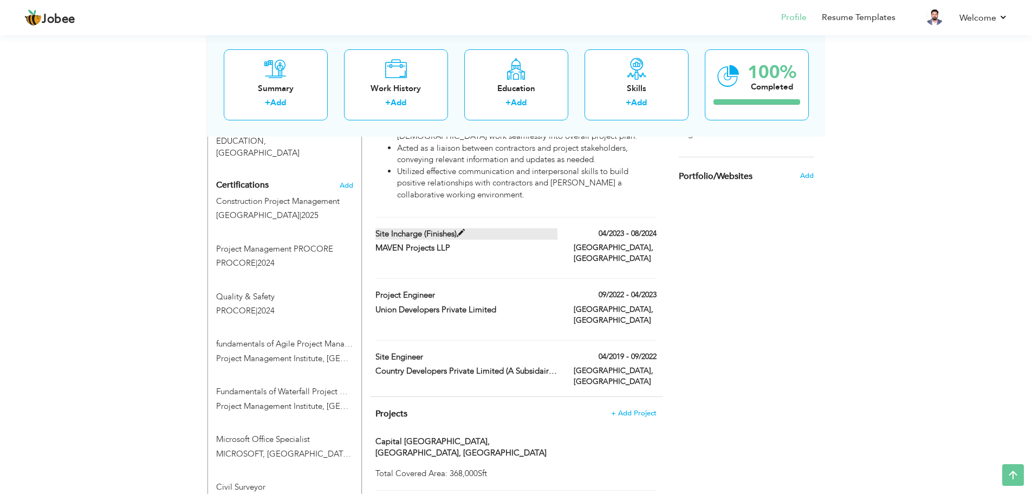
click at [488, 228] on label "Site Incharge (Finishes)" at bounding box center [466, 233] width 182 height 11
type input "Site Incharge (Finishes)"
type input "MAVEN Projects LLP"
type input "04/2023"
type input "08/2024"
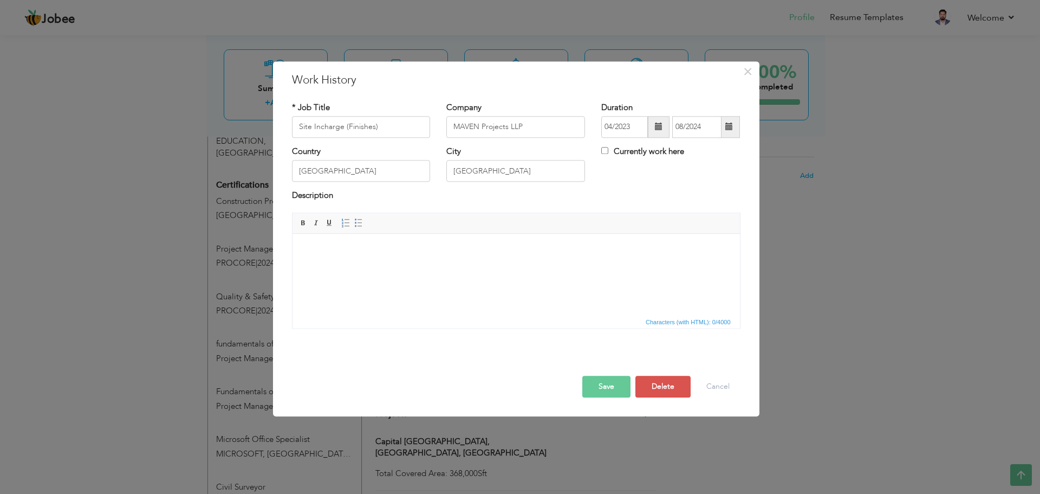
click at [457, 267] on html at bounding box center [516, 250] width 448 height 33
click at [330, 265] on html at bounding box center [516, 250] width 448 height 33
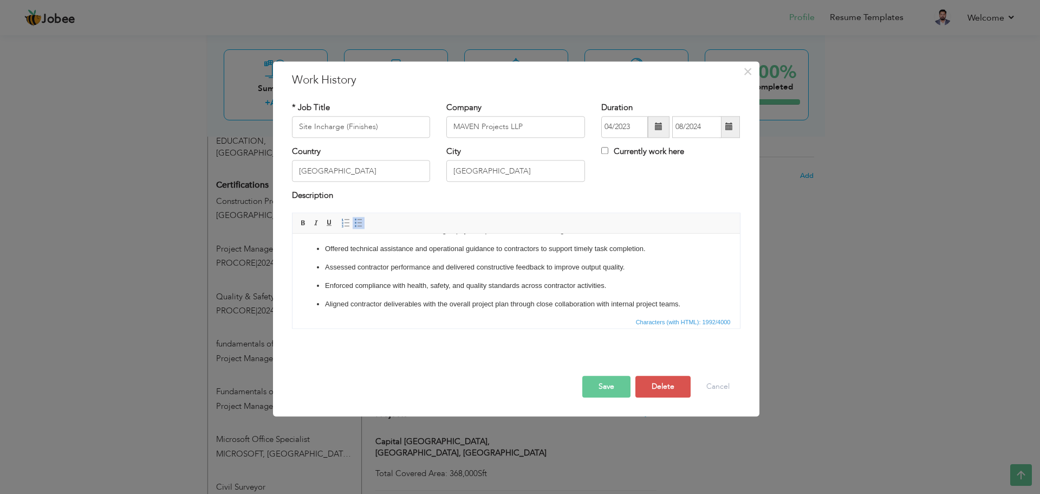
scroll to position [0, 0]
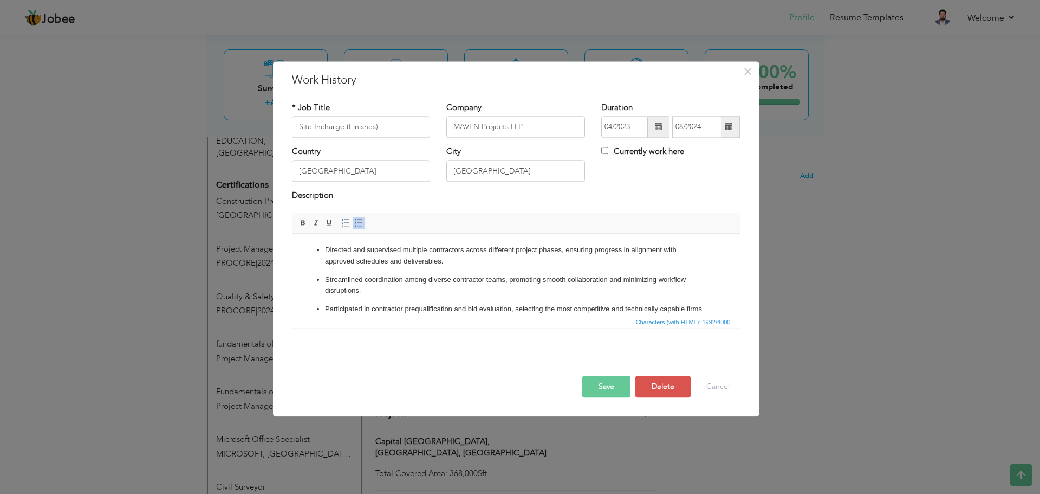
click at [325, 248] on p "Directed and supervised multiple contractors across different project phases, e…" at bounding box center [516, 255] width 382 height 23
drag, startPoint x: 326, startPoint y: 279, endPoint x: 336, endPoint y: 286, distance: 12.9
click at [326, 279] on p "Streamlined coordination among diverse contractor teams, promoting smooth colla…" at bounding box center [516, 285] width 382 height 23
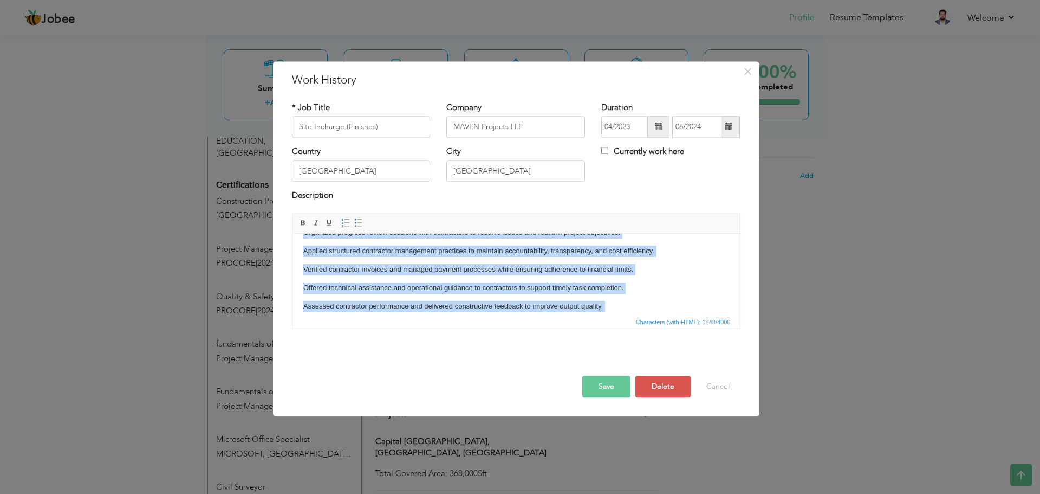
scroll to position [242, 0]
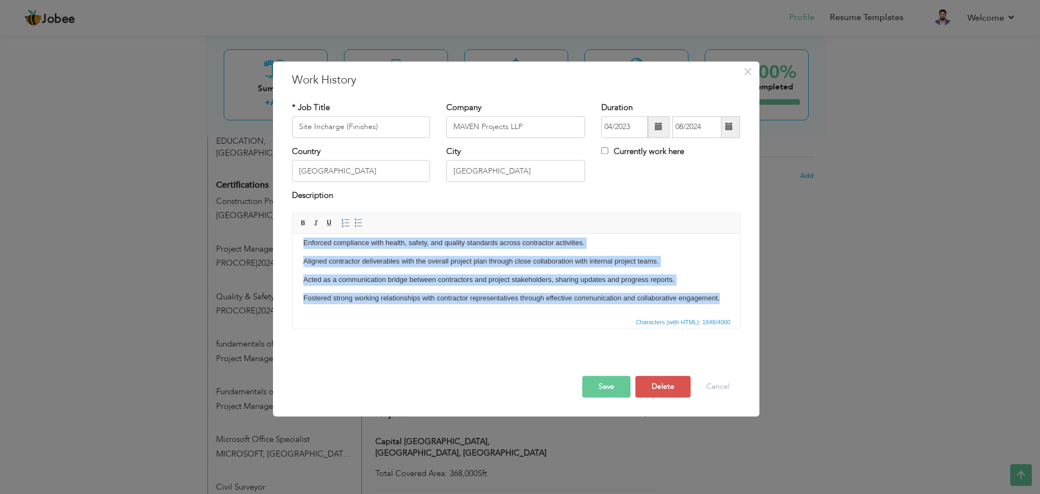
drag, startPoint x: 303, startPoint y: 242, endPoint x: 1034, endPoint y: 596, distance: 812.2
click at [740, 315] on html "Directed and supervised multiple contractors across different project phases, e…" at bounding box center [516, 159] width 448 height 312
click at [353, 223] on link "Insert/Remove Bulleted List" at bounding box center [359, 223] width 12 height 12
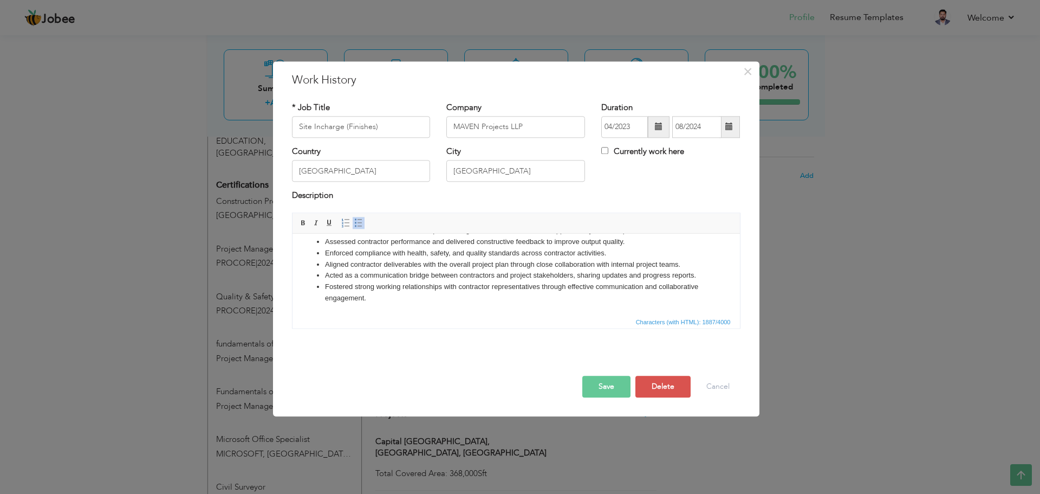
click at [377, 283] on li "Fostered strong working relationships with contractor representatives through e…" at bounding box center [516, 292] width 382 height 23
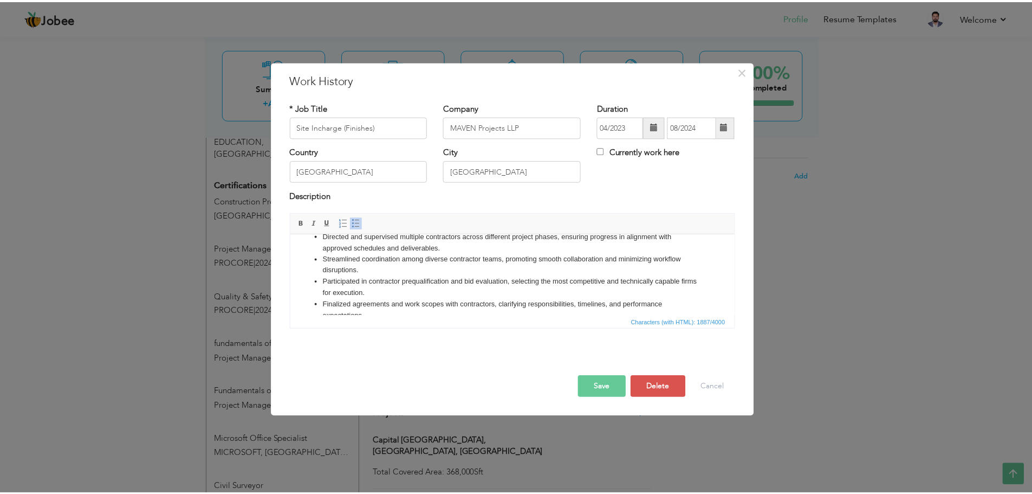
scroll to position [0, 0]
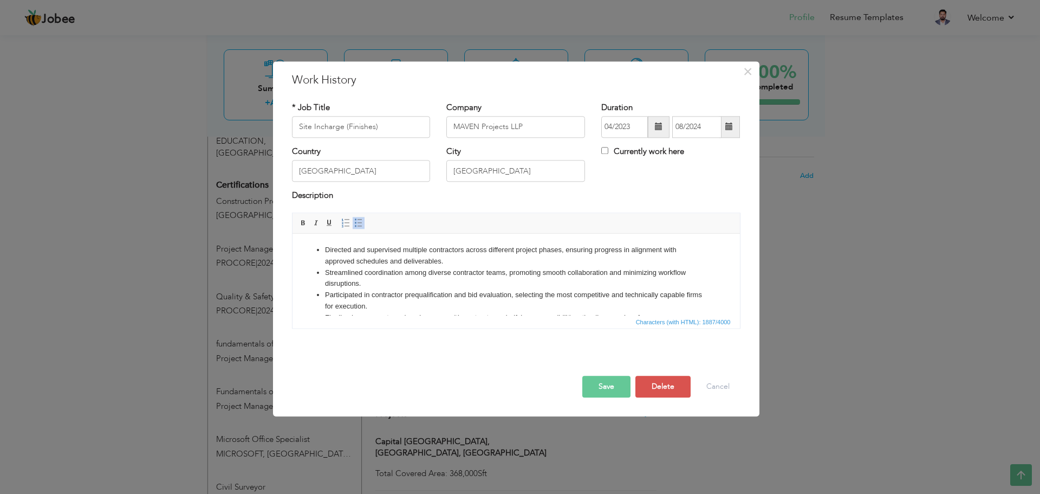
click at [625, 384] on button "Save" at bounding box center [606, 386] width 48 height 22
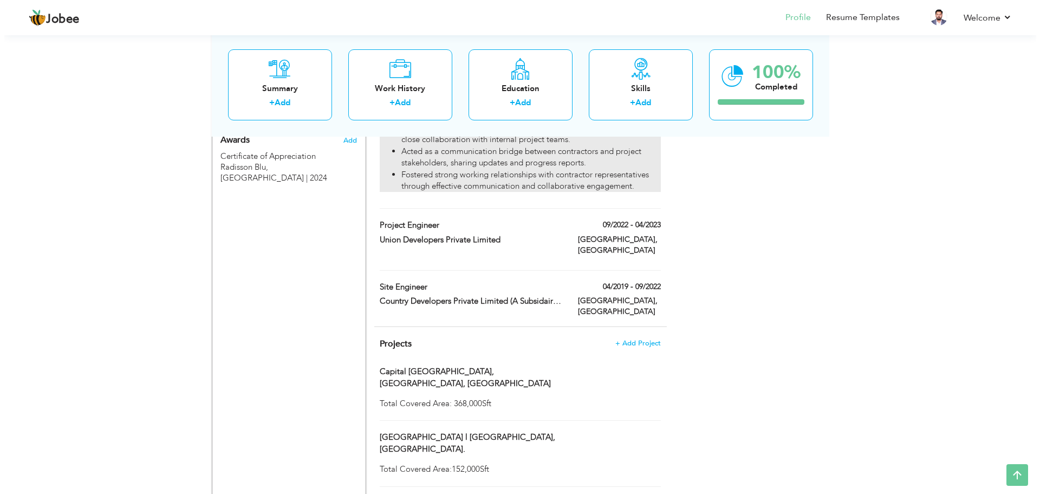
scroll to position [1092, 0]
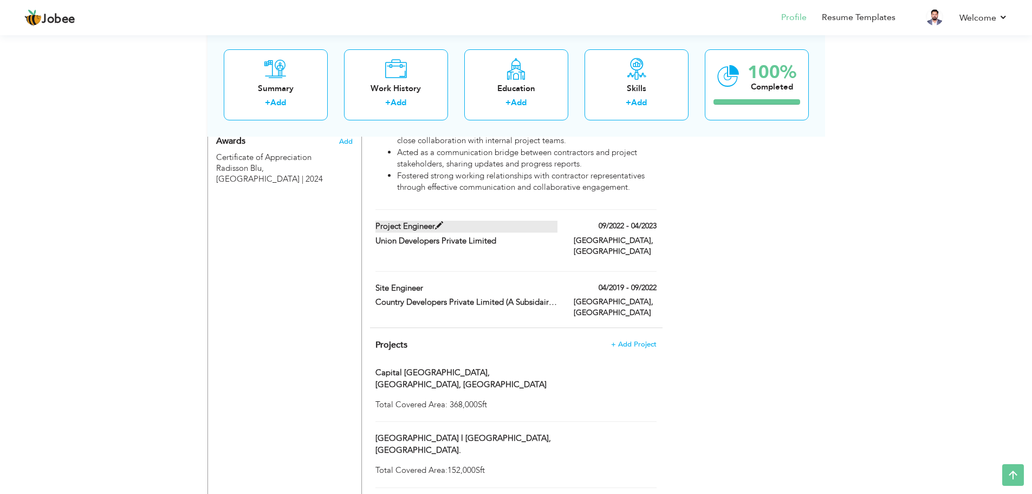
click at [454, 220] on label "Project Engineer" at bounding box center [466, 225] width 182 height 11
type input "Project Engineer"
type input "Union Developers Private Limited"
type input "09/2022"
type input "04/2023"
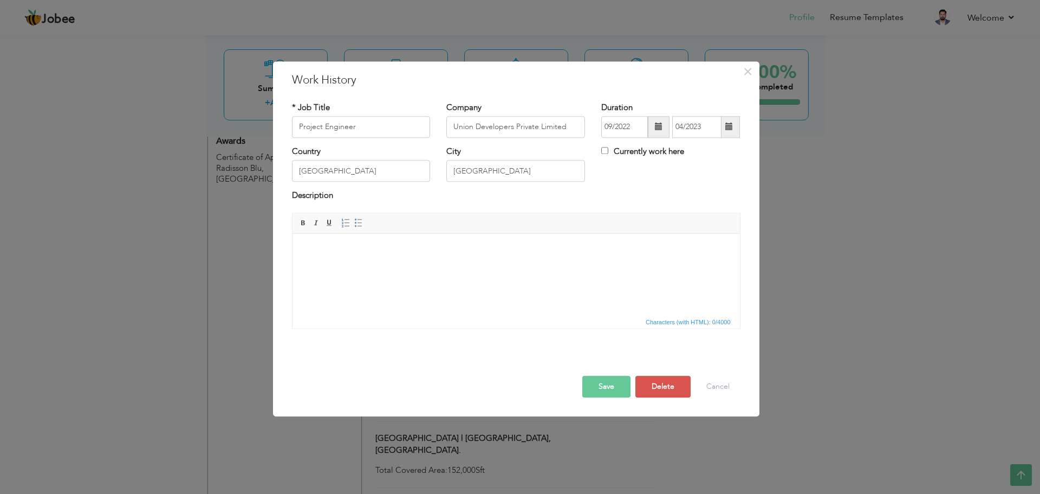
click at [486, 267] on html at bounding box center [516, 250] width 448 height 33
paste body
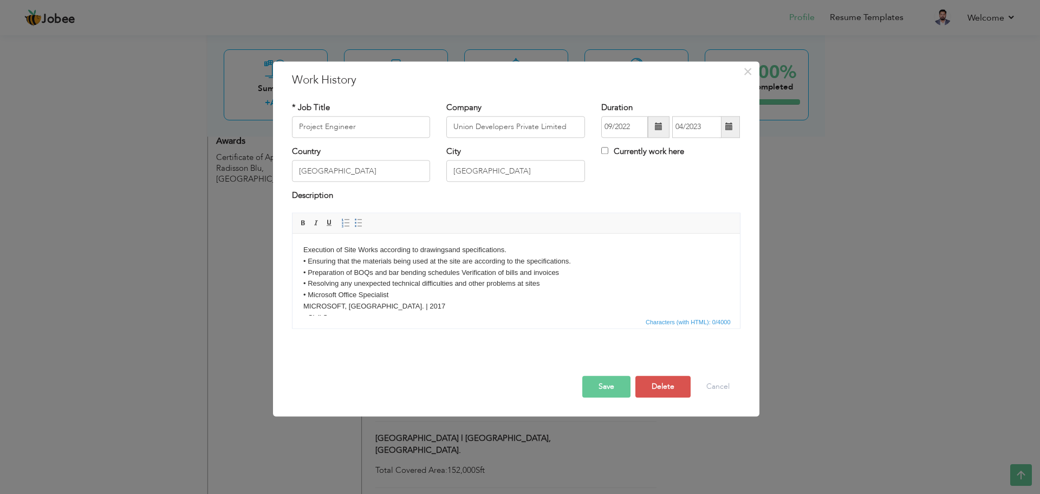
scroll to position [153, 0]
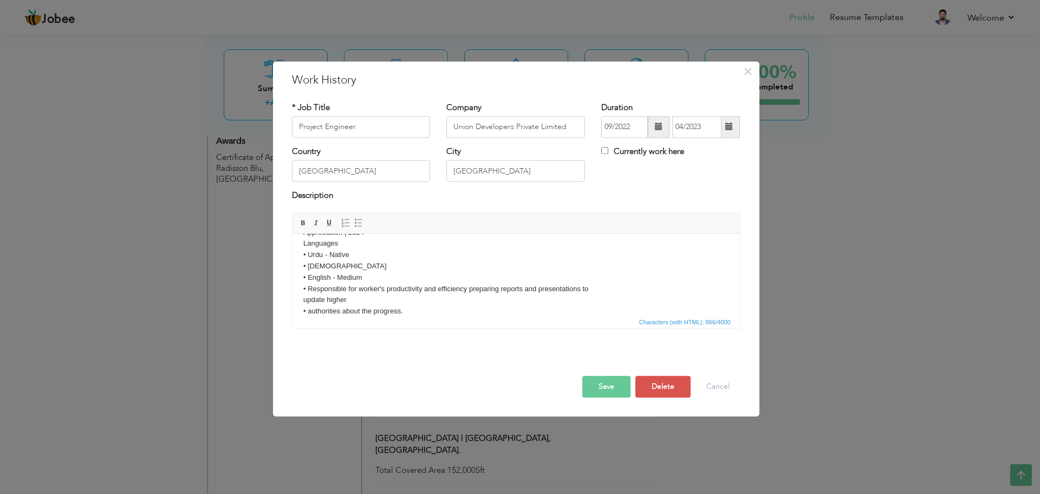
click at [308, 313] on body "Execution of Site Works according to drawingsand specifications. • Ensuring tha…" at bounding box center [516, 204] width 426 height 225
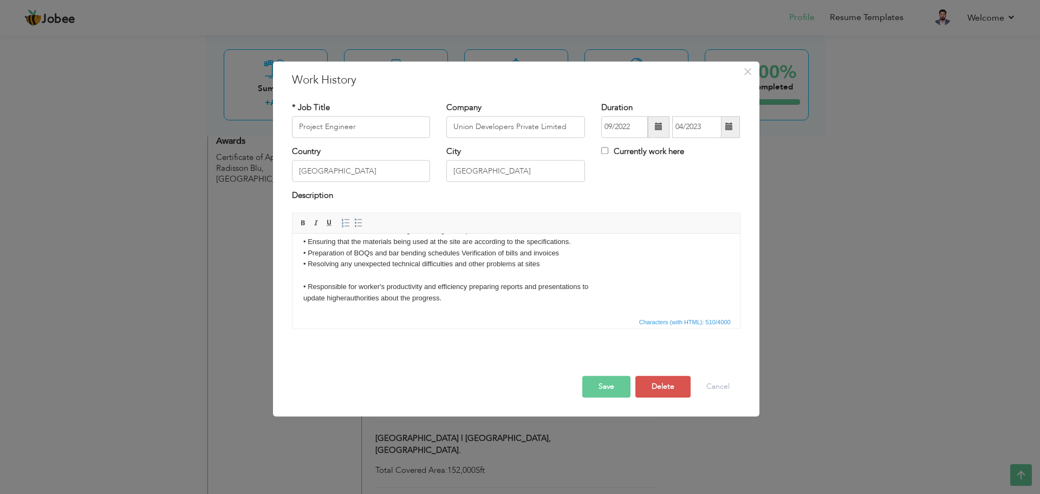
scroll to position [8, 0]
click at [306, 250] on body "Execution of Site Works according to drawingsand specifications. • Ensuring tha…" at bounding box center [516, 270] width 426 height 68
click at [449, 243] on body "Execution of Site Works according to drawingsand specifications. Ensuring that …" at bounding box center [516, 270] width 426 height 68
drag, startPoint x: 452, startPoint y: 297, endPoint x: 441, endPoint y: 293, distance: 12.2
click at [441, 293] on body "Execution of Site Works according to drawings and specifications. Ensuring that…" at bounding box center [516, 270] width 426 height 68
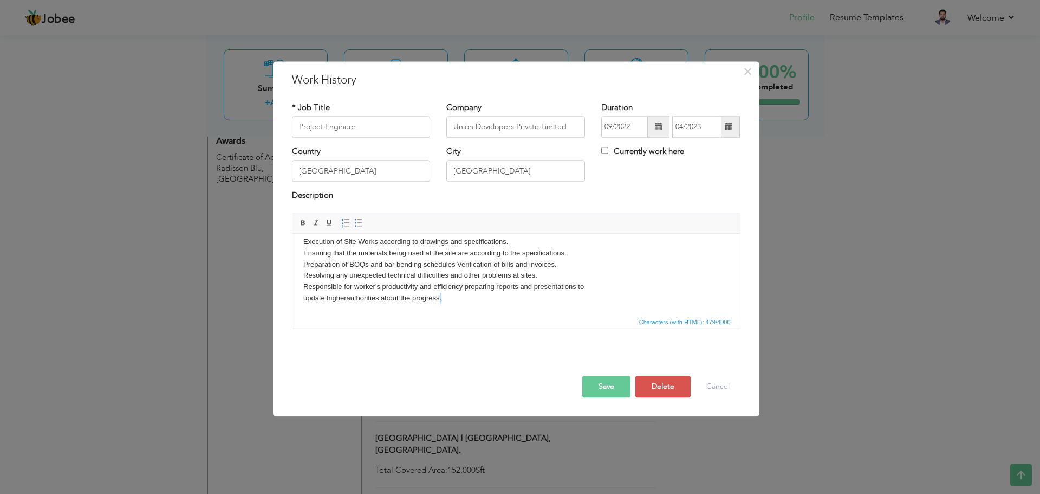
scroll to position [0, 0]
click at [454, 306] on body "Execution of Site Works according to drawings and specifications. Ensuring that…" at bounding box center [516, 278] width 426 height 68
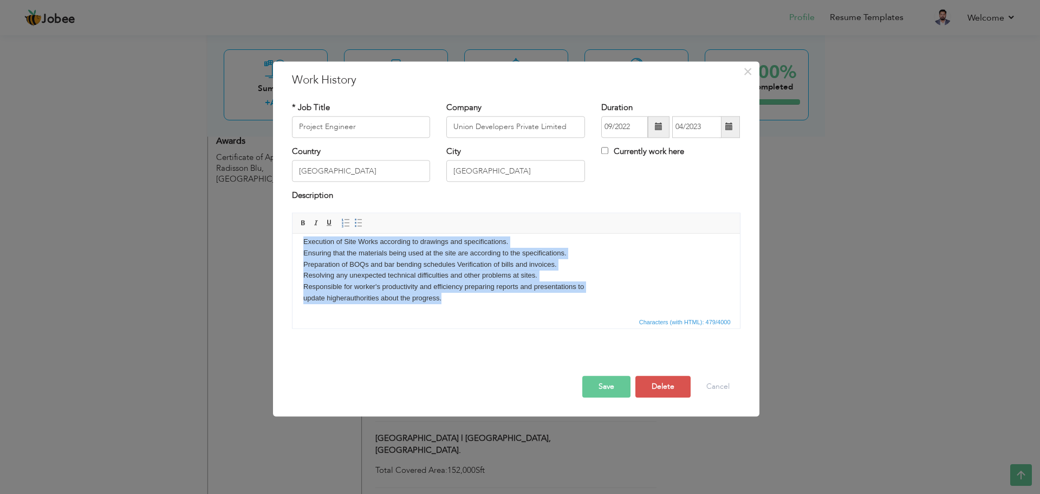
drag, startPoint x: 302, startPoint y: 241, endPoint x: 748, endPoint y: 552, distance: 544.1
click at [456, 315] on html "Execution of Site Works according to drawings and specifications. Ensuring that…" at bounding box center [516, 269] width 448 height 89
click at [358, 224] on span at bounding box center [358, 222] width 9 height 9
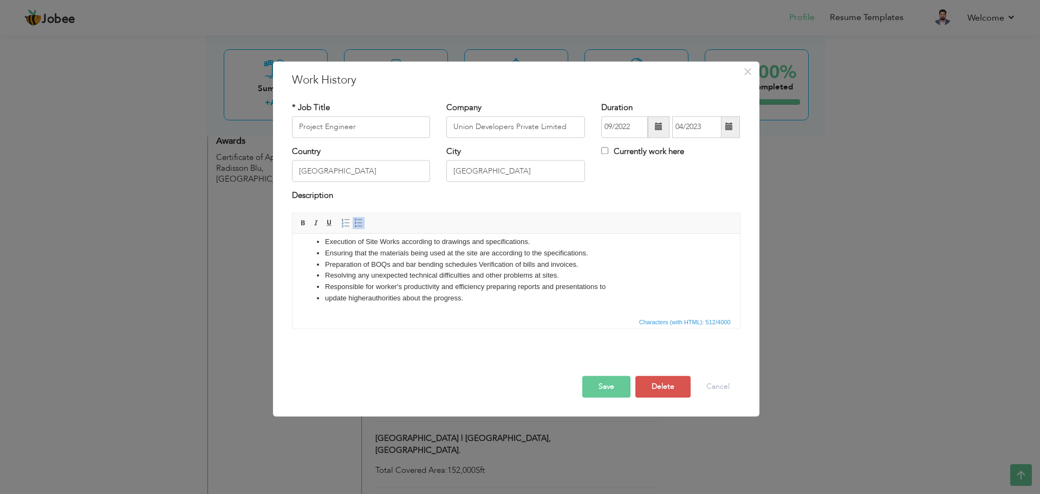
click at [325, 299] on li "update higher authorities about the progress." at bounding box center [516, 298] width 382 height 11
click at [625, 385] on button "Save" at bounding box center [606, 386] width 48 height 22
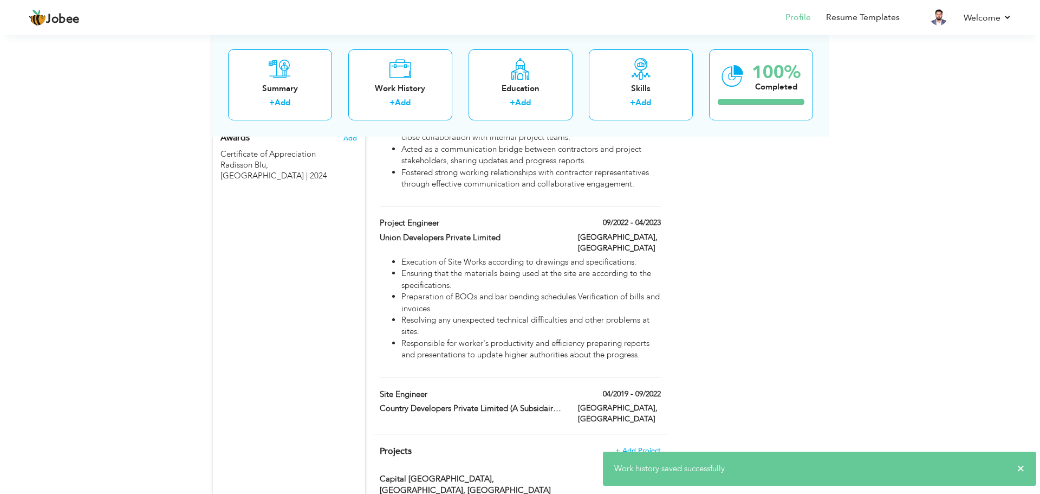
scroll to position [1092, 0]
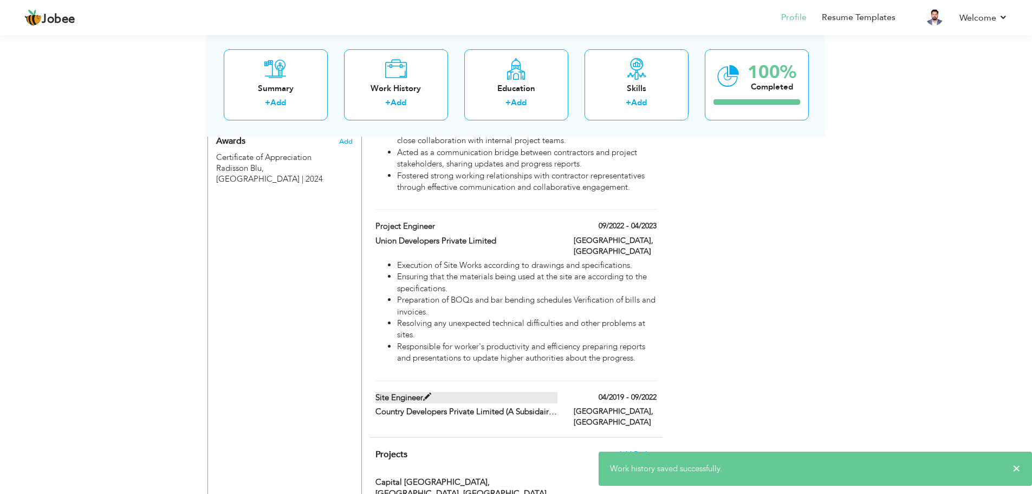
click at [518, 392] on label "Site Engineer" at bounding box center [466, 397] width 182 height 11
type input "Site Engineer"
type input "Country Developers Private Limited (A Subsidairy of Punjab Group)"
type input "04/2019"
type input "09/2022"
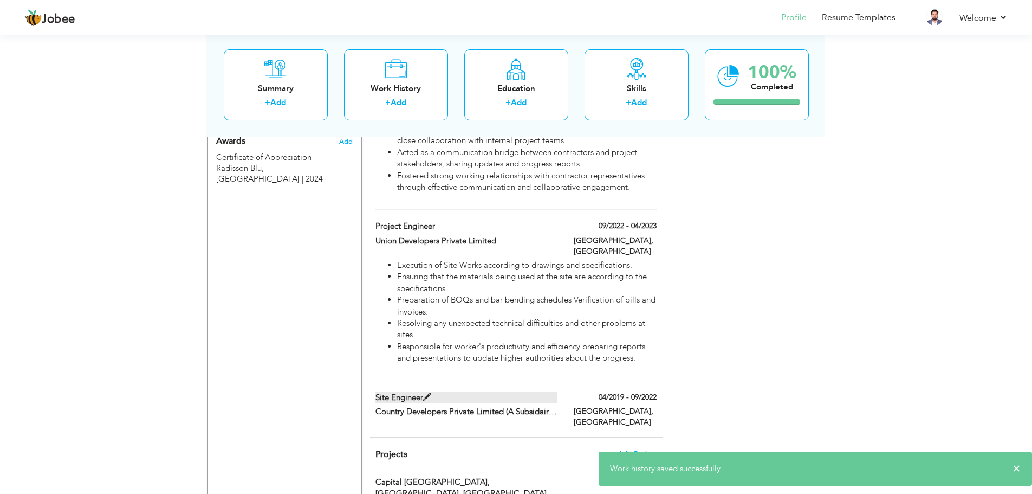
type input "[GEOGRAPHIC_DATA]"
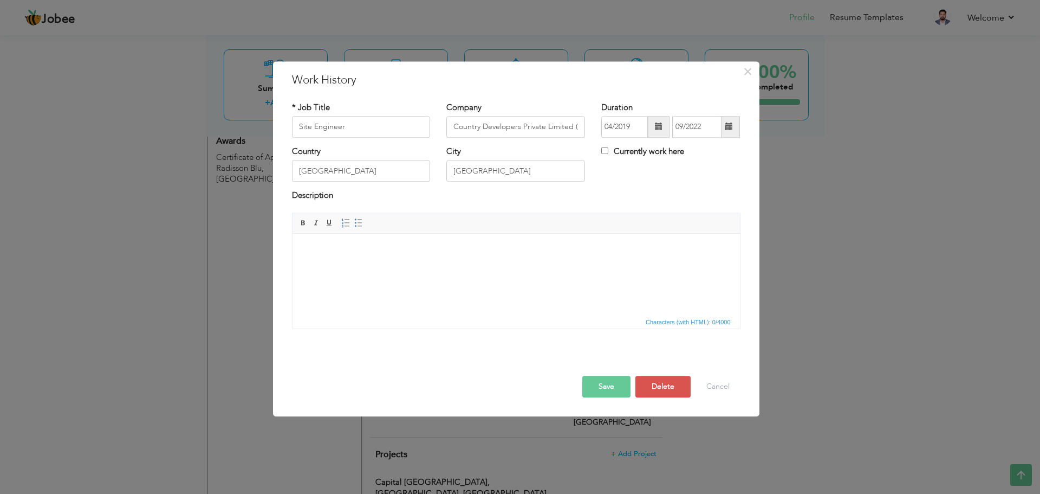
click at [341, 249] on body at bounding box center [516, 249] width 426 height 11
click at [413, 267] on html at bounding box center [516, 250] width 448 height 33
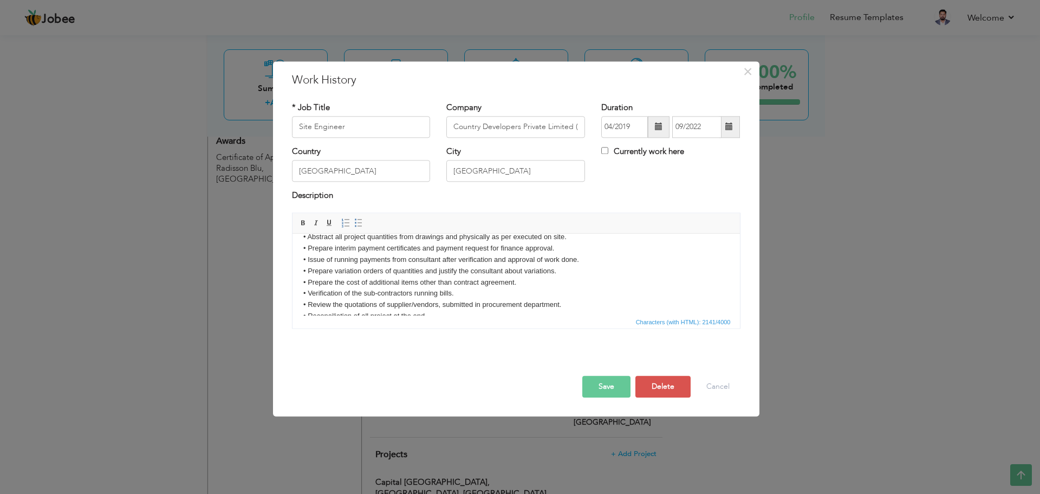
scroll to position [0, 0]
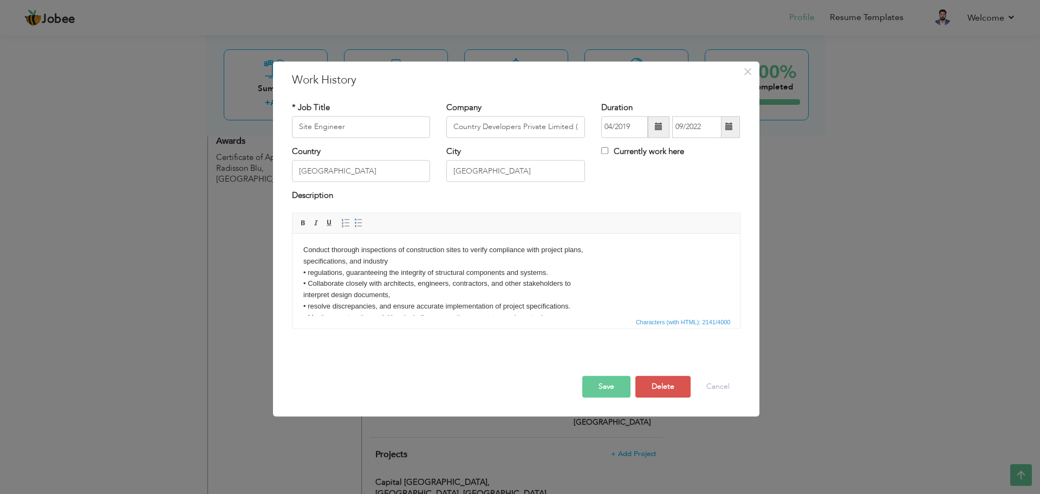
click at [324, 267] on body "Conduct thorough inspections of construction sites to verify compliance with pr…" at bounding box center [516, 401] width 426 height 315
click at [309, 275] on body "Conduct thorough inspections of construction sites to verify compliance with pr…" at bounding box center [516, 401] width 426 height 315
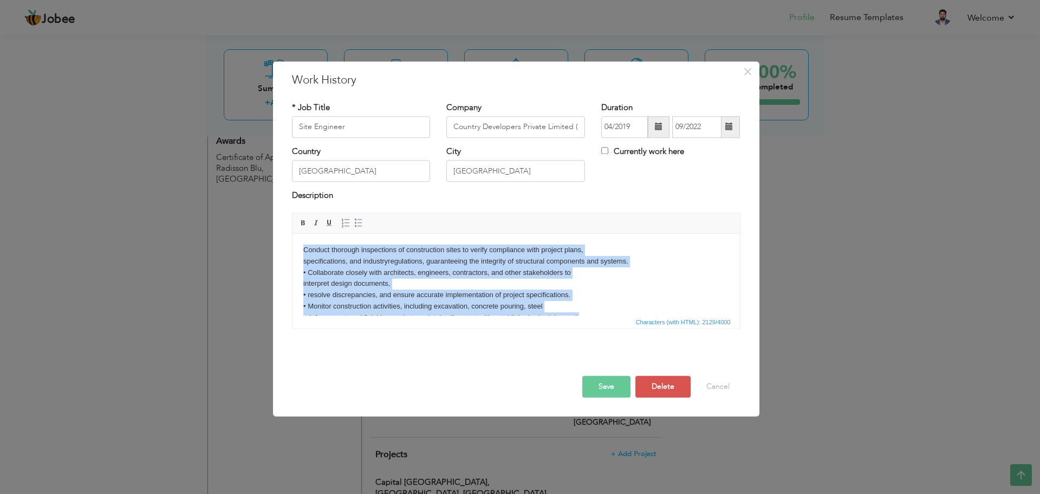
drag, startPoint x: 591, startPoint y: 307, endPoint x: 283, endPoint y: 164, distance: 339.1
click at [292, 234] on html "Conduct thorough inspections of construction sites to verify compliance with pr…" at bounding box center [516, 397] width 448 height 326
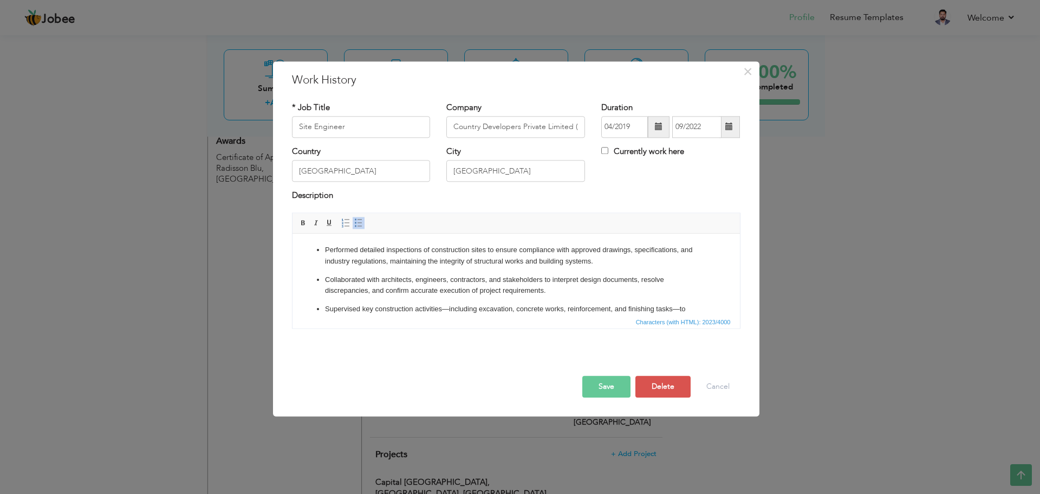
click at [323, 250] on ul "Performed detailed inspections of construction sites to ensure compliance with …" at bounding box center [516, 323] width 426 height 159
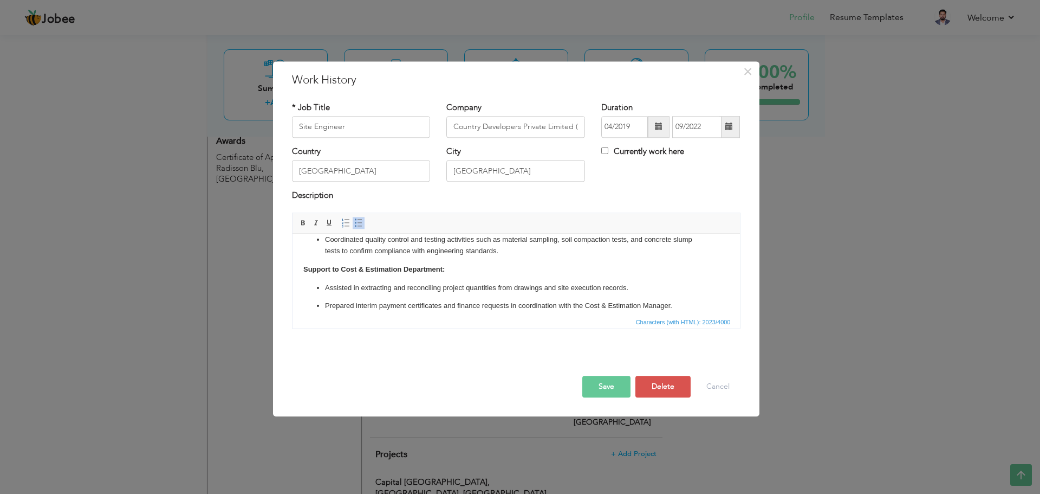
scroll to position [149, 0]
click at [609, 380] on button "Save" at bounding box center [606, 386] width 48 height 22
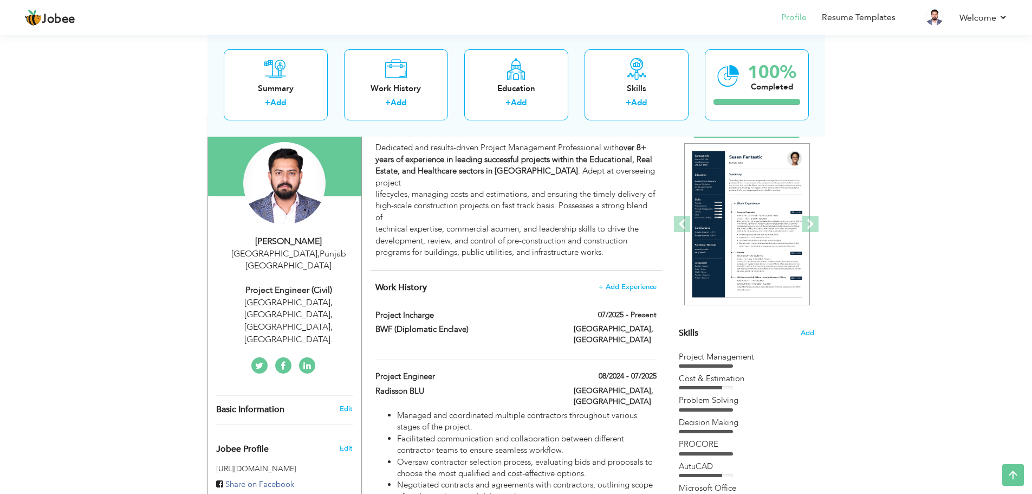
scroll to position [0, 0]
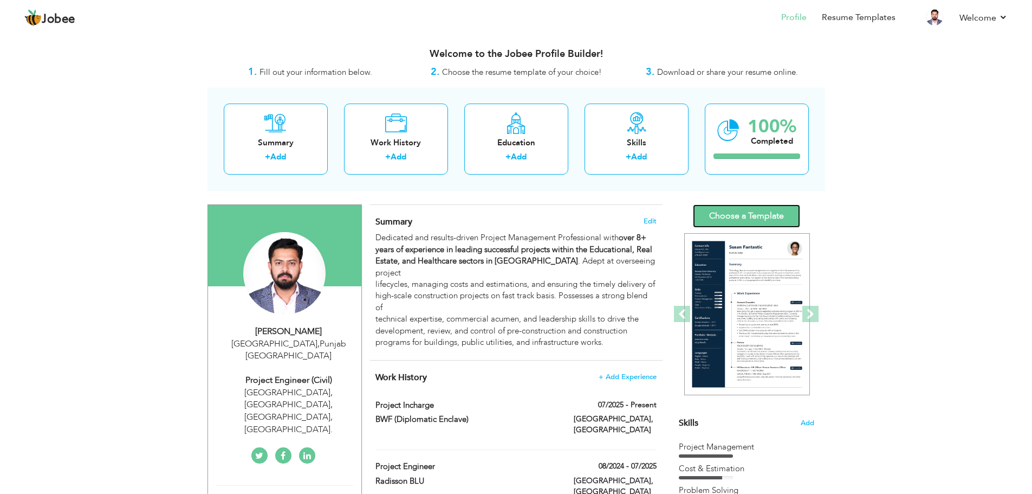
click at [736, 217] on link "Choose a Template" at bounding box center [746, 215] width 107 height 23
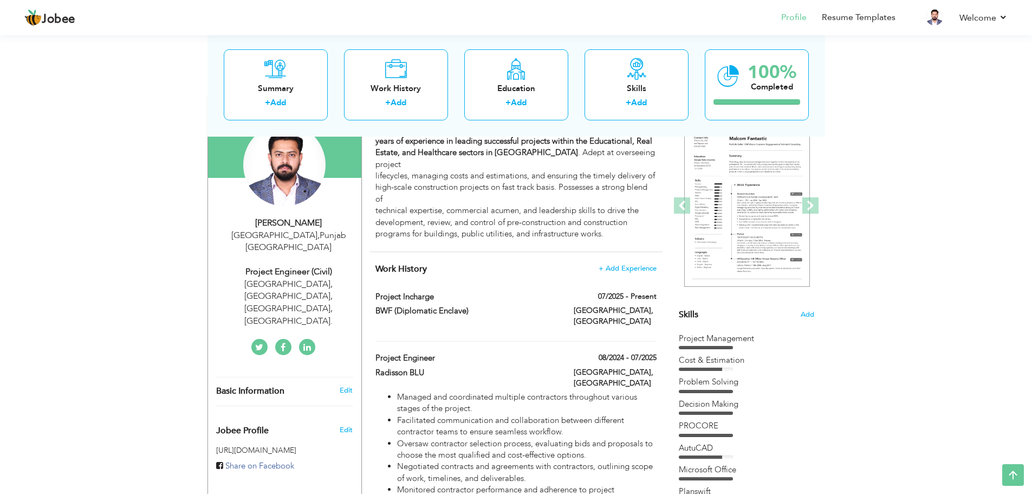
click at [307, 278] on div "Radisson Blu, Hotel & Residencies, Islamabad, Pakistan." at bounding box center [288, 302] width 145 height 49
type input "Sarmad"
type input "Shoukat"
type input "03008184465"
select select "number:166"
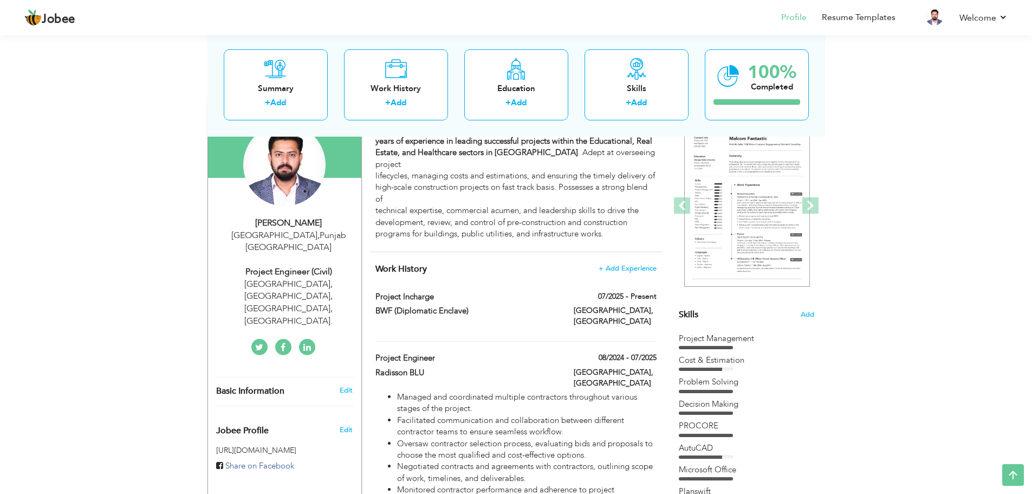
type input "[GEOGRAPHIC_DATA]"
select select "number:10"
type input "Radisson Blu, Hotel & Residencies, Islamabad, Pakistan."
type input "Project Engineer (Civil)"
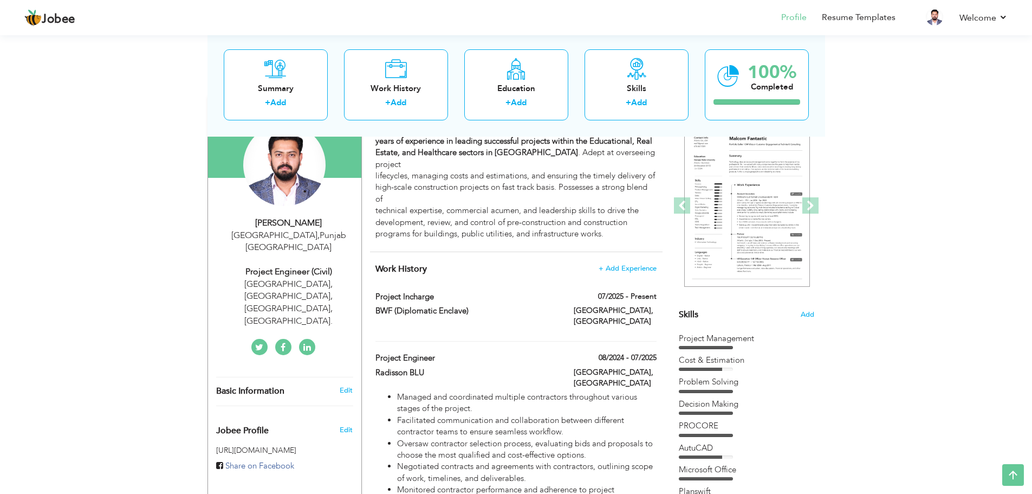
type input "https://www.linkedin.com/in/sarmad-shoukat-b53429224?lipi=urn%3Ali%3Apage%3Ad_f…"
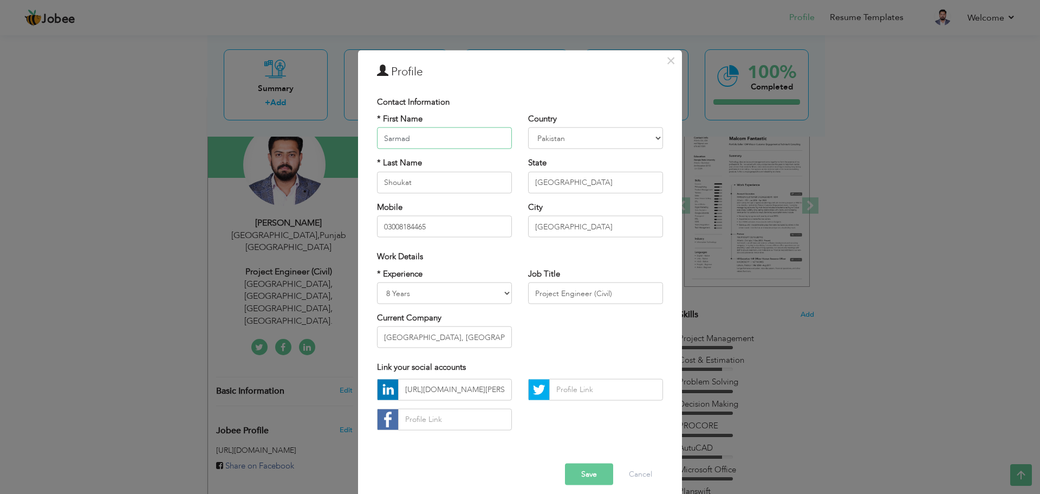
scroll to position [10, 0]
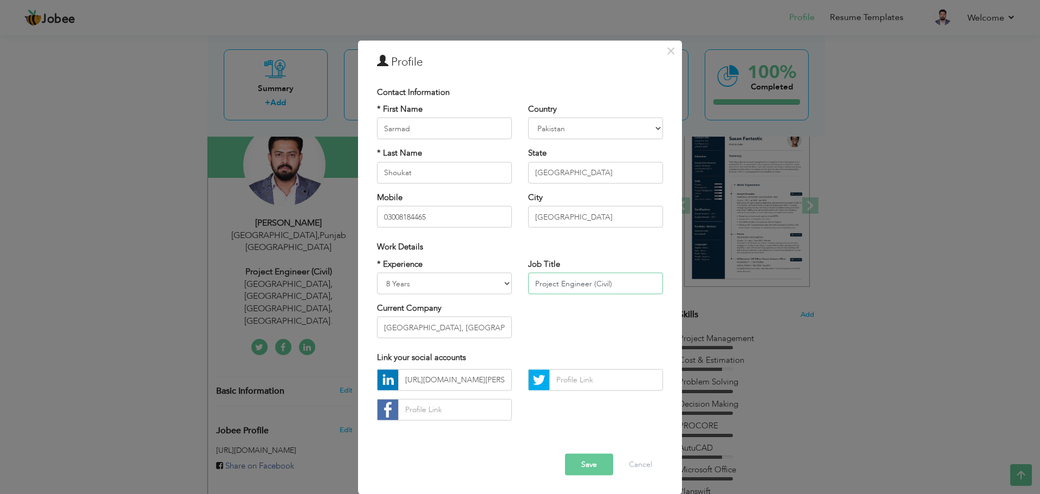
click at [610, 284] on input "Project Engineer (Civil)" at bounding box center [595, 284] width 135 height 22
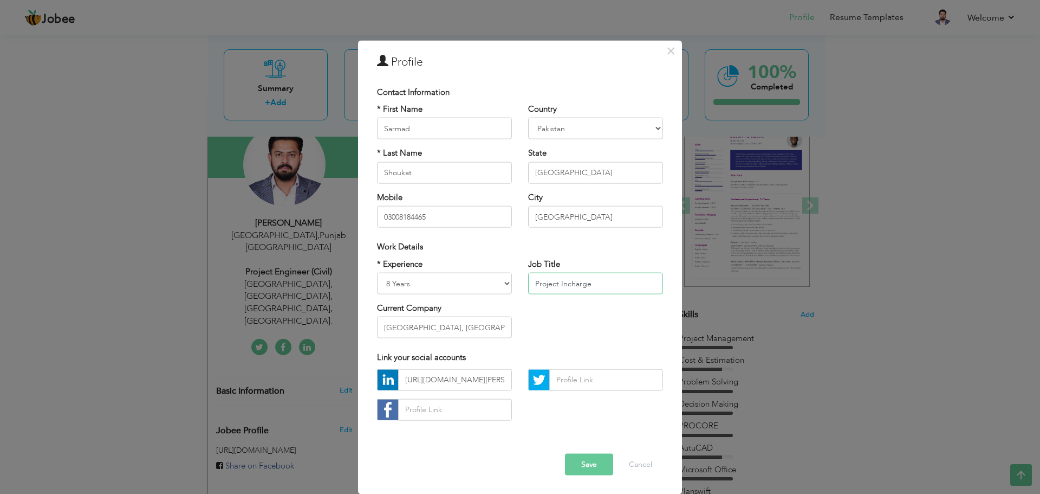
type input "Project Incharge"
drag, startPoint x: 384, startPoint y: 327, endPoint x: 555, endPoint y: 345, distance: 172.1
click at [555, 345] on div "* Experience Entry Level Less than 1 Year 1 Year 2 Years 3 Years 4 Years 5 Year…" at bounding box center [520, 302] width 302 height 88
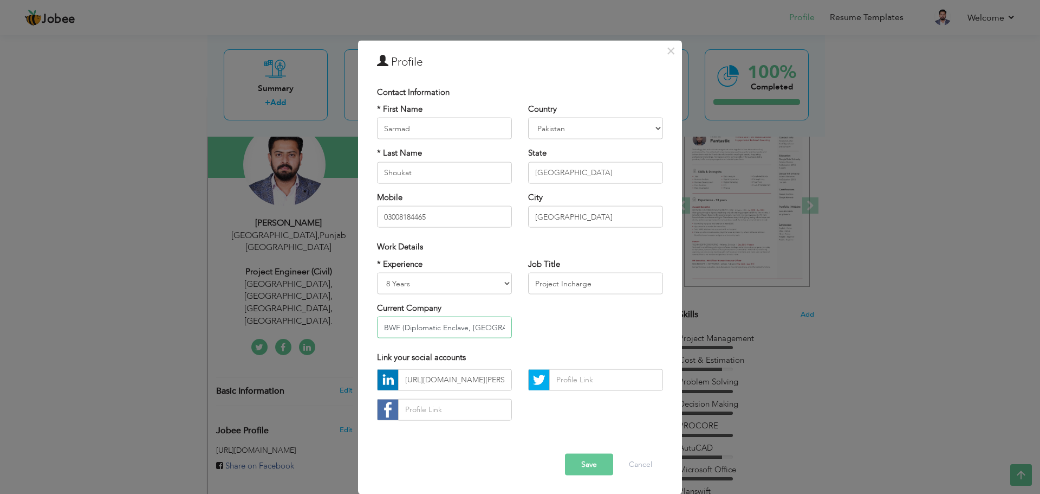
type input "BWF (Diplomatic Enclave, Islamabad.)"
click at [575, 461] on button "Save" at bounding box center [589, 464] width 48 height 22
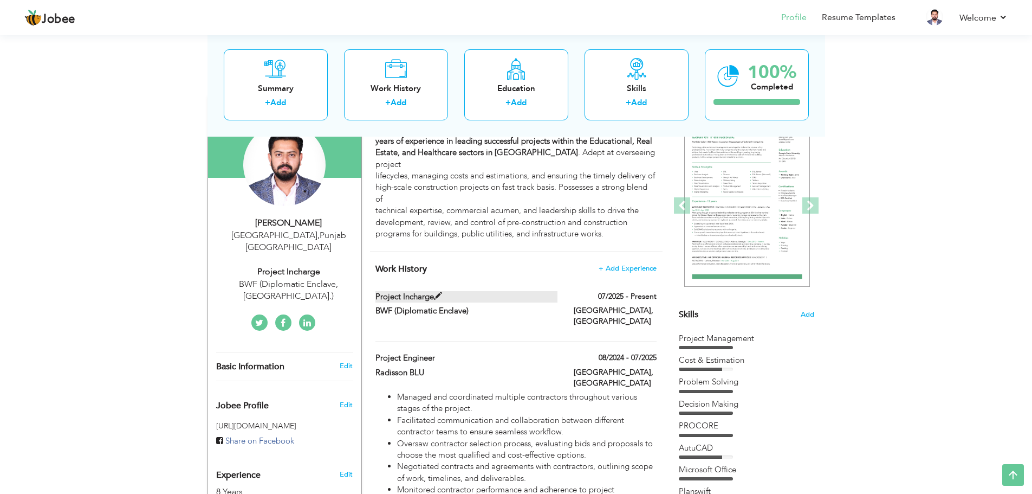
click at [483, 293] on label "Project Incharge" at bounding box center [466, 296] width 182 height 11
type input "Project Incharge"
type input "BWF (Diplomatic Enclave)"
type input "07/2025"
type input "[GEOGRAPHIC_DATA]"
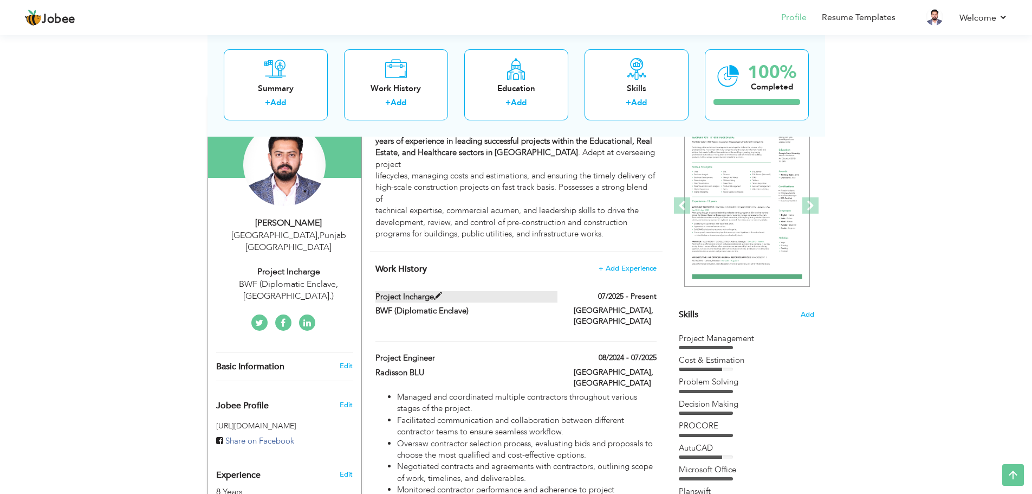
type input "[GEOGRAPHIC_DATA]"
checkbox input "true"
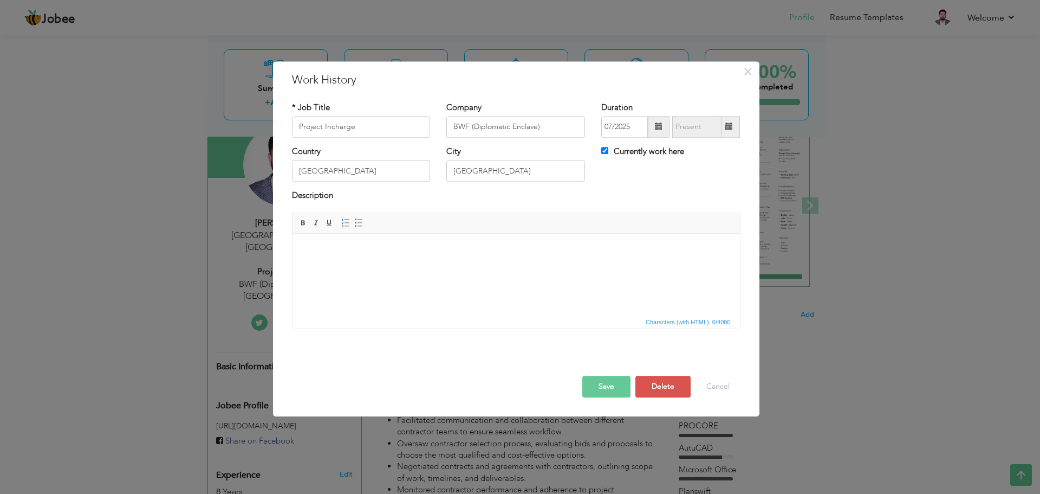
click at [504, 267] on html at bounding box center [516, 250] width 448 height 33
click at [354, 256] on html at bounding box center [516, 250] width 448 height 33
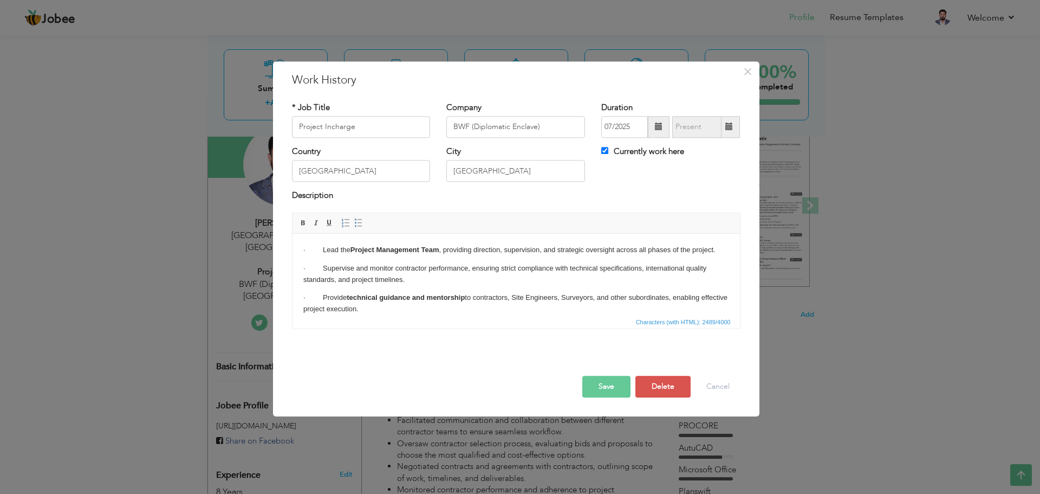
click at [322, 245] on p "· Lead the Project Management Team , providing direction, supervision, and stra…" at bounding box center [516, 249] width 426 height 11
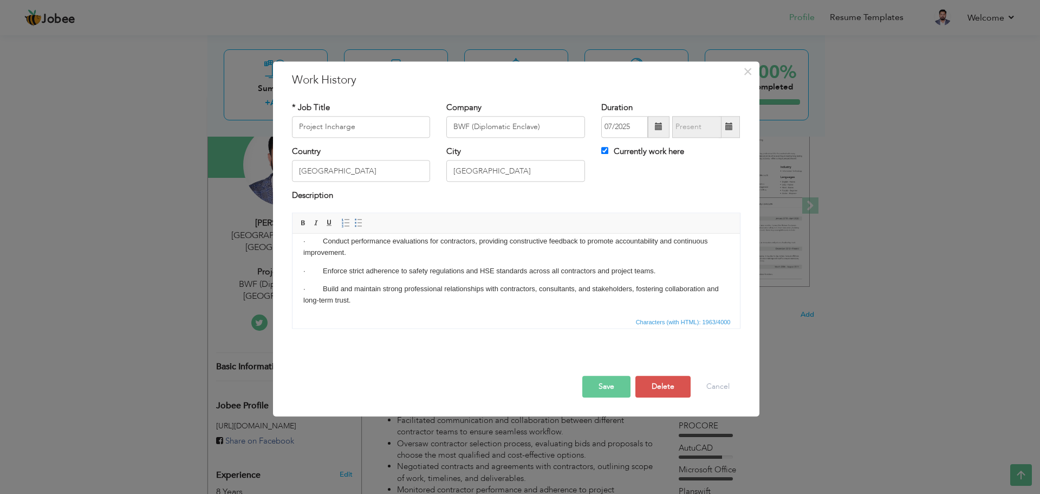
scroll to position [151, 0]
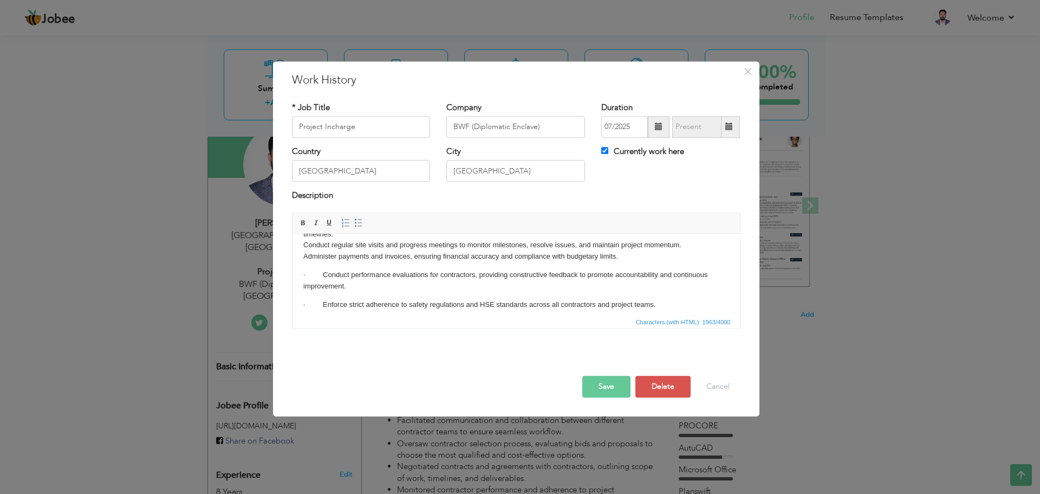
click at [323, 273] on p "· Conduct performance evaluations for contractors, providing constructive feedb…" at bounding box center [516, 280] width 426 height 23
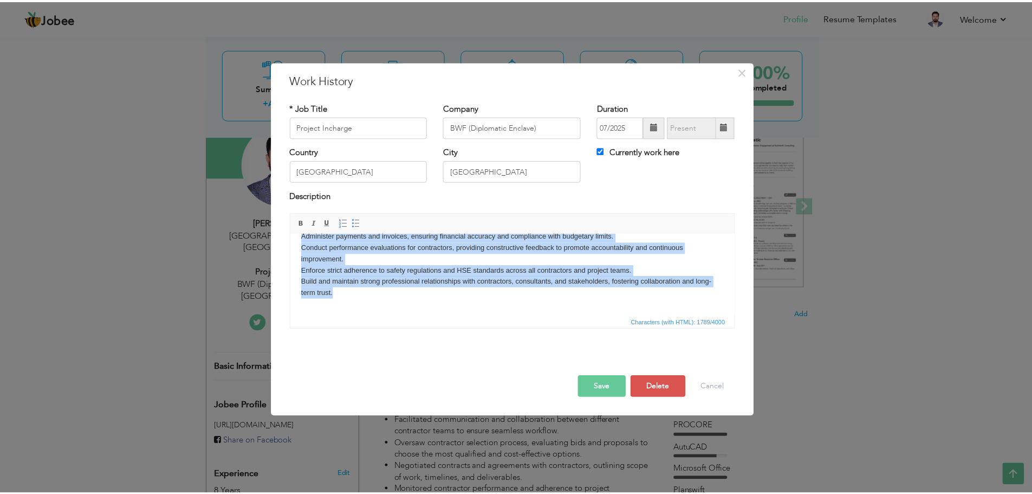
scroll to position [0, 0]
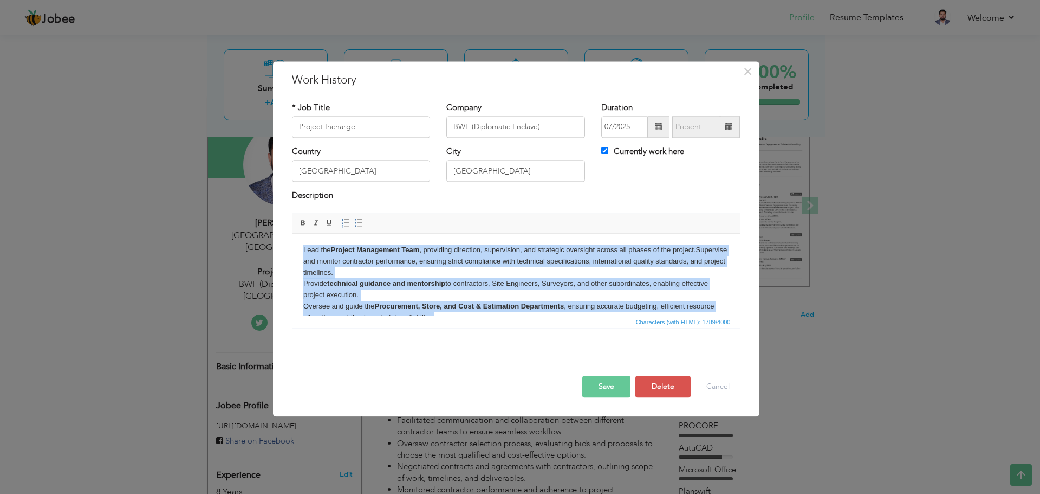
drag, startPoint x: 341, startPoint y: 300, endPoint x: 300, endPoint y: 221, distance: 88.9
click at [300, 234] on html "Lead the Project Management Team , providing direction, supervision, and strate…" at bounding box center [516, 366] width 448 height 265
click at [360, 226] on span at bounding box center [358, 222] width 9 height 9
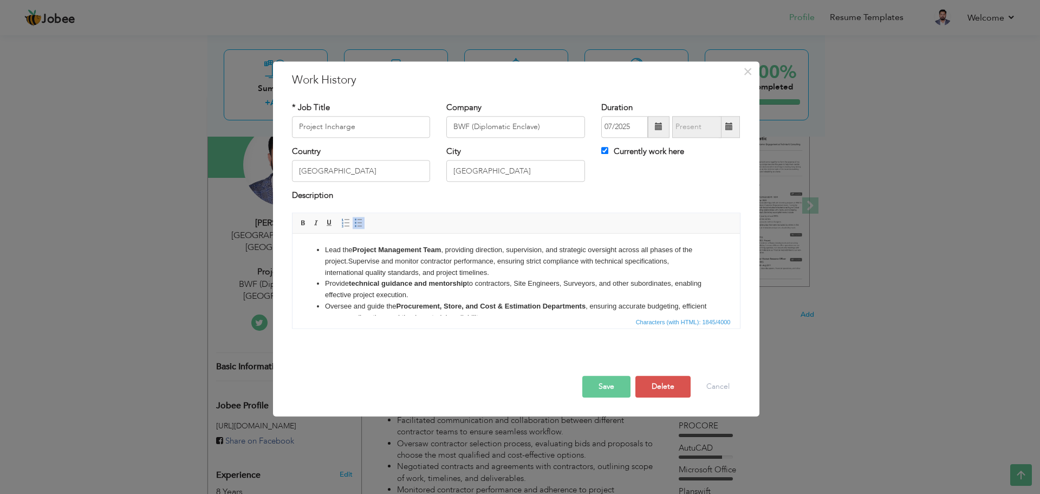
click at [394, 284] on strong "technical guidance and mentorship" at bounding box center [407, 283] width 118 height 8
click at [468, 307] on strong "Procurement, Store, and Cost & Estimation Departments" at bounding box center [491, 306] width 190 height 8
click at [608, 385] on button "Save" at bounding box center [606, 386] width 48 height 22
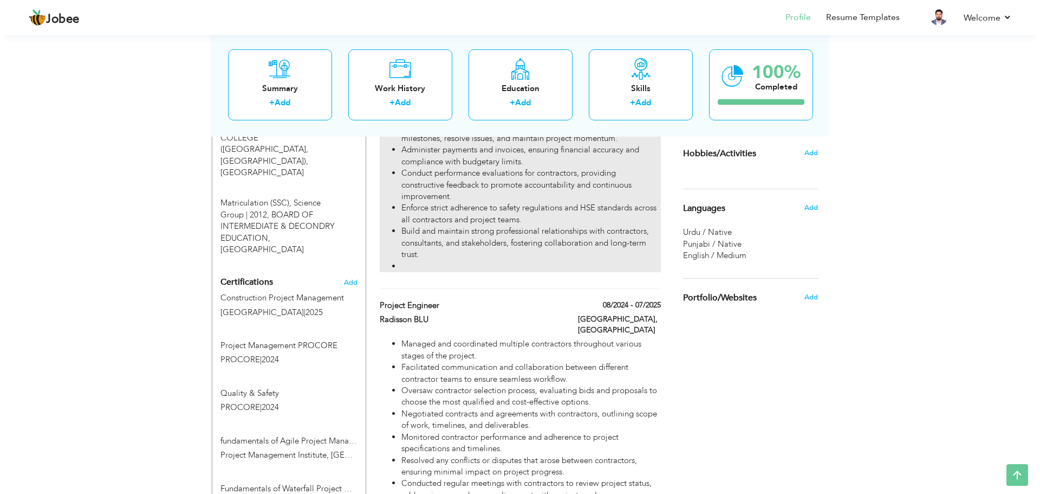
scroll to position [542, 0]
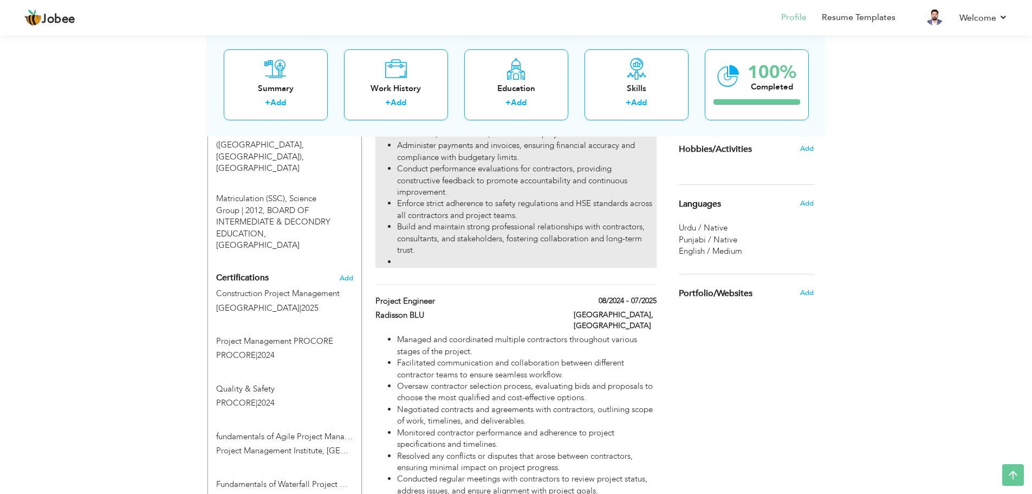
click at [449, 231] on li "Build and maintain strong professional relationships with contractors, consulta…" at bounding box center [526, 238] width 259 height 35
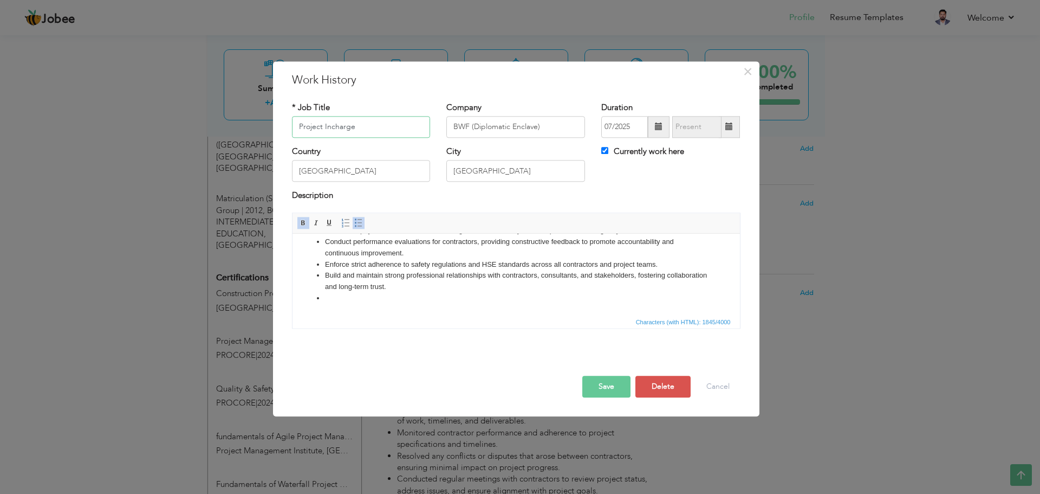
scroll to position [189, 0]
click at [357, 302] on li at bounding box center [516, 298] width 382 height 11
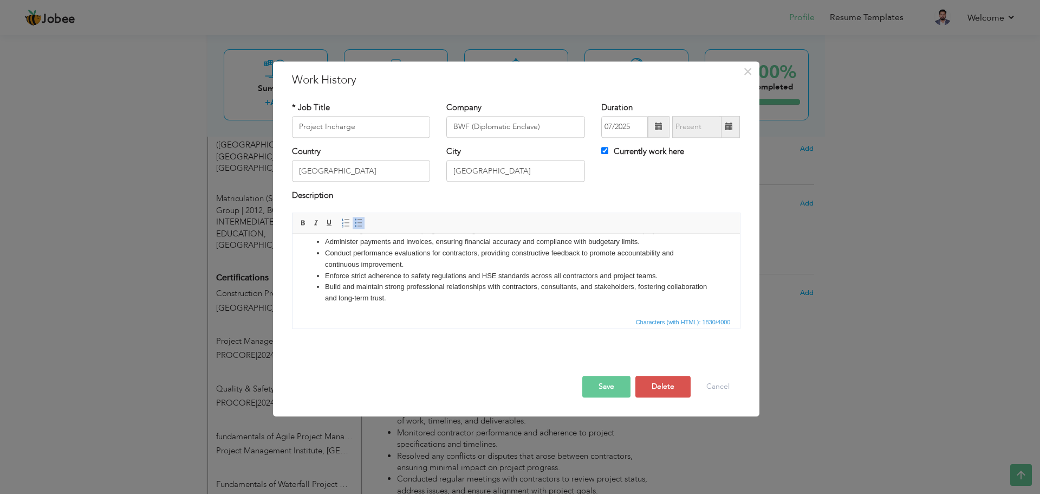
click at [598, 385] on button "Save" at bounding box center [606, 386] width 48 height 22
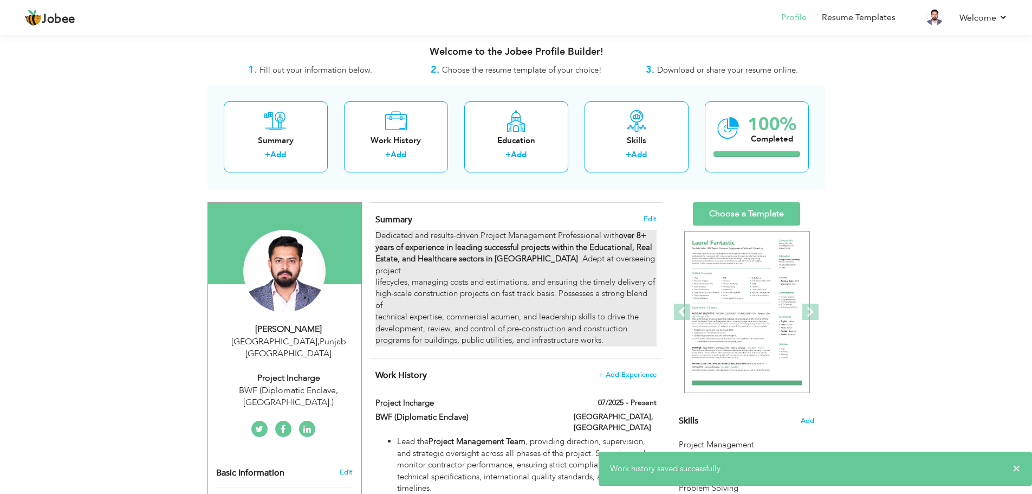
scroll to position [0, 0]
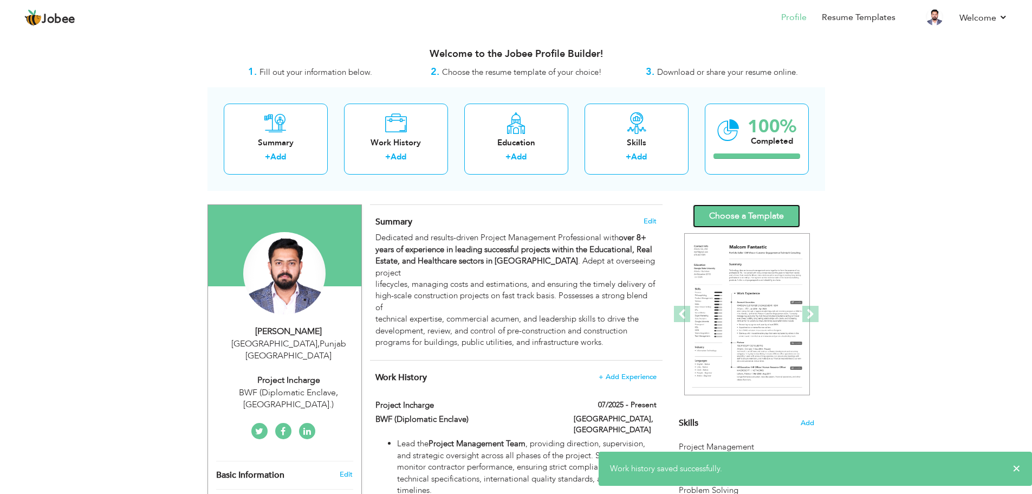
click at [704, 215] on link "Choose a Template" at bounding box center [746, 215] width 107 height 23
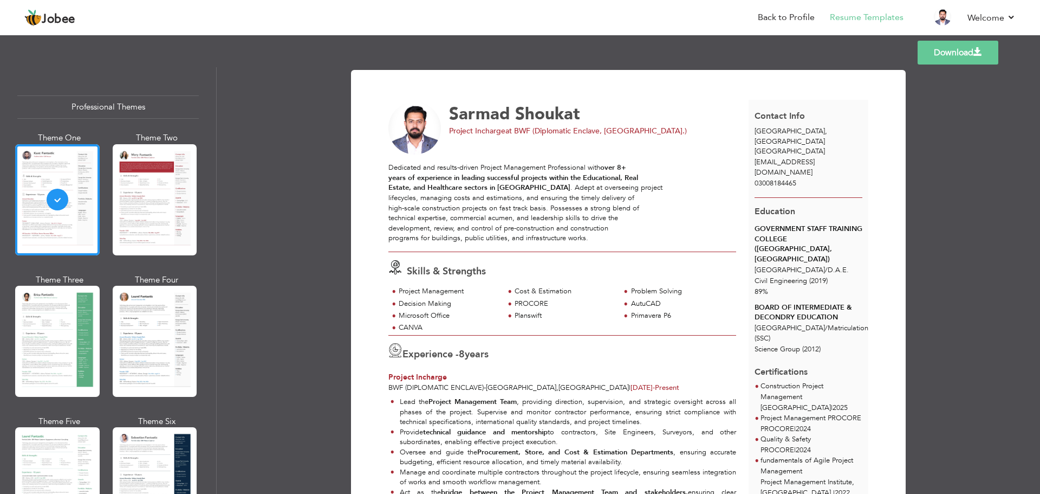
click at [967, 43] on link "Download" at bounding box center [958, 53] width 81 height 24
